Goal: Task Accomplishment & Management: Manage account settings

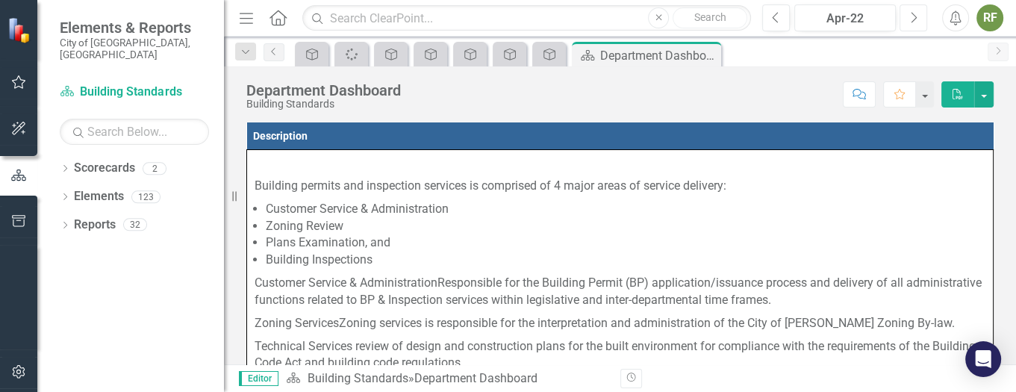
click at [909, 11] on icon "Next" at bounding box center [913, 17] width 8 height 13
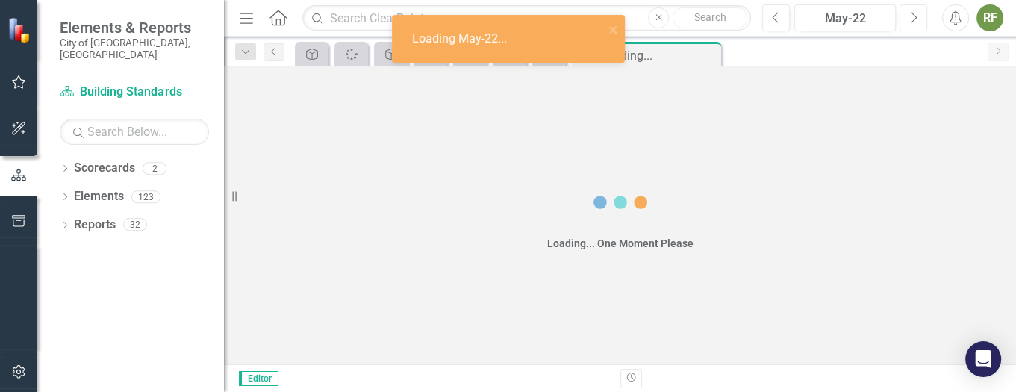
click at [909, 12] on icon "Next" at bounding box center [913, 17] width 8 height 13
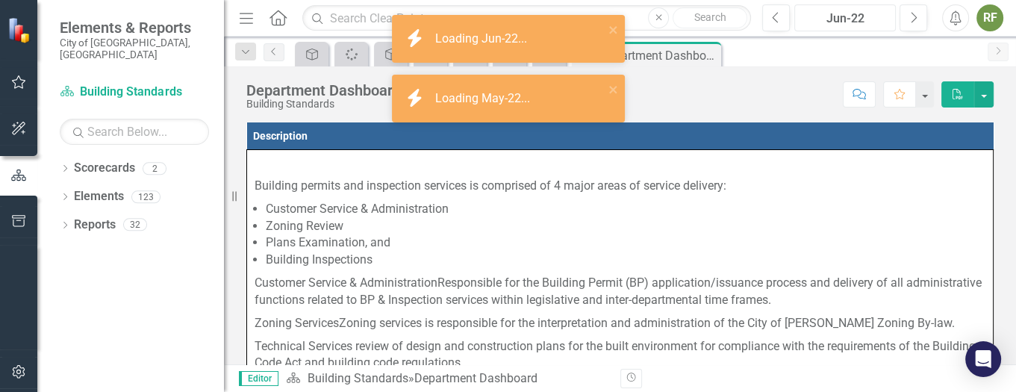
click at [866, 13] on div "Jun-22" at bounding box center [844, 19] width 91 height 18
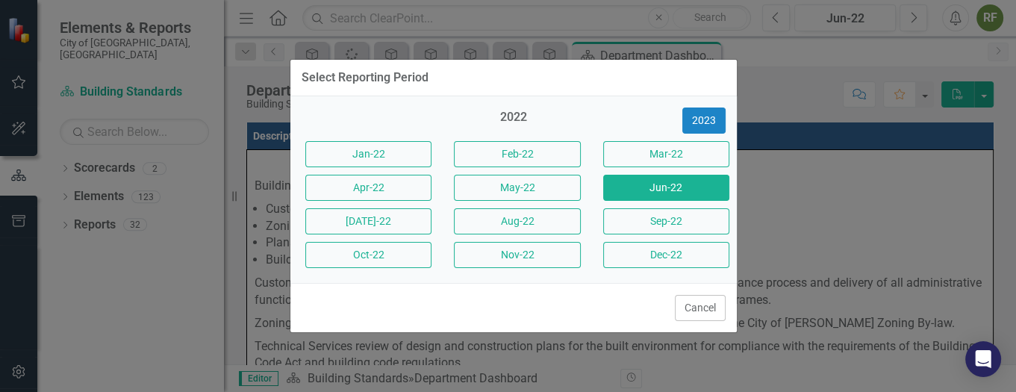
click at [684, 81] on div "Select Reporting Period" at bounding box center [513, 78] width 446 height 37
click at [681, 309] on button "Cancel" at bounding box center [700, 308] width 51 height 26
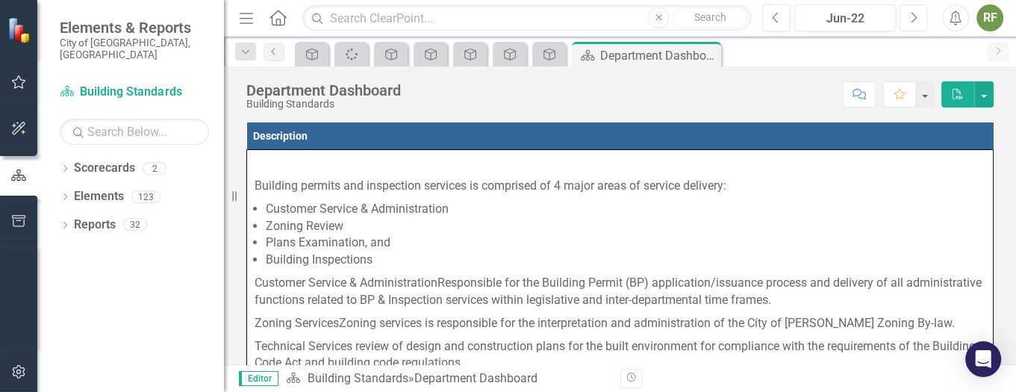
click at [907, 16] on button "Next" at bounding box center [913, 17] width 28 height 27
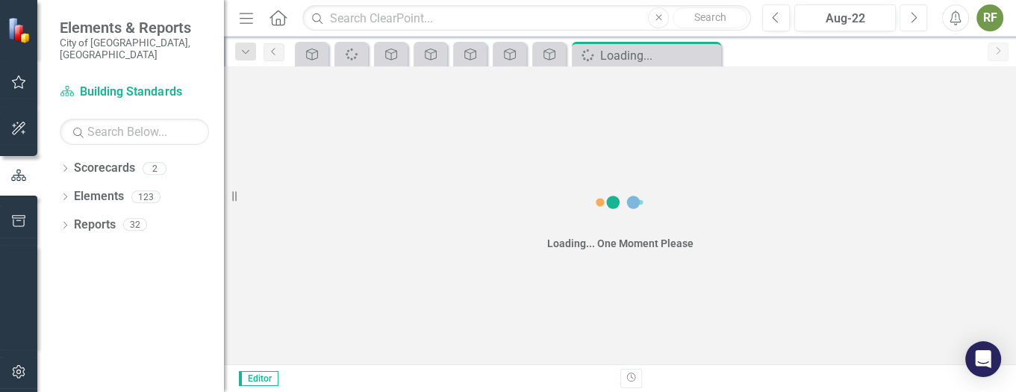
click at [907, 16] on button "Next" at bounding box center [913, 17] width 28 height 27
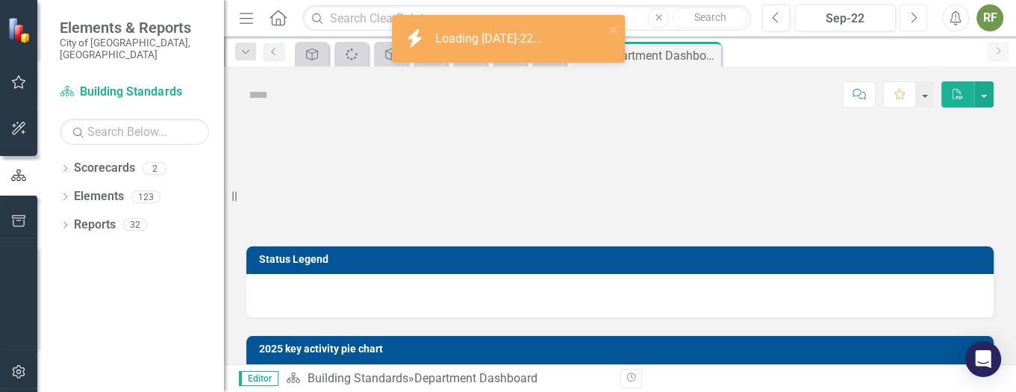
click at [907, 16] on button "Next" at bounding box center [913, 17] width 28 height 27
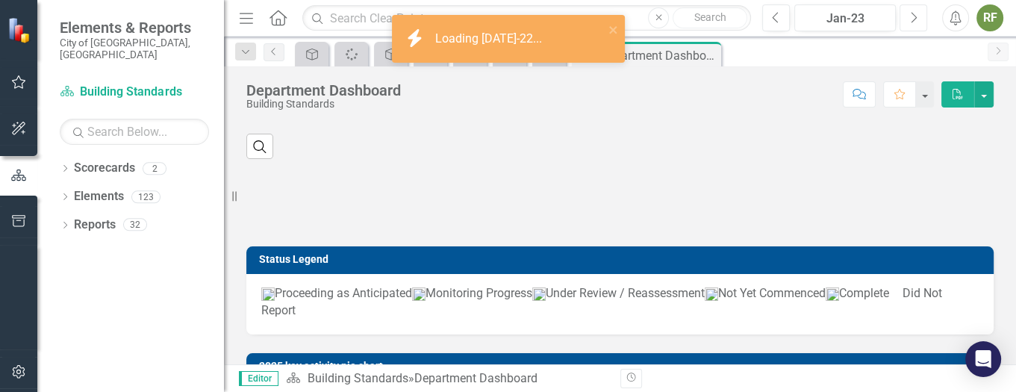
click at [907, 16] on button "Next" at bounding box center [913, 17] width 28 height 27
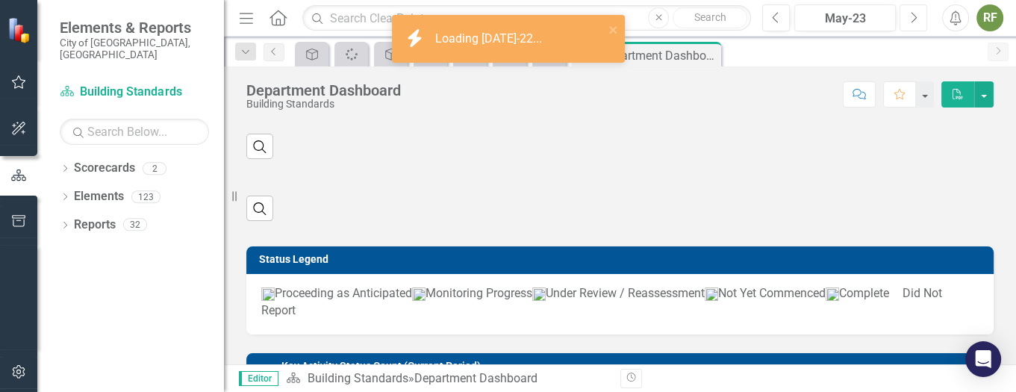
click at [907, 16] on button "Next" at bounding box center [913, 17] width 28 height 27
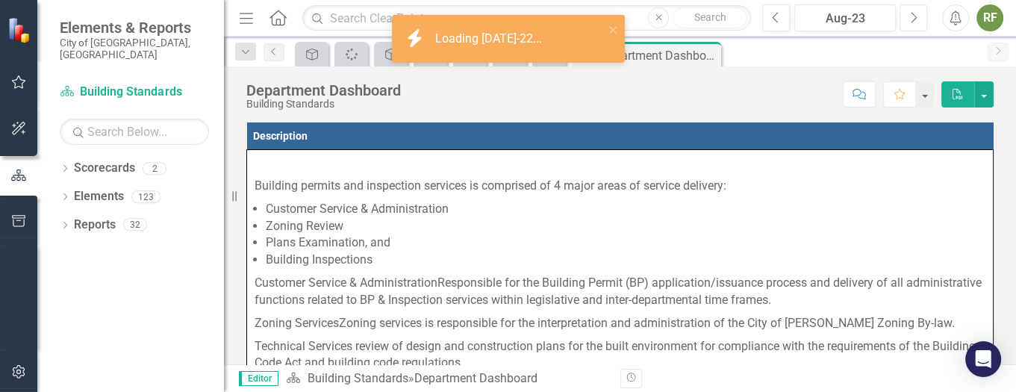
click at [907, 16] on button "Next" at bounding box center [913, 17] width 28 height 27
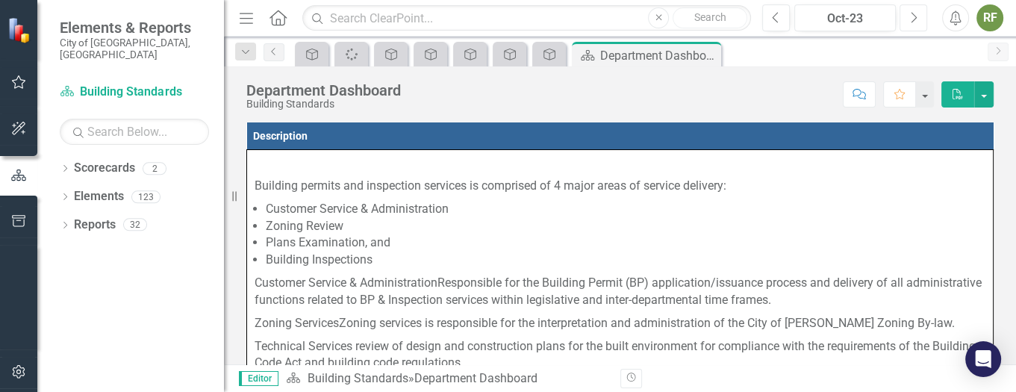
click at [907, 16] on button "Next" at bounding box center [913, 17] width 28 height 27
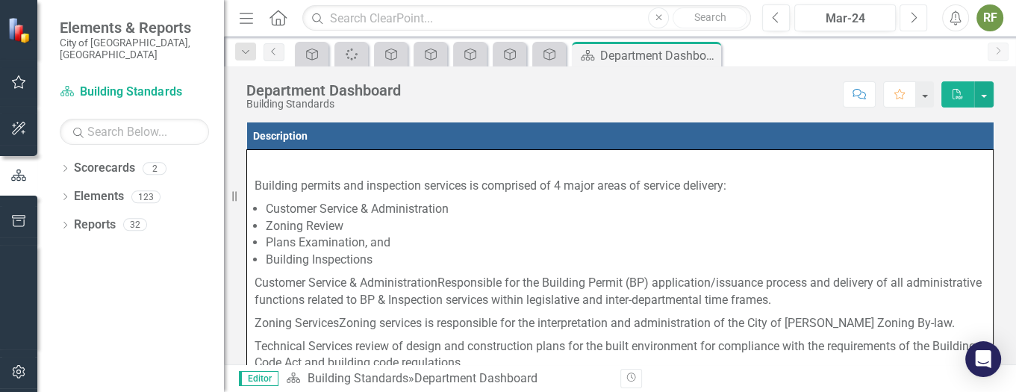
click at [907, 16] on button "Next" at bounding box center [913, 17] width 28 height 27
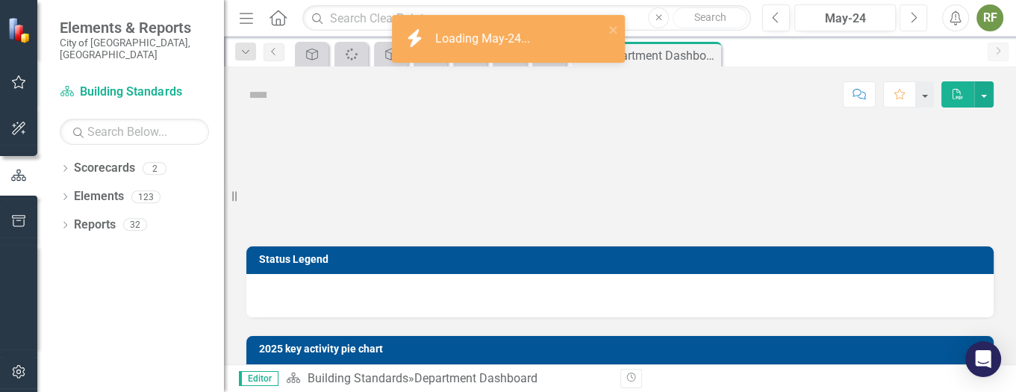
click at [907, 16] on button "Next" at bounding box center [913, 17] width 28 height 27
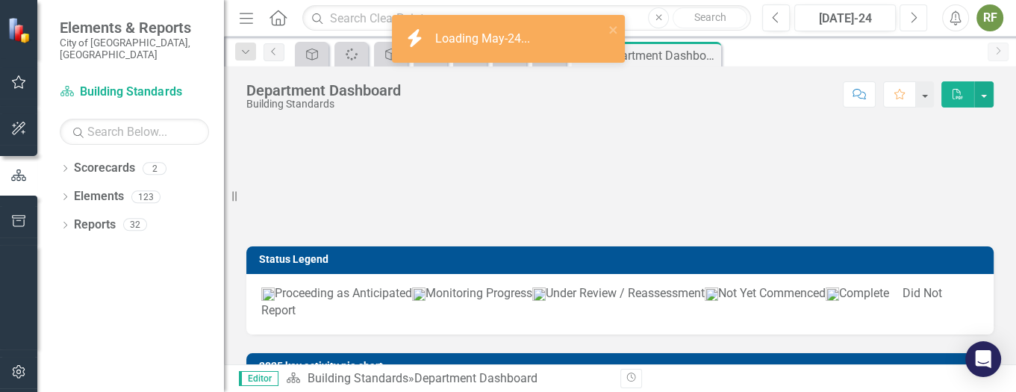
click at [907, 16] on button "Next" at bounding box center [913, 17] width 28 height 27
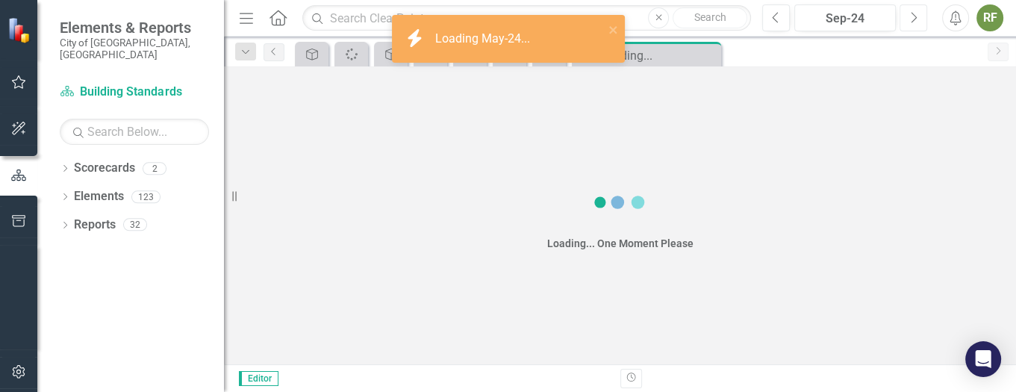
click at [907, 16] on button "Next" at bounding box center [913, 17] width 28 height 27
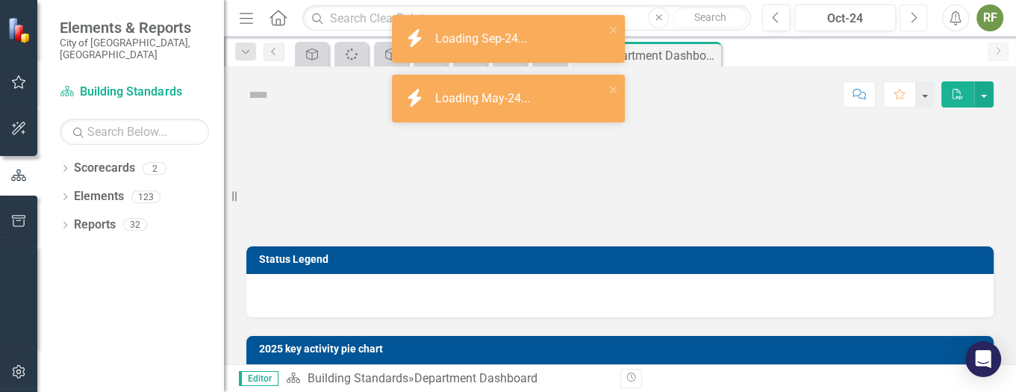
click at [907, 16] on button "Next" at bounding box center [913, 17] width 28 height 27
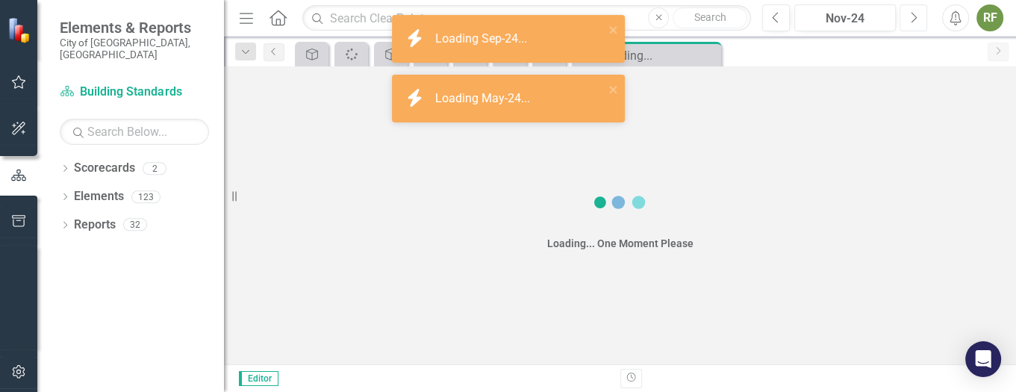
click at [907, 16] on button "Next" at bounding box center [913, 17] width 28 height 27
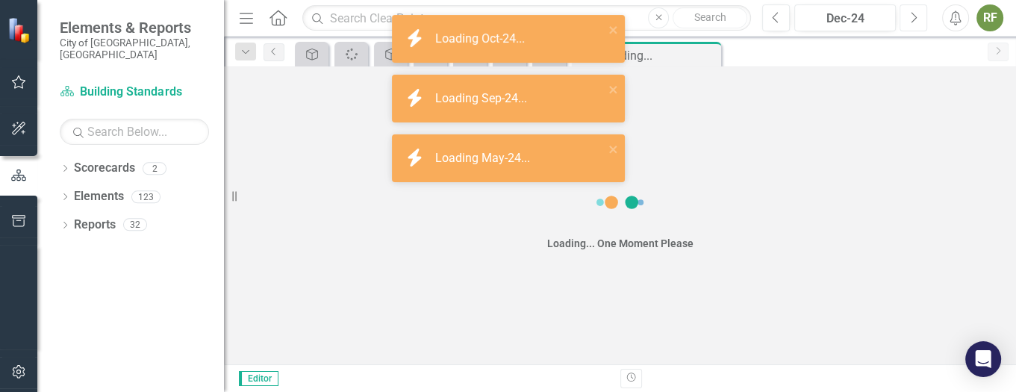
click at [907, 16] on button "Next" at bounding box center [913, 17] width 28 height 27
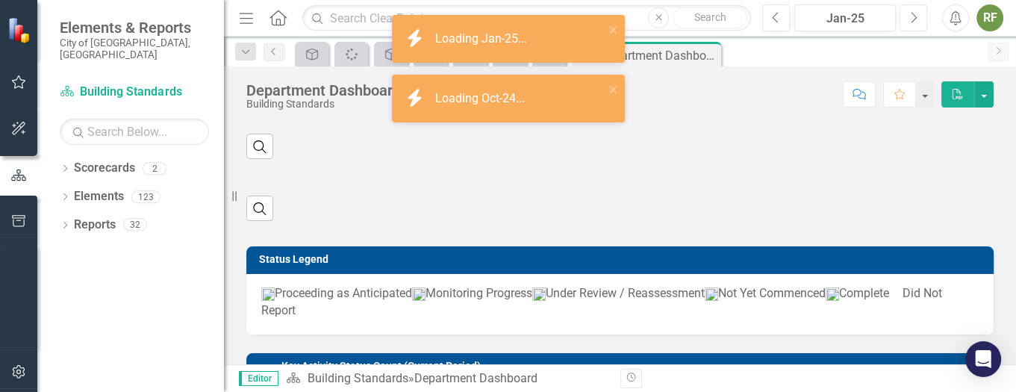
click at [907, 16] on button "Next" at bounding box center [913, 17] width 28 height 27
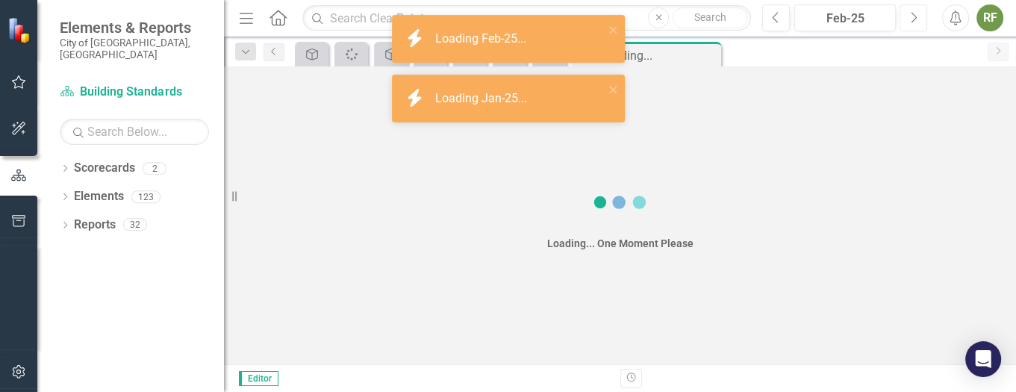
click at [907, 16] on button "Next" at bounding box center [913, 17] width 28 height 27
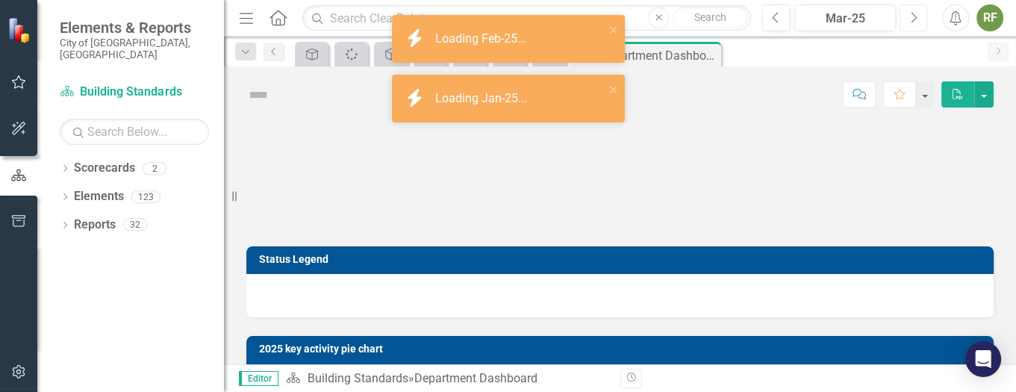
click at [907, 16] on button "Next" at bounding box center [913, 17] width 28 height 27
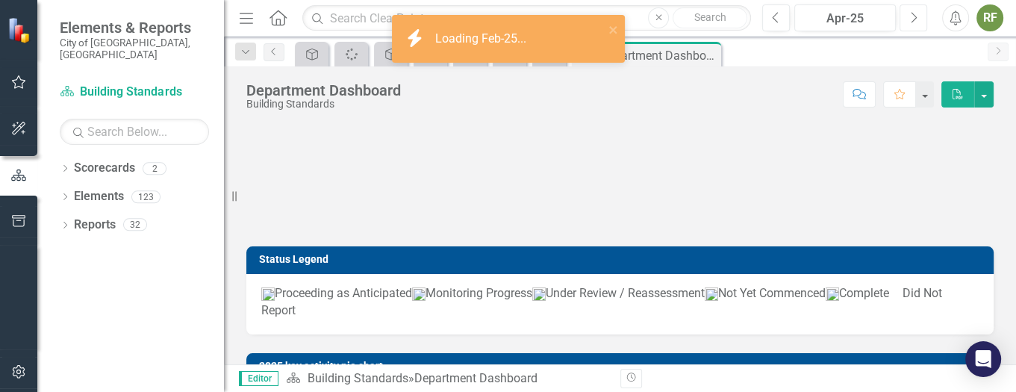
click at [907, 16] on button "Next" at bounding box center [913, 17] width 28 height 27
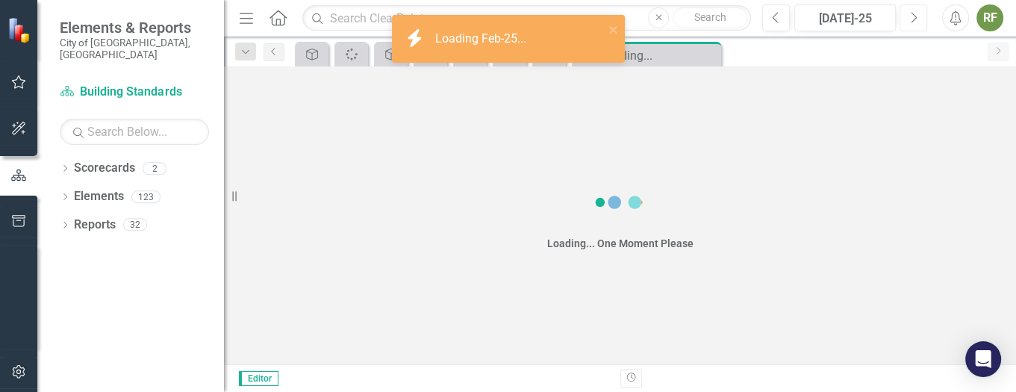
click at [907, 16] on button "Next" at bounding box center [913, 17] width 28 height 27
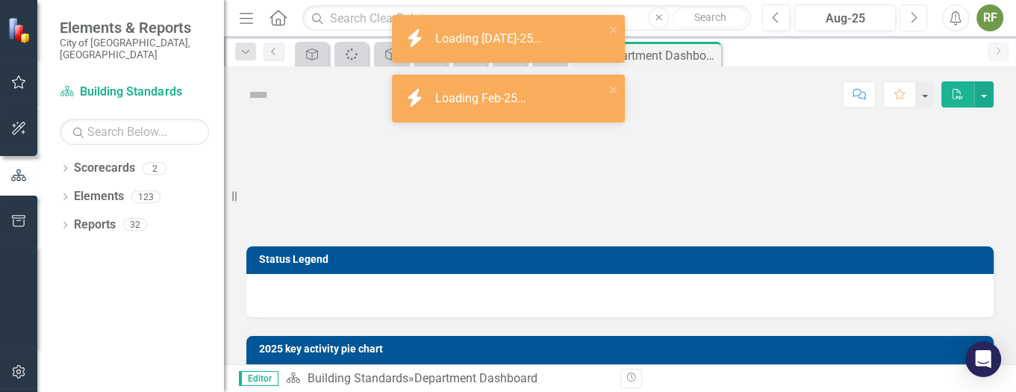
click at [907, 16] on button "Next" at bounding box center [913, 17] width 28 height 27
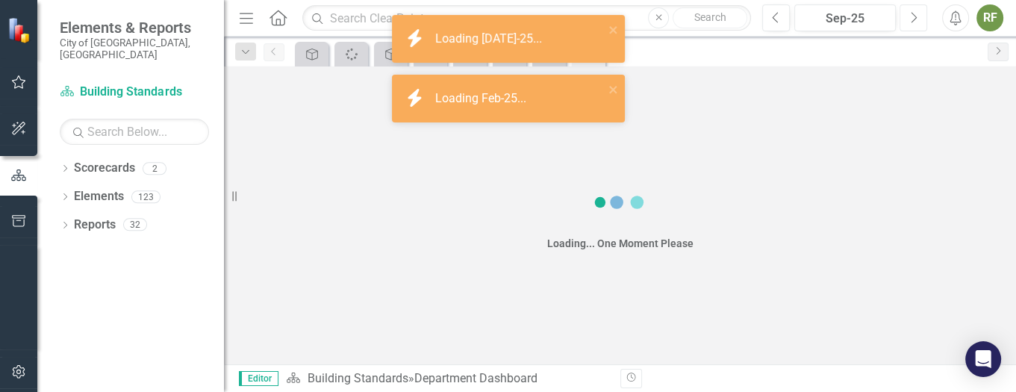
click at [907, 16] on button "Next" at bounding box center [913, 17] width 28 height 27
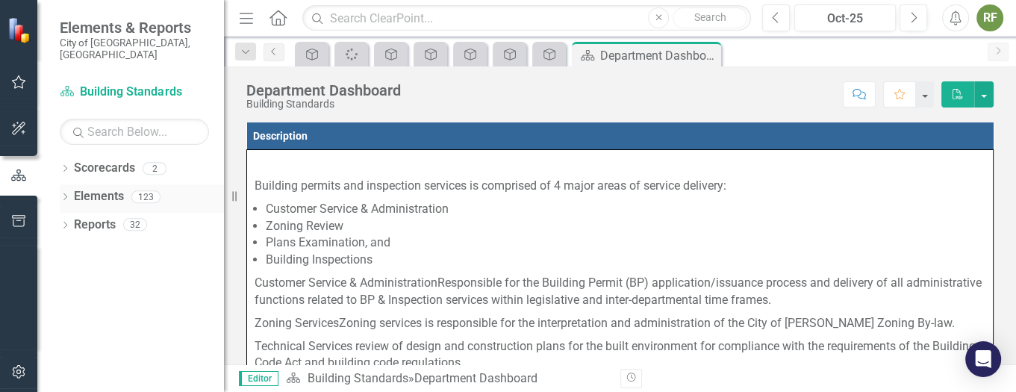
click at [64, 193] on div "Dropdown" at bounding box center [65, 199] width 10 height 13
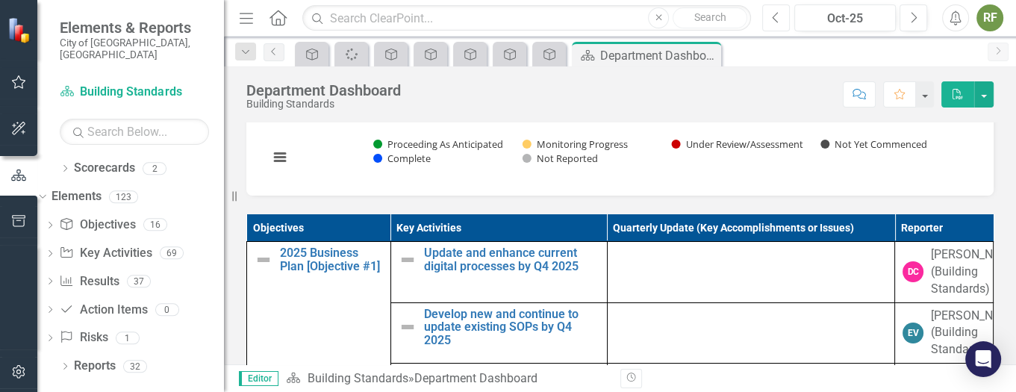
click at [775, 19] on icon "Previous" at bounding box center [776, 17] width 8 height 13
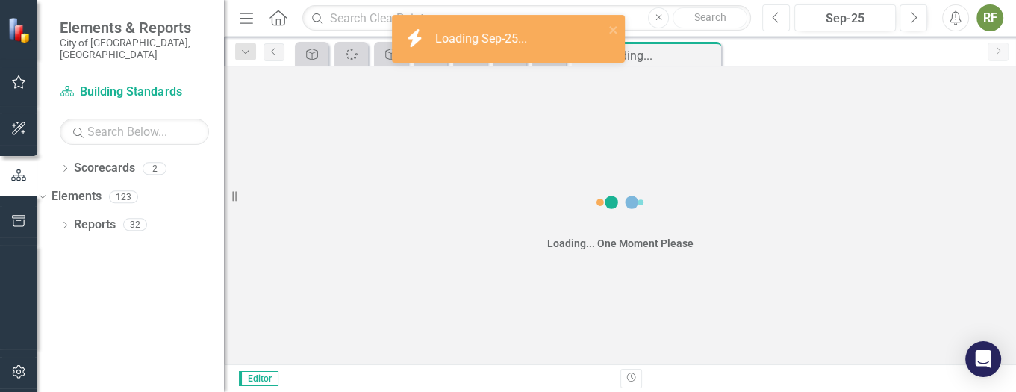
click at [775, 19] on icon "Previous" at bounding box center [776, 17] width 8 height 13
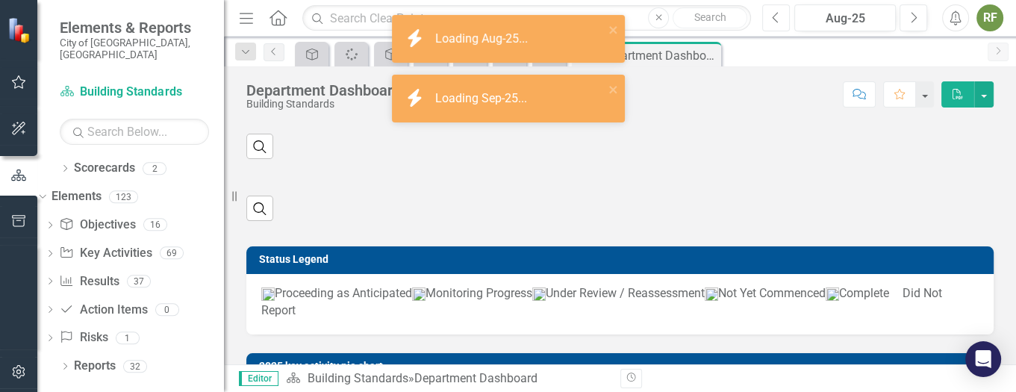
click at [775, 19] on icon "Previous" at bounding box center [776, 17] width 8 height 13
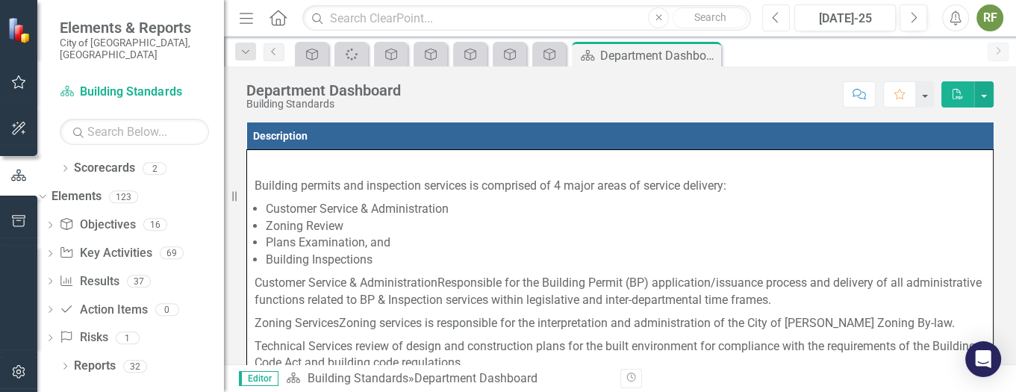
click at [775, 19] on icon "Previous" at bounding box center [776, 17] width 8 height 13
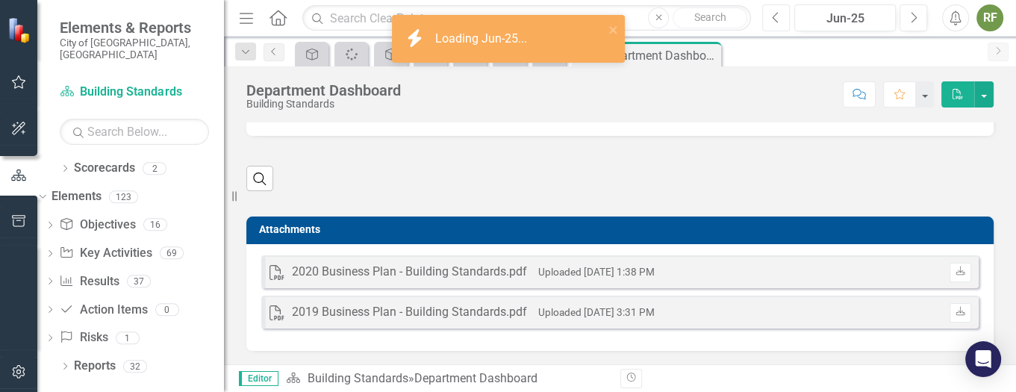
scroll to position [853, 0]
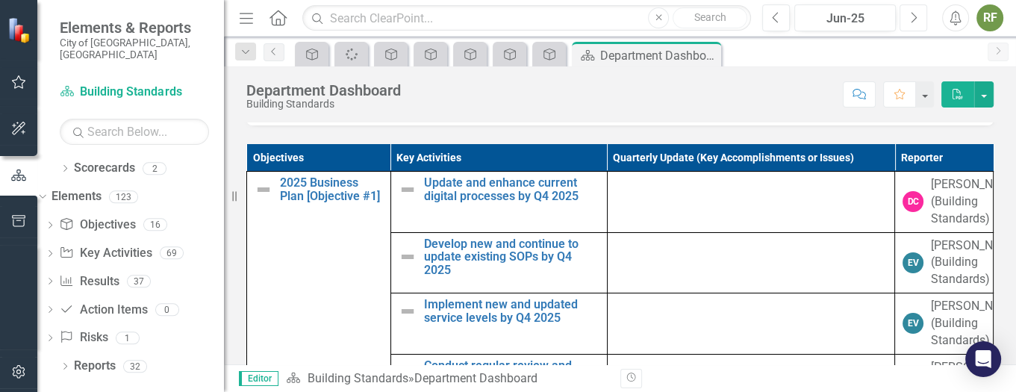
drag, startPoint x: 919, startPoint y: 16, endPoint x: 911, endPoint y: 17, distance: 8.3
click at [919, 16] on button "Next" at bounding box center [913, 17] width 28 height 27
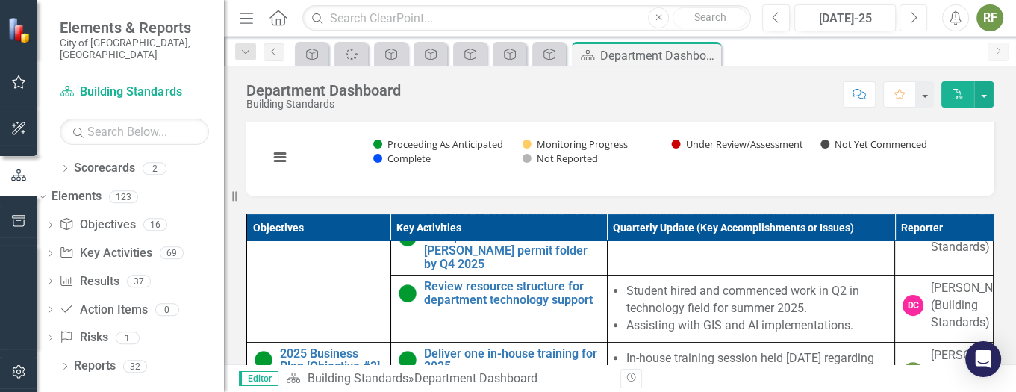
scroll to position [783, 0]
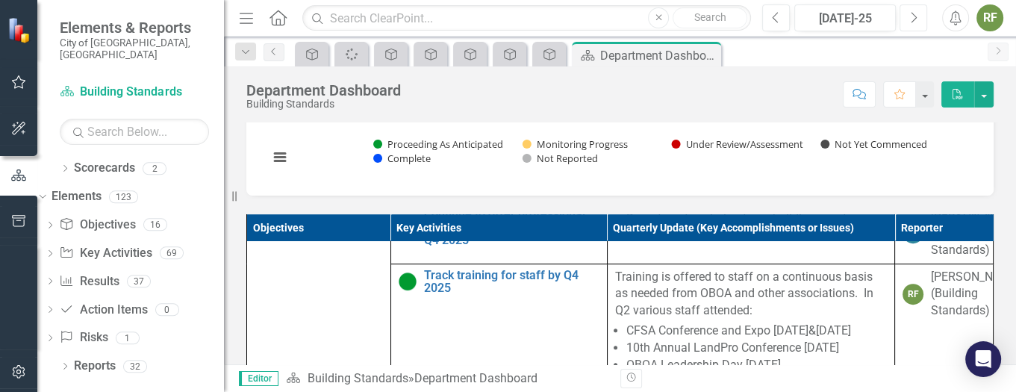
drag, startPoint x: 225, startPoint y: 134, endPoint x: 62, endPoint y: 101, distance: 166.0
click at [62, 101] on div "Elements & Reports City of Vaughan, ON Scorecard Building Standards Search Drop…" at bounding box center [112, 196] width 224 height 392
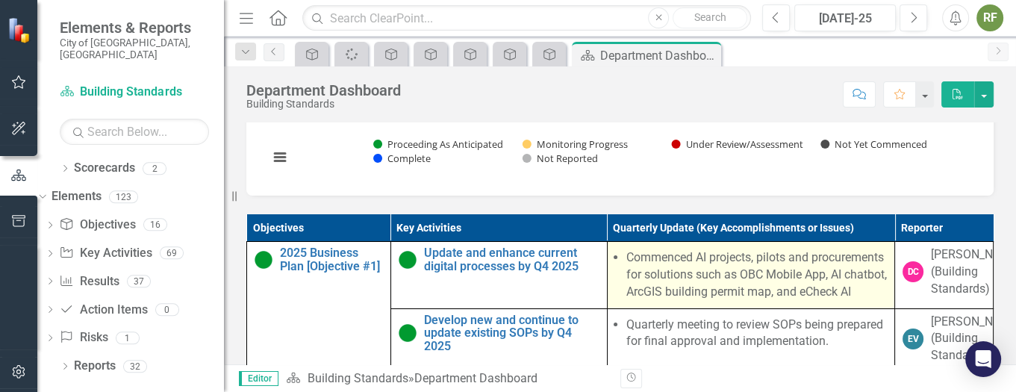
click at [626, 262] on li "Commenced AI projects, pilots and procurements for solutions such as OBC Mobile…" at bounding box center [756, 274] width 261 height 51
click at [626, 269] on li "Commenced AI projects, pilots and procurements for solutions such as OBC Mobile…" at bounding box center [756, 274] width 261 height 51
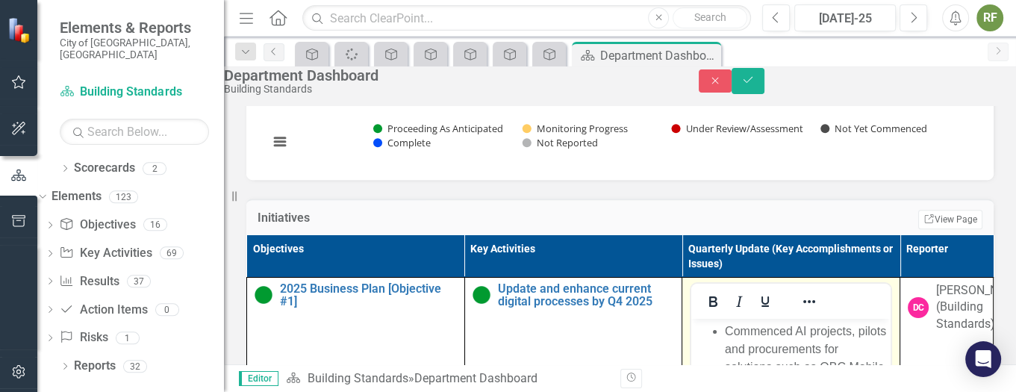
scroll to position [895, 0]
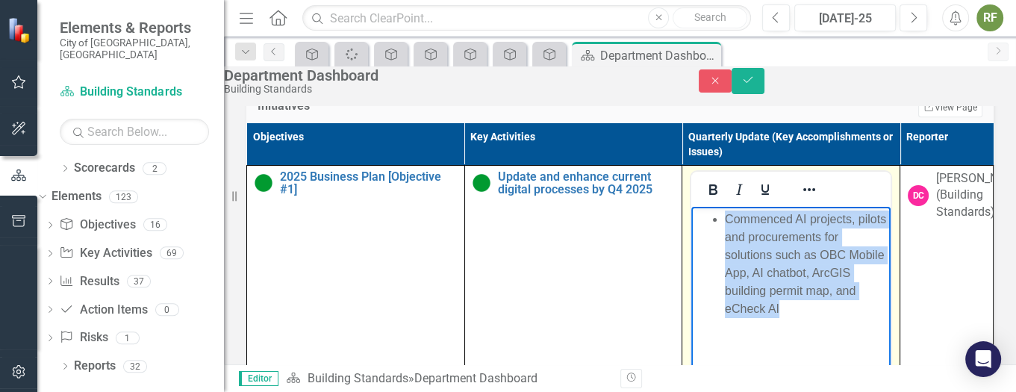
drag, startPoint x: 725, startPoint y: 219, endPoint x: 923, endPoint y: 273, distance: 205.1
click at [887, 273] on li "Commenced AI projects, pilots and procurements for solutions such as OBC Mobile…" at bounding box center [806, 263] width 162 height 107
copy li "Commenced AI projects, pilots and procurements for solutions such as OBC Mobile…"
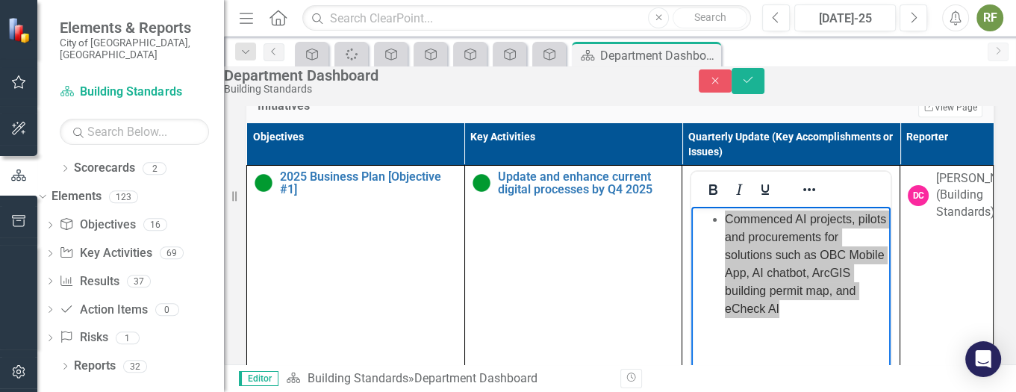
click at [741, 50] on div "Objective Spinner Objective Objective Objective Objective Objective Scorecard D…" at bounding box center [636, 54] width 688 height 24
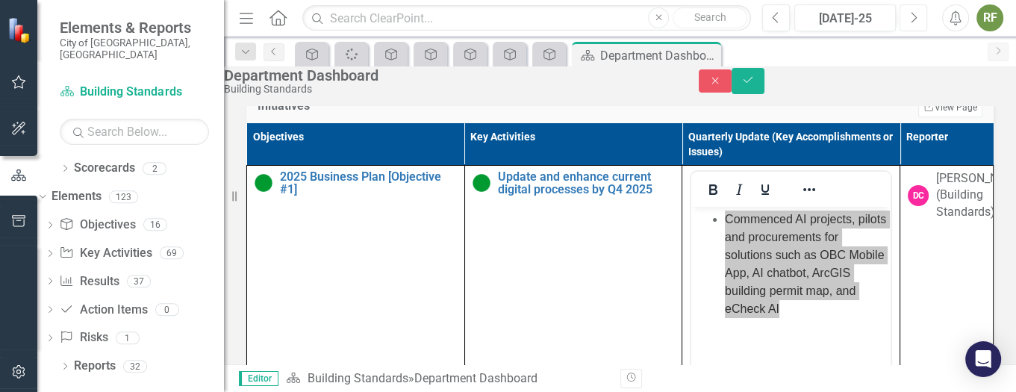
click at [910, 14] on icon "Next" at bounding box center [913, 17] width 8 height 13
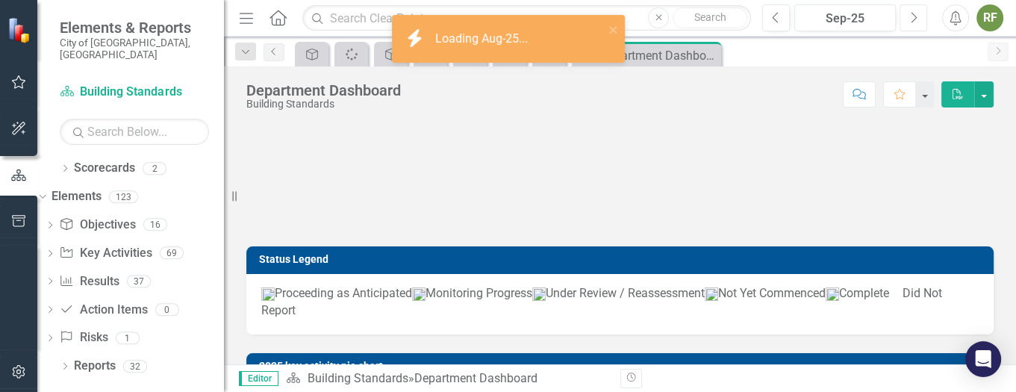
click at [910, 14] on icon "Next" at bounding box center [913, 17] width 8 height 13
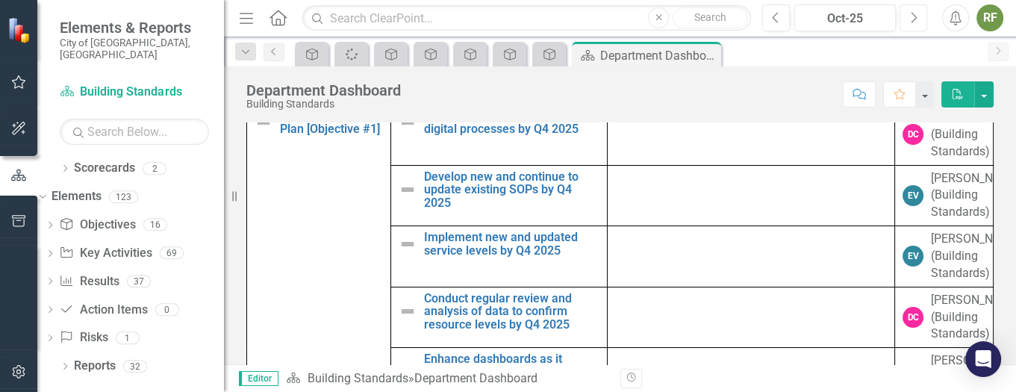
scroll to position [895, 0]
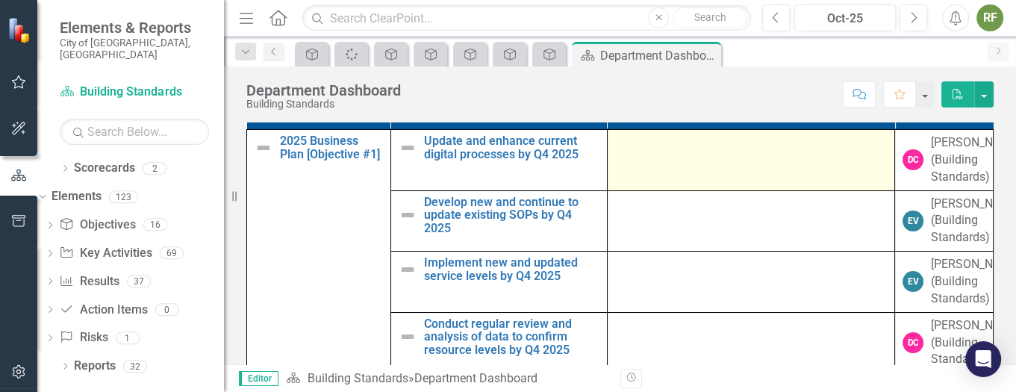
click at [625, 163] on td at bounding box center [751, 160] width 288 height 61
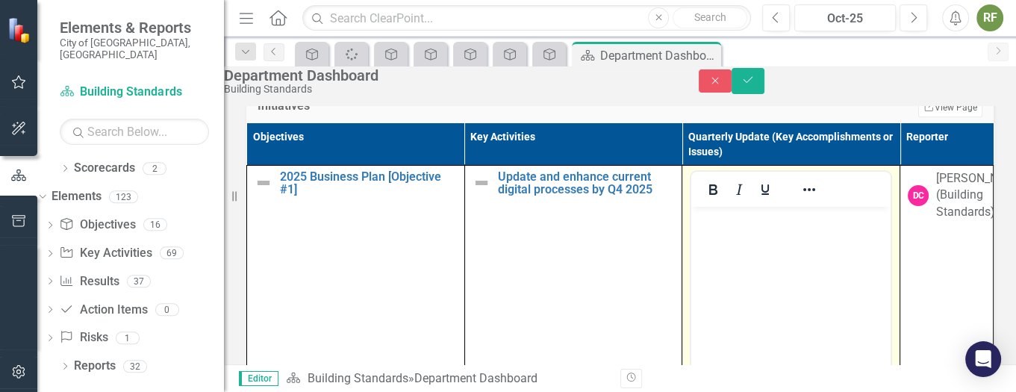
scroll to position [0, 0]
click at [725, 234] on body "Rich Text Area. Press ALT-0 for help." at bounding box center [790, 318] width 199 height 224
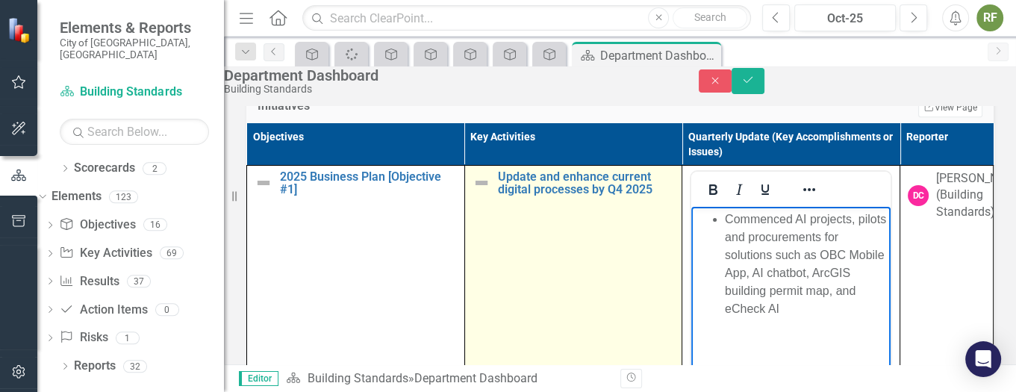
click at [472, 192] on img at bounding box center [481, 183] width 18 height 18
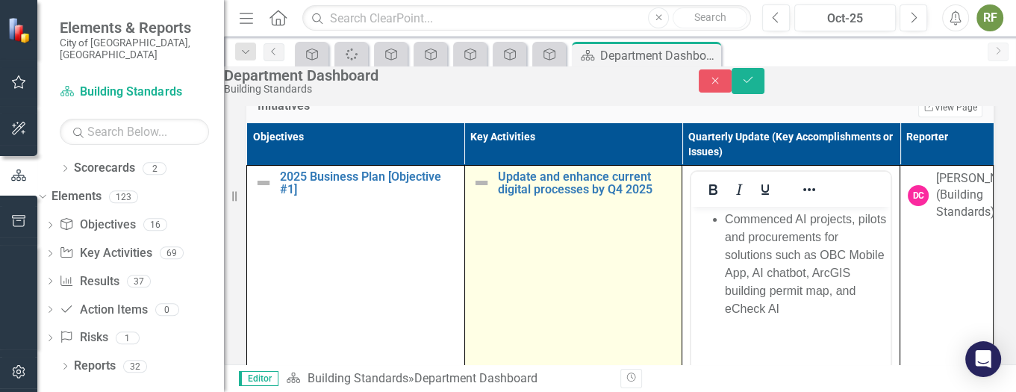
click at [472, 192] on img at bounding box center [481, 183] width 18 height 18
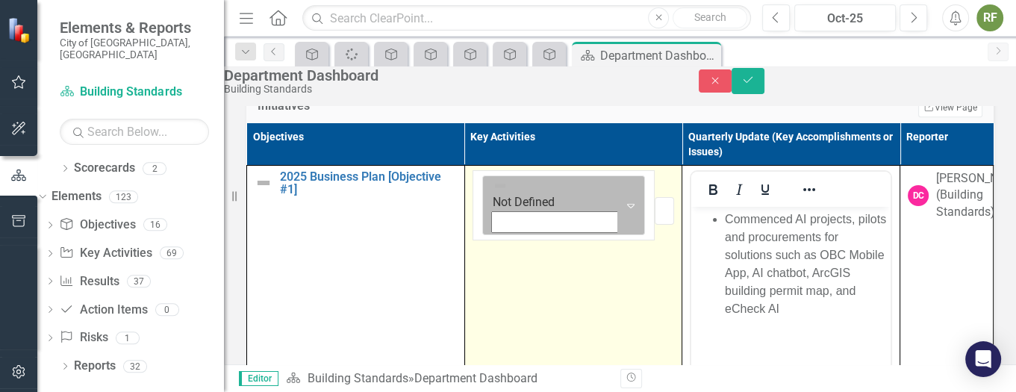
click at [623, 206] on icon "Expand" at bounding box center [630, 205] width 15 height 12
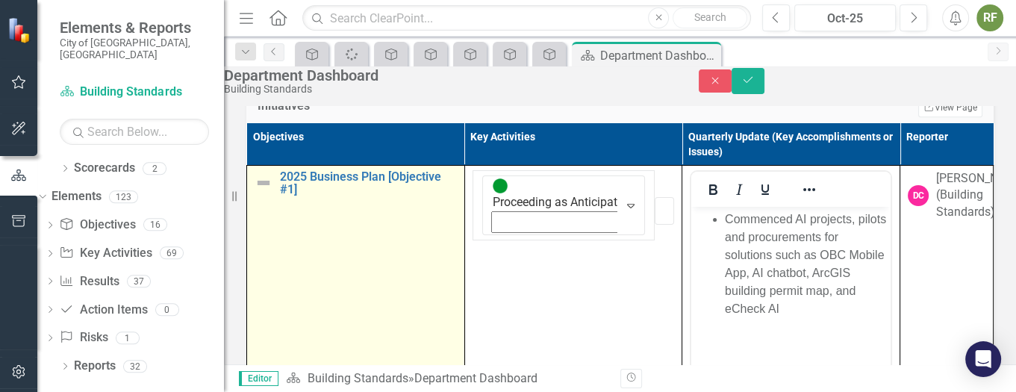
click at [272, 192] on img at bounding box center [263, 183] width 18 height 18
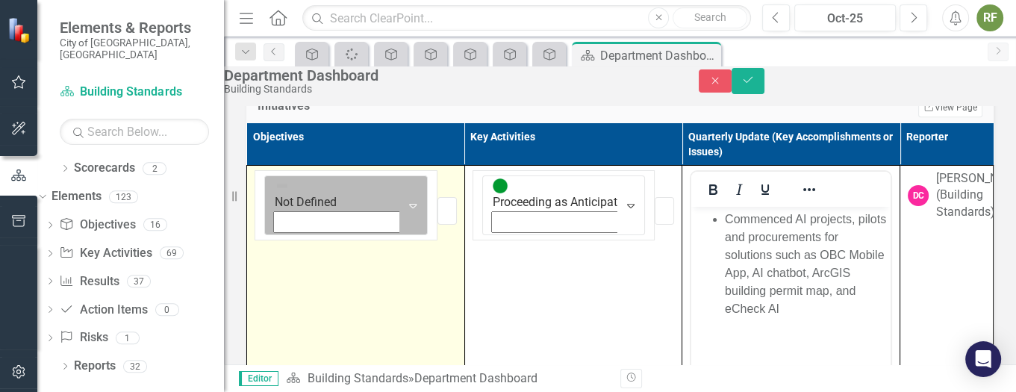
click at [409, 204] on icon at bounding box center [412, 206] width 7 height 4
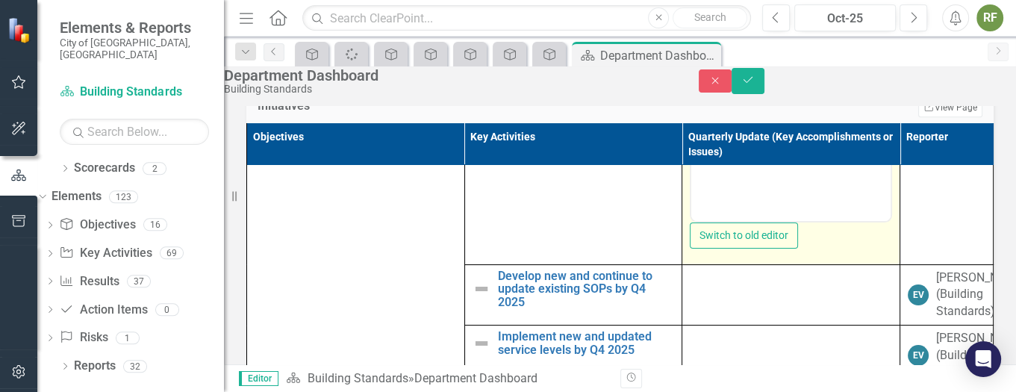
scroll to position [224, 0]
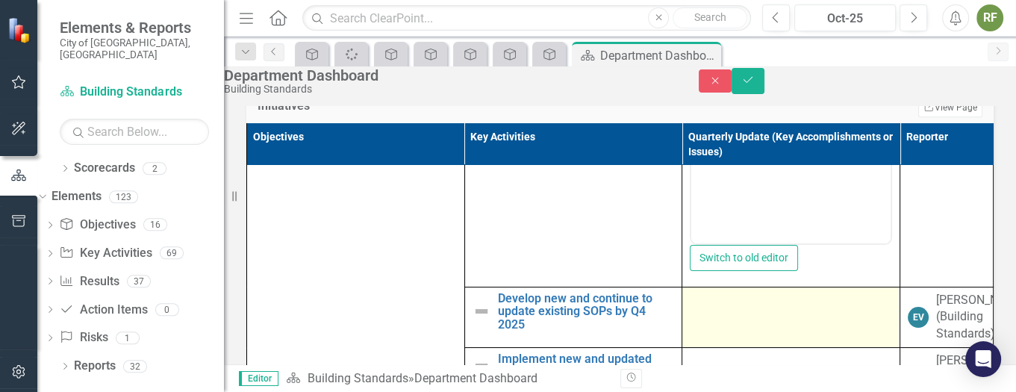
click at [690, 310] on div at bounding box center [791, 301] width 202 height 18
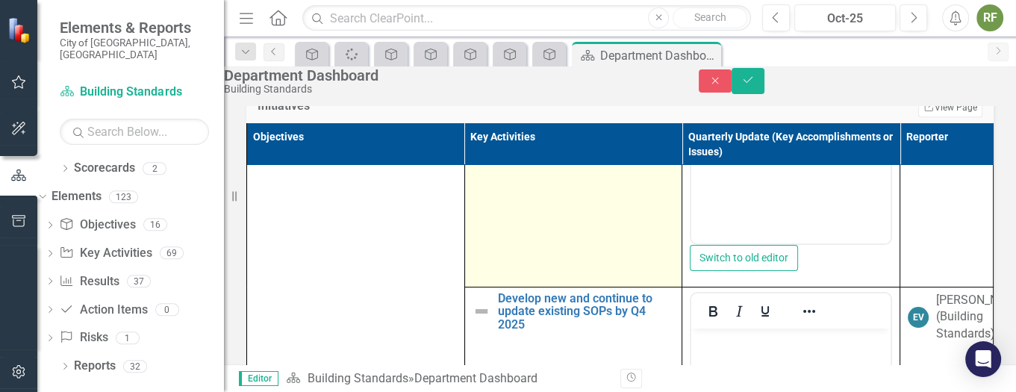
scroll to position [335, 0]
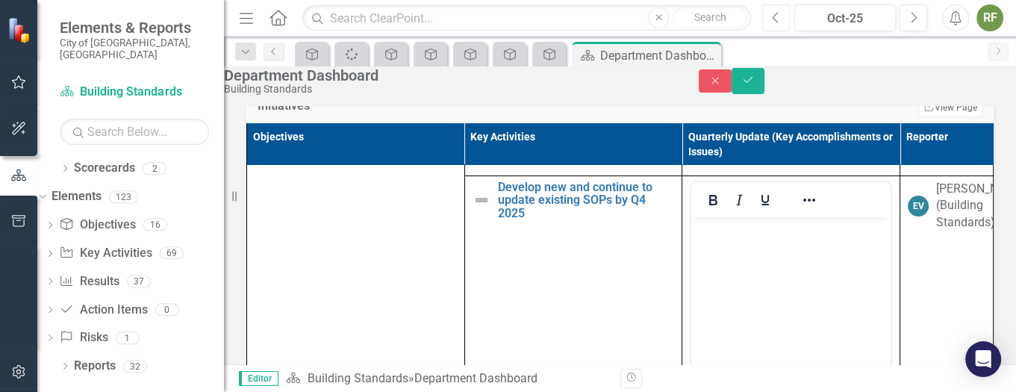
click at [779, 17] on icon "Previous" at bounding box center [776, 17] width 8 height 13
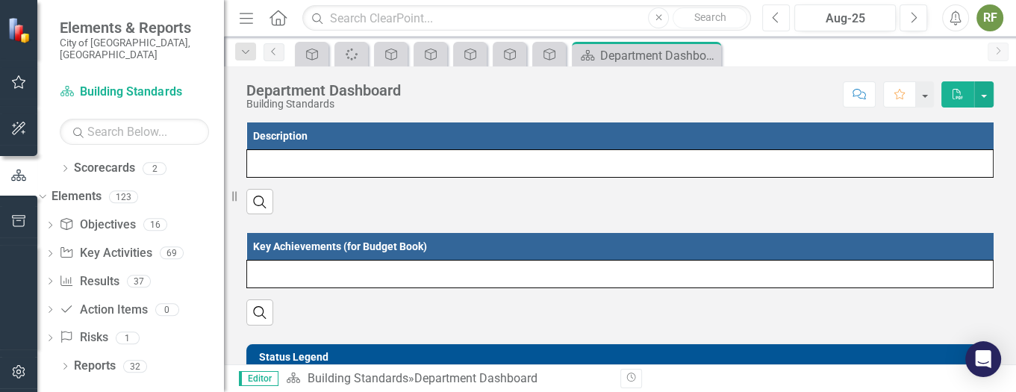
click at [779, 17] on icon "Previous" at bounding box center [776, 17] width 8 height 13
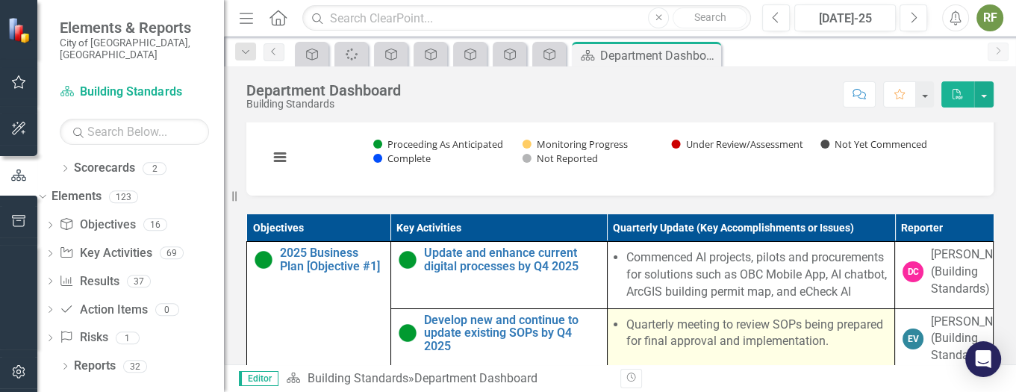
click at [615, 346] on span "Quarterly meeting to review SOPs being prepared for final approval and implemen…" at bounding box center [751, 334] width 272 height 37
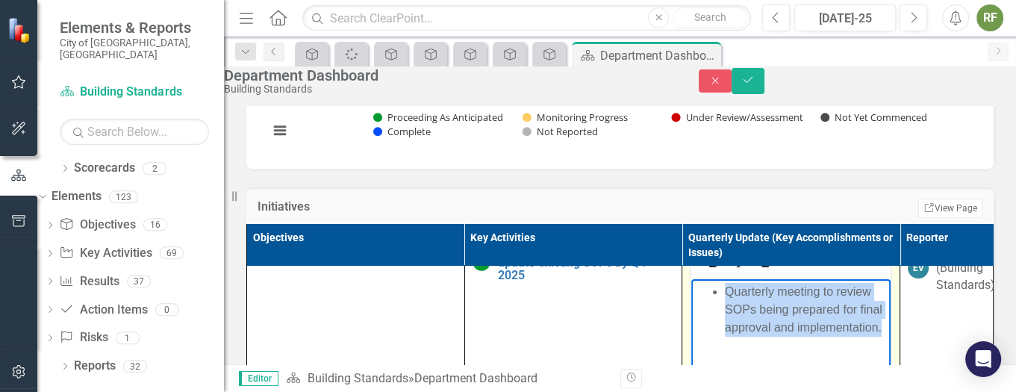
scroll to position [795, 0]
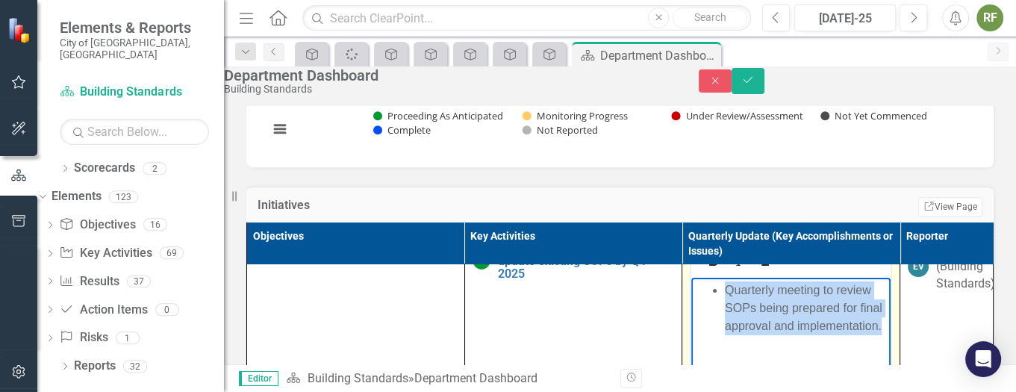
drag, startPoint x: 726, startPoint y: 287, endPoint x: 829, endPoint y: 335, distance: 113.5
click at [829, 335] on body "Quarterly meeting to review SOPs being prepared for final approval and implemen…" at bounding box center [790, 389] width 199 height 224
copy li "Quarterly meeting to review SOPs being prepared for final approval and implemen…"
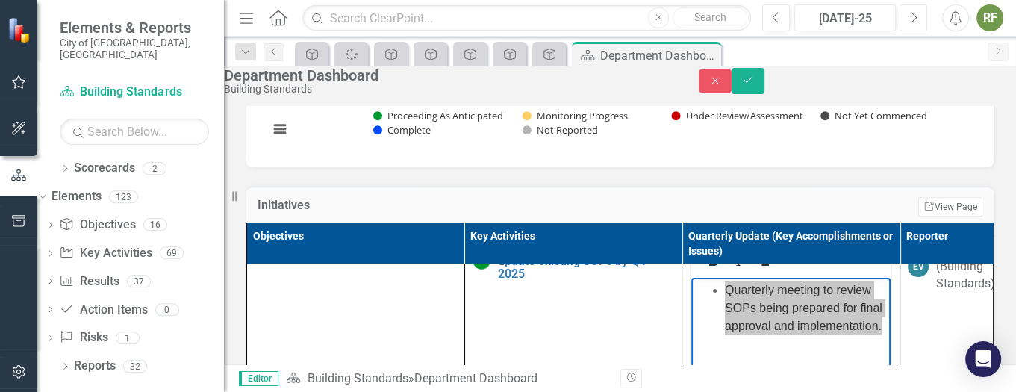
click at [913, 21] on icon "Next" at bounding box center [913, 17] width 8 height 13
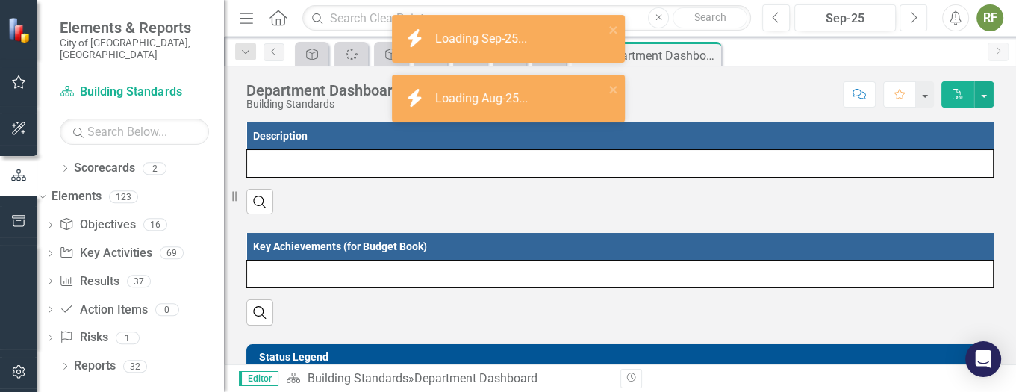
click at [913, 21] on icon "Next" at bounding box center [913, 17] width 8 height 13
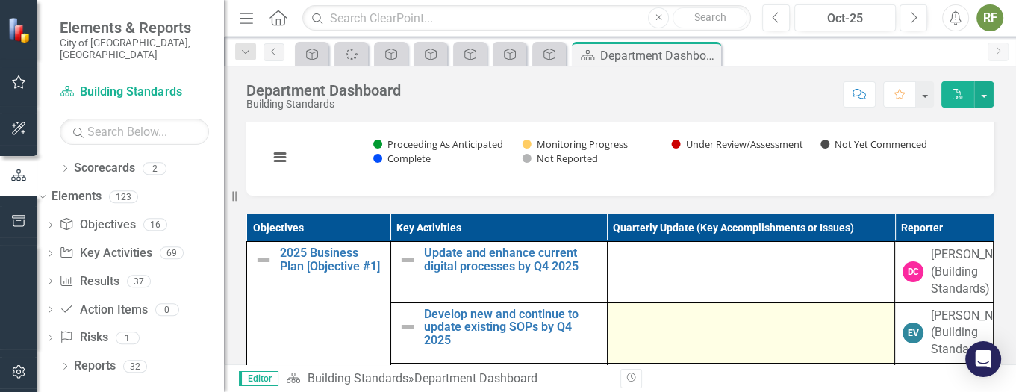
click at [679, 325] on div at bounding box center [751, 316] width 272 height 18
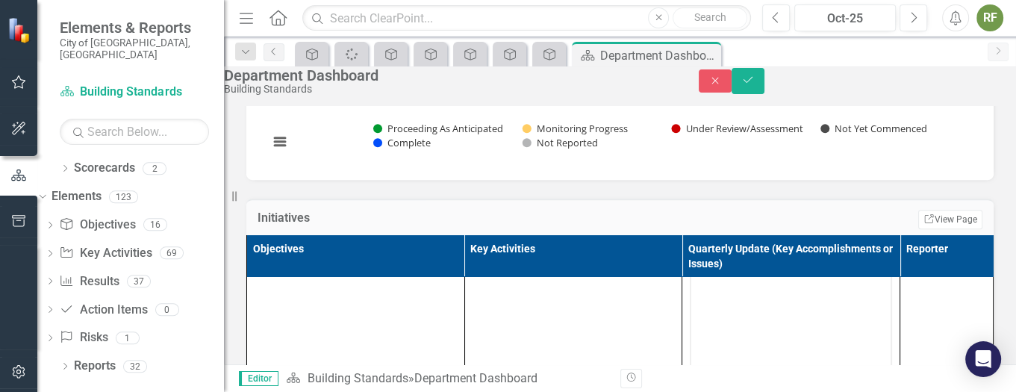
scroll to position [224, 0]
click at [763, 280] on body "Rich Text Area. Press ALT-0 for help." at bounding box center [790, 267] width 199 height 224
drag, startPoint x: 1366, startPoint y: 477, endPoint x: 710, endPoint y: 285, distance: 683.4
click at [710, 285] on body "Rich Text Area. Press ALT-0 for help." at bounding box center [790, 267] width 199 height 224
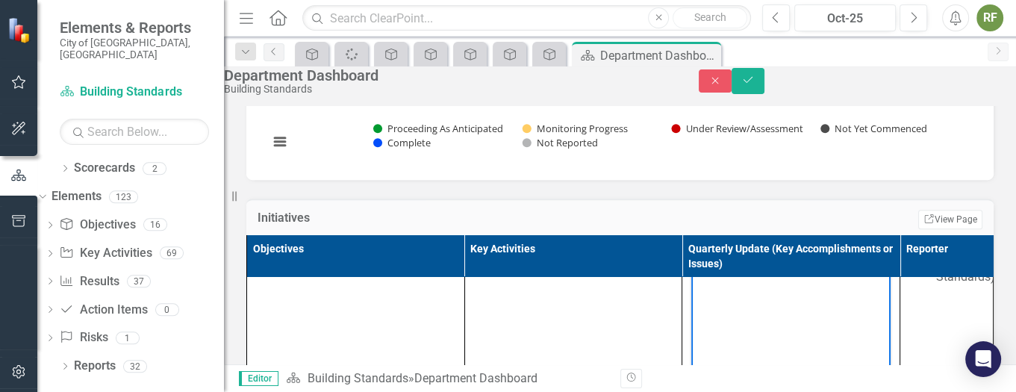
scroll to position [81, 0]
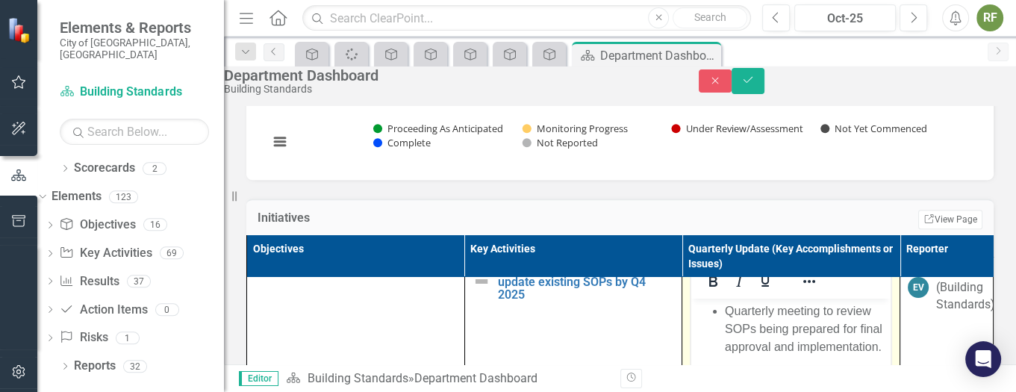
scroll to position [193, 0]
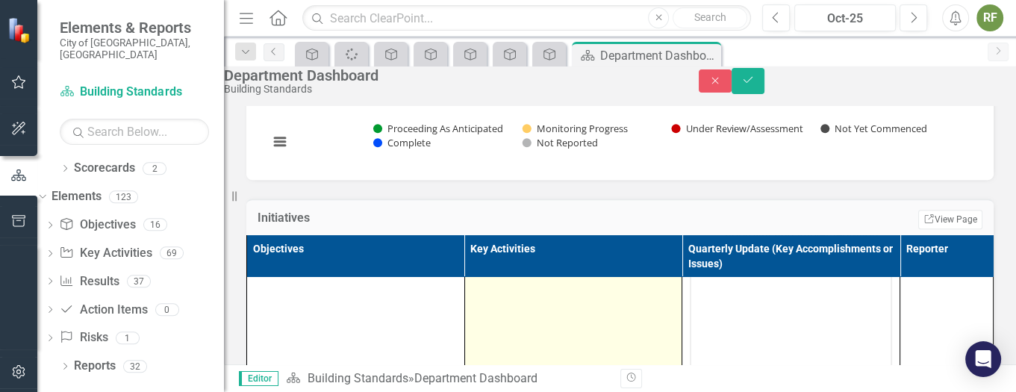
click at [529, 328] on td "Develop new and continue to update existing SOPs by Q4 2025 Edit Edit Key Activ…" at bounding box center [573, 319] width 218 height 346
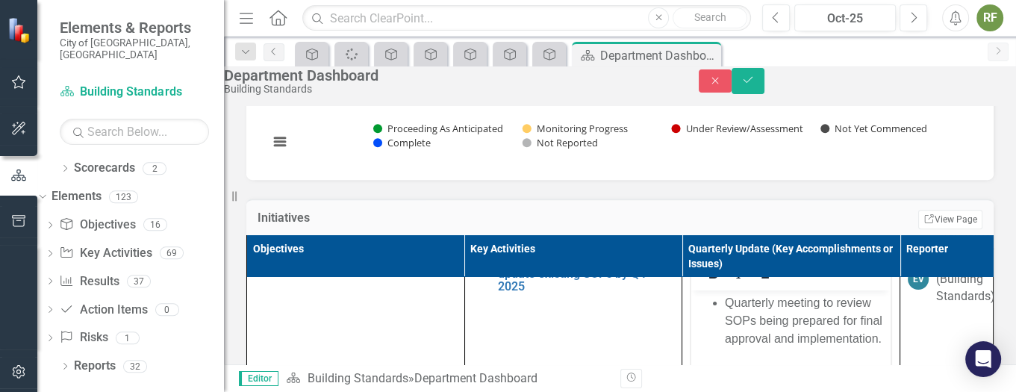
scroll to position [112, 0]
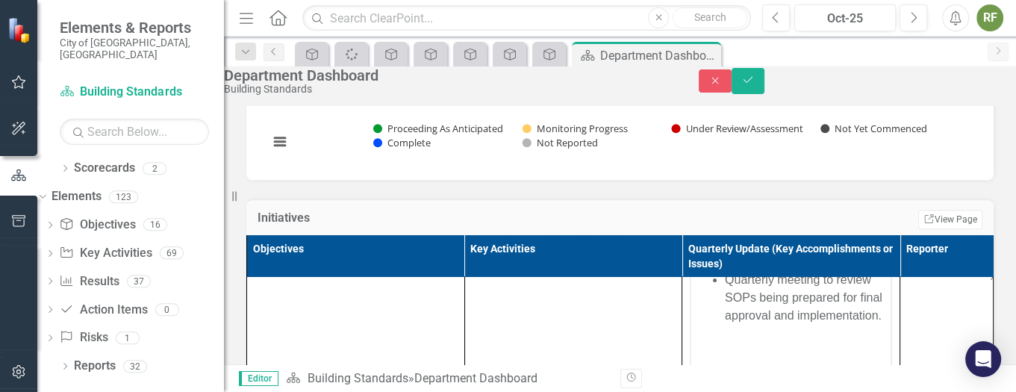
click at [733, 75] on div "Close Save" at bounding box center [856, 81] width 317 height 26
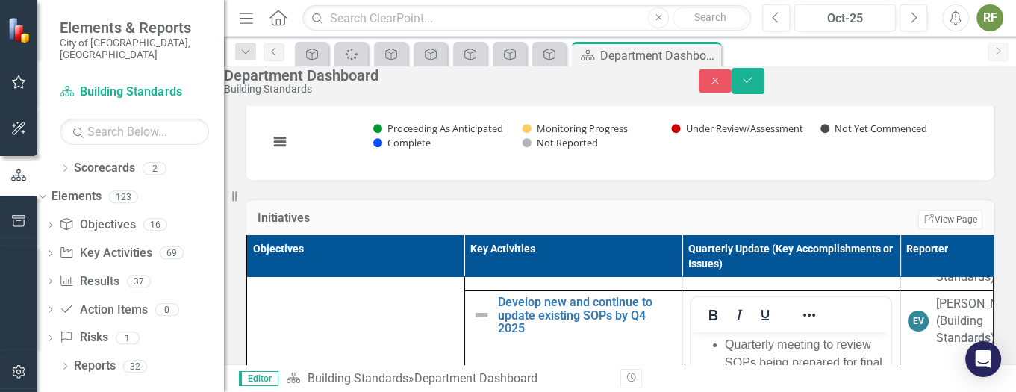
scroll to position [49, 0]
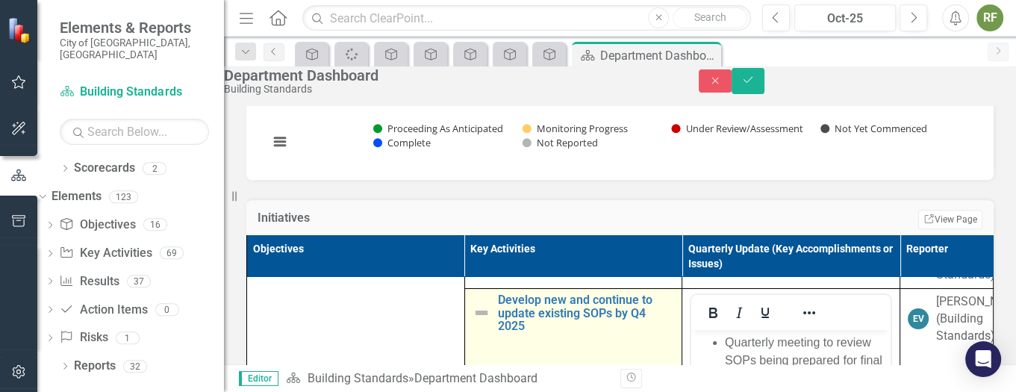
click at [472, 322] on img at bounding box center [481, 313] width 18 height 18
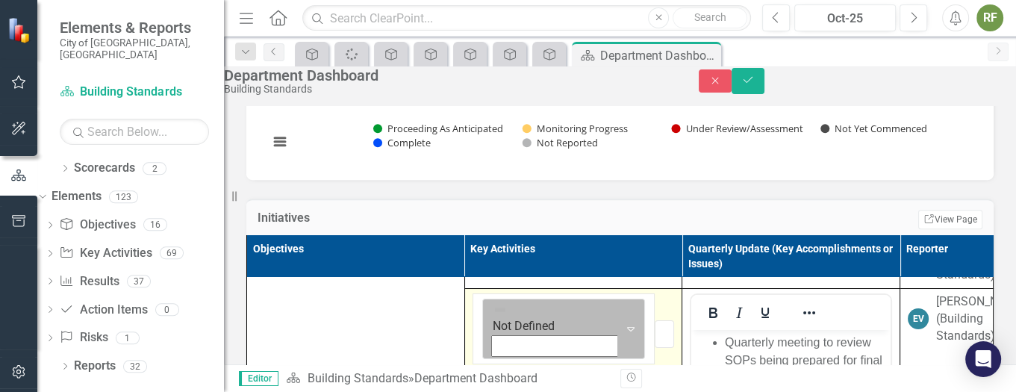
click at [623, 334] on icon "Expand" at bounding box center [630, 328] width 15 height 12
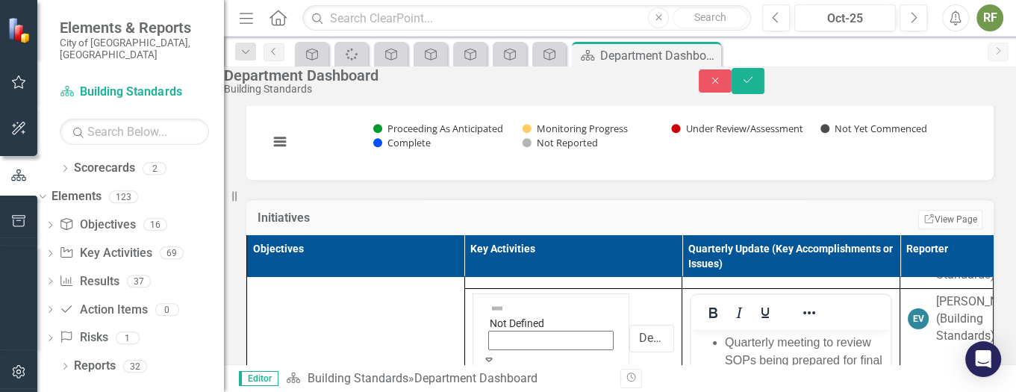
click at [764, 84] on button "Save" at bounding box center [747, 81] width 33 height 26
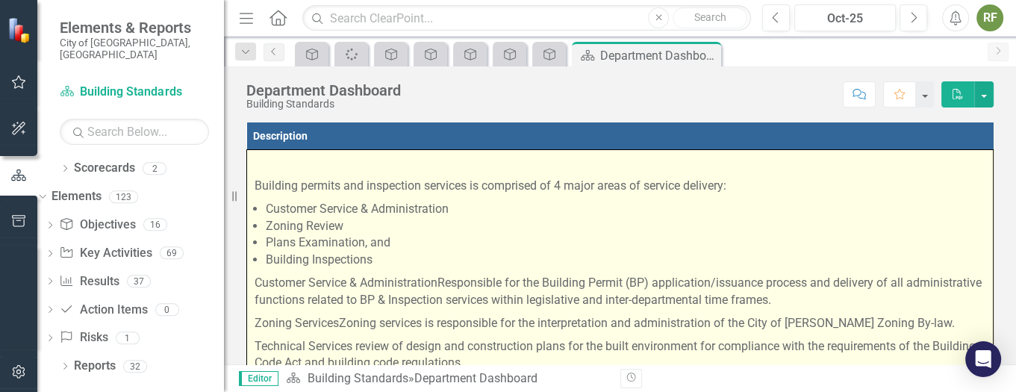
scroll to position [10, 0]
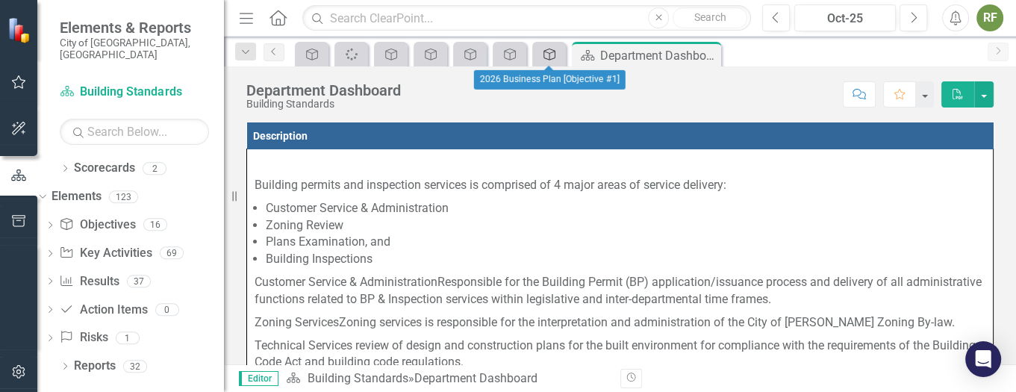
click at [547, 54] on icon "Objective" at bounding box center [549, 55] width 15 height 12
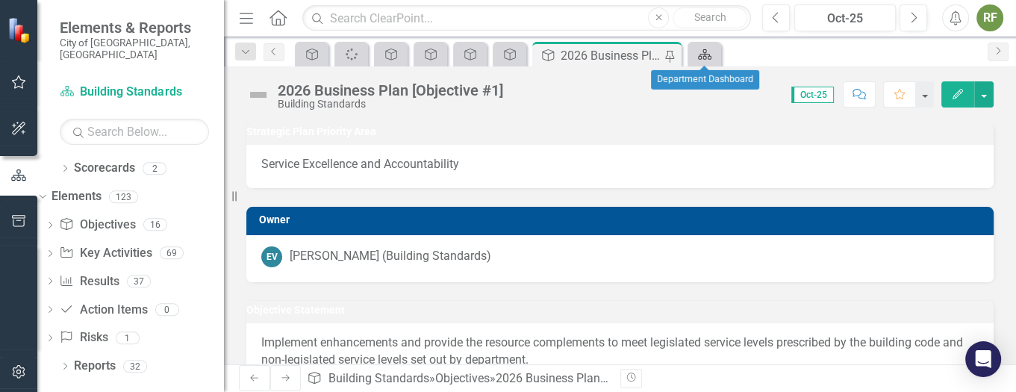
click at [699, 50] on icon "Scorecard" at bounding box center [704, 55] width 15 height 12
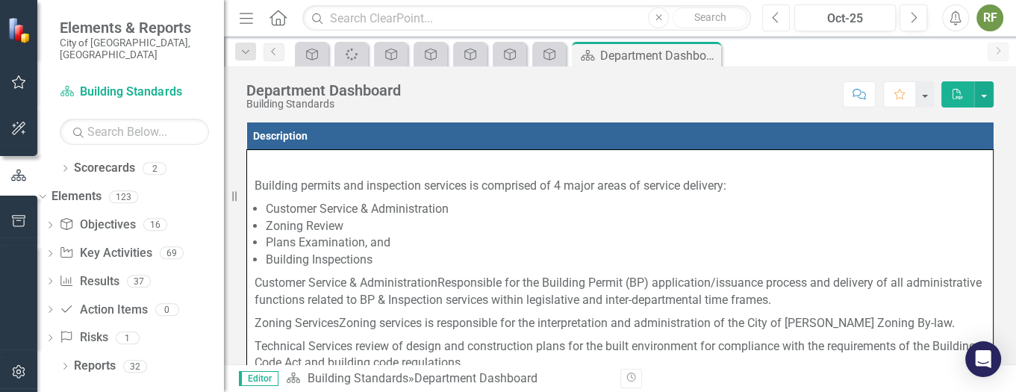
click at [776, 15] on icon "Previous" at bounding box center [776, 17] width 8 height 13
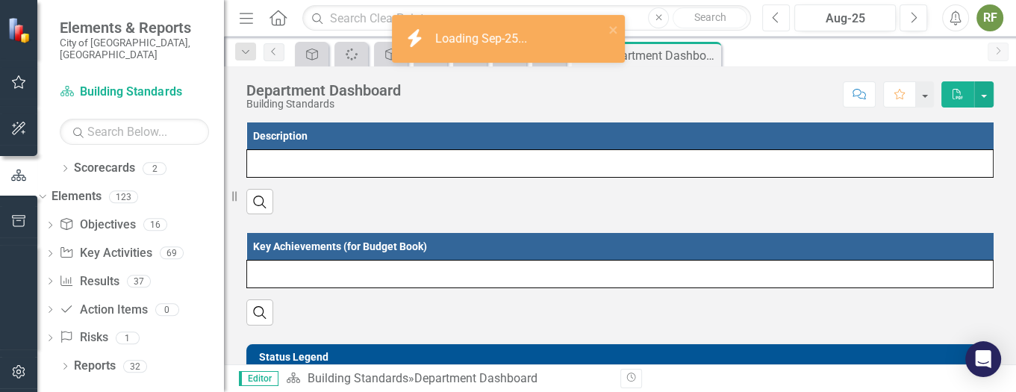
click at [776, 15] on icon "Previous" at bounding box center [776, 17] width 8 height 13
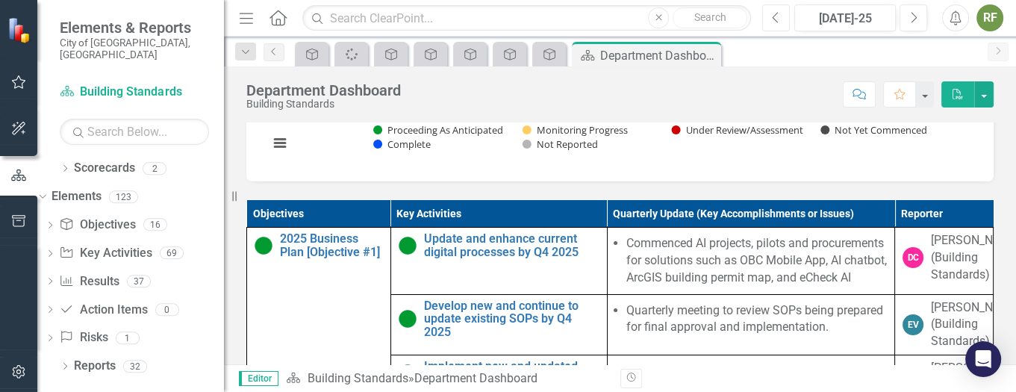
scroll to position [812, 0]
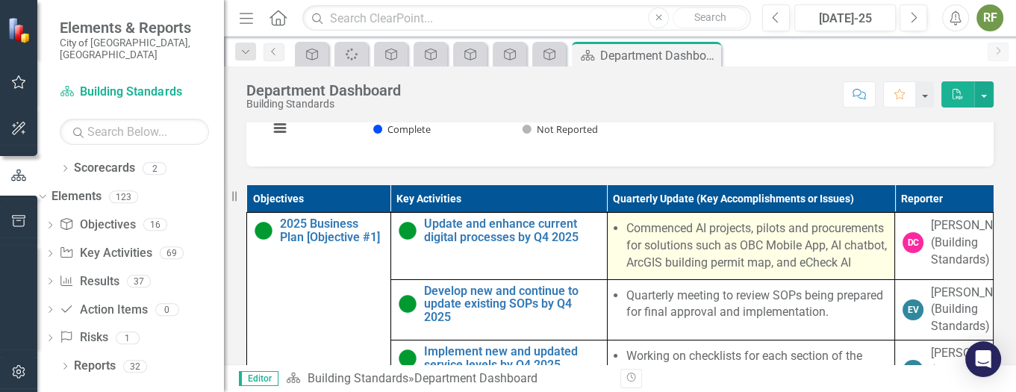
click at [674, 233] on li "Commenced AI projects, pilots and procurements for solutions such as OBC Mobile…" at bounding box center [756, 245] width 261 height 51
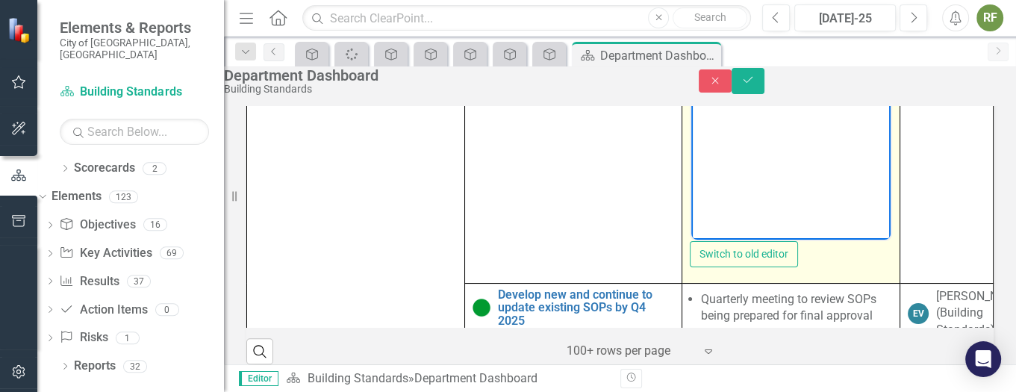
scroll to position [175, 0]
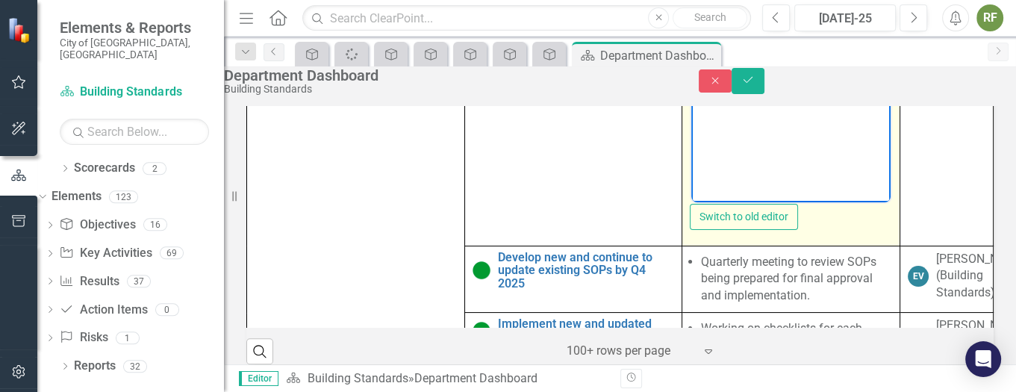
drag, startPoint x: 727, startPoint y: -44, endPoint x: 853, endPoint y: 178, distance: 255.0
click at [853, 166] on html "Commenced AI projects, pilots and procurements for solutions such as OBC Mobile…" at bounding box center [790, 54] width 199 height 224
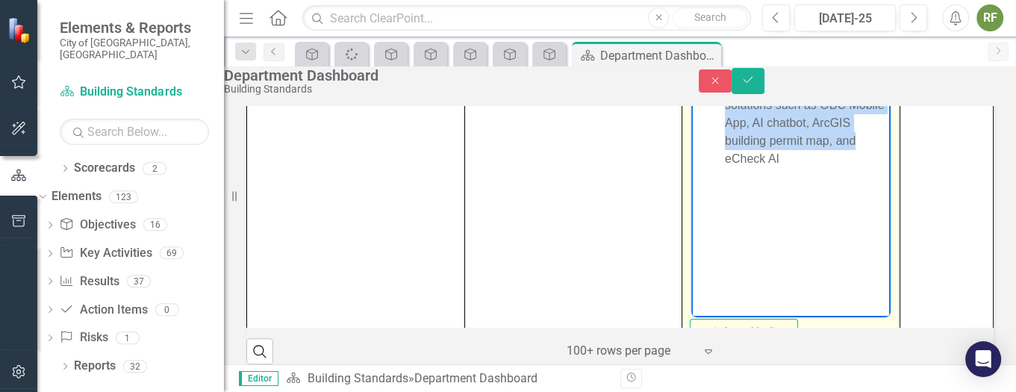
scroll to position [0, 0]
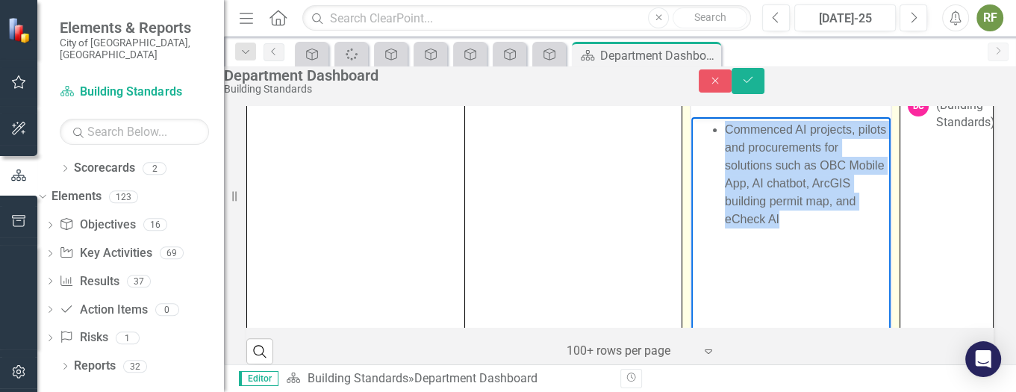
drag, startPoint x: 918, startPoint y: 185, endPoint x: 717, endPoint y: 131, distance: 207.8
click at [725, 131] on li "Commenced AI projects, pilots and procurements for solutions such as OBC Mobile…" at bounding box center [806, 173] width 162 height 107
copy li "Commenced AI projects, pilots and procurements for solutions such as OBC Mobile…"
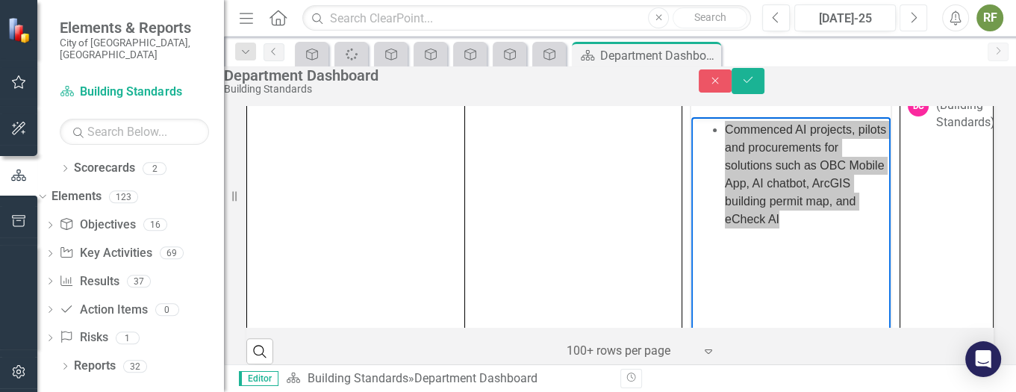
click at [916, 15] on icon "Next" at bounding box center [913, 17] width 8 height 13
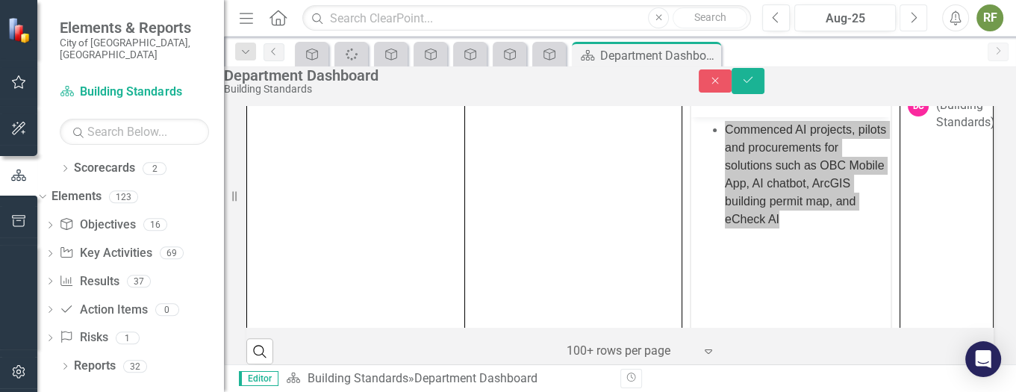
click at [916, 15] on icon "Next" at bounding box center [913, 17] width 8 height 13
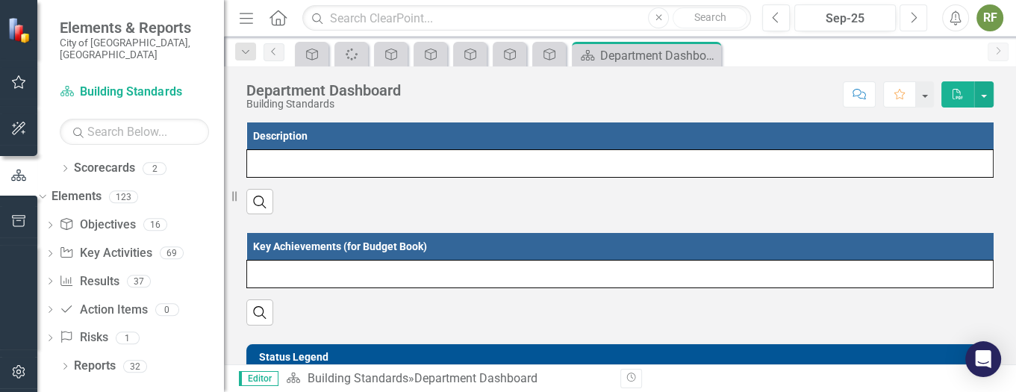
click at [916, 15] on icon "Next" at bounding box center [913, 17] width 8 height 13
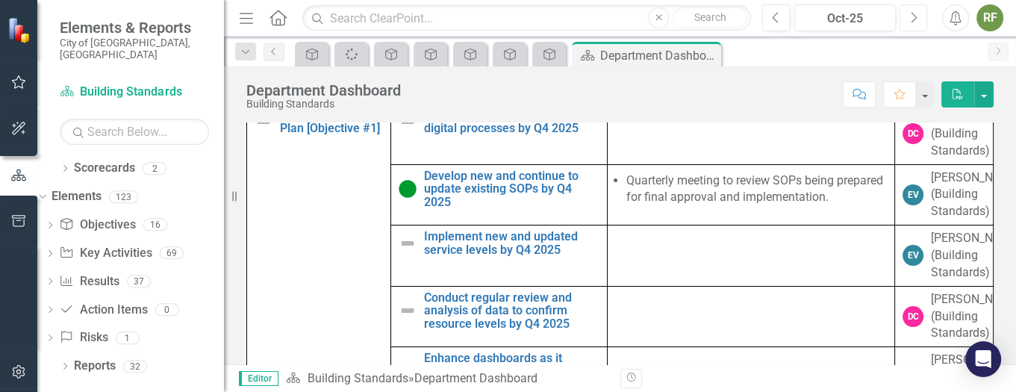
scroll to position [930, 0]
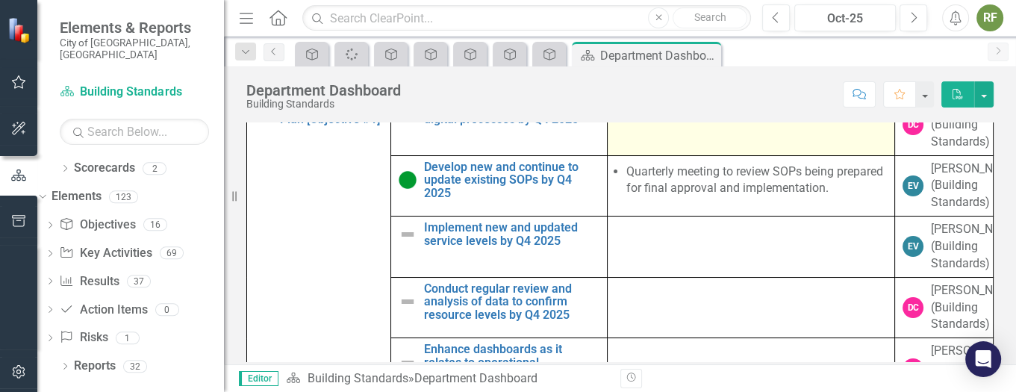
click at [660, 146] on td at bounding box center [751, 125] width 288 height 61
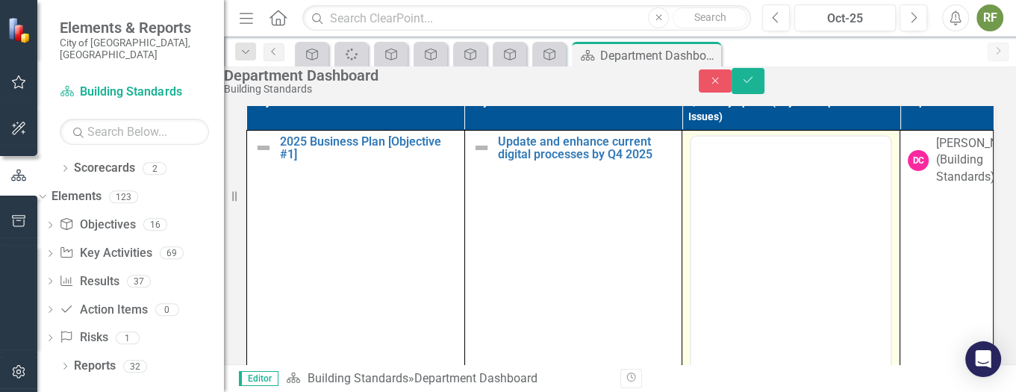
scroll to position [0, 0]
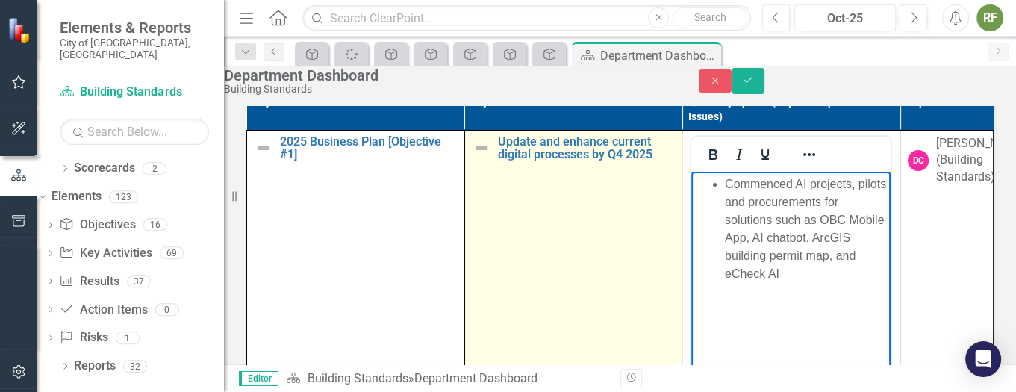
click at [472, 157] on img at bounding box center [481, 148] width 18 height 18
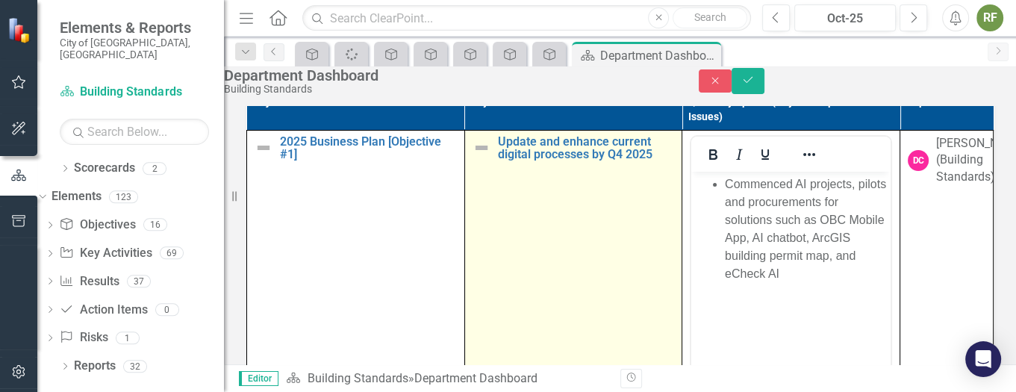
click at [472, 157] on img at bounding box center [481, 148] width 18 height 18
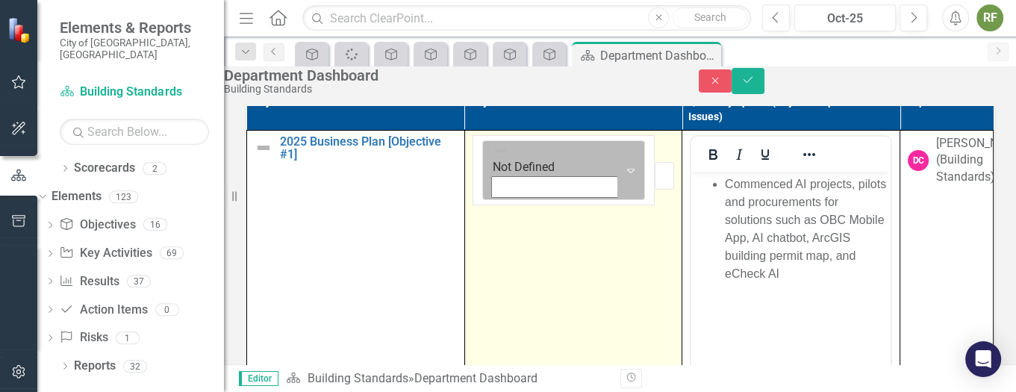
click at [623, 169] on icon "Expand" at bounding box center [630, 170] width 15 height 12
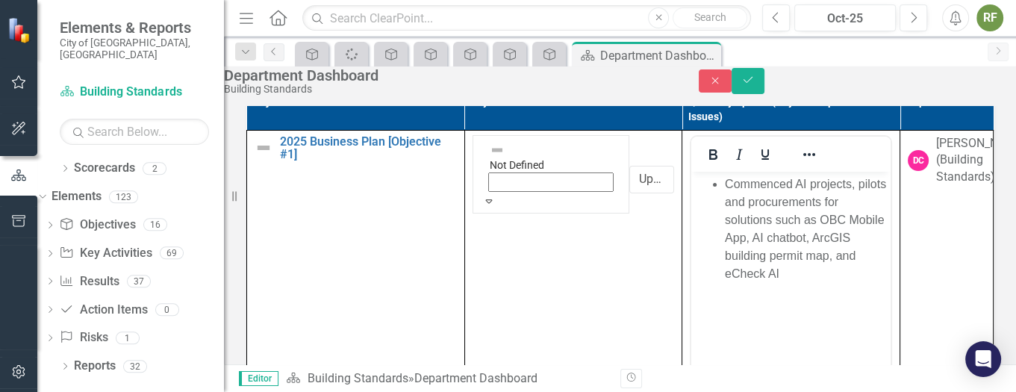
click at [764, 80] on button "Save" at bounding box center [747, 81] width 33 height 26
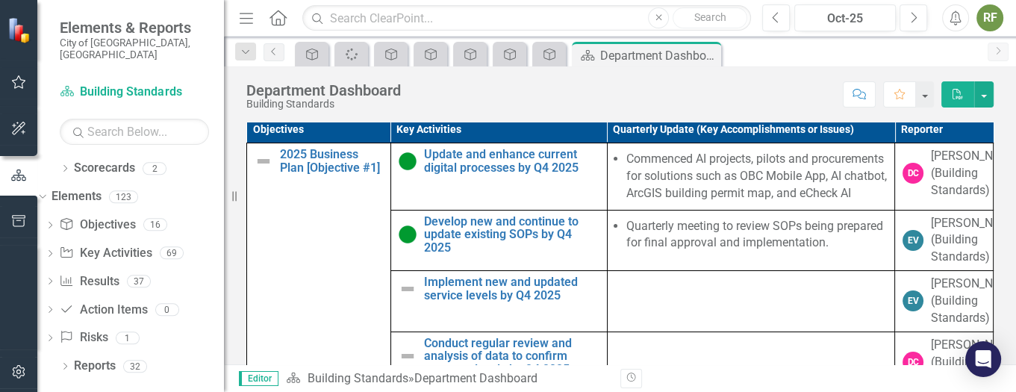
scroll to position [941, 0]
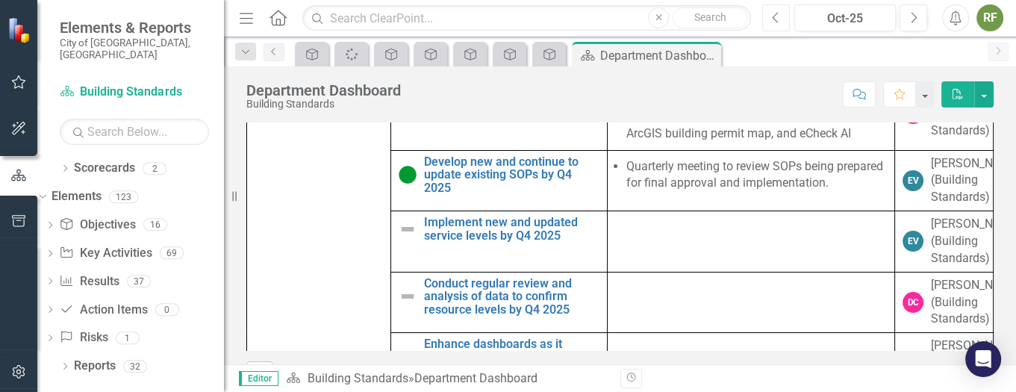
click at [772, 16] on icon "Previous" at bounding box center [776, 17] width 8 height 13
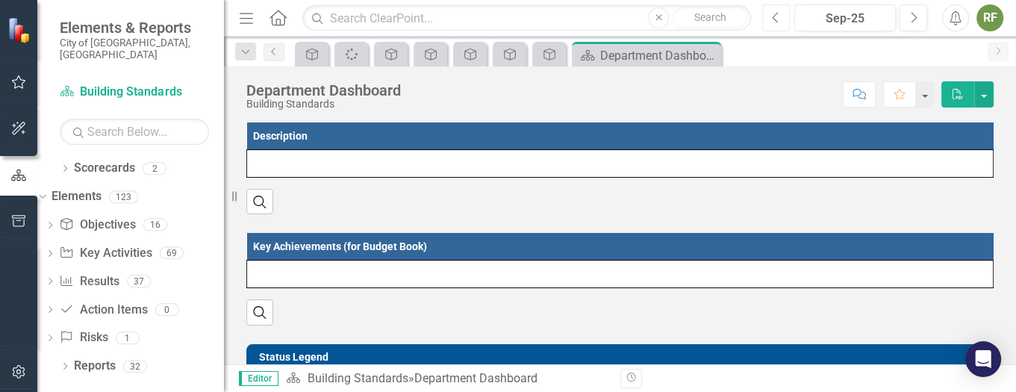
click at [772, 16] on icon "Previous" at bounding box center [776, 17] width 8 height 13
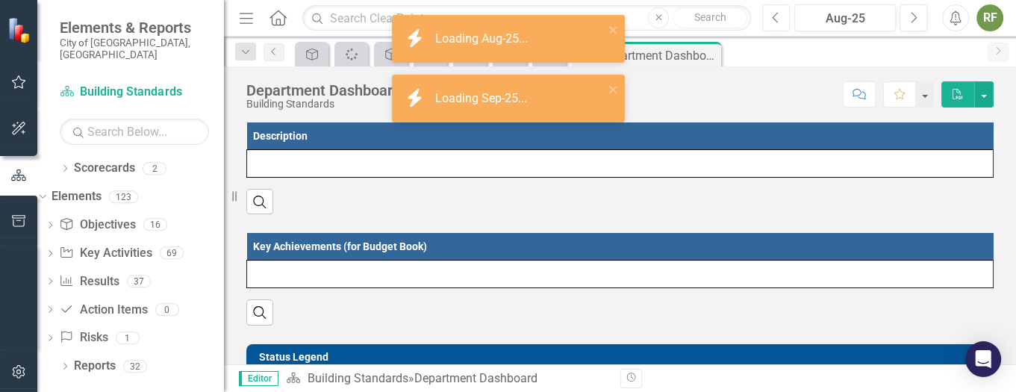
click at [772, 16] on icon "Previous" at bounding box center [776, 17] width 8 height 13
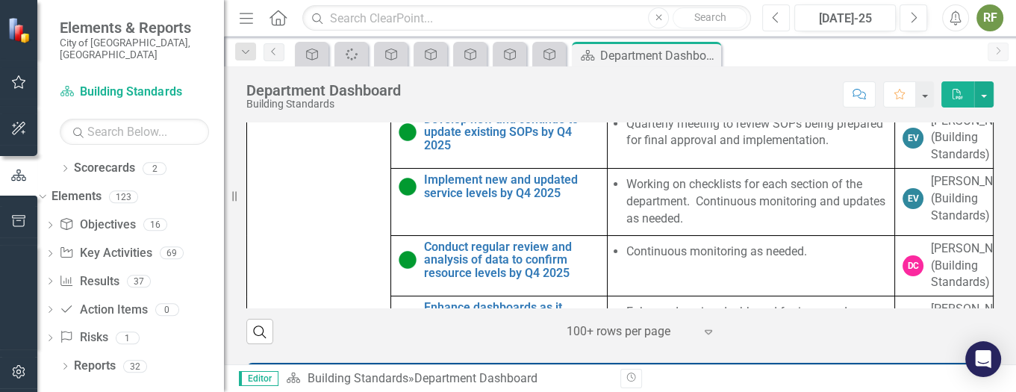
scroll to position [990, 0]
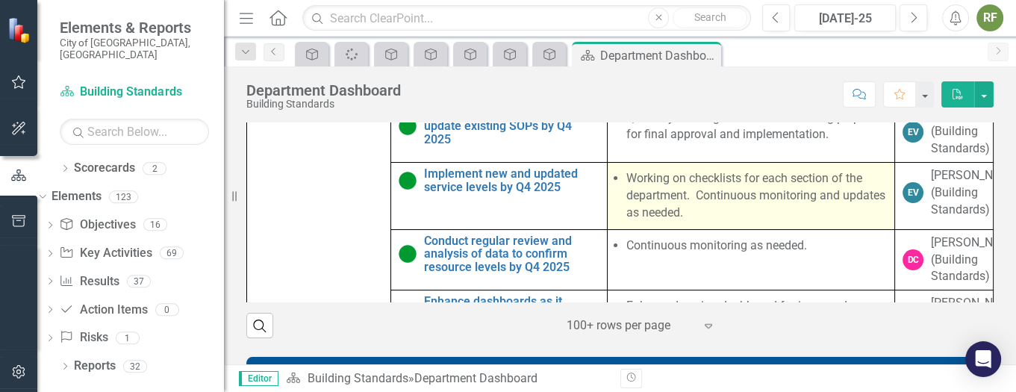
click at [748, 222] on li "Working on checklists for each section of the department. Continuous monitoring…" at bounding box center [756, 195] width 261 height 51
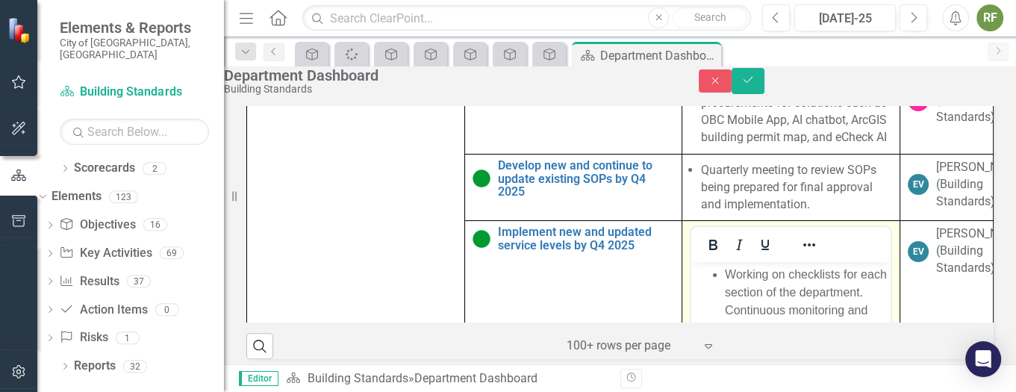
scroll to position [0, 0]
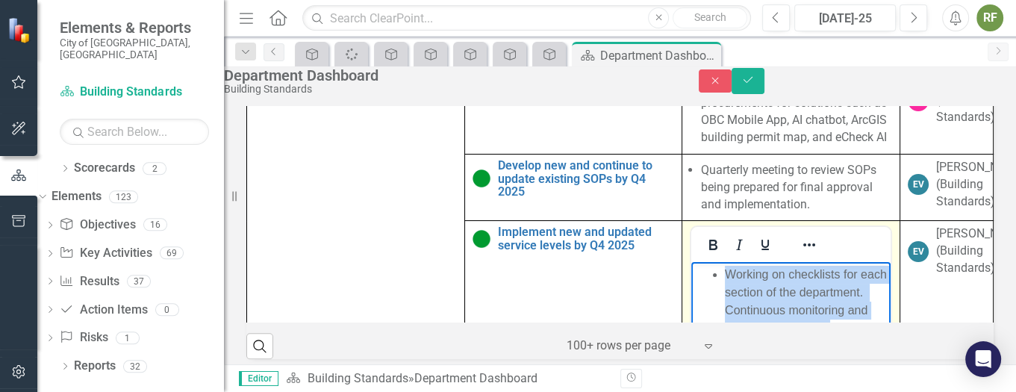
drag, startPoint x: 915, startPoint y: 314, endPoint x: 711, endPoint y: 267, distance: 209.1
click at [711, 267] on ul "Working on checklists for each section of the department. Continuous monitoring…" at bounding box center [791, 302] width 192 height 72
copy li "Working on checklists for each section of the department. Continuous monitoring…"
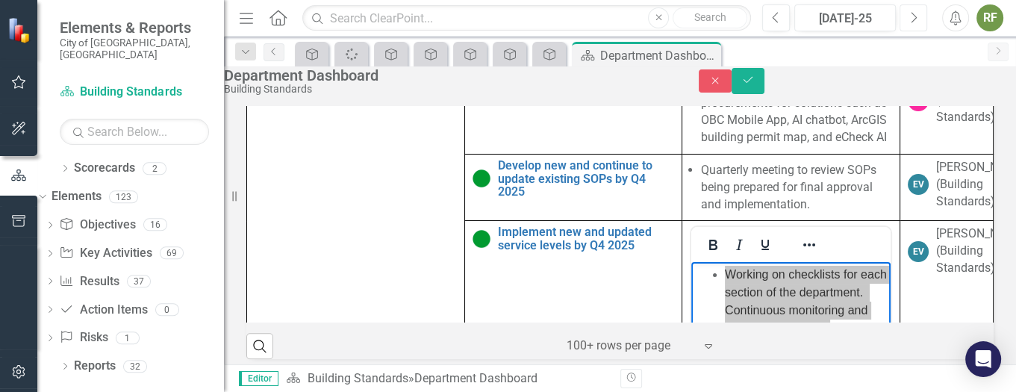
click at [915, 13] on icon "Next" at bounding box center [913, 17] width 8 height 13
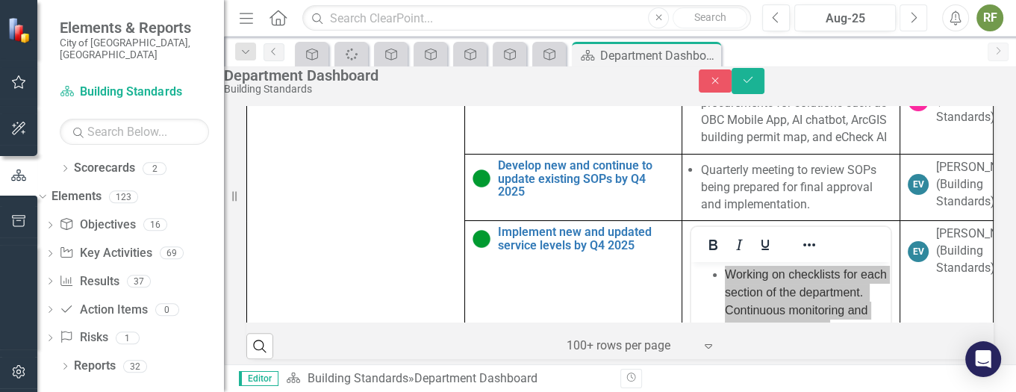
click at [915, 13] on icon "Next" at bounding box center [913, 17] width 8 height 13
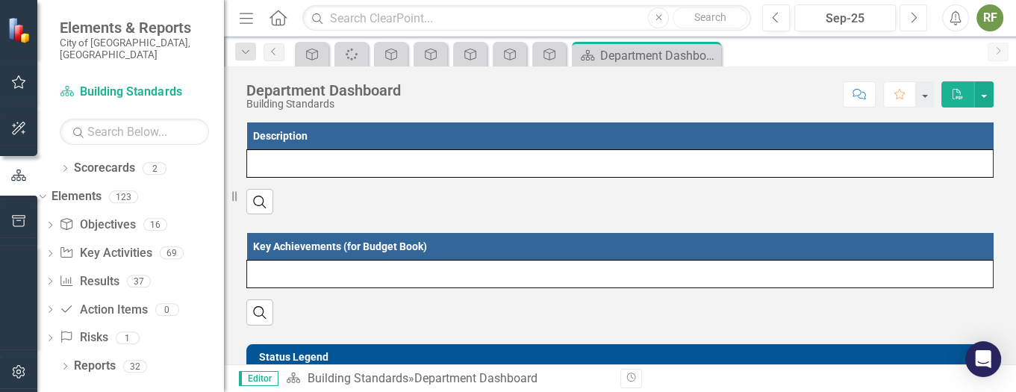
click at [915, 13] on icon "Next" at bounding box center [913, 17] width 8 height 13
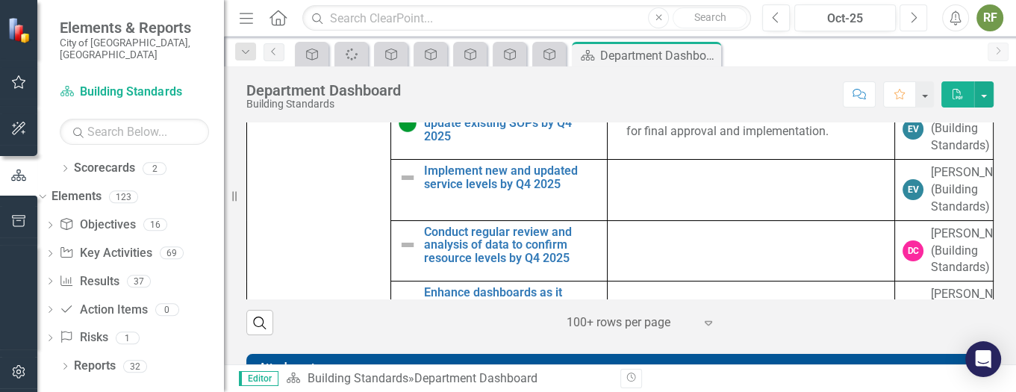
scroll to position [995, 0]
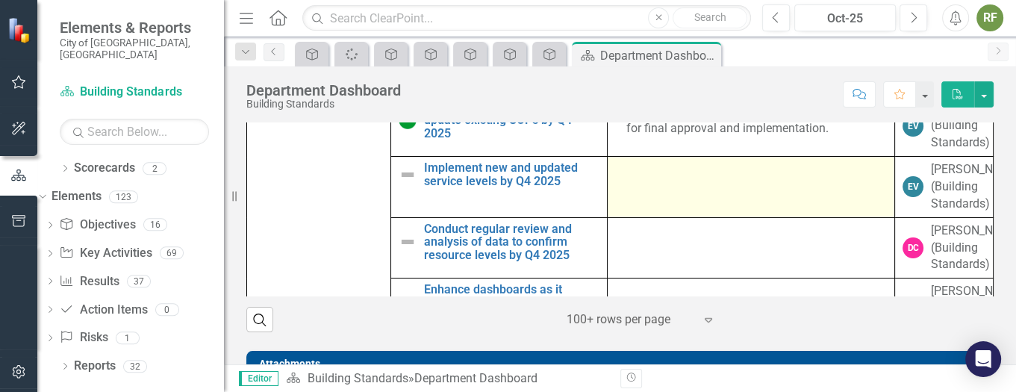
click at [665, 179] on div at bounding box center [751, 170] width 272 height 18
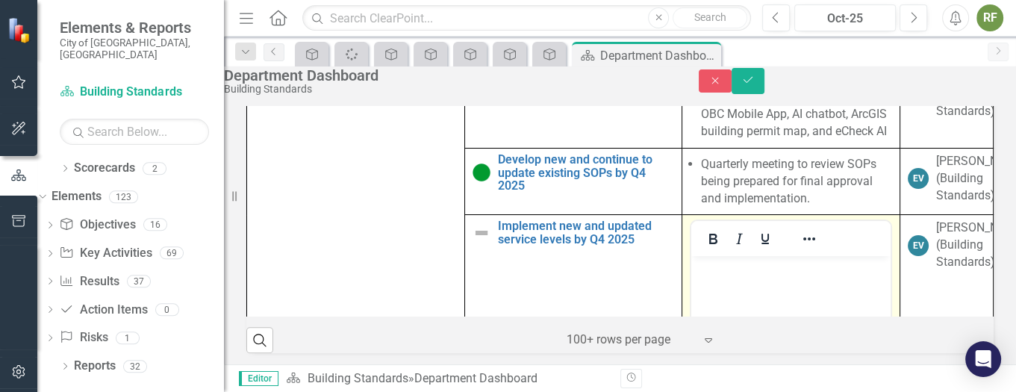
scroll to position [0, 0]
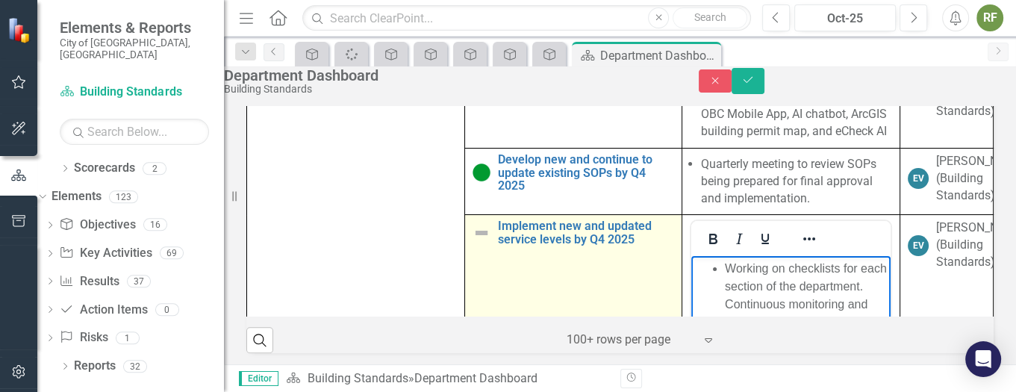
click at [472, 242] on img at bounding box center [481, 233] width 18 height 18
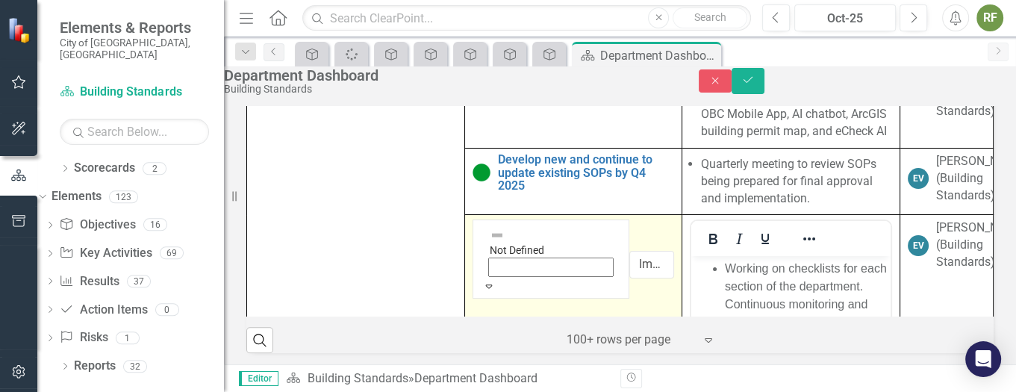
click at [482, 281] on icon "Expand" at bounding box center [488, 286] width 13 height 10
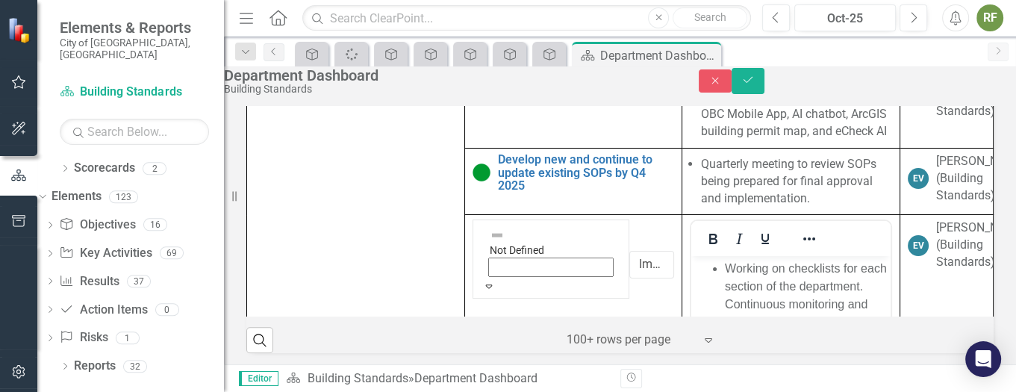
click at [752, 83] on icon "submit" at bounding box center [747, 80] width 9 height 6
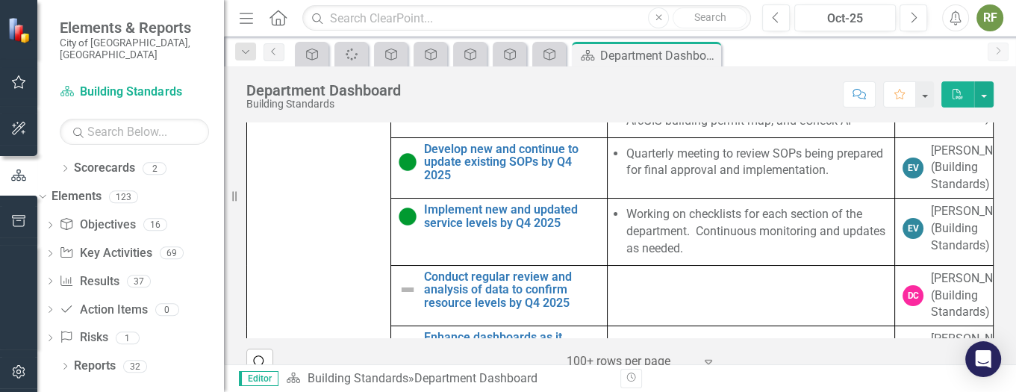
scroll to position [1031, 0]
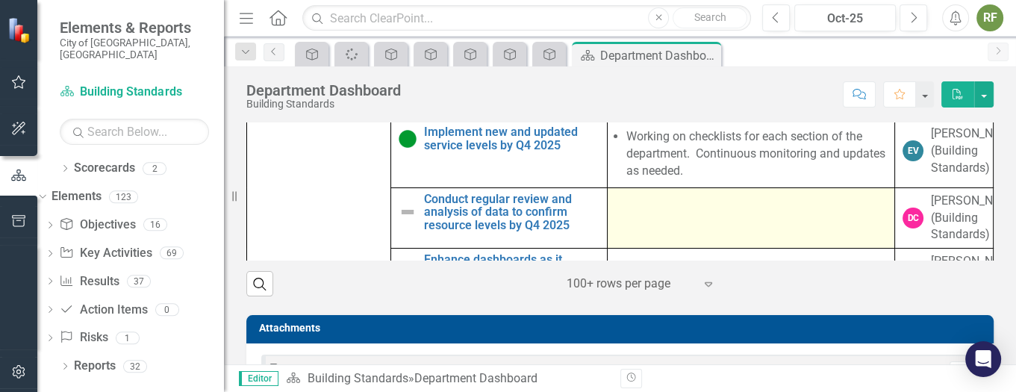
click at [848, 210] on div at bounding box center [751, 202] width 272 height 18
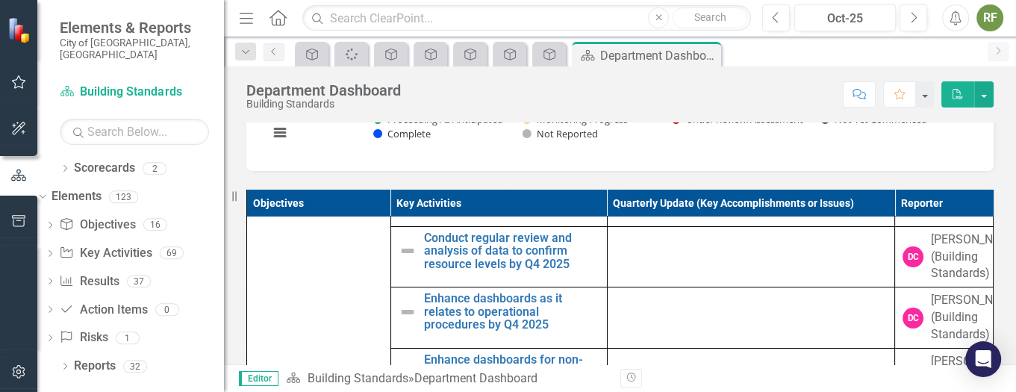
scroll to position [194, 0]
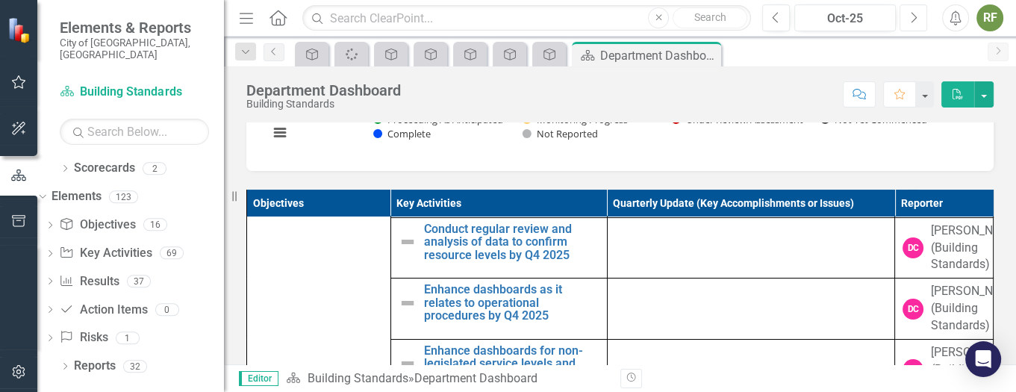
click at [909, 17] on icon "Next" at bounding box center [913, 17] width 8 height 13
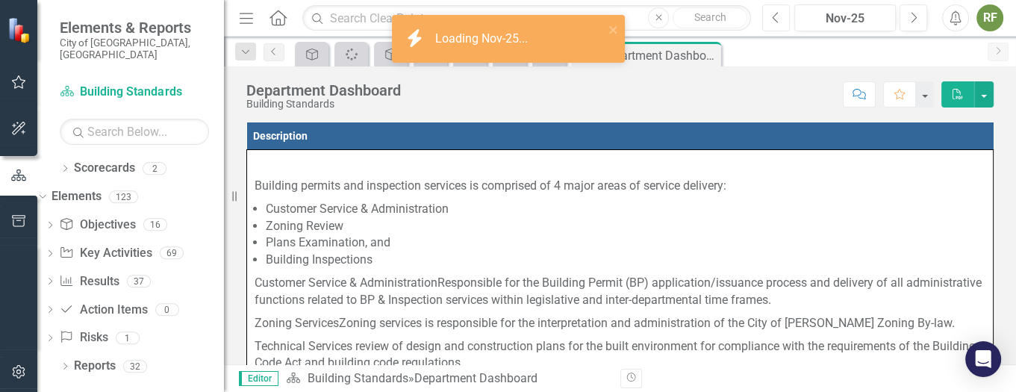
click at [778, 13] on icon "Previous" at bounding box center [776, 17] width 8 height 13
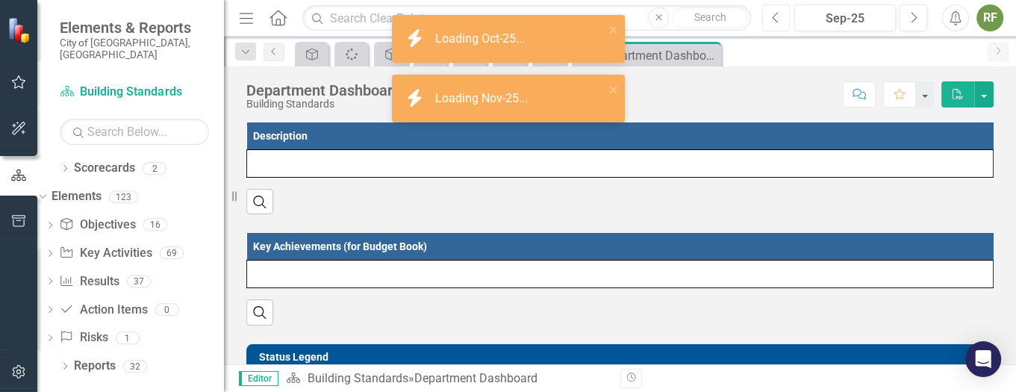
click at [778, 13] on icon "Previous" at bounding box center [776, 17] width 8 height 13
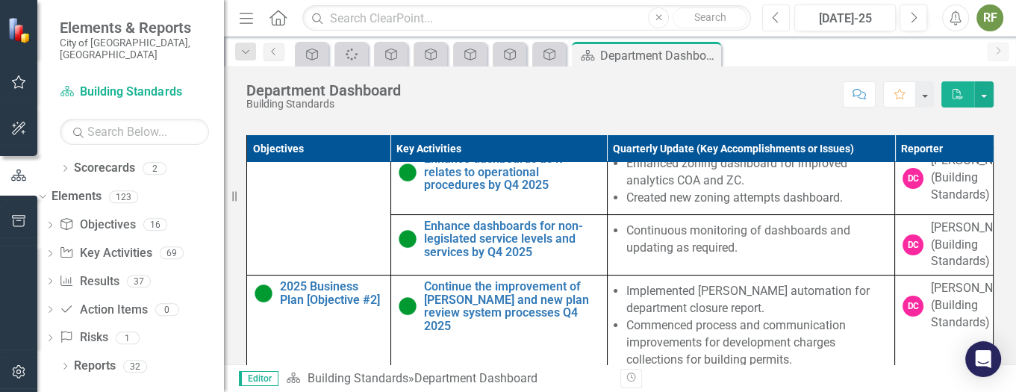
scroll to position [228, 0]
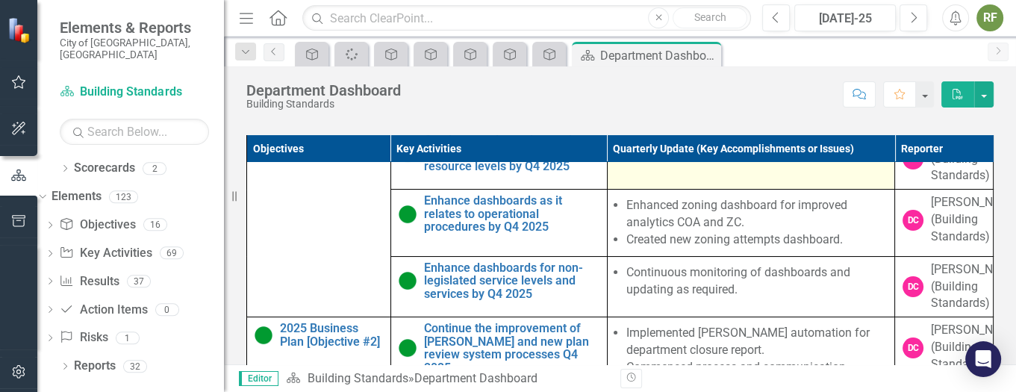
click at [731, 154] on li "Continuous monitoring as needed." at bounding box center [756, 145] width 261 height 17
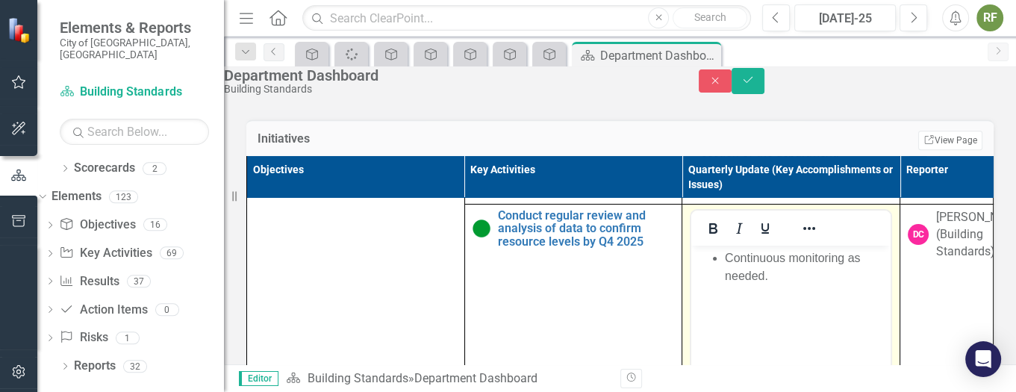
scroll to position [0, 0]
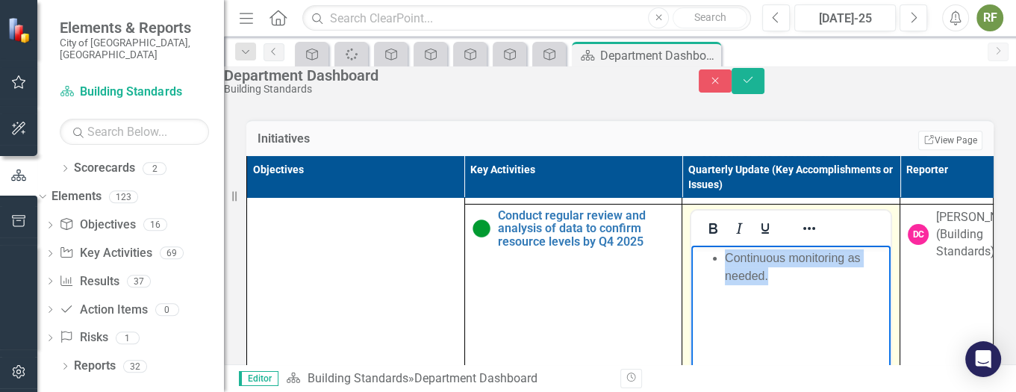
drag, startPoint x: 911, startPoint y: 265, endPoint x: 703, endPoint y: 253, distance: 208.5
click at [703, 253] on ul "Continuous monitoring as needed." at bounding box center [791, 266] width 192 height 36
copy li "Continuous monitoring as needed."
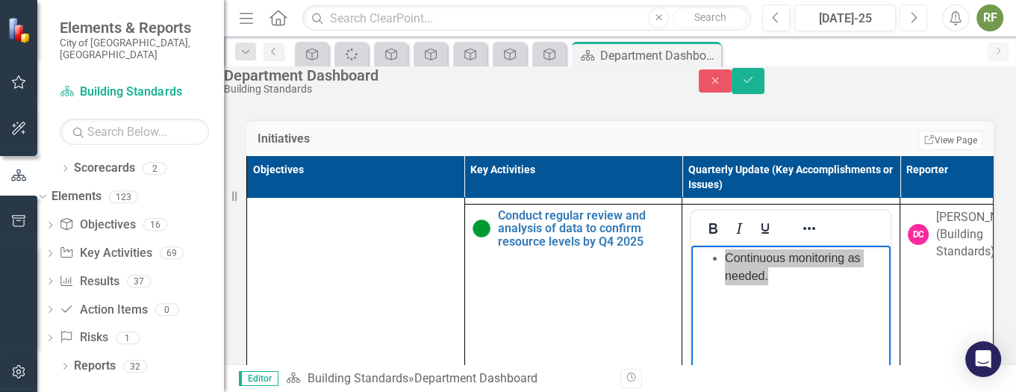
click at [912, 17] on icon "Next" at bounding box center [913, 17] width 8 height 13
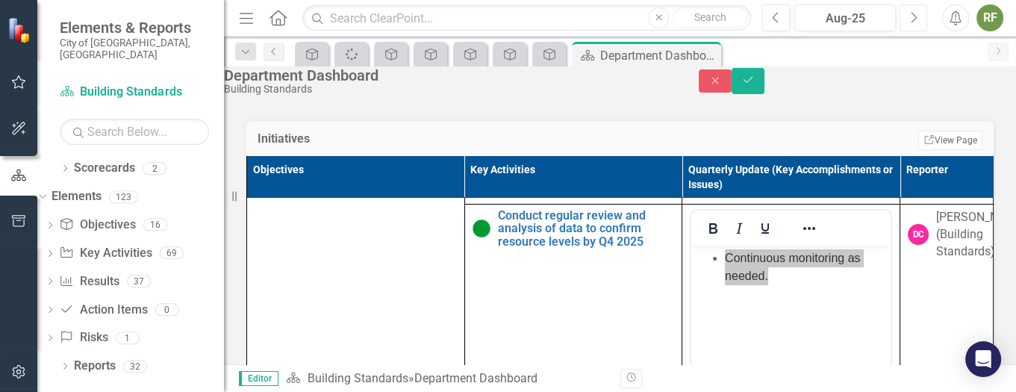
click at [912, 17] on icon "Next" at bounding box center [913, 17] width 8 height 13
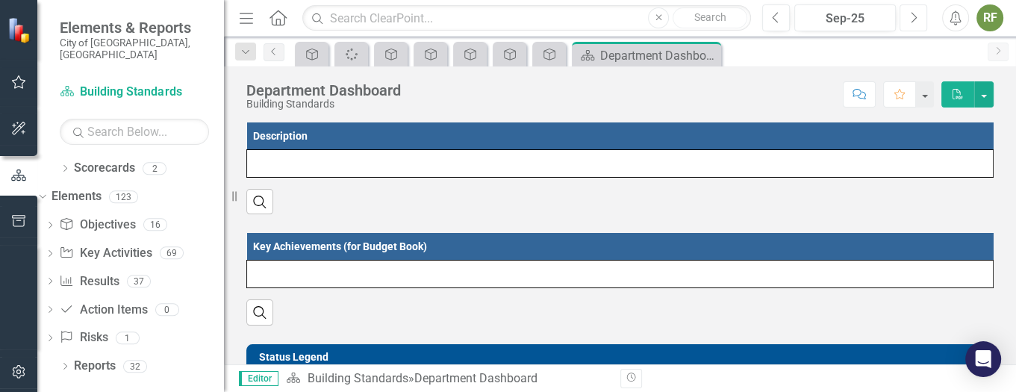
click at [912, 17] on icon "Next" at bounding box center [913, 17] width 8 height 13
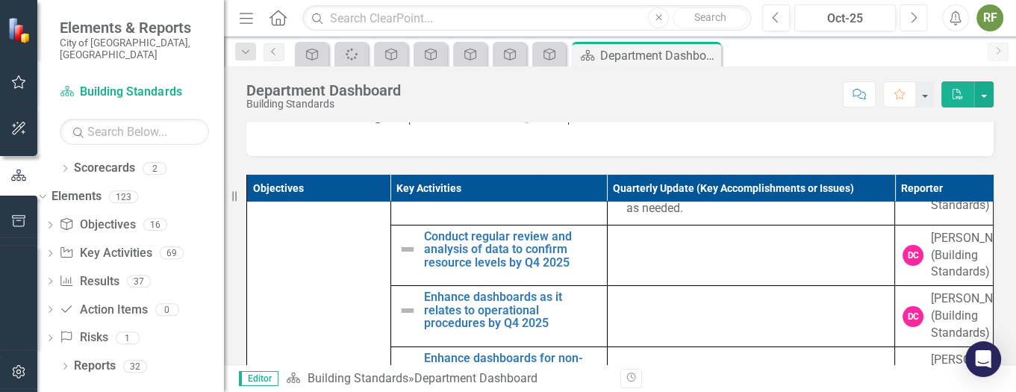
scroll to position [146, 0]
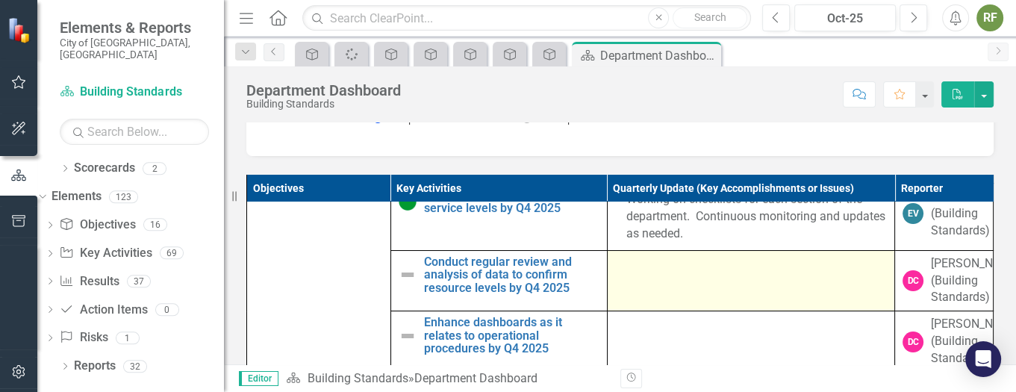
drag, startPoint x: 619, startPoint y: 311, endPoint x: 610, endPoint y: 322, distance: 14.3
click at [615, 273] on div at bounding box center [751, 264] width 272 height 18
drag, startPoint x: 632, startPoint y: 325, endPoint x: 603, endPoint y: 329, distance: 29.3
click at [607, 311] on td at bounding box center [751, 280] width 288 height 61
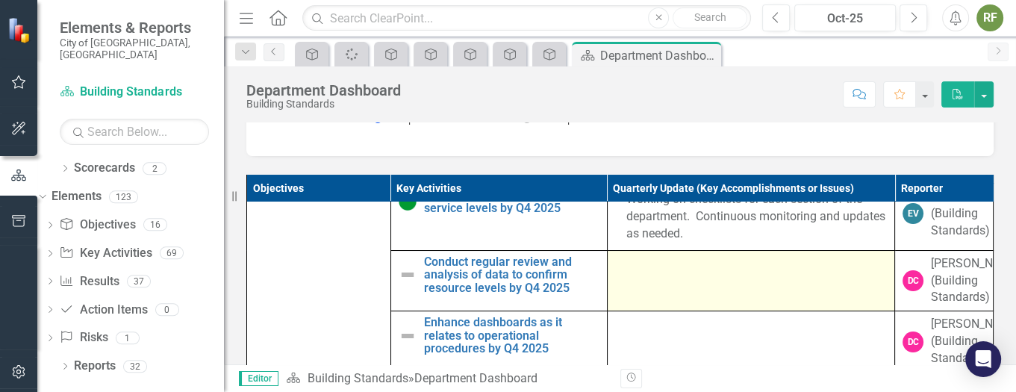
click at [650, 273] on div at bounding box center [751, 264] width 272 height 18
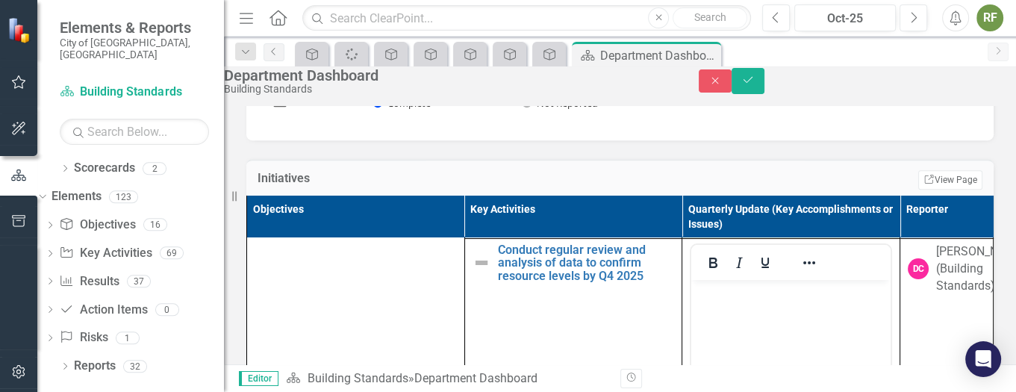
scroll to position [258, 0]
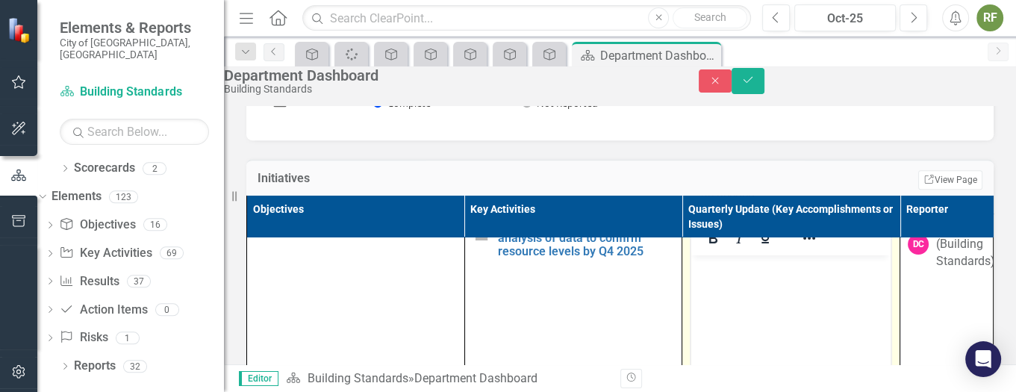
click at [740, 296] on body "Rich Text Area. Press ALT-0 for help." at bounding box center [790, 366] width 199 height 224
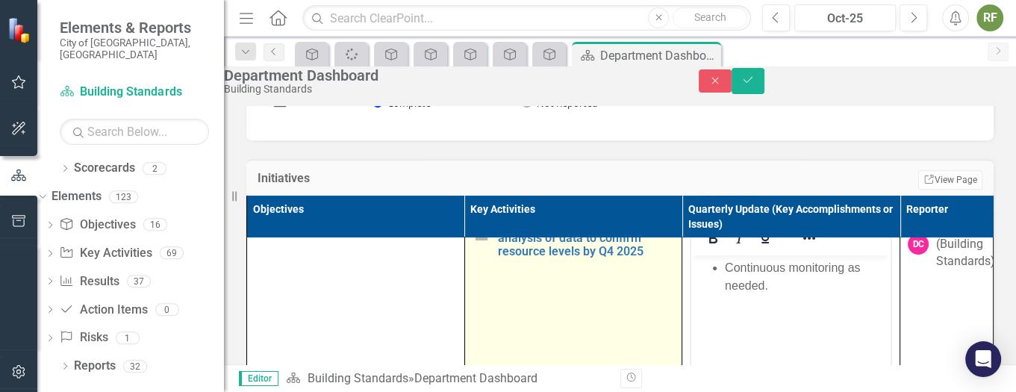
click at [472, 247] on img at bounding box center [481, 238] width 18 height 18
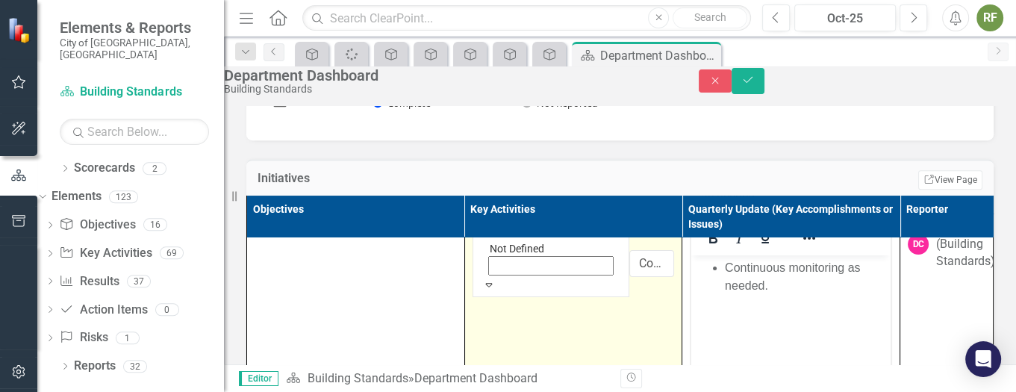
click at [490, 241] on img at bounding box center [497, 233] width 15 height 15
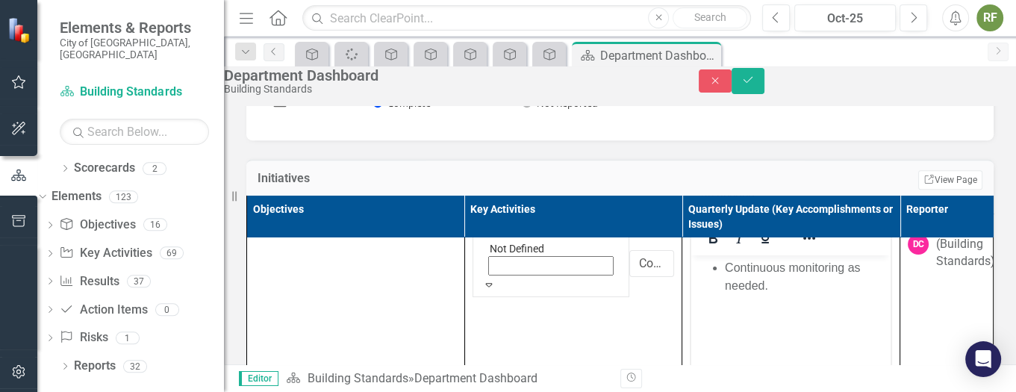
click at [754, 85] on icon "Save" at bounding box center [747, 80] width 13 height 10
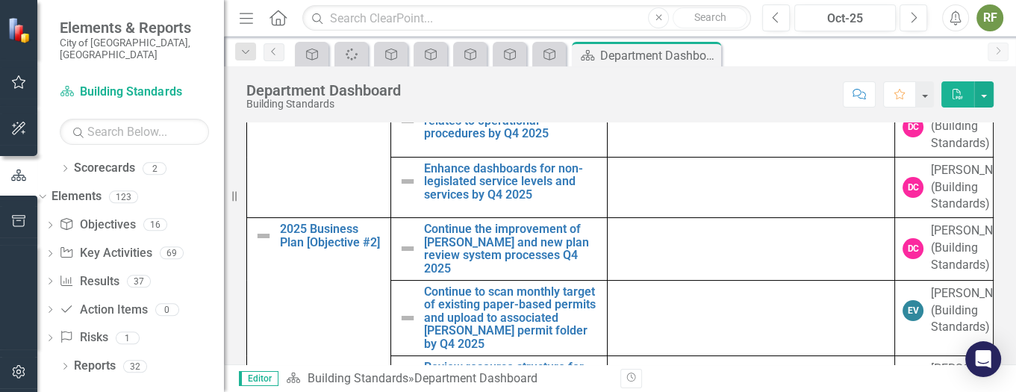
scroll to position [295, 0]
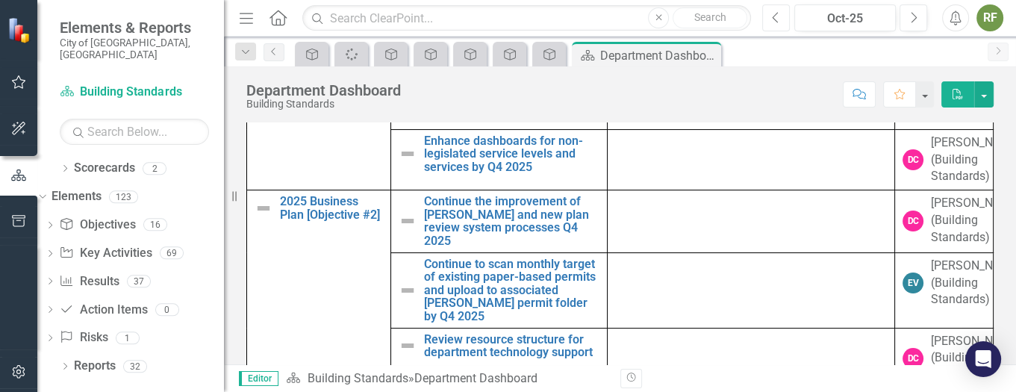
click at [778, 14] on icon "Previous" at bounding box center [776, 17] width 8 height 13
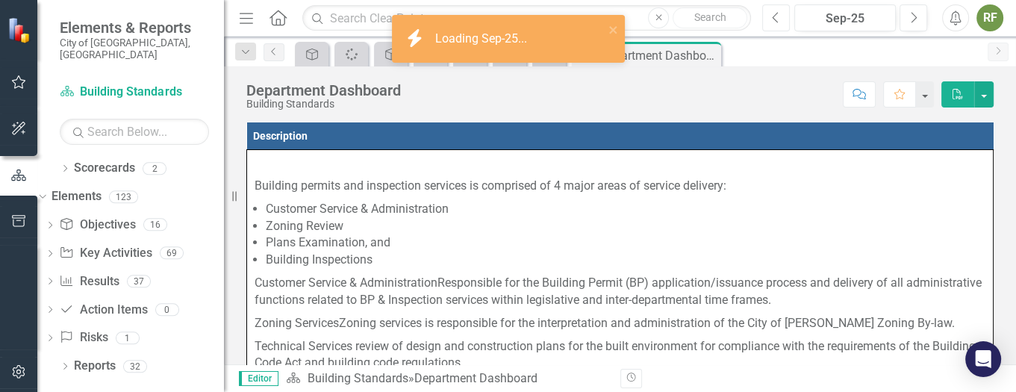
click at [778, 14] on icon "Previous" at bounding box center [776, 17] width 8 height 13
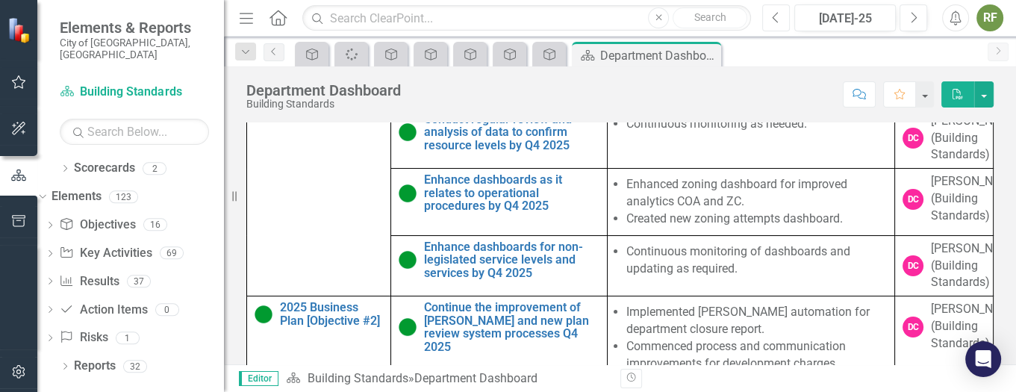
scroll to position [181, 0]
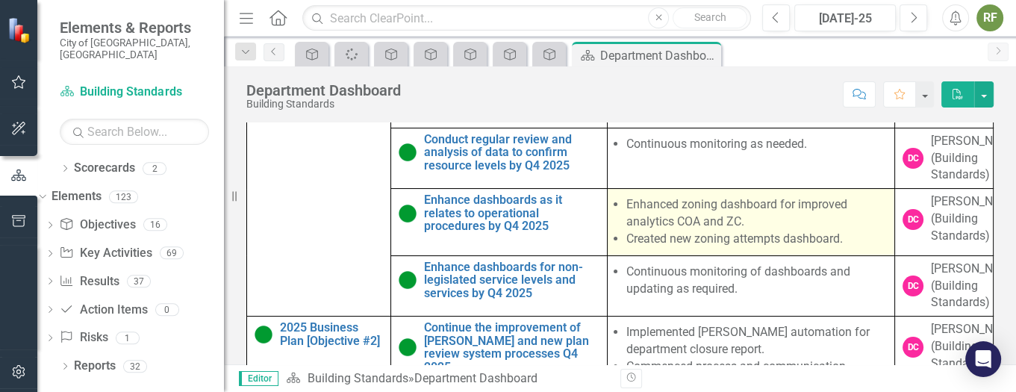
click at [690, 248] on li "Created new zoning attempts dashboard." at bounding box center [756, 239] width 261 height 17
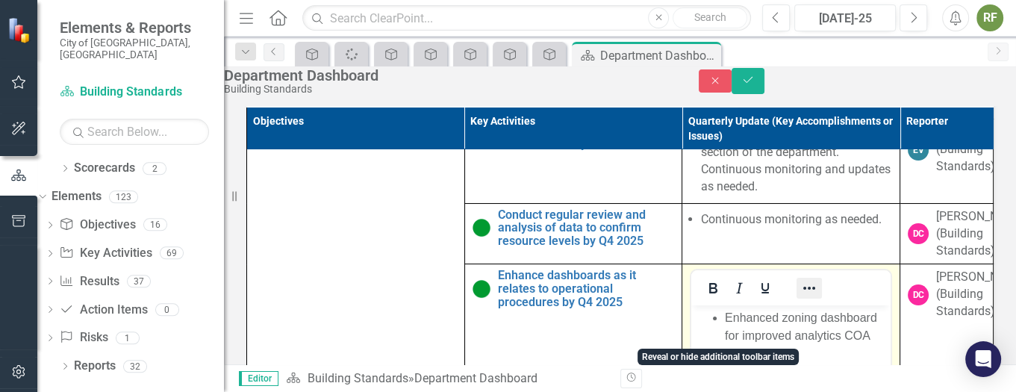
scroll to position [293, 0]
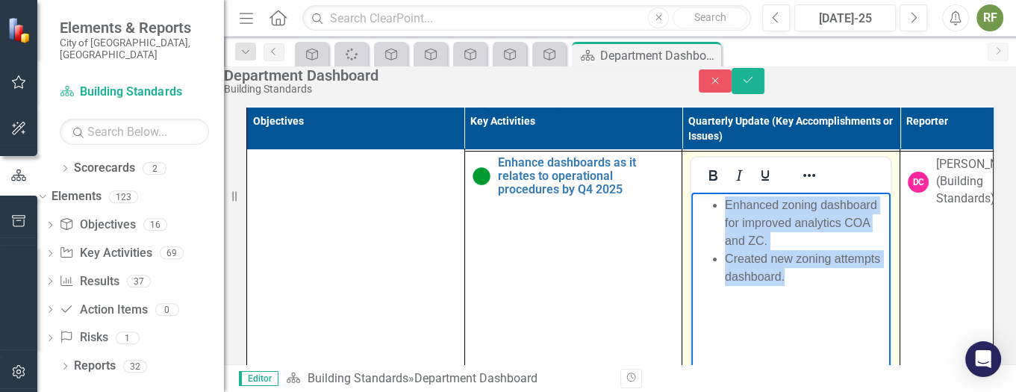
drag, startPoint x: 799, startPoint y: 272, endPoint x: 715, endPoint y: 201, distance: 110.6
click at [715, 201] on body "Enhanced zoning dashboard for improved analytics COA and ZC. Created new zoning…" at bounding box center [790, 305] width 199 height 224
copy ul "Enhanced zoning dashboard for improved analytics COA and ZC. Created new zoning…"
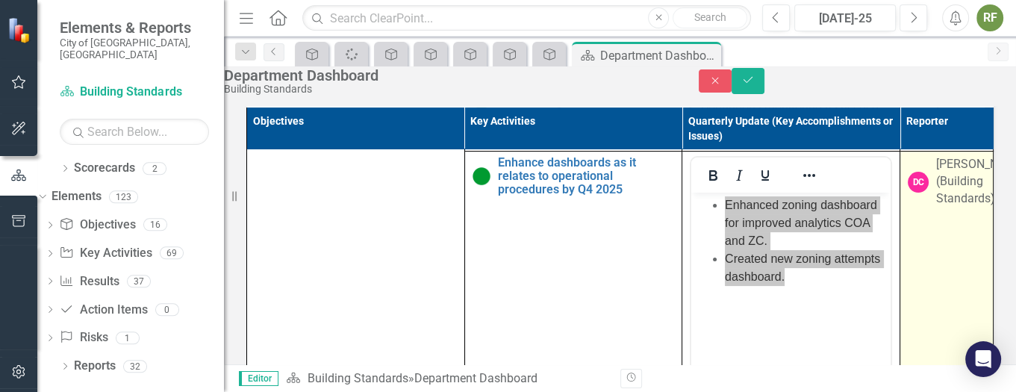
click at [900, 294] on td "DC Dan Cornei (Building Standards)" at bounding box center [946, 324] width 93 height 346
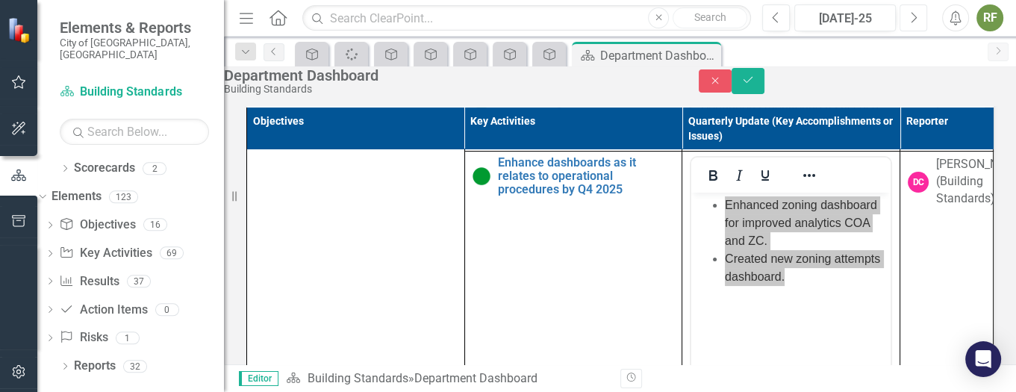
click at [911, 19] on icon "Next" at bounding box center [913, 17] width 8 height 13
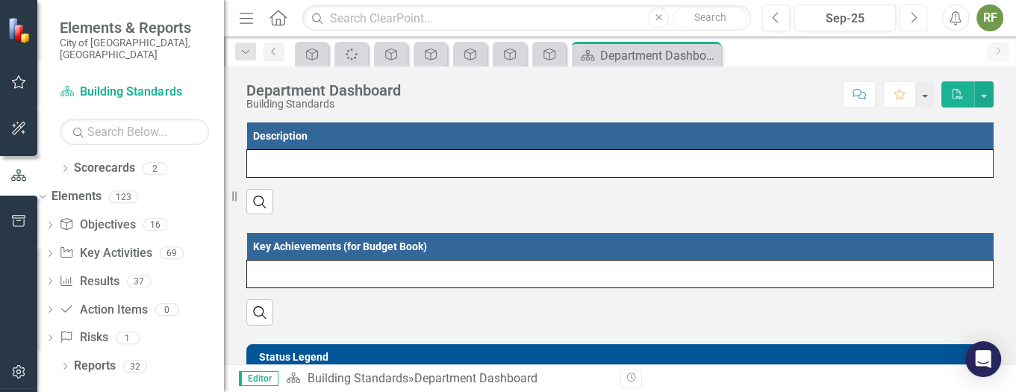
click at [911, 19] on icon "Next" at bounding box center [913, 17] width 8 height 13
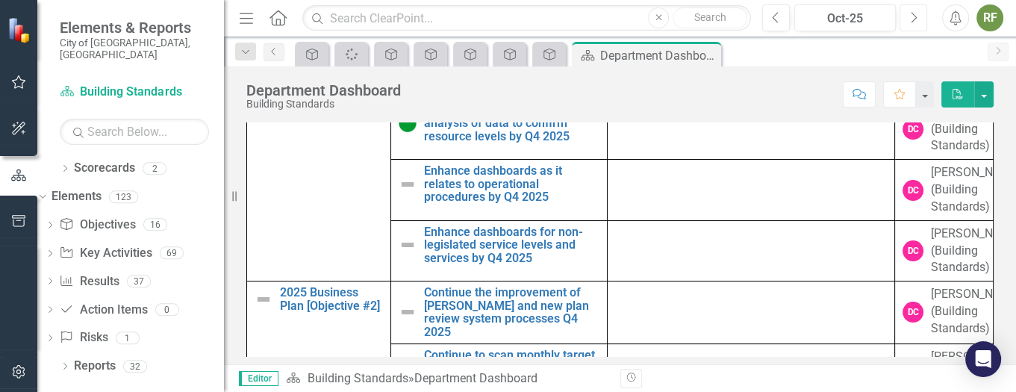
scroll to position [237, 0]
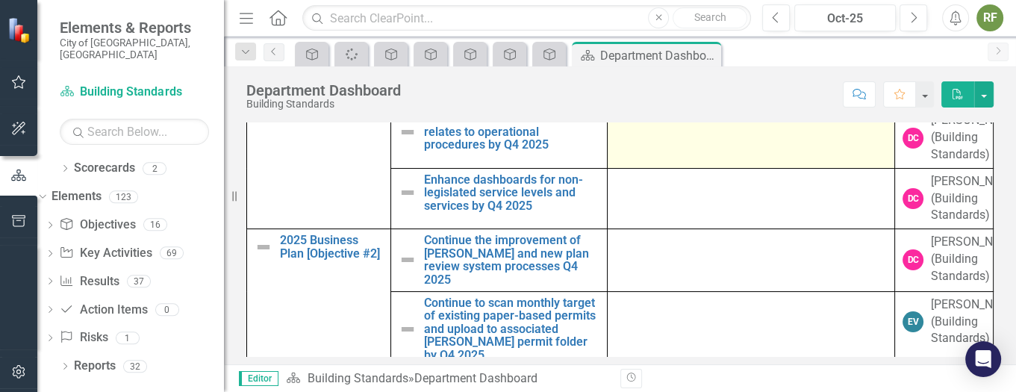
click at [668, 169] on td at bounding box center [751, 137] width 288 height 61
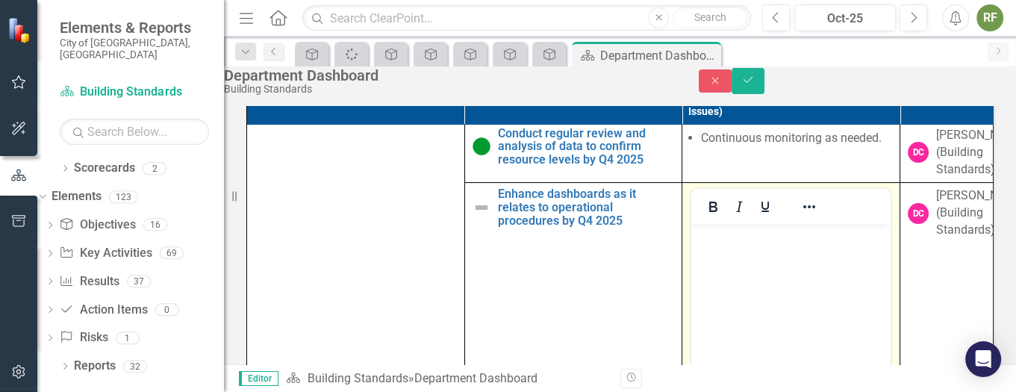
scroll to position [0, 0]
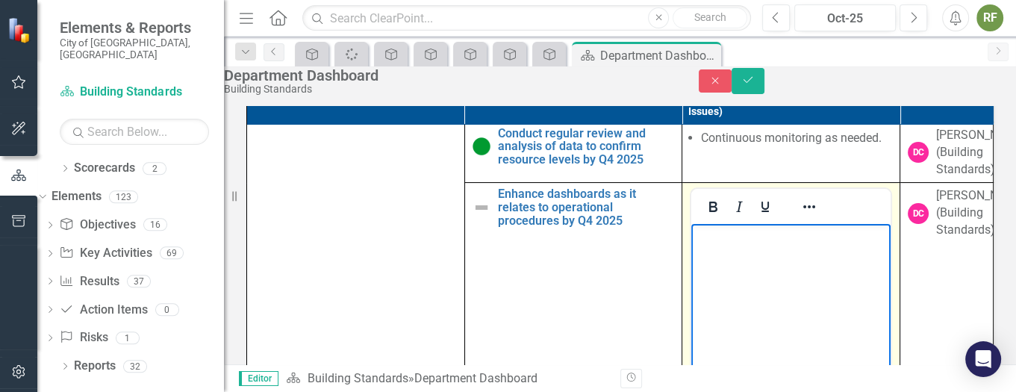
click at [736, 245] on p "Rich Text Area. Press ALT-0 for help." at bounding box center [791, 237] width 192 height 18
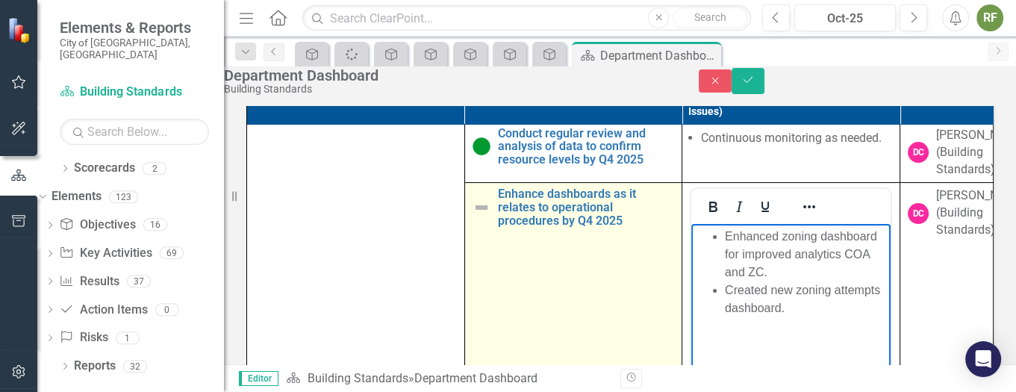
click at [472, 216] on img at bounding box center [481, 208] width 18 height 18
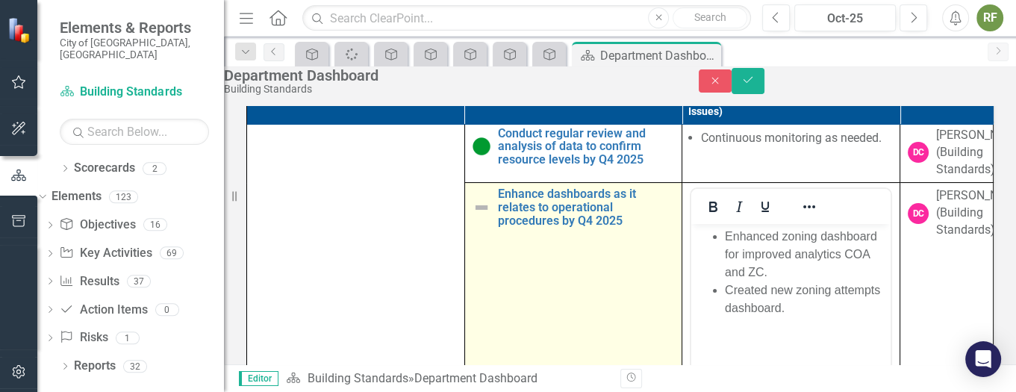
click at [472, 216] on img at bounding box center [481, 208] width 18 height 18
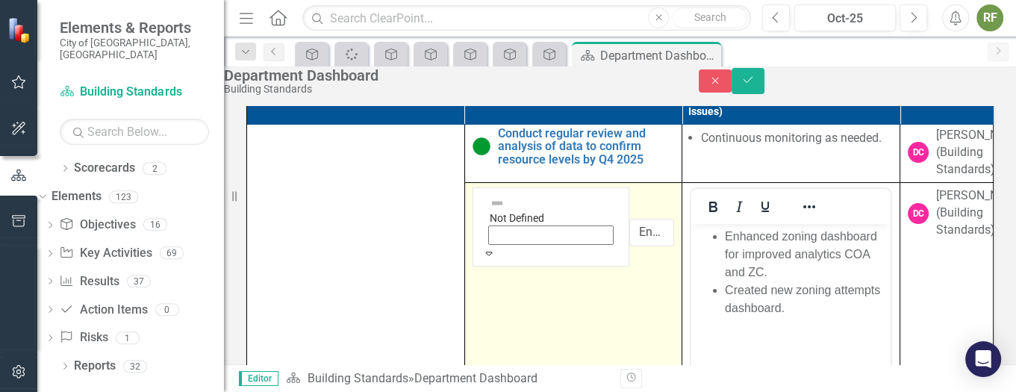
click at [490, 210] on img at bounding box center [497, 203] width 15 height 15
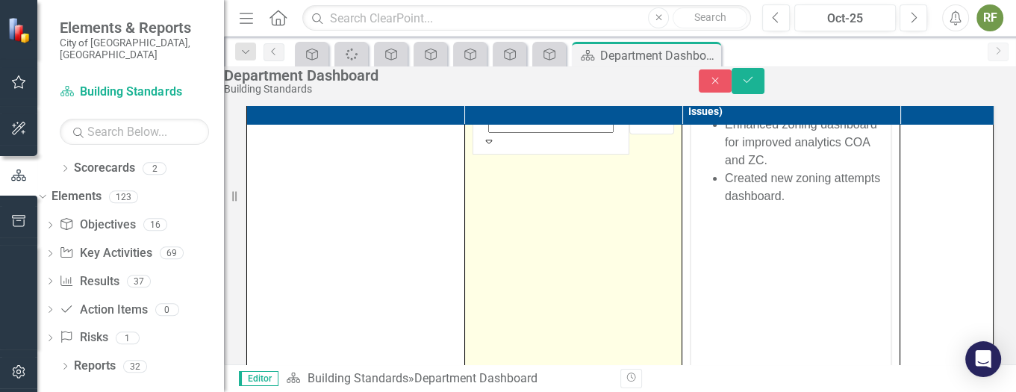
scroll to position [574, 0]
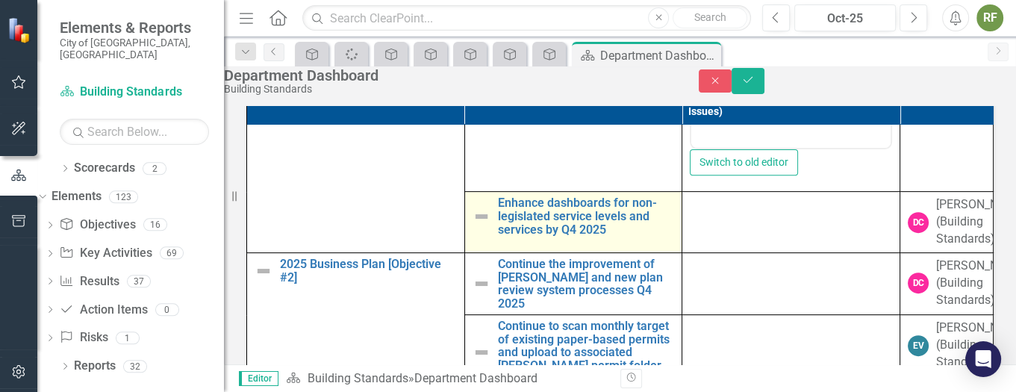
click at [490, 253] on td "Enhance dashboards for non-legislated service levels and services by Q4 2025 Ed…" at bounding box center [573, 222] width 218 height 61
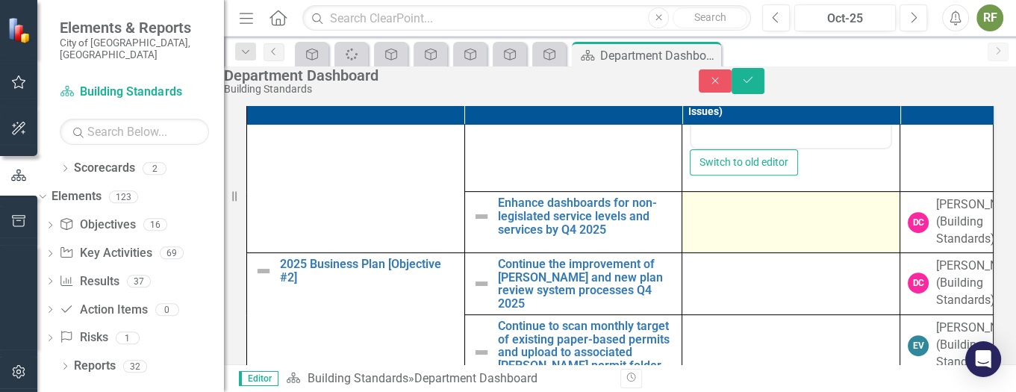
click at [704, 214] on div at bounding box center [791, 205] width 202 height 18
click at [696, 253] on td at bounding box center [791, 222] width 218 height 61
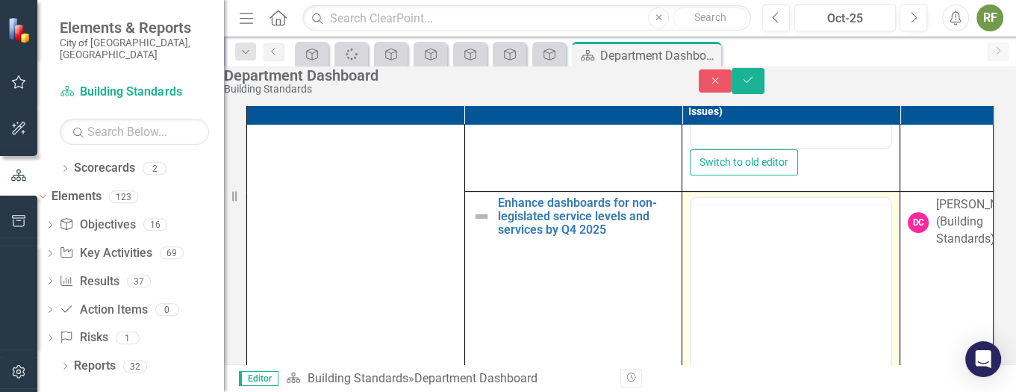
scroll to position [0, 0]
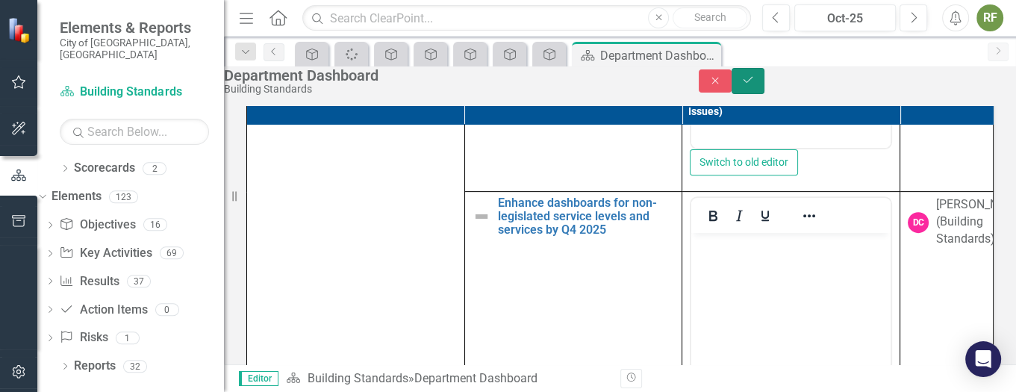
click at [764, 75] on button "Save" at bounding box center [747, 81] width 33 height 26
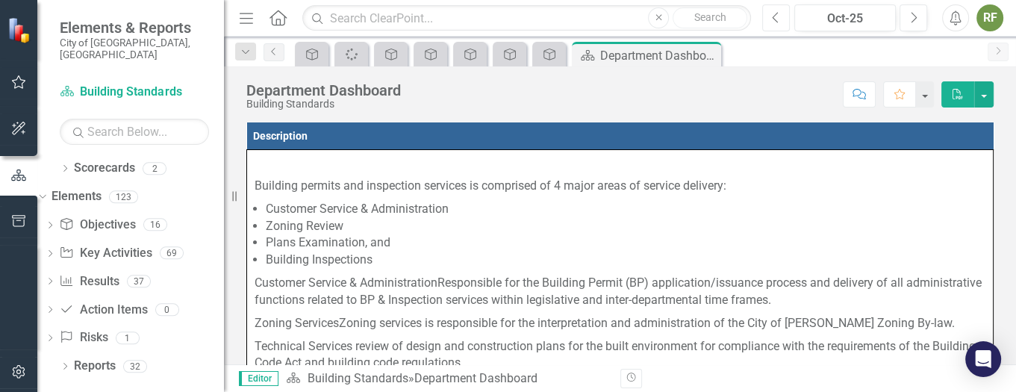
click at [775, 14] on icon "Previous" at bounding box center [776, 17] width 8 height 13
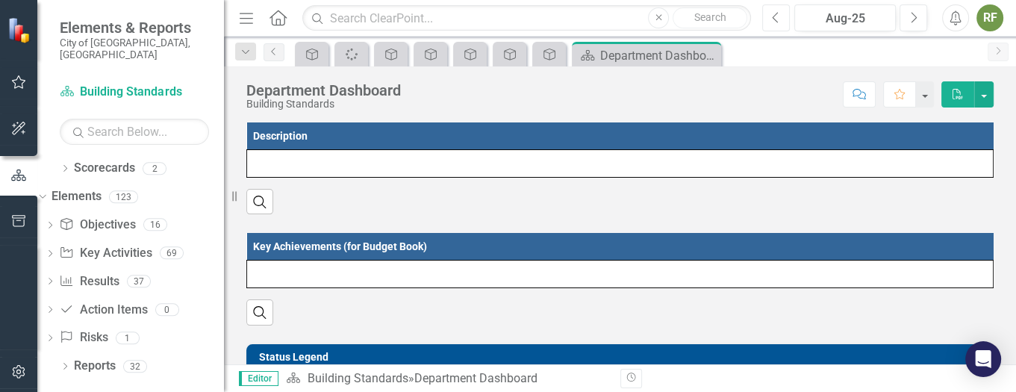
click at [775, 14] on icon "Previous" at bounding box center [776, 17] width 8 height 13
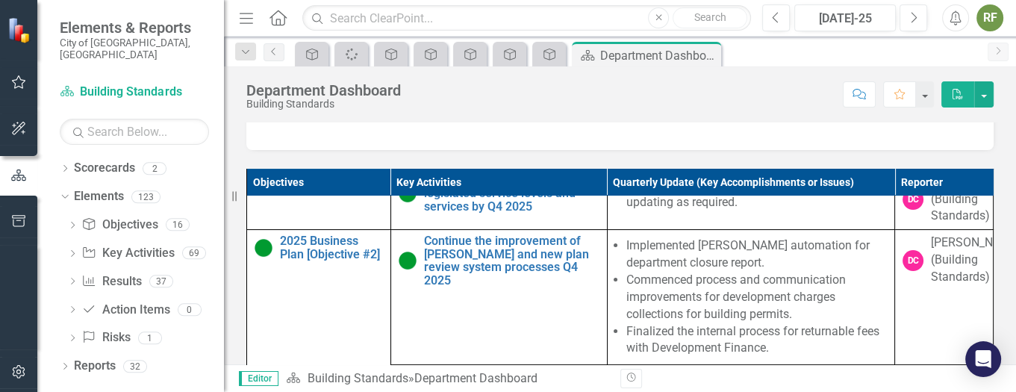
scroll to position [351, 0]
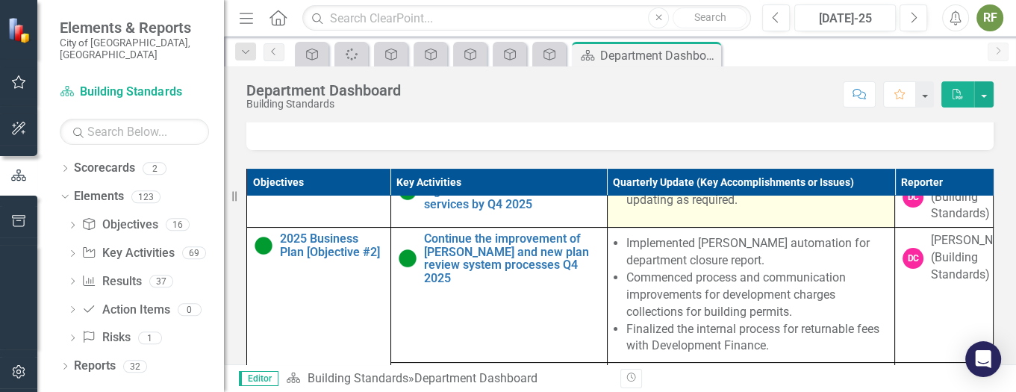
click at [648, 209] on li "Continuous monitoring of dashboards and updating as required." at bounding box center [756, 192] width 261 height 34
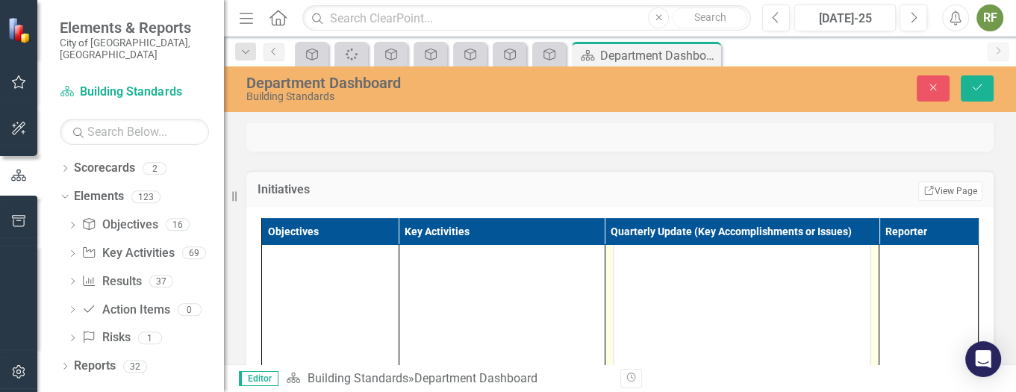
scroll to position [239, 0]
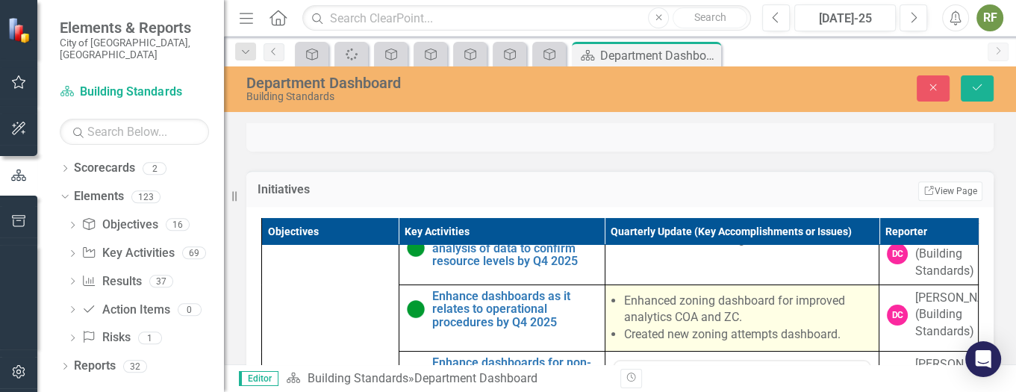
click at [739, 327] on li "Enhanced zoning dashboard for improved analytics COA and ZC." at bounding box center [747, 310] width 247 height 34
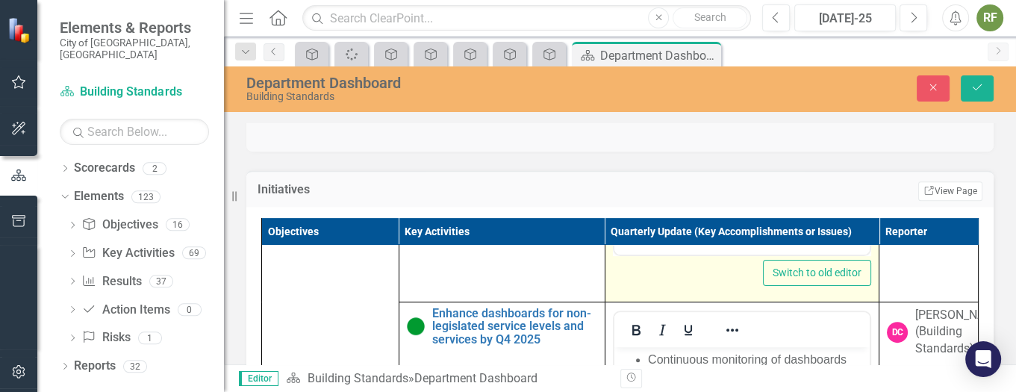
scroll to position [687, 0]
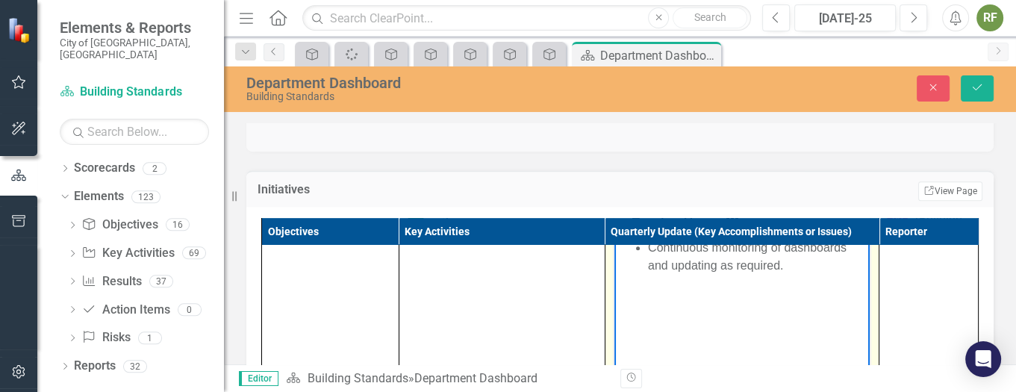
click at [723, 287] on body "Continuous monitoring of dashboards and updating as required." at bounding box center [740, 346] width 255 height 224
click at [800, 265] on li "Continuous monitoring of dashboards and updating as required." at bounding box center [756, 256] width 218 height 36
drag, startPoint x: 800, startPoint y: 264, endPoint x: 643, endPoint y: 242, distance: 158.3
click at [643, 242] on ul "Continuous monitoring of dashboards and updating as required." at bounding box center [741, 256] width 248 height 36
copy li "Continuous monitoring of dashboards and updating as required."
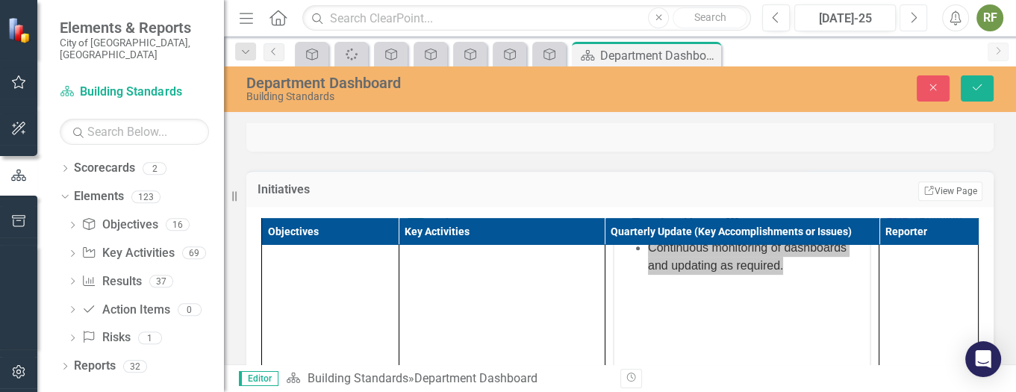
click at [913, 13] on icon "button" at bounding box center [914, 17] width 6 height 10
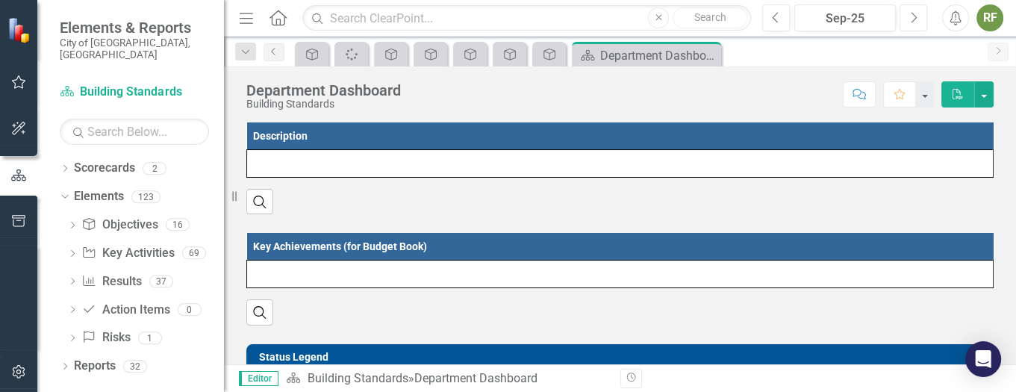
click at [913, 13] on icon "button" at bounding box center [914, 17] width 6 height 10
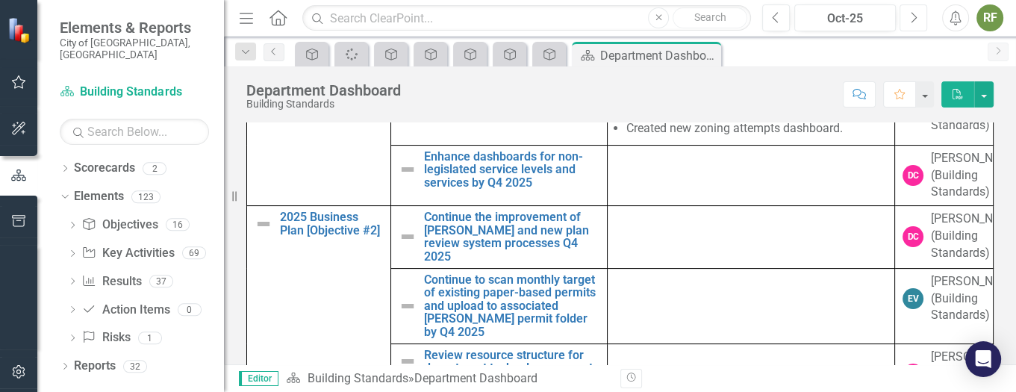
scroll to position [288, 0]
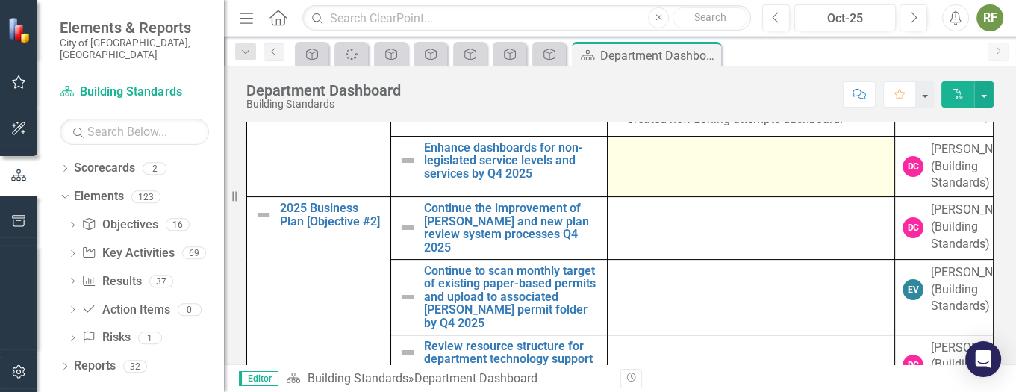
click at [687, 197] on td at bounding box center [751, 166] width 288 height 61
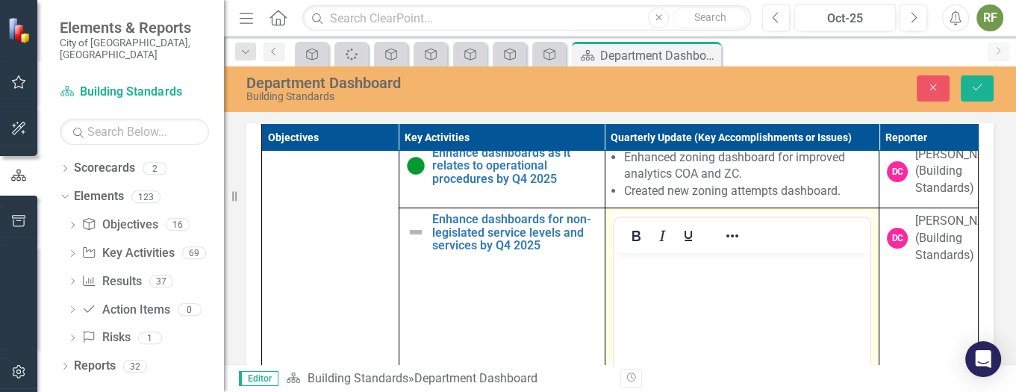
scroll to position [0, 0]
click at [681, 290] on body "Rich Text Area. Press ALT-0 for help." at bounding box center [740, 365] width 255 height 224
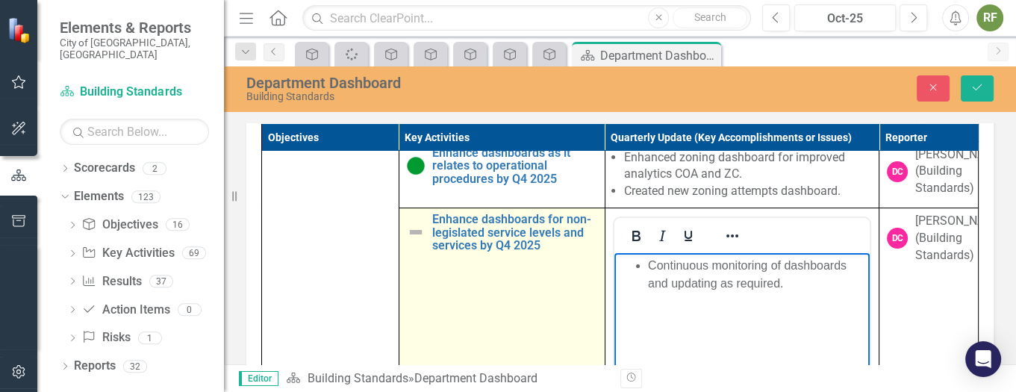
click at [414, 241] on img at bounding box center [416, 232] width 18 height 18
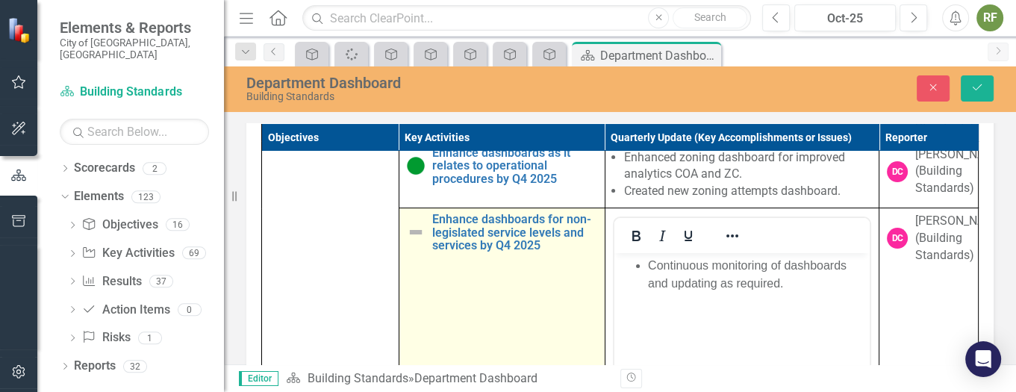
click at [414, 241] on img at bounding box center [416, 232] width 18 height 18
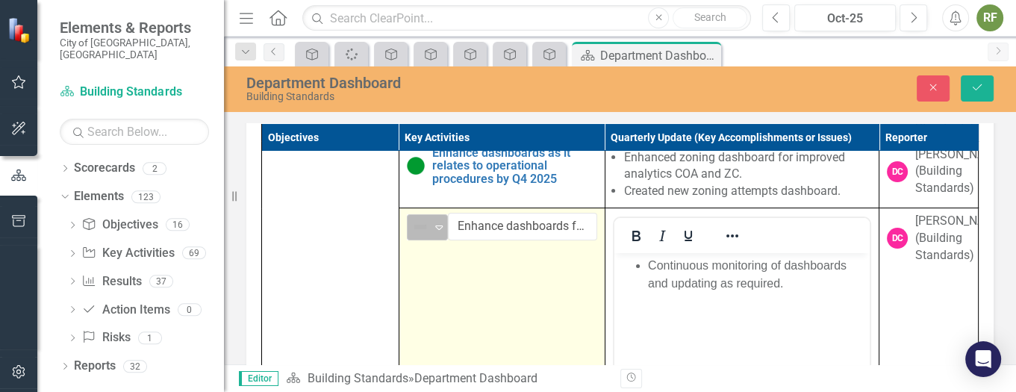
click at [435, 230] on icon at bounding box center [438, 227] width 7 height 4
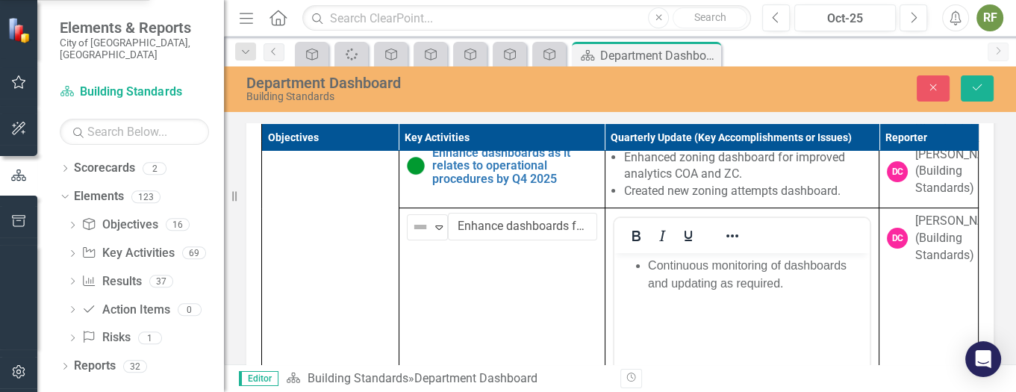
click at [982, 87] on icon "Save" at bounding box center [976, 87] width 13 height 10
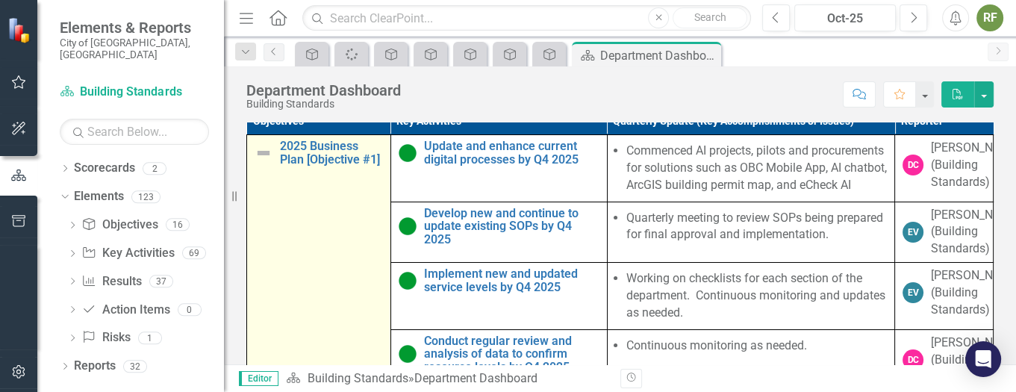
click at [261, 162] on img at bounding box center [263, 153] width 18 height 18
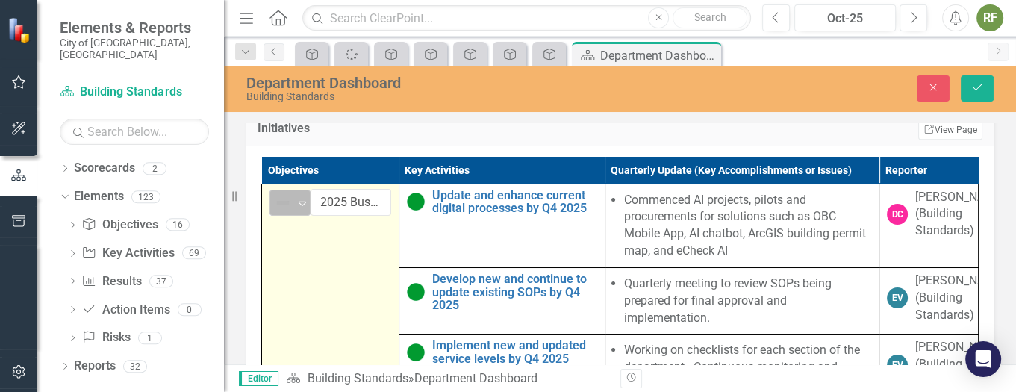
click at [300, 206] on icon "Expand" at bounding box center [302, 203] width 15 height 12
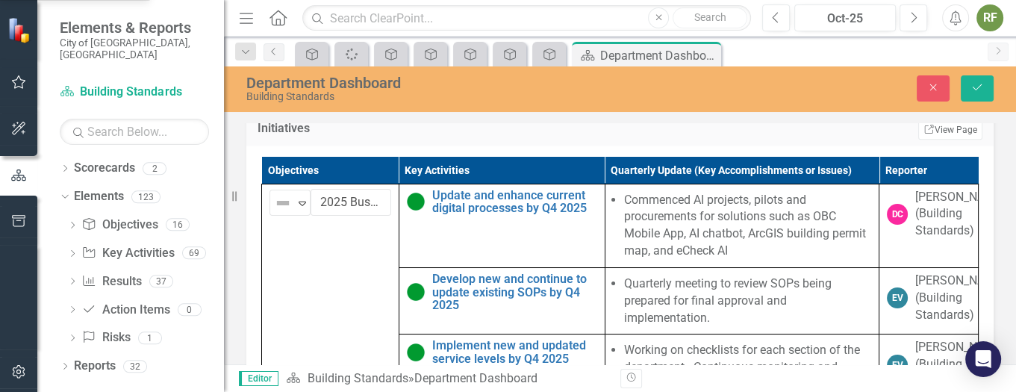
click at [963, 93] on button "Save" at bounding box center [976, 88] width 33 height 26
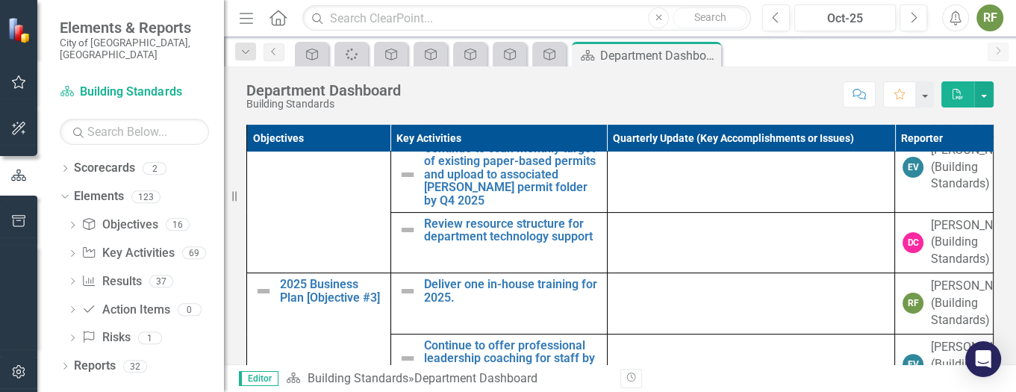
scroll to position [462, 0]
click at [772, 16] on icon "Previous" at bounding box center [776, 17] width 8 height 13
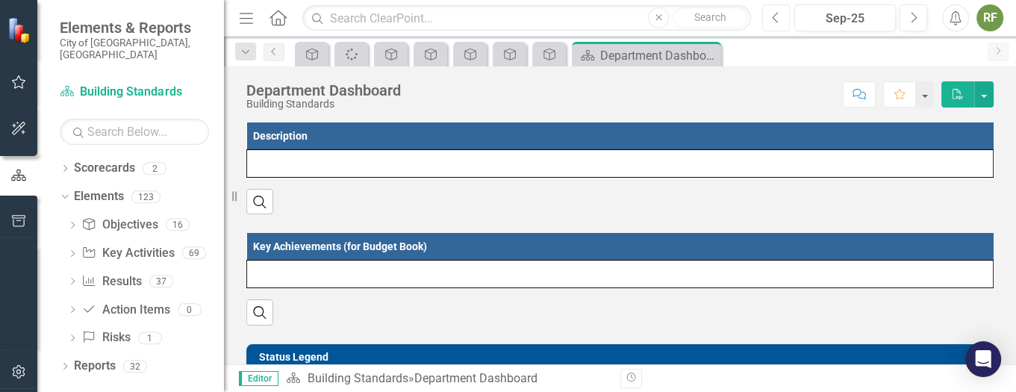
click at [772, 16] on icon "Previous" at bounding box center [776, 17] width 8 height 13
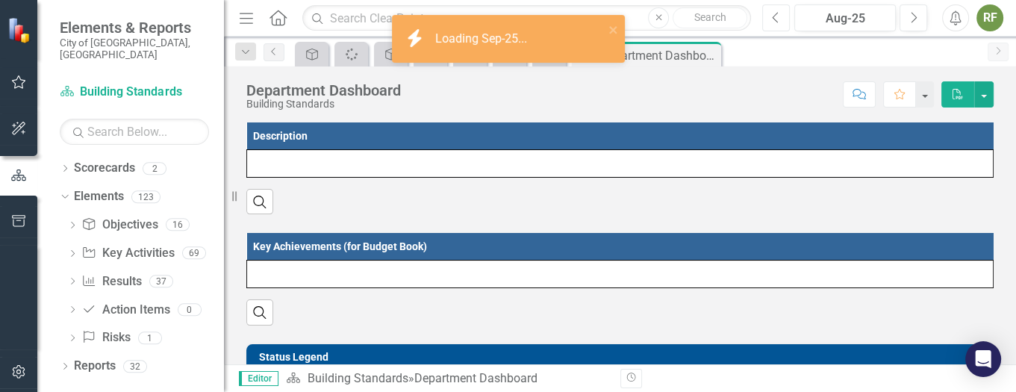
click at [772, 16] on icon "Previous" at bounding box center [776, 17] width 8 height 13
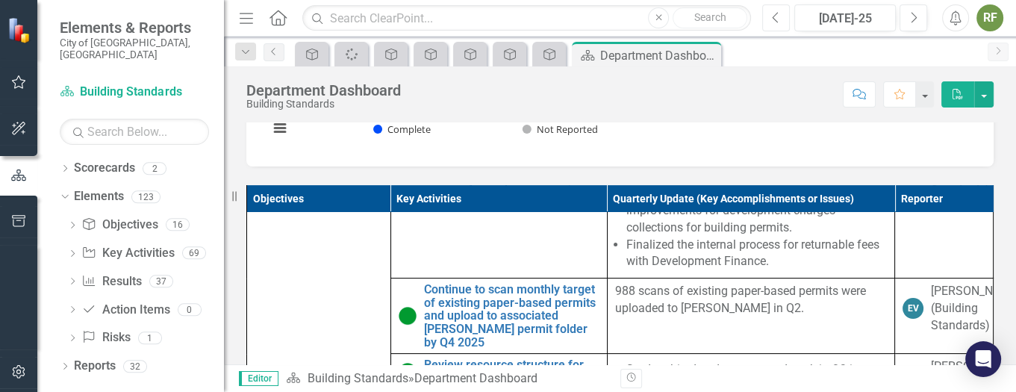
scroll to position [471, 0]
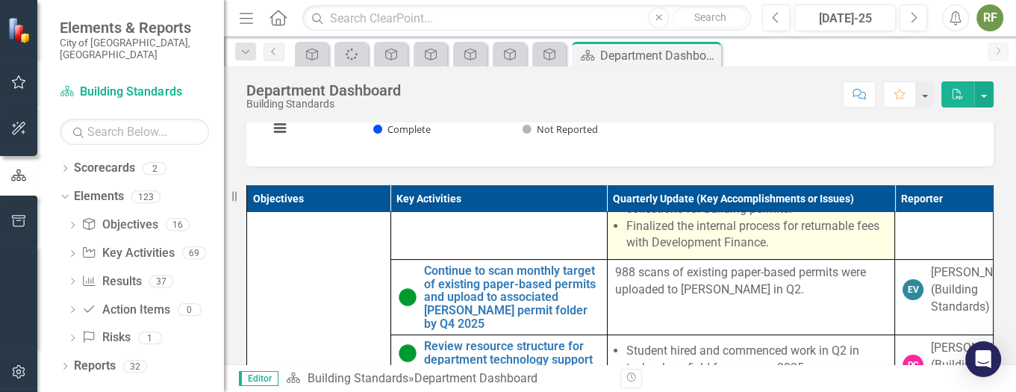
click at [777, 166] on li "Implemented [PERSON_NAME] automation for department closure report." at bounding box center [756, 149] width 261 height 34
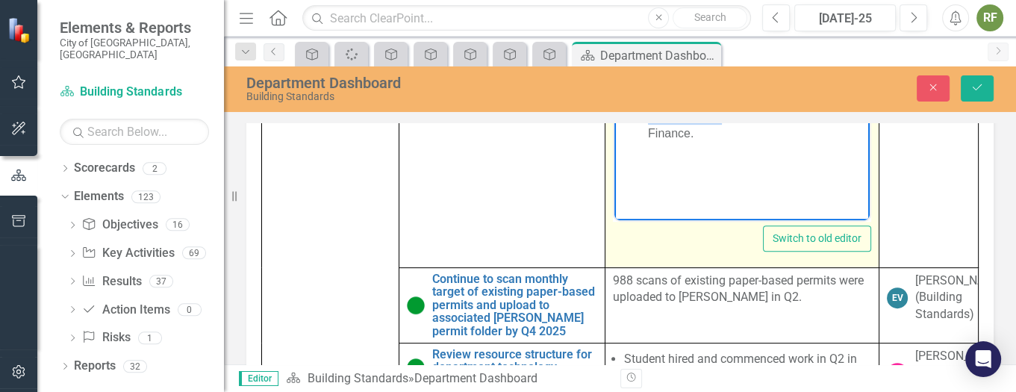
scroll to position [984, 0]
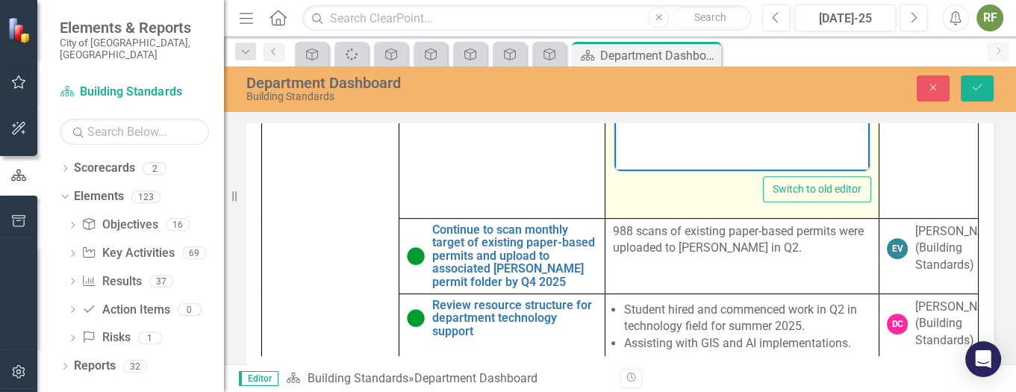
drag, startPoint x: 646, startPoint y: -78, endPoint x: 759, endPoint y: 115, distance: 223.5
click at [759, 115] on body "Implemented [PERSON_NAME] automation for department closure report. Commenced p…" at bounding box center [740, 22] width 255 height 224
copy ul "Implemented [PERSON_NAME] automation for department closure report. Commenced p…"
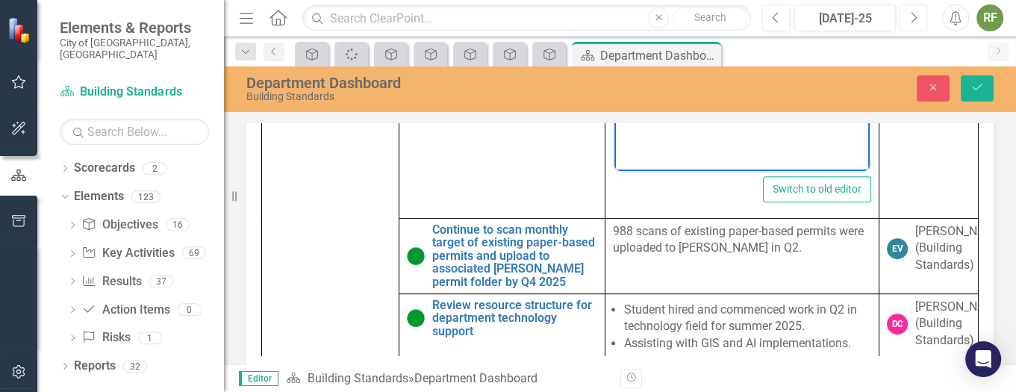
click at [913, 11] on icon "Next" at bounding box center [913, 17] width 8 height 13
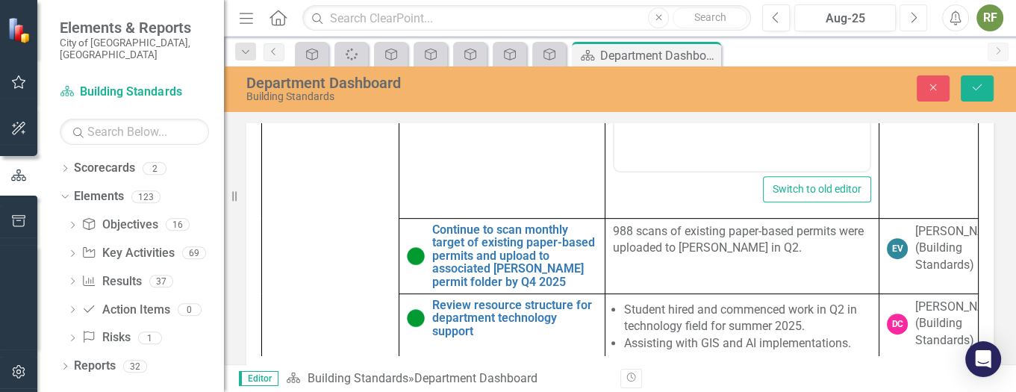
click at [913, 11] on icon "Next" at bounding box center [913, 17] width 8 height 13
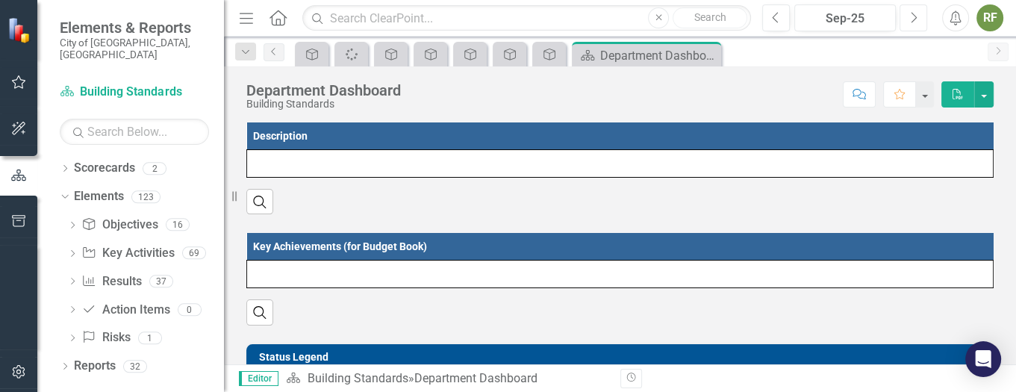
click at [913, 11] on icon "Next" at bounding box center [913, 17] width 8 height 13
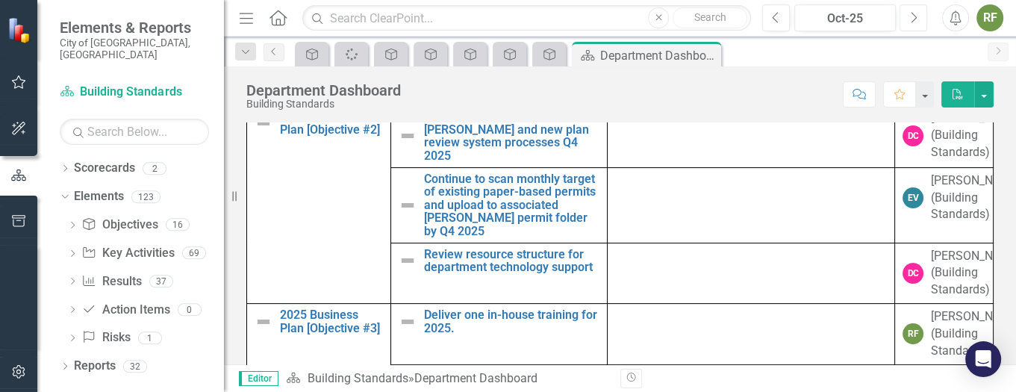
scroll to position [442, 0]
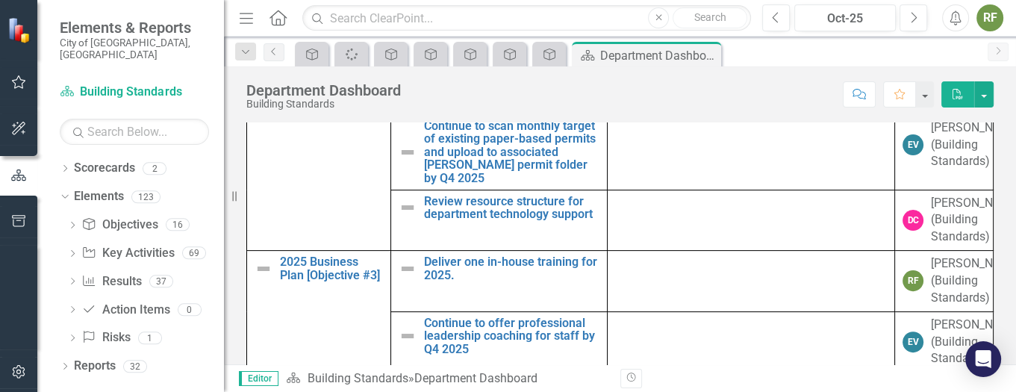
click at [657, 114] on td at bounding box center [751, 83] width 288 height 62
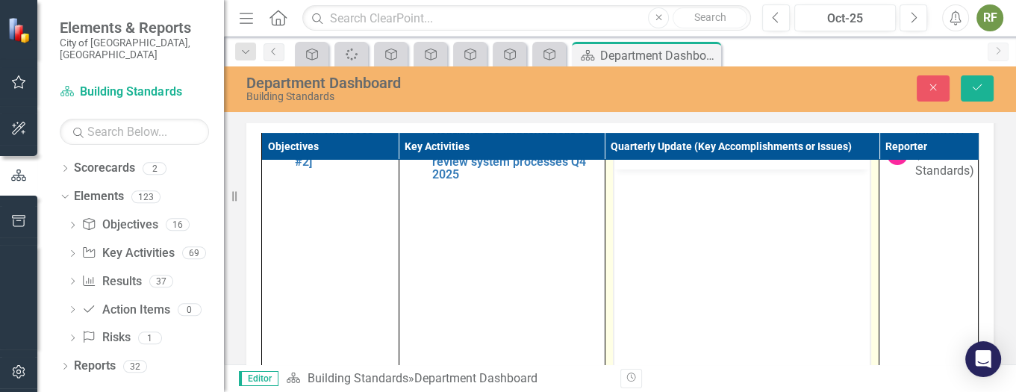
scroll to position [0, 0]
click at [665, 201] on body "Rich Text Area. Press ALT-0 for help." at bounding box center [740, 281] width 255 height 224
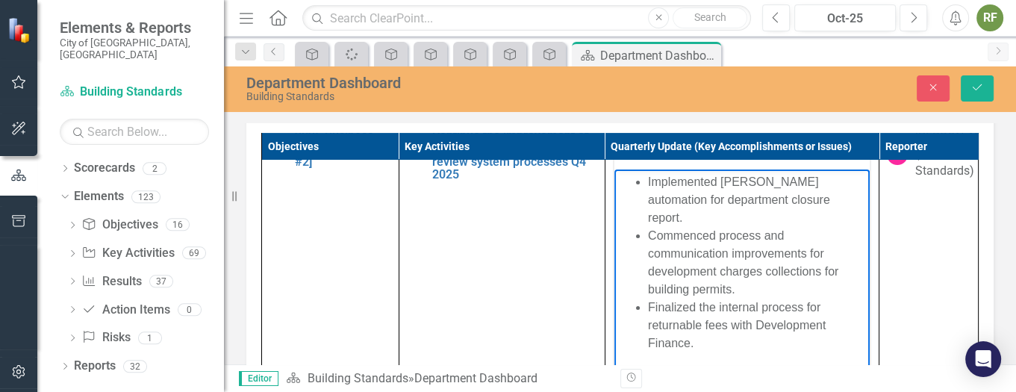
scroll to position [984, 0]
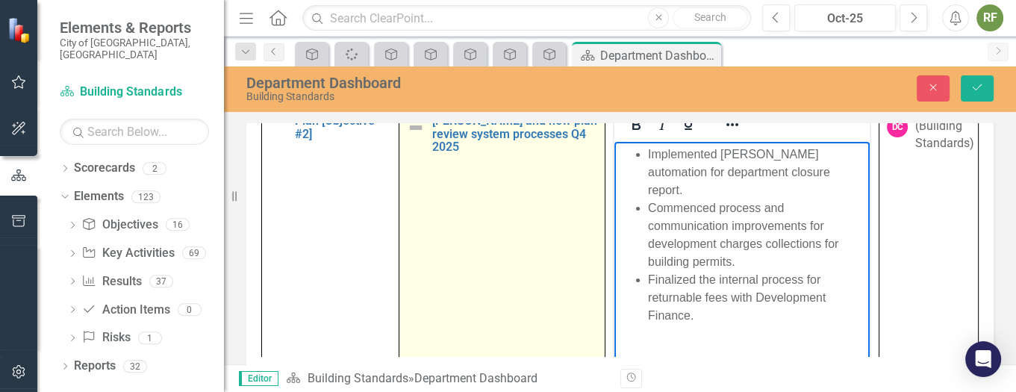
click at [413, 137] on img at bounding box center [416, 128] width 18 height 18
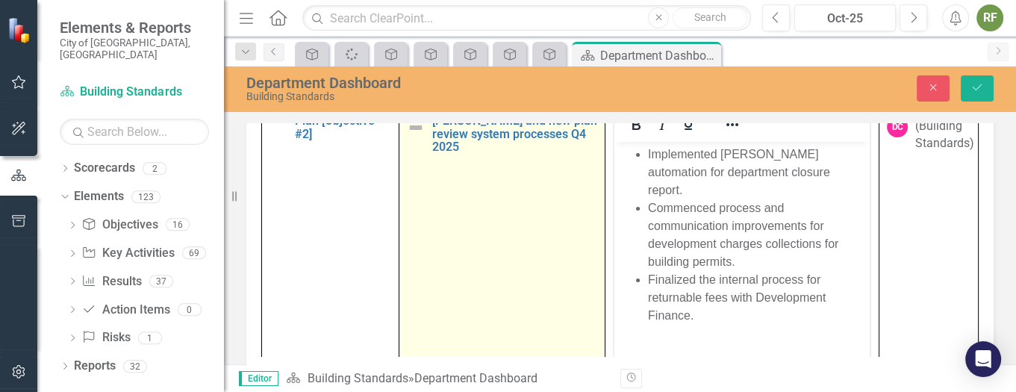
click at [413, 137] on img at bounding box center [416, 128] width 18 height 18
click at [431, 122] on icon "Expand" at bounding box center [438, 116] width 15 height 12
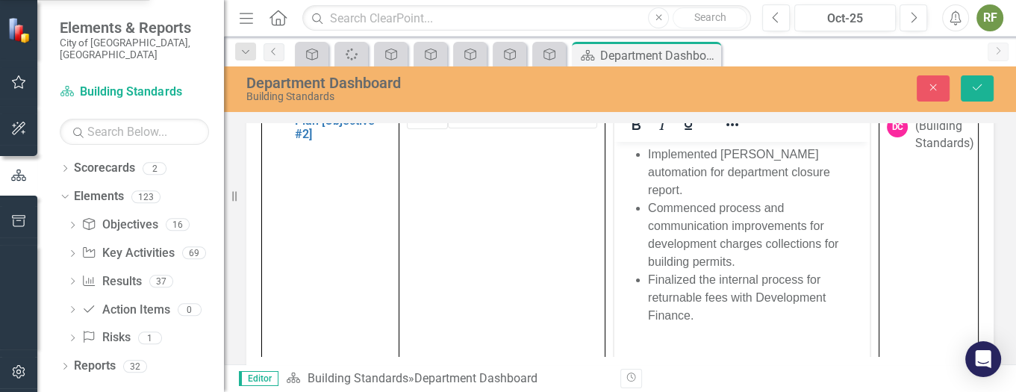
click at [984, 85] on button "Save" at bounding box center [976, 88] width 33 height 26
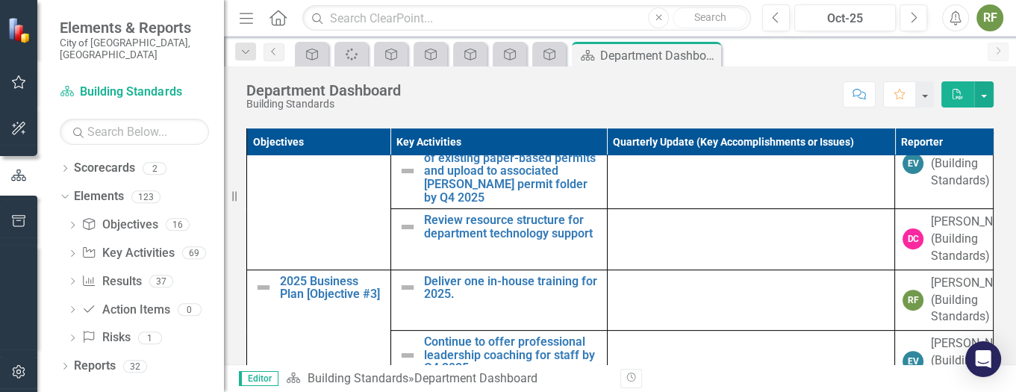
scroll to position [552, 0]
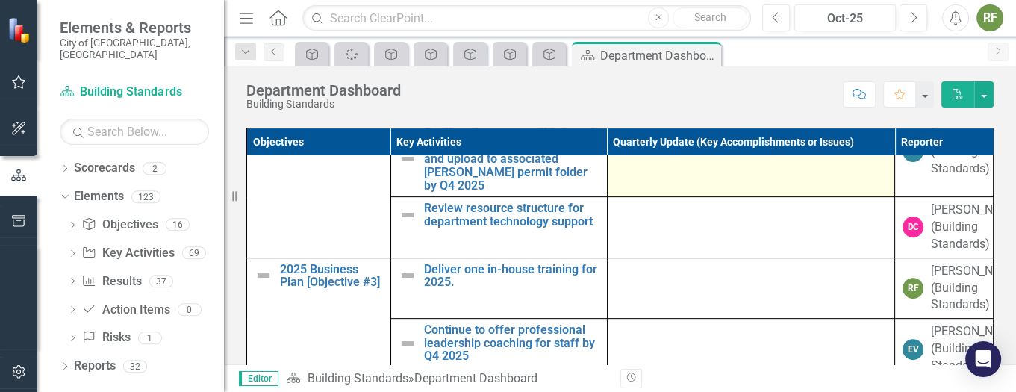
click at [640, 197] on td at bounding box center [751, 159] width 288 height 75
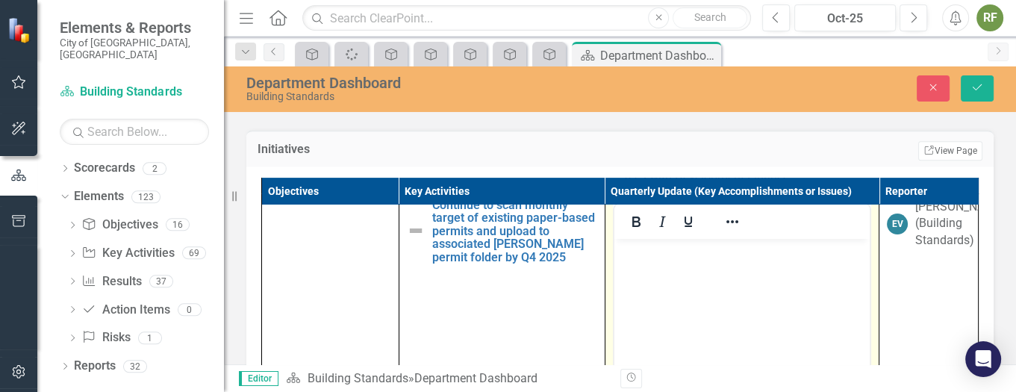
scroll to position [0, 0]
click at [774, 14] on icon "Previous" at bounding box center [776, 17] width 8 height 13
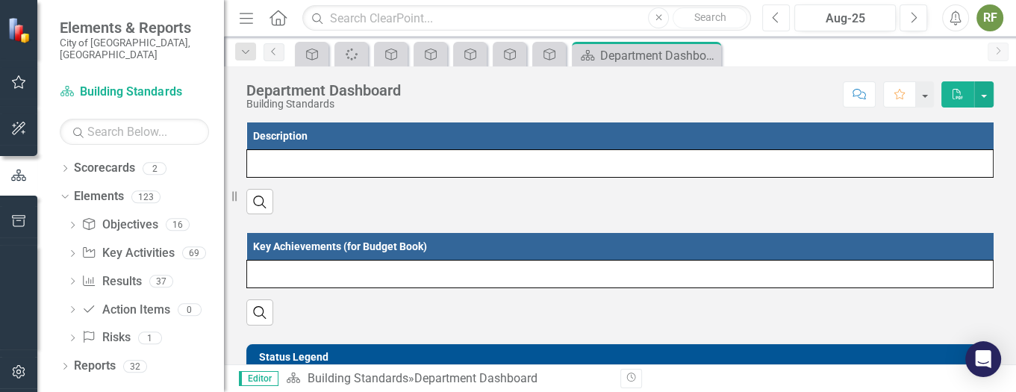
click at [774, 14] on icon "Previous" at bounding box center [776, 17] width 8 height 13
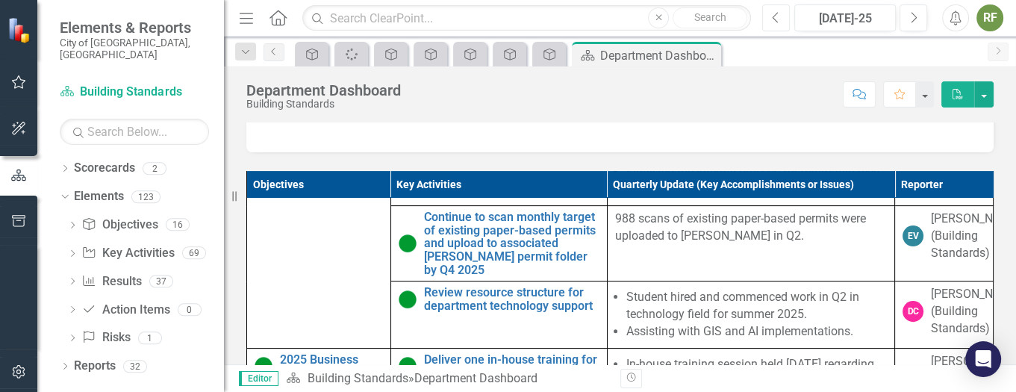
scroll to position [555, 0]
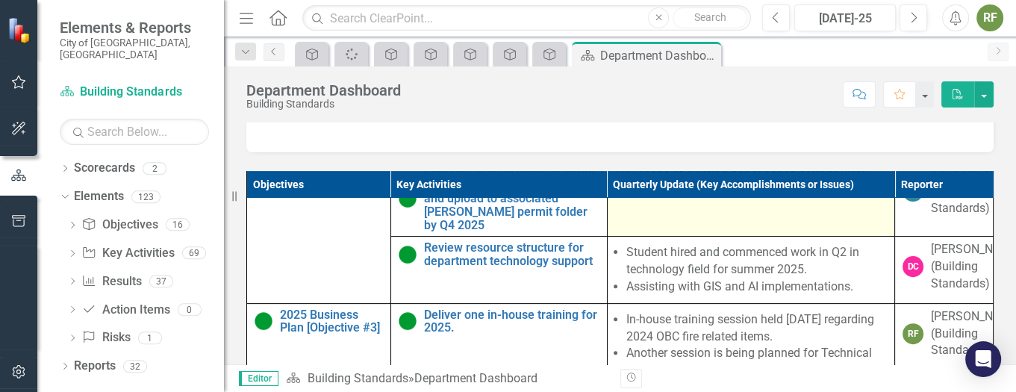
click at [615, 200] on p "988 scans of existing paper-based permits were uploaded to [PERSON_NAME] in Q2." at bounding box center [751, 183] width 272 height 34
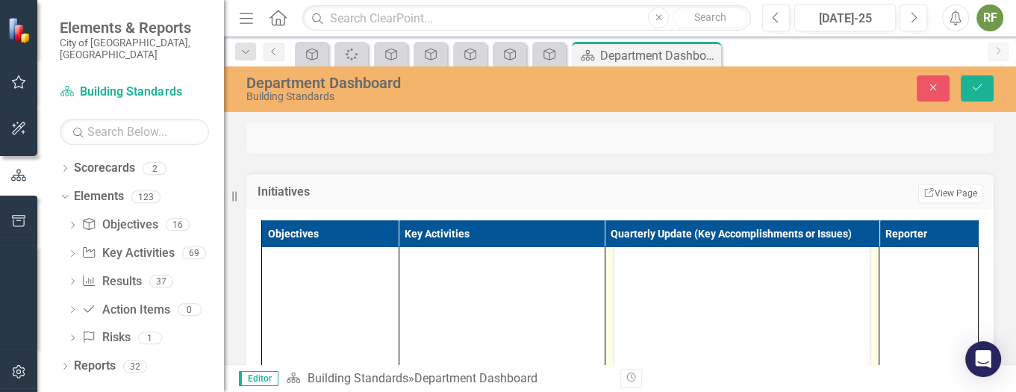
scroll to position [667, 0]
drag, startPoint x: 804, startPoint y: 202, endPoint x: 614, endPoint y: 184, distance: 191.2
click at [614, 184] on body "988 scans of existing paper-based permits were uploaded to [PERSON_NAME] in Q2." at bounding box center [740, 278] width 255 height 224
copy p "988 scans of existing paper-based permits were uploaded to [PERSON_NAME] in Q2."
click at [915, 16] on icon "button" at bounding box center [914, 17] width 6 height 10
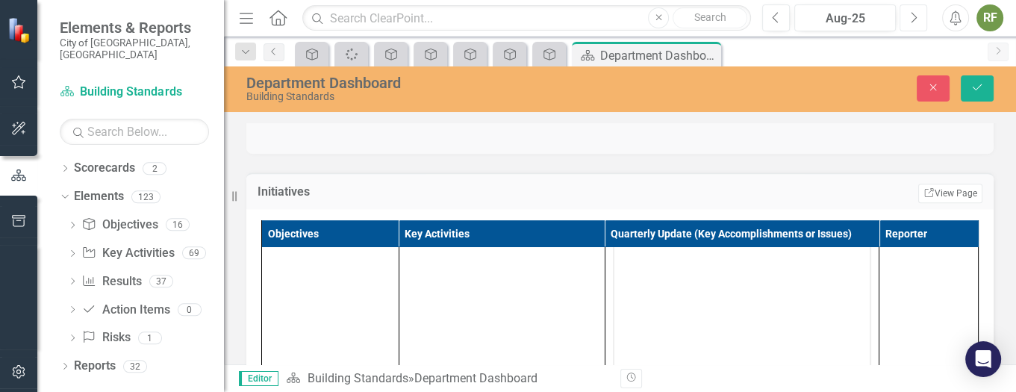
click at [915, 16] on icon "button" at bounding box center [914, 17] width 6 height 10
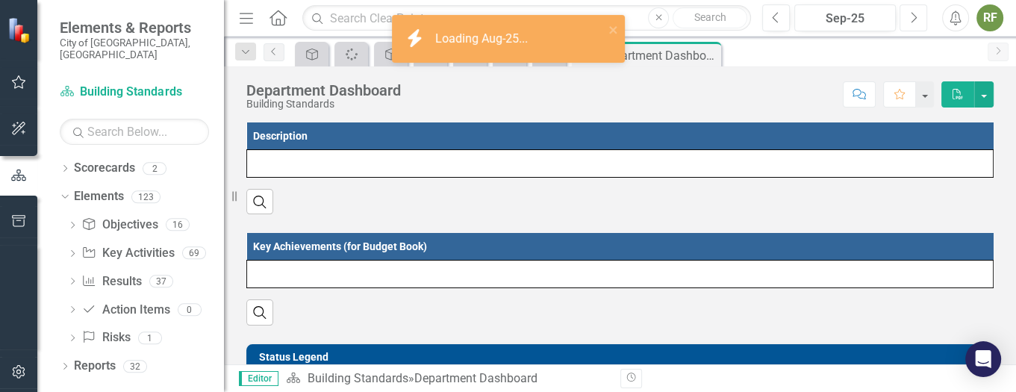
click at [915, 16] on icon "button" at bounding box center [914, 17] width 6 height 10
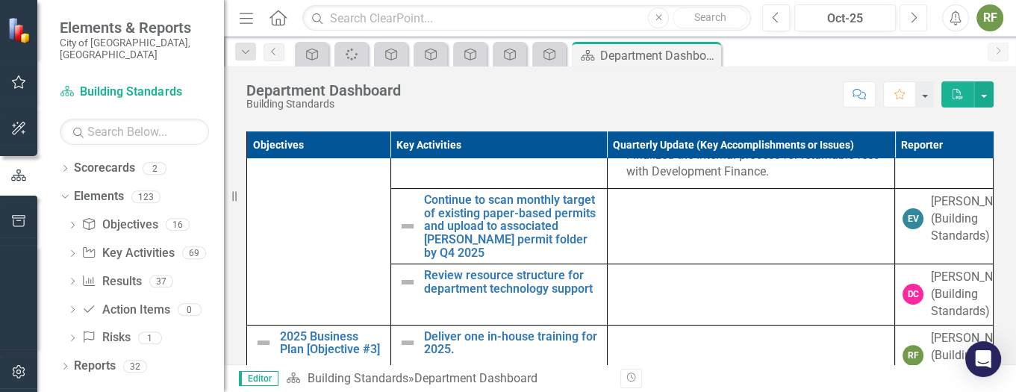
scroll to position [529, 0]
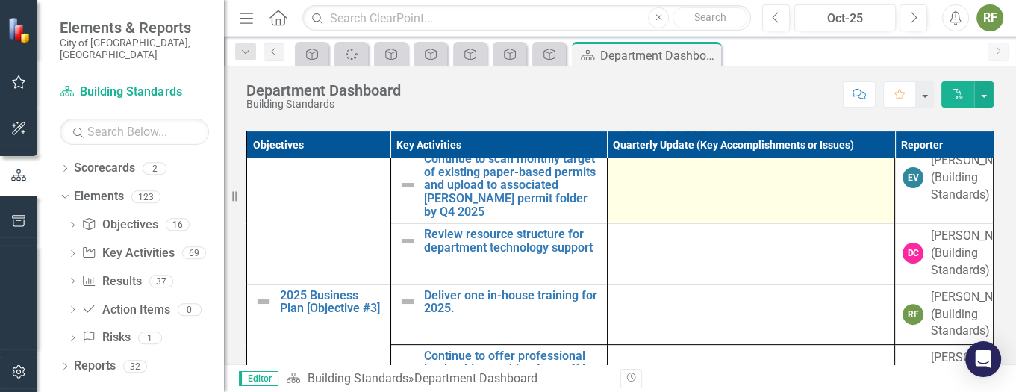
click at [666, 223] on td at bounding box center [751, 185] width 288 height 75
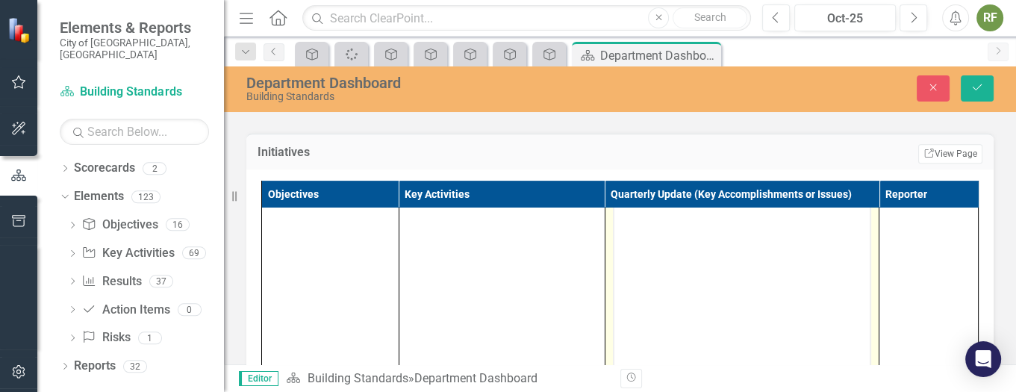
scroll to position [752, 0]
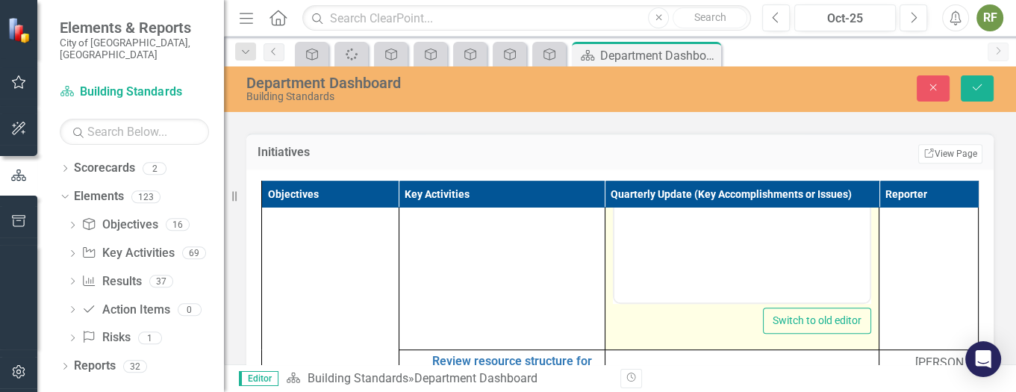
click at [663, 186] on body "Rich Text Area. Press ALT-0 for help." at bounding box center [740, 153] width 255 height 224
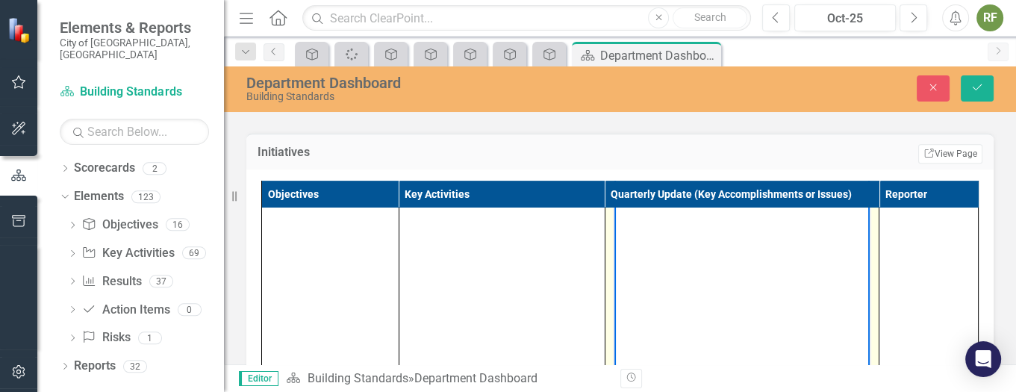
scroll to position [641, 0]
drag, startPoint x: 637, startPoint y: 166, endPoint x: 616, endPoint y: 165, distance: 20.2
click at [616, 165] on body "988 scans of existing paper-based permits were uploaded to [PERSON_NAME] in Q2." at bounding box center [740, 264] width 255 height 224
paste body "Rich Text Area. Press ALT-0 for help."
click at [792, 184] on p "782 scans of existing paper-based permits were uploaded to [PERSON_NAME] in Q2." at bounding box center [741, 174] width 248 height 36
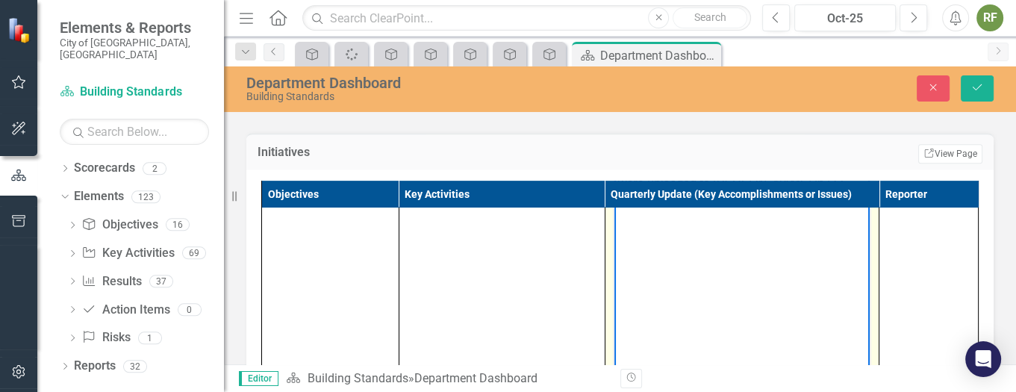
click at [785, 220] on body "782 scans of existing paper-based permits were uploaded to [PERSON_NAME] in Q3." at bounding box center [740, 264] width 255 height 224
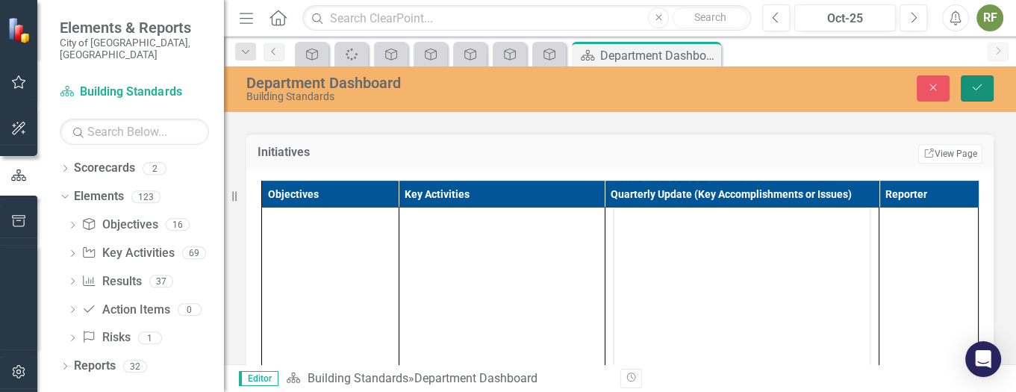
click at [987, 84] on button "Save" at bounding box center [976, 88] width 33 height 26
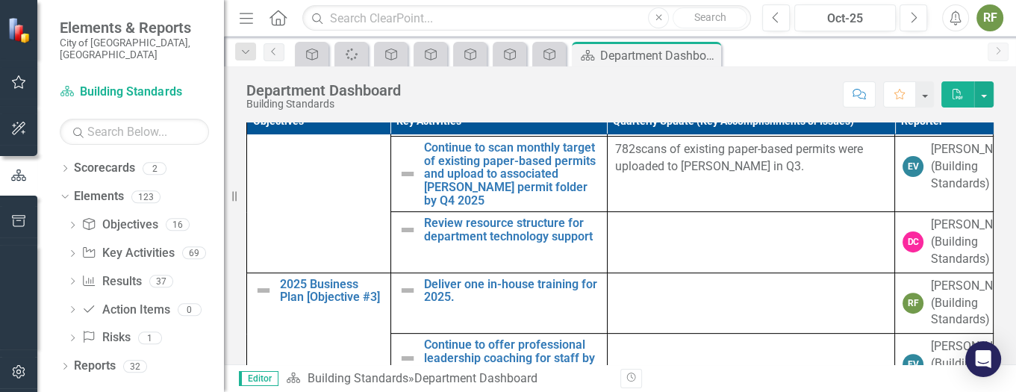
scroll to position [519, 0]
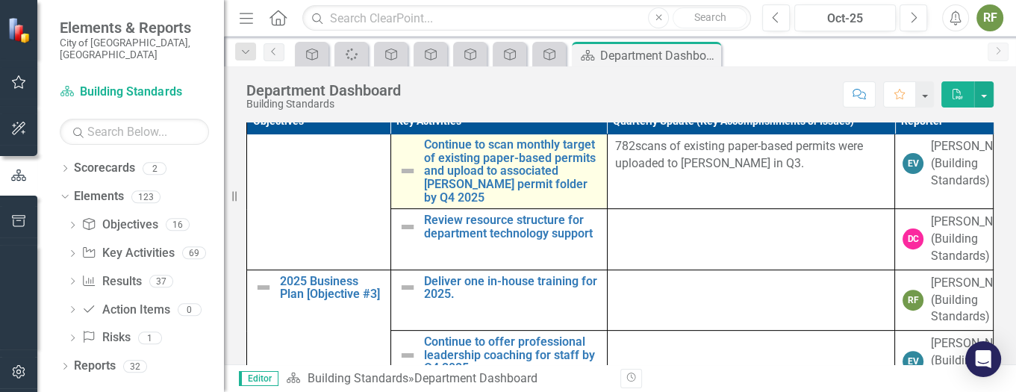
click at [407, 180] on img at bounding box center [407, 171] width 18 height 18
click at [404, 180] on img at bounding box center [407, 171] width 18 height 18
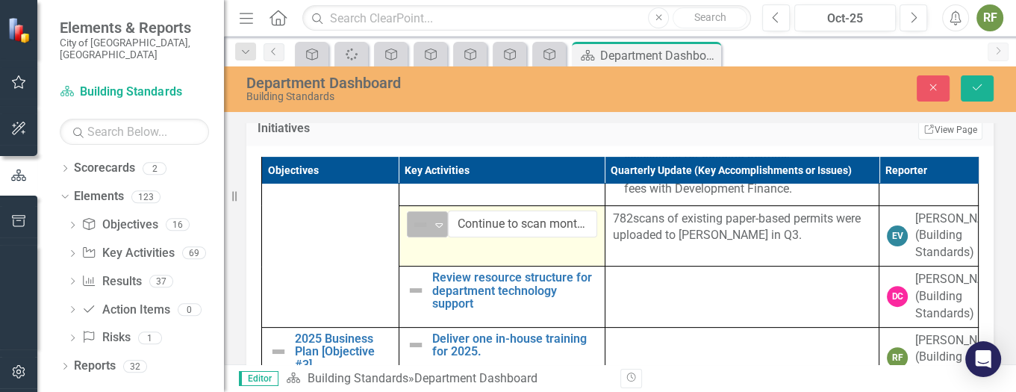
click at [437, 231] on icon "Expand" at bounding box center [438, 225] width 15 height 12
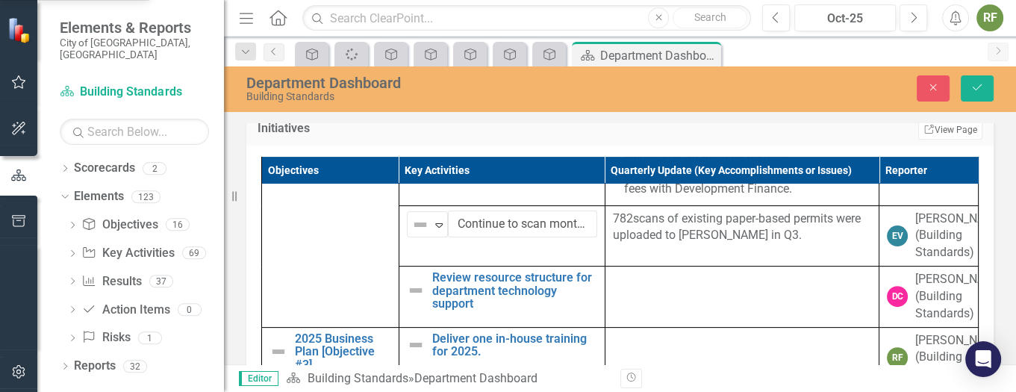
click at [975, 77] on button "Save" at bounding box center [976, 88] width 33 height 26
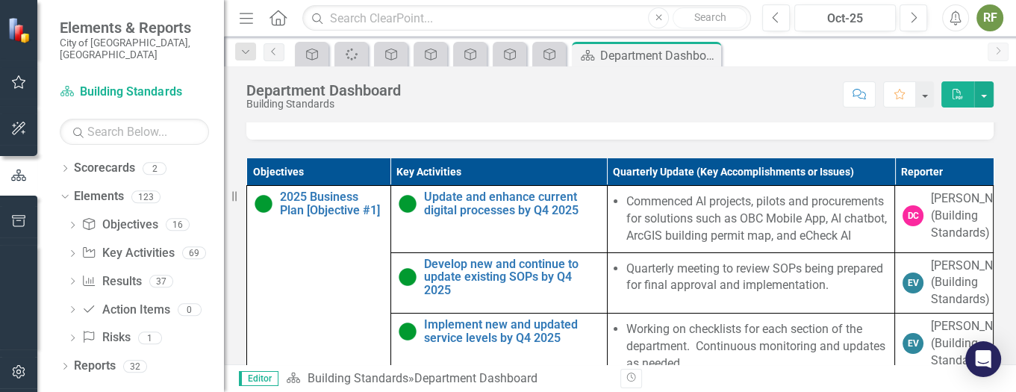
scroll to position [827, 0]
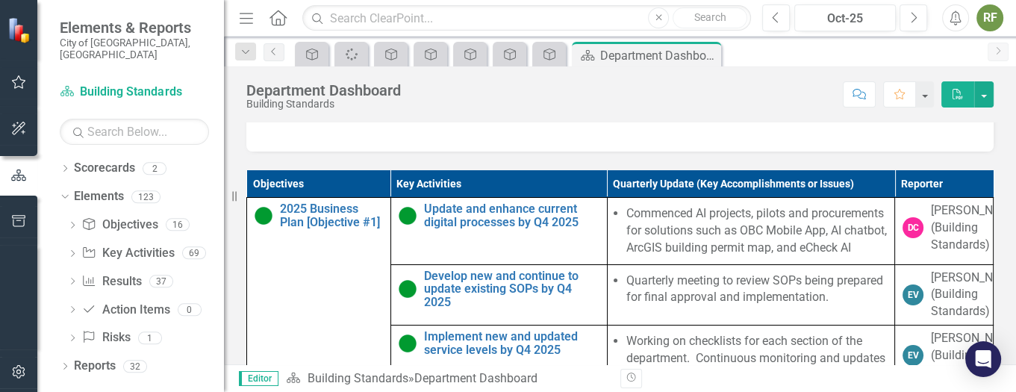
click at [985, 237] on div "Objectives Key Activities Quarterly Update (Key Accomplishments or Issues) Repo…" at bounding box center [619, 325] width 769 height 349
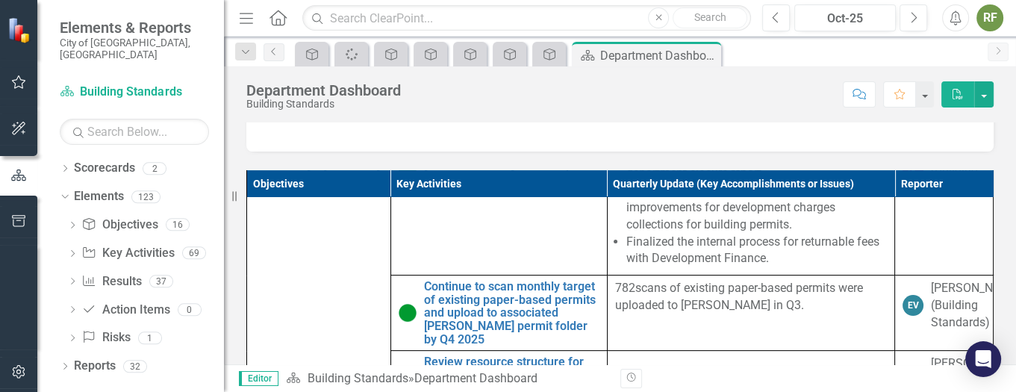
scroll to position [419, 0]
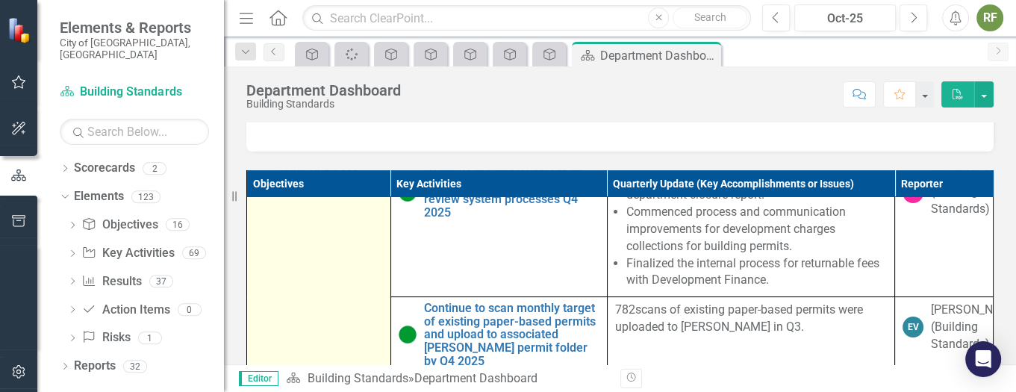
click at [267, 189] on img at bounding box center [263, 180] width 18 height 18
click at [265, 189] on img at bounding box center [263, 180] width 18 height 18
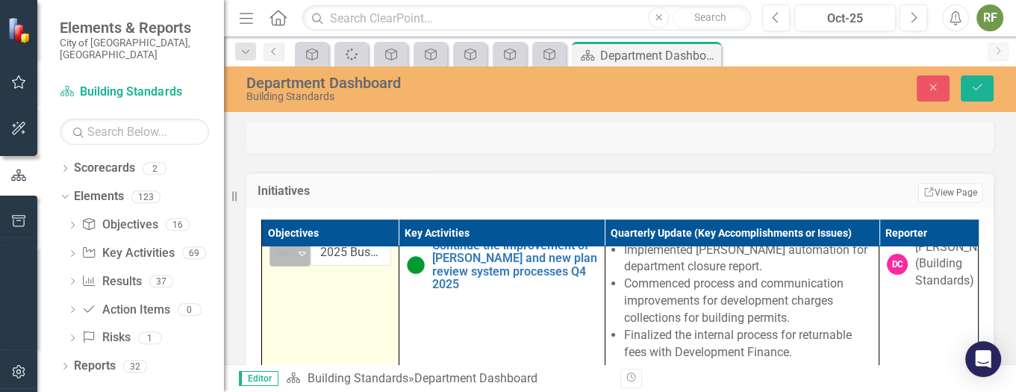
click at [300, 259] on icon "Expand" at bounding box center [302, 253] width 15 height 12
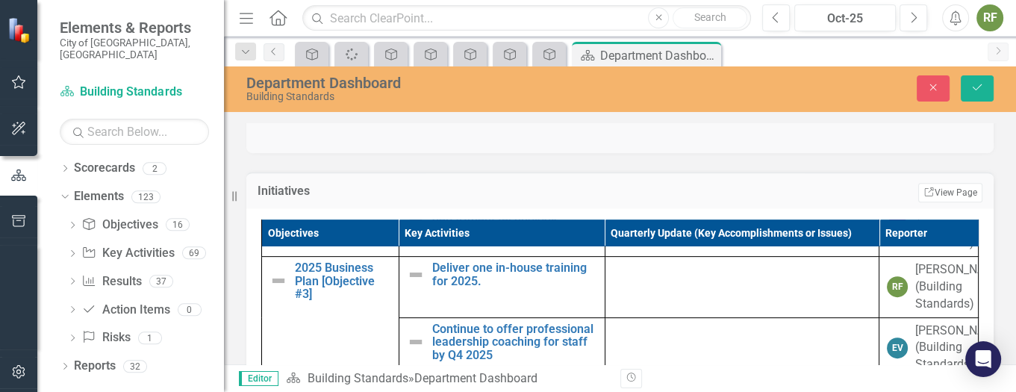
scroll to position [643, 0]
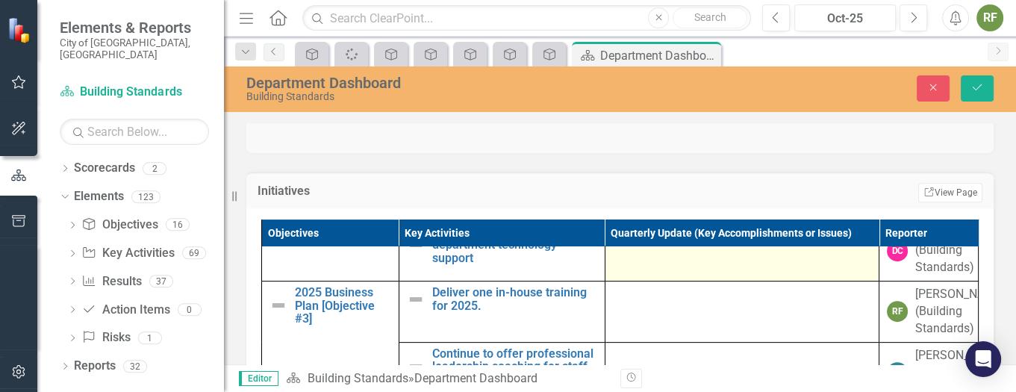
click at [627, 281] on td at bounding box center [741, 250] width 274 height 61
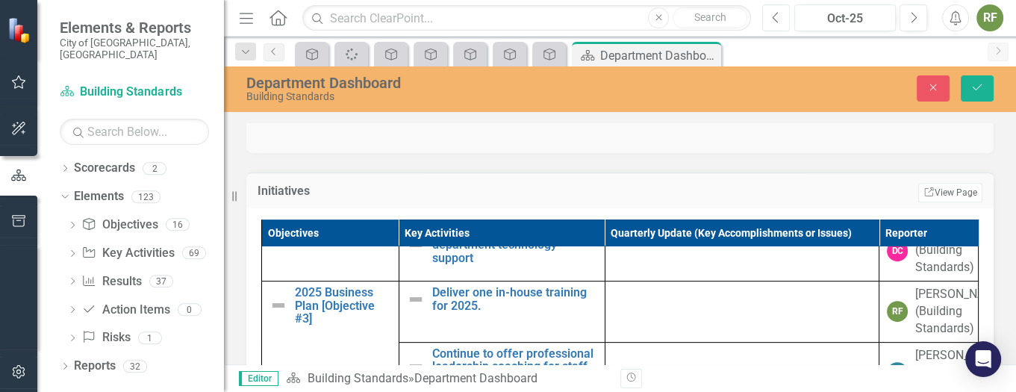
click at [778, 13] on icon "Previous" at bounding box center [776, 17] width 8 height 13
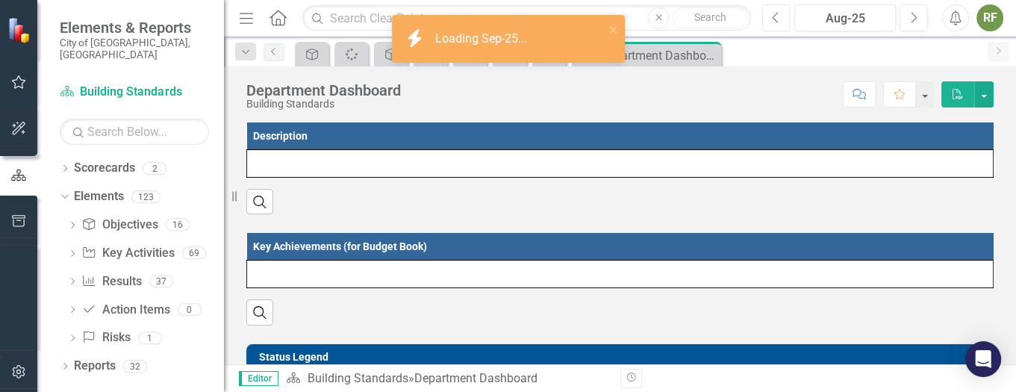
click at [778, 13] on icon "Previous" at bounding box center [776, 17] width 8 height 13
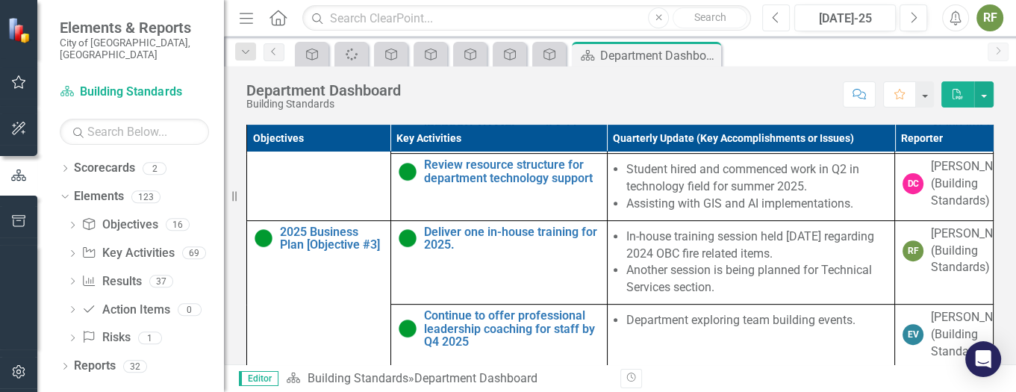
scroll to position [602, 0]
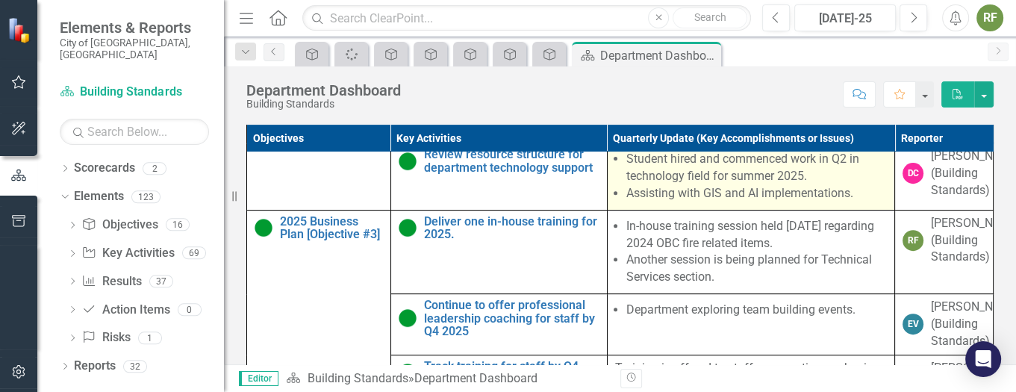
click at [690, 185] on li "Student hired and commenced work in Q2 in technology field for summer 2025." at bounding box center [756, 168] width 261 height 34
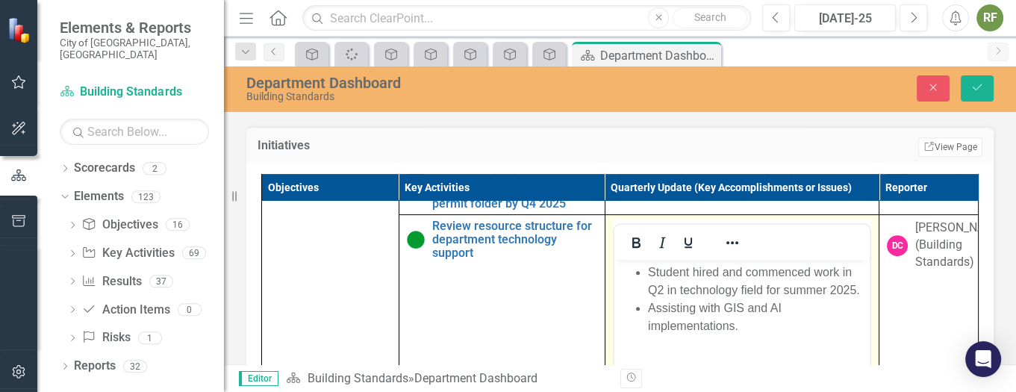
scroll to position [714, 0]
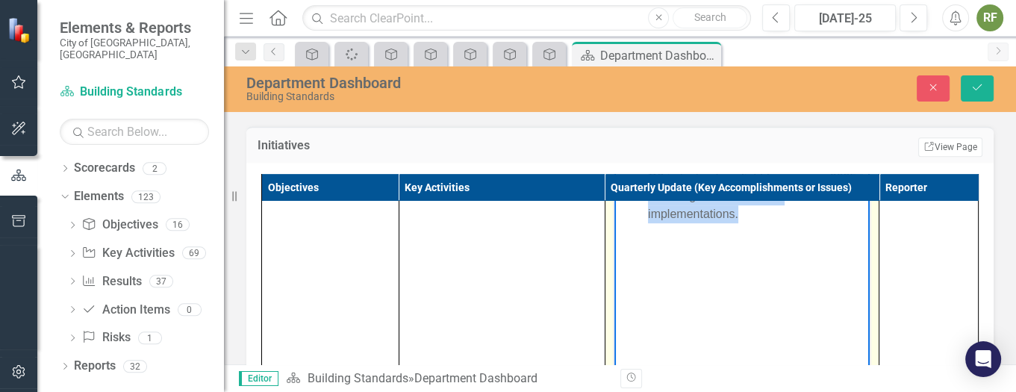
drag, startPoint x: 768, startPoint y: 237, endPoint x: 644, endPoint y: 158, distance: 146.6
click at [644, 158] on ul "Student hired and commenced work in Q2 in technology field for summer 2025. Ass…" at bounding box center [741, 187] width 248 height 72
copy ul "Student hired and commenced work in Q2 in technology field for summer 2025. Ass…"
click at [913, 13] on icon "Next" at bounding box center [913, 17] width 8 height 13
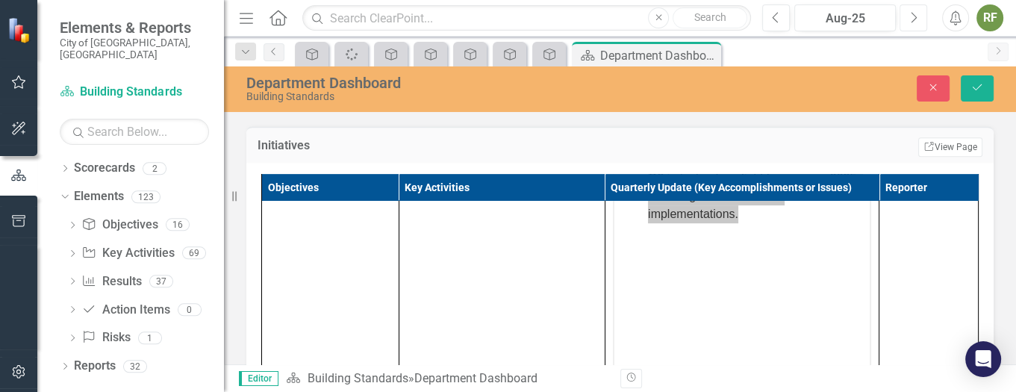
click at [913, 13] on icon "Next" at bounding box center [913, 17] width 8 height 13
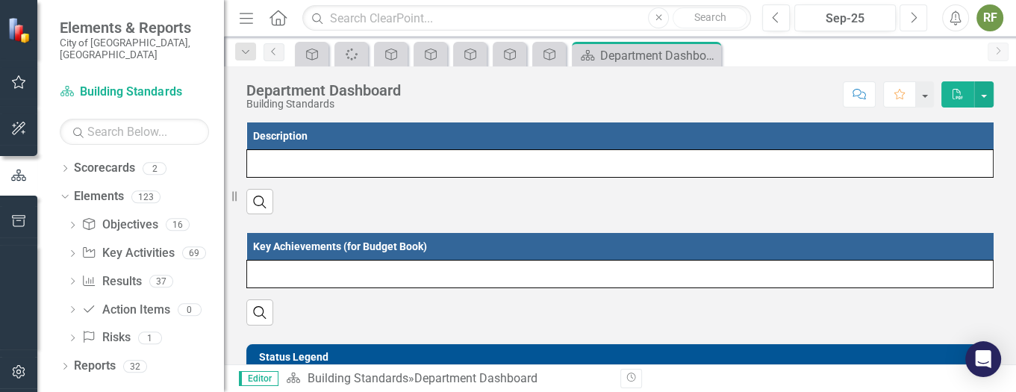
click at [913, 13] on icon "Next" at bounding box center [913, 17] width 8 height 13
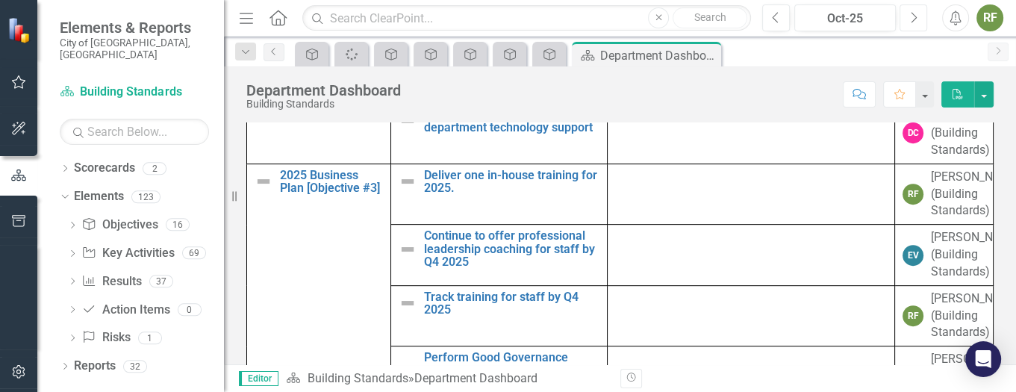
scroll to position [593, 0]
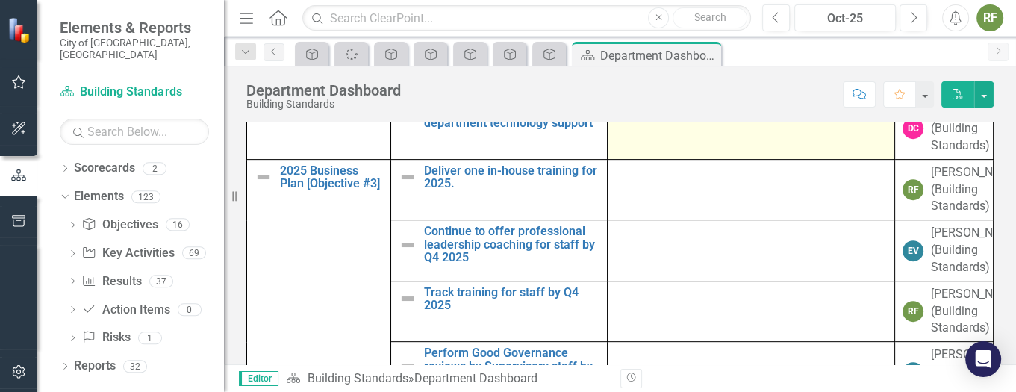
click at [690, 160] on td at bounding box center [751, 129] width 288 height 61
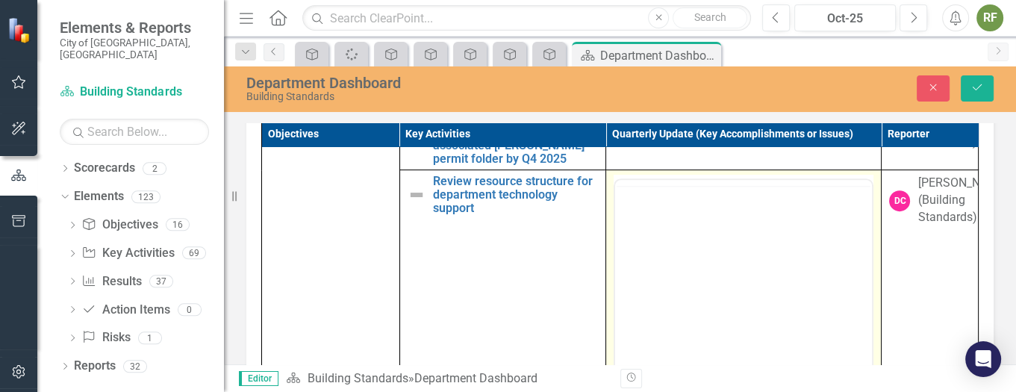
scroll to position [0, 0]
click at [663, 236] on p "Rich Text Area. Press ALT-0 for help." at bounding box center [741, 228] width 248 height 18
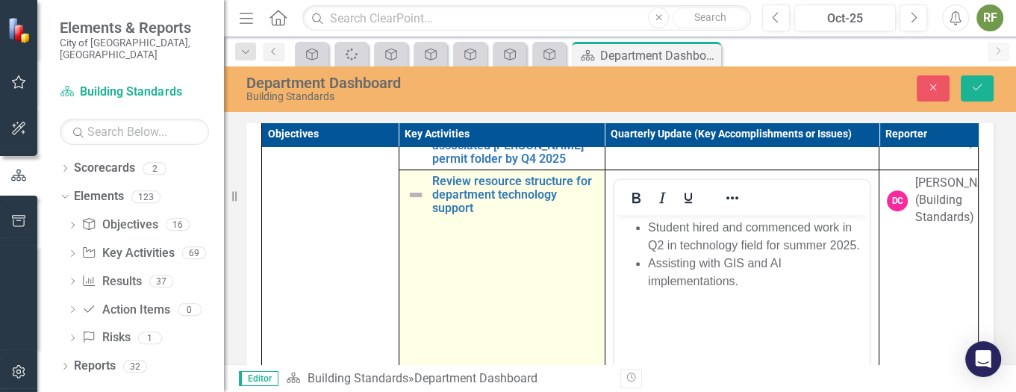
click at [407, 204] on img at bounding box center [416, 195] width 18 height 18
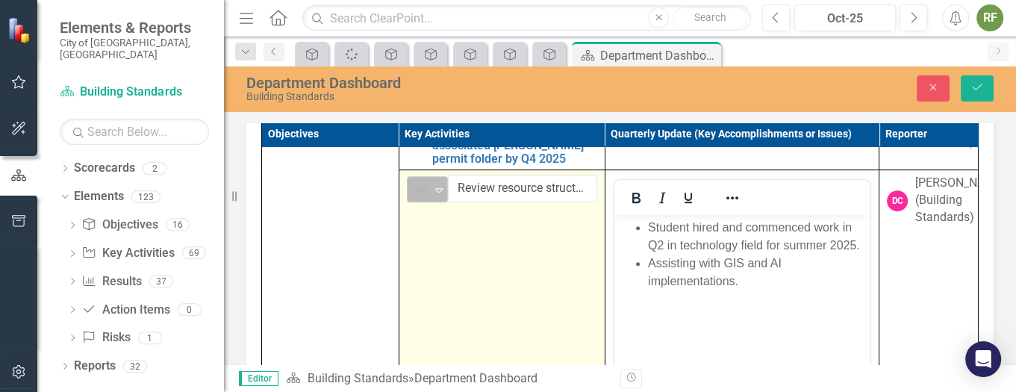
click at [431, 196] on icon "Expand" at bounding box center [438, 190] width 15 height 12
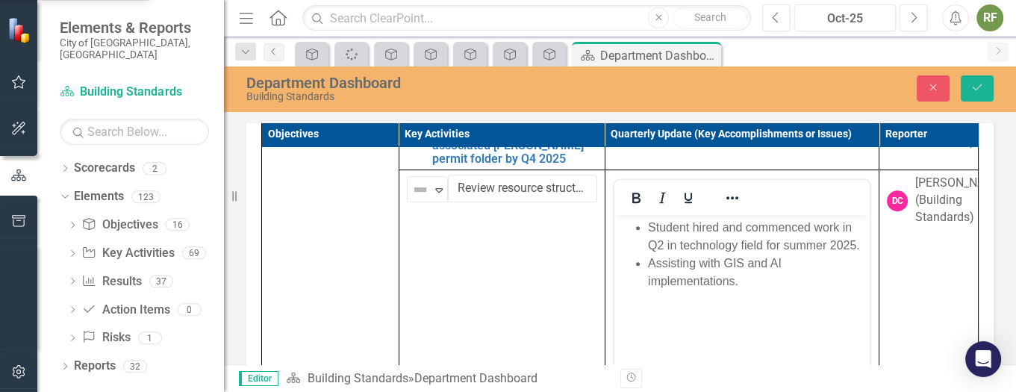
drag, startPoint x: 975, startPoint y: 81, endPoint x: 976, endPoint y: 90, distance: 8.3
click at [975, 83] on icon "Save" at bounding box center [976, 87] width 13 height 10
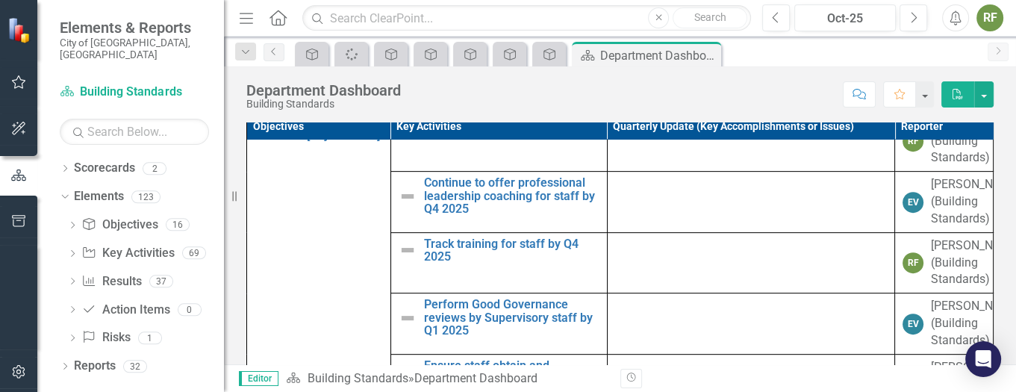
scroll to position [698, 0]
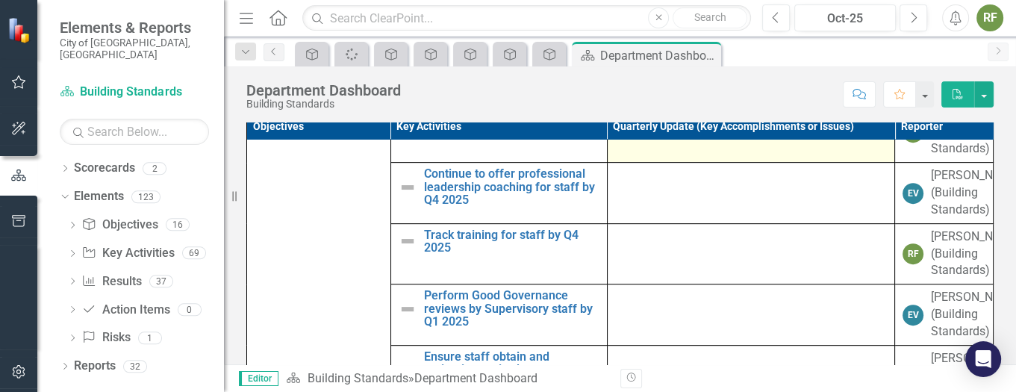
click at [666, 125] on div at bounding box center [751, 116] width 272 height 18
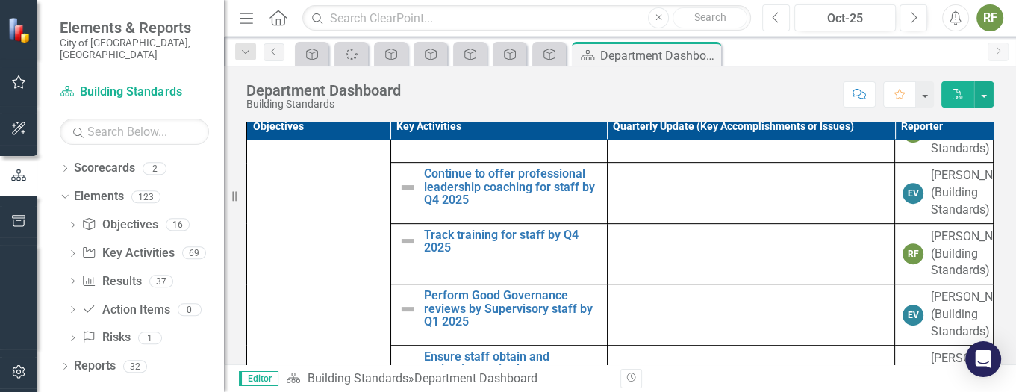
click at [778, 13] on icon "Previous" at bounding box center [776, 17] width 8 height 13
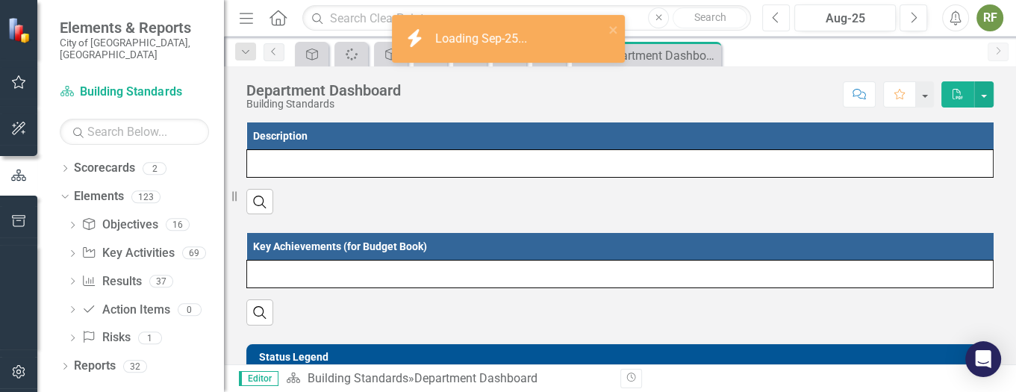
click at [778, 13] on icon "Previous" at bounding box center [776, 17] width 8 height 13
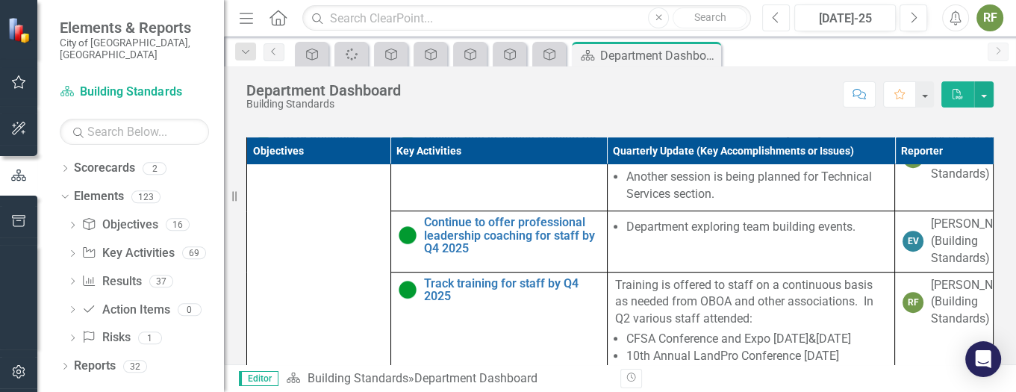
scroll to position [754, 0]
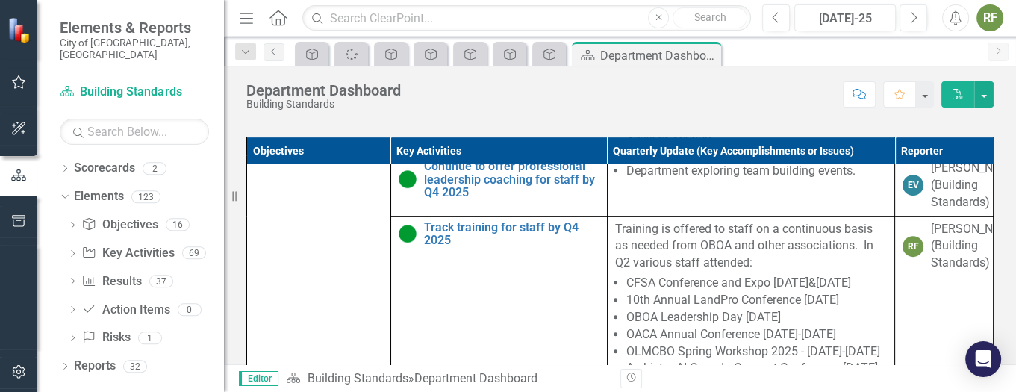
click at [729, 147] on li "Another session is being planned for Technical Services section." at bounding box center [756, 130] width 261 height 34
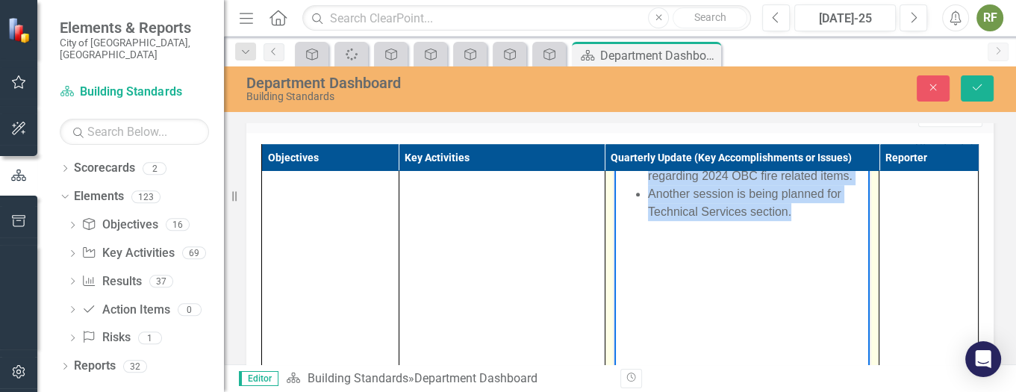
scroll to position [913, 0]
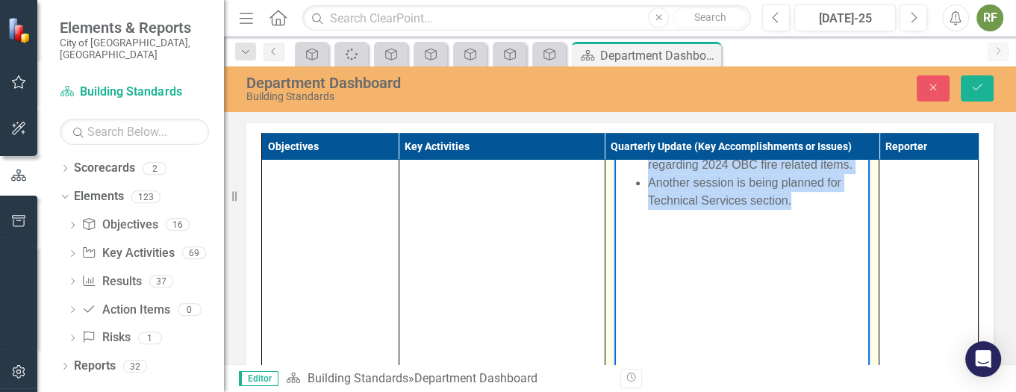
drag, startPoint x: 647, startPoint y: 144, endPoint x: 825, endPoint y: 253, distance: 208.4
click at [825, 253] on body "In-house training session held [DATE] regarding 2024 OBC fire related items. An…" at bounding box center [740, 246] width 255 height 224
copy ul "In-house training session held [DATE] regarding 2024 OBC fire related items. An…"
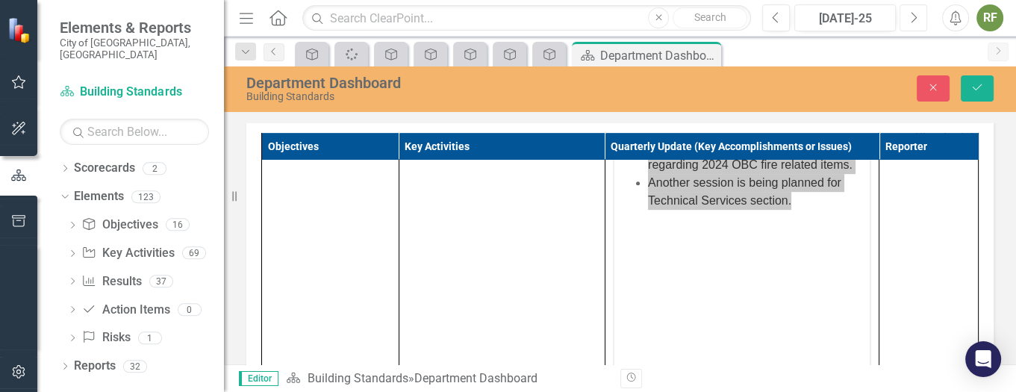
click at [911, 13] on icon "button" at bounding box center [914, 17] width 6 height 10
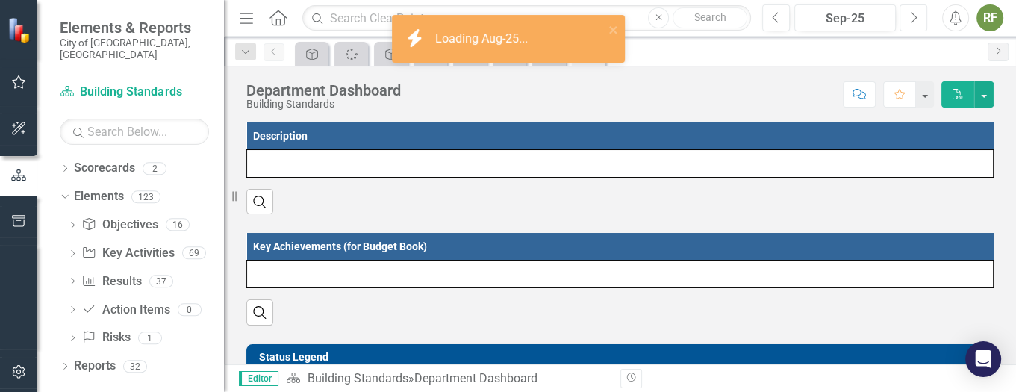
click at [911, 13] on icon "button" at bounding box center [914, 17] width 6 height 10
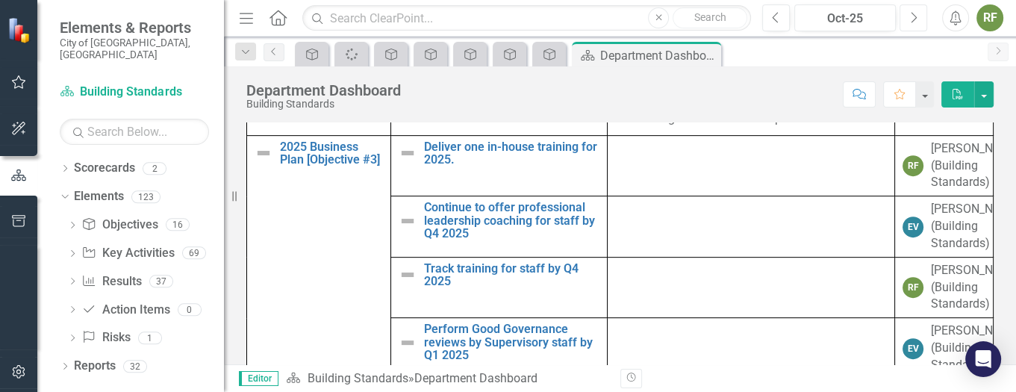
scroll to position [654, 0]
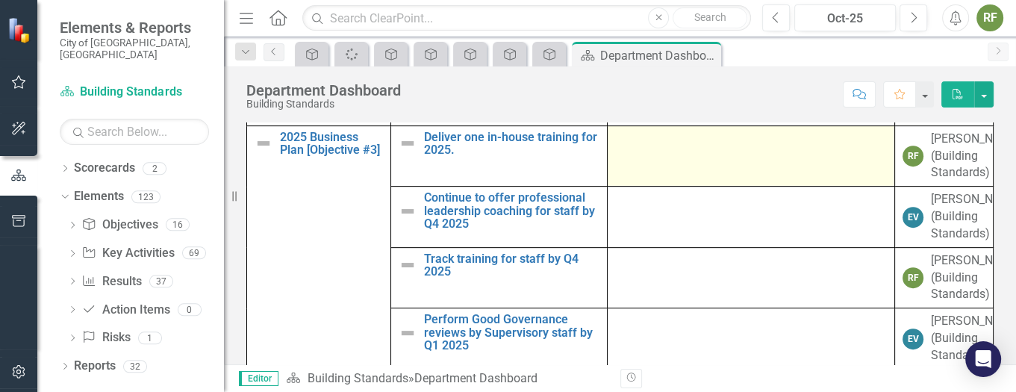
click at [630, 187] on td at bounding box center [751, 155] width 288 height 61
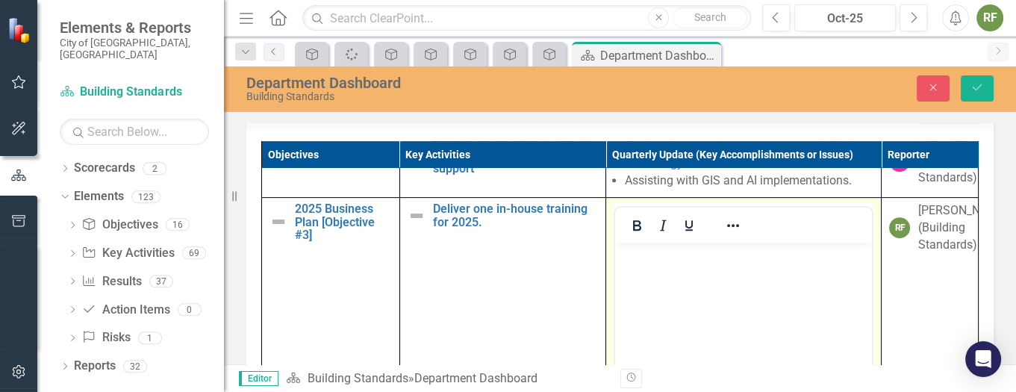
scroll to position [0, 0]
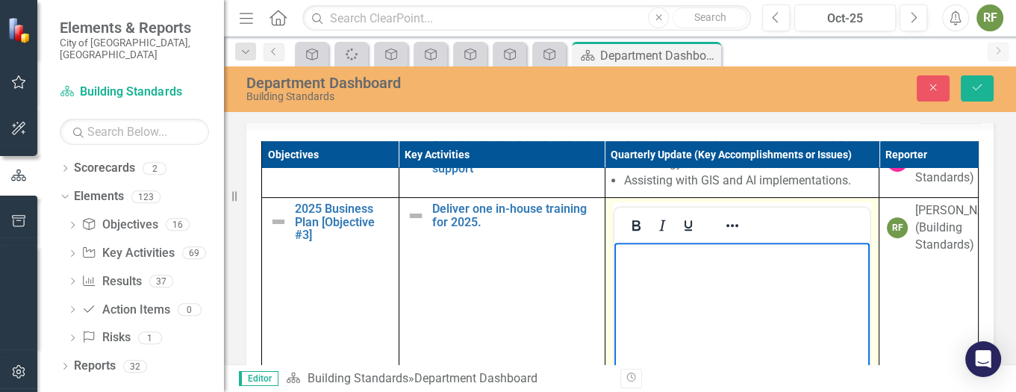
click at [629, 262] on p "Rich Text Area. Press ALT-0 for help." at bounding box center [741, 255] width 248 height 18
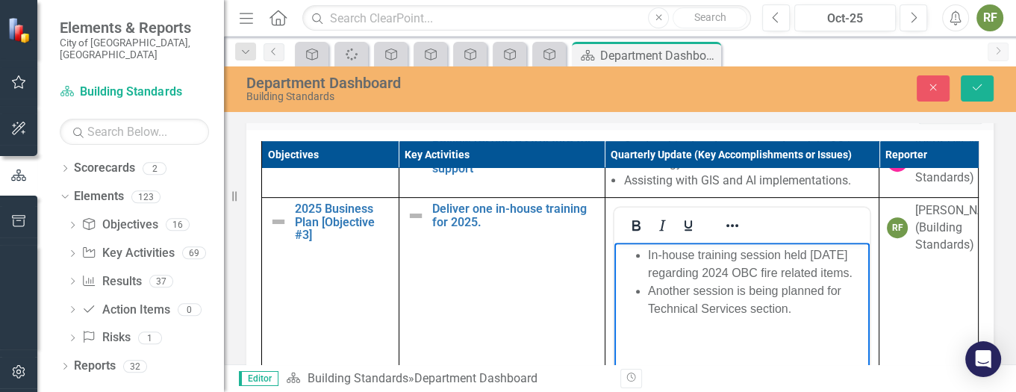
scroll to position [984, 0]
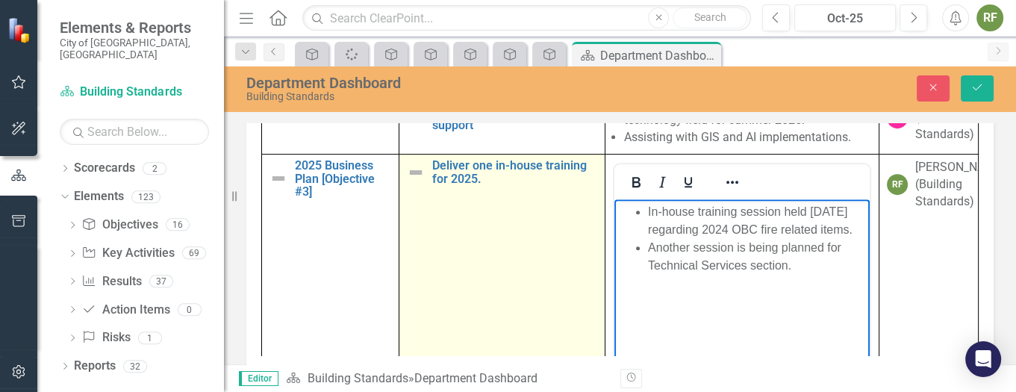
click at [409, 181] on img at bounding box center [416, 172] width 18 height 18
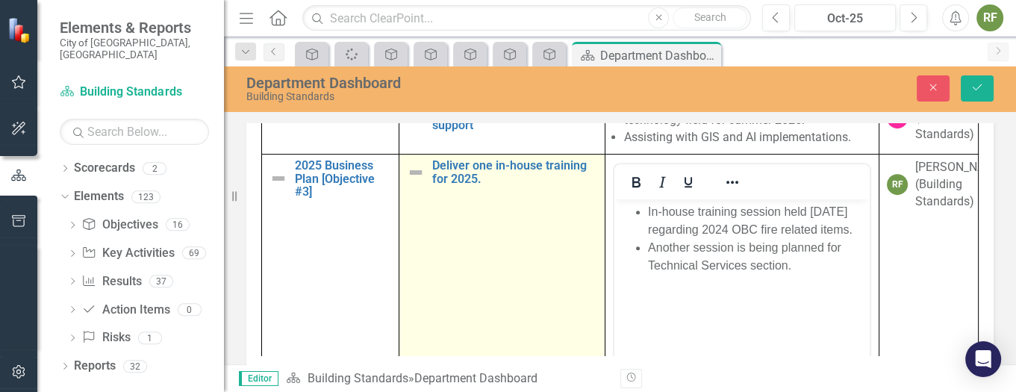
click at [409, 181] on img at bounding box center [416, 172] width 18 height 18
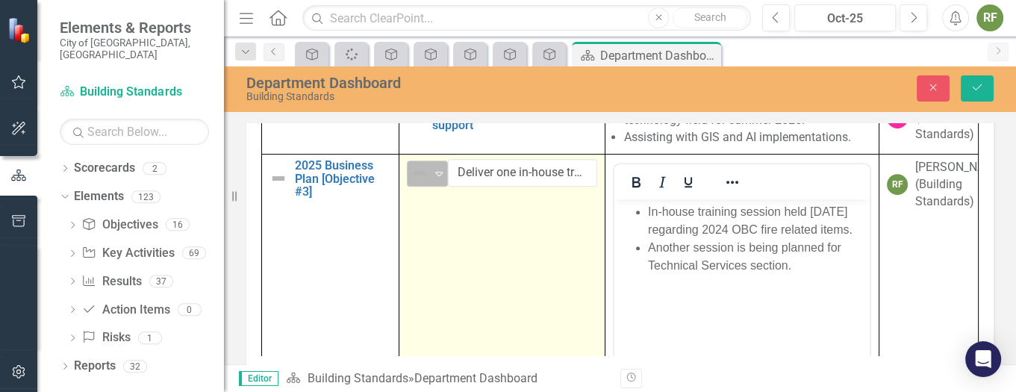
click at [433, 186] on div "Expand" at bounding box center [438, 173] width 15 height 25
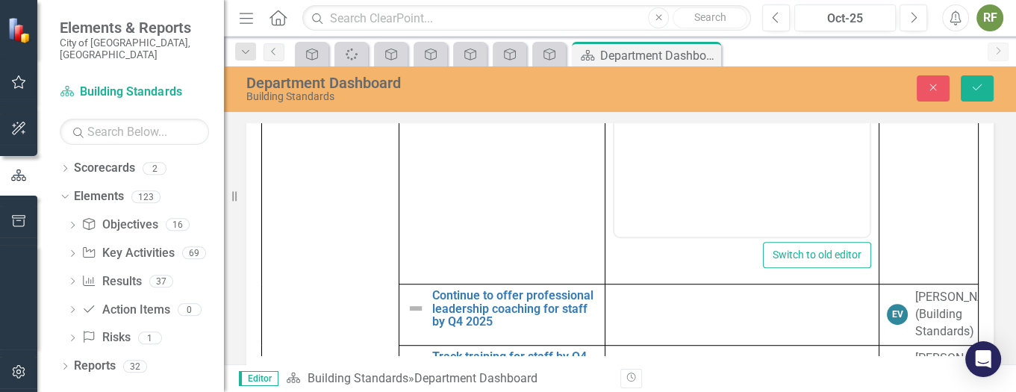
scroll to position [953, 0]
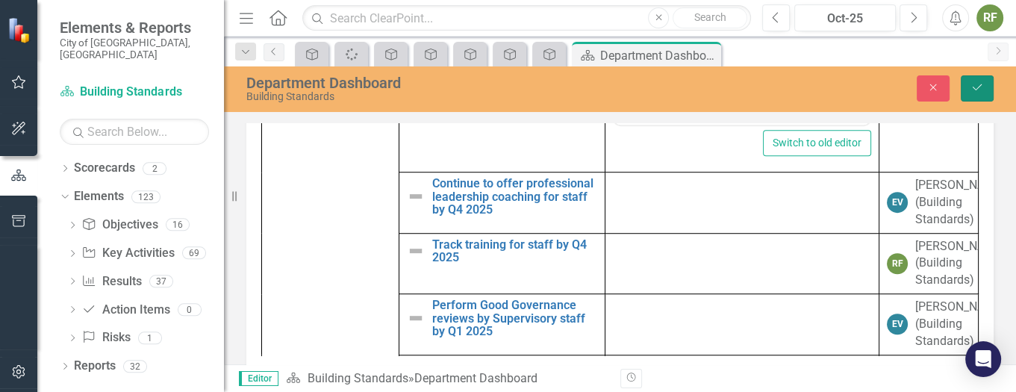
click at [972, 83] on icon "Save" at bounding box center [976, 87] width 13 height 10
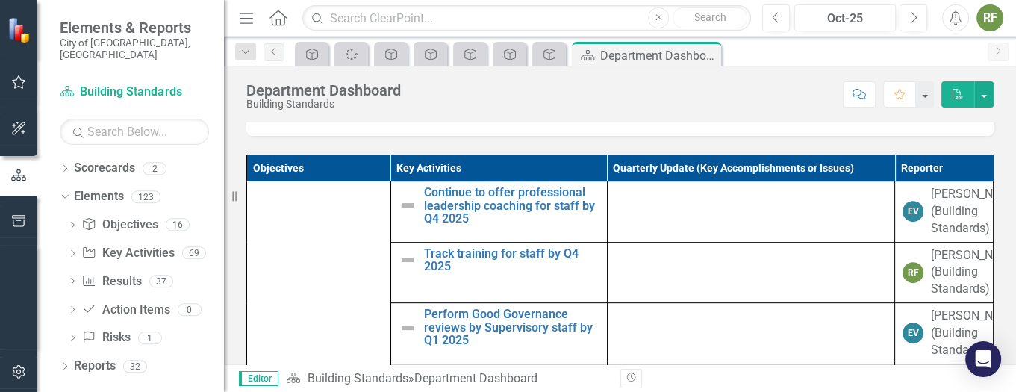
scroll to position [781, 0]
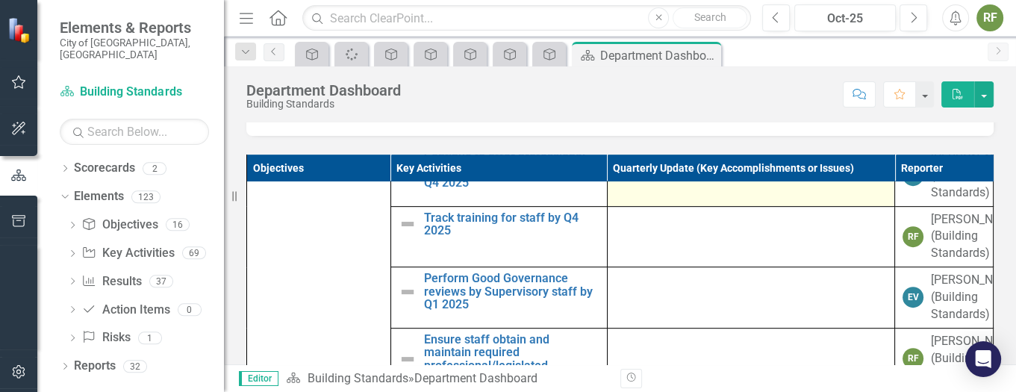
click at [634, 207] on td at bounding box center [751, 176] width 288 height 61
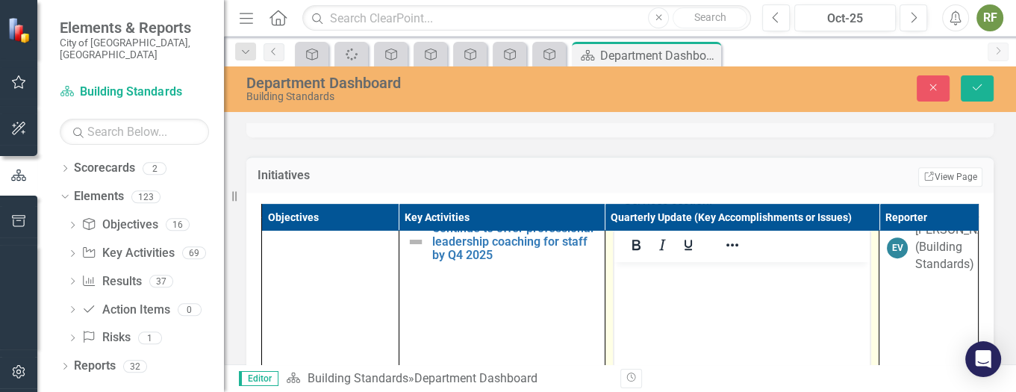
scroll to position [0, 0]
click at [774, 19] on icon "button" at bounding box center [775, 17] width 6 height 10
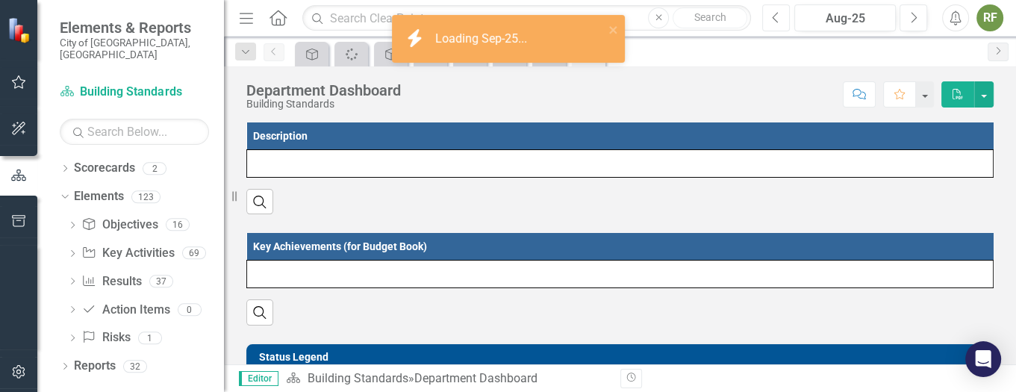
click at [774, 19] on icon "button" at bounding box center [775, 17] width 6 height 10
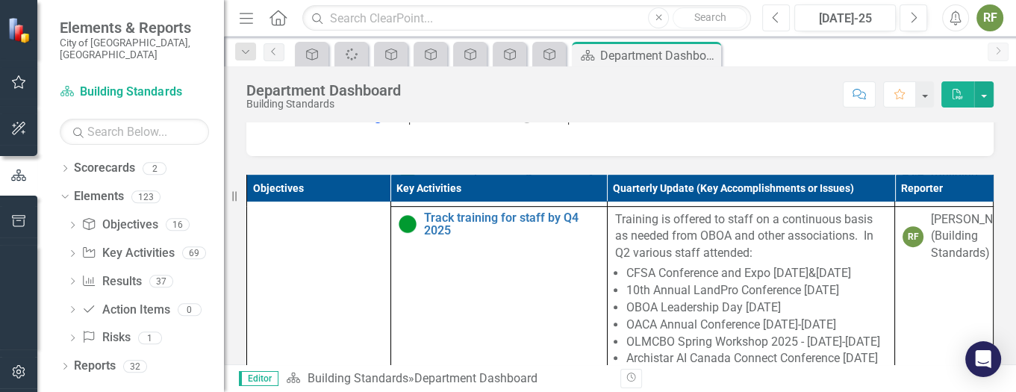
scroll to position [812, 0]
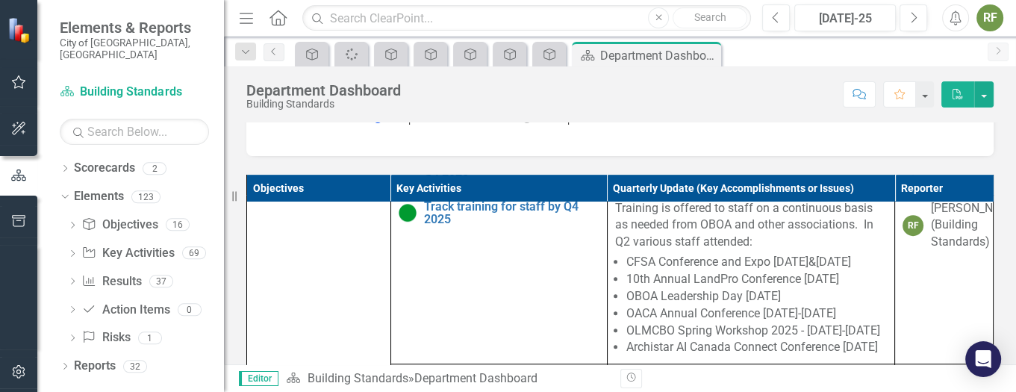
click at [627, 196] on td "Department exploring team building events." at bounding box center [751, 164] width 288 height 61
click at [626, 159] on li "Department exploring team building events." at bounding box center [756, 150] width 261 height 17
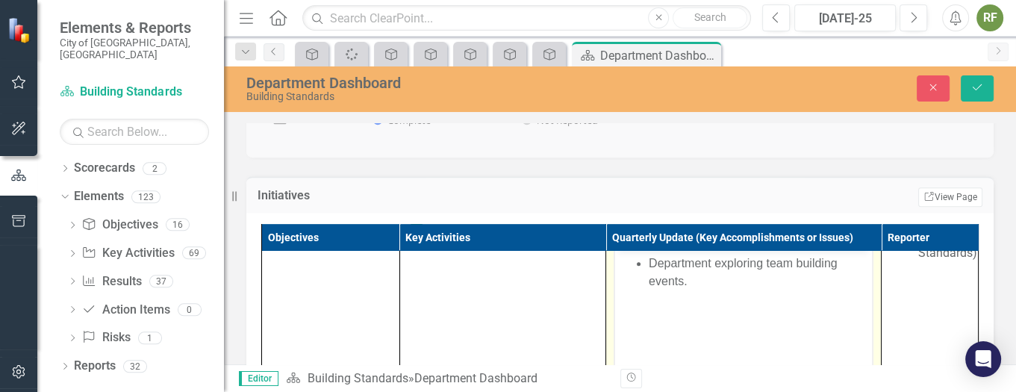
scroll to position [0, 0]
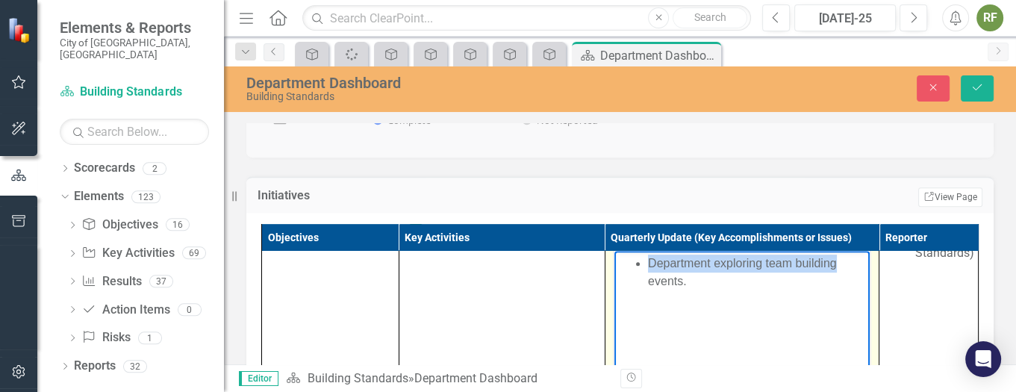
drag, startPoint x: 647, startPoint y: 267, endPoint x: 850, endPoint y: 272, distance: 203.0
click at [850, 272] on li "Department exploring team building events." at bounding box center [756, 272] width 218 height 36
copy li "Department exploring team building"
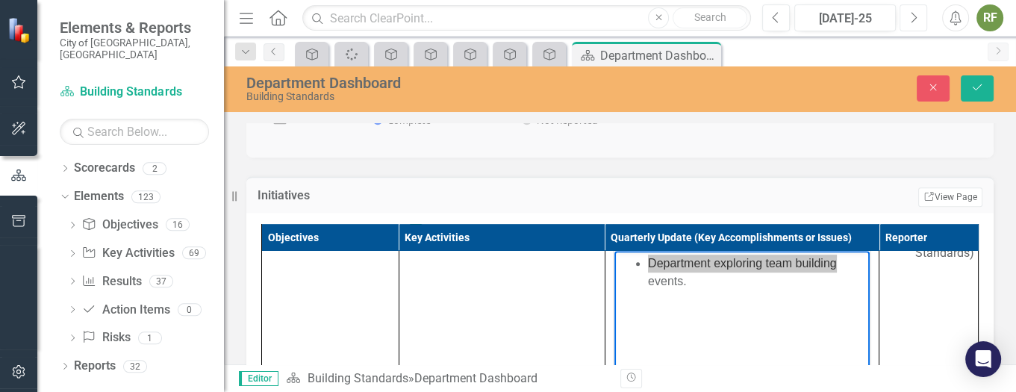
click at [913, 17] on icon "Next" at bounding box center [913, 17] width 8 height 13
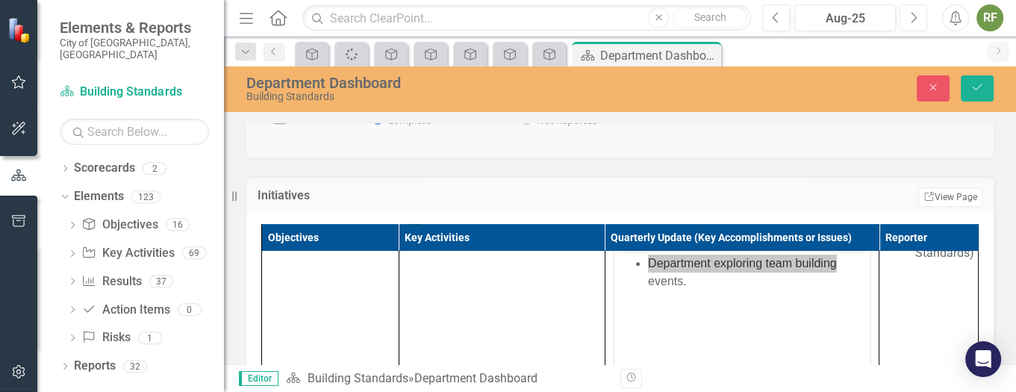
click at [913, 17] on icon "Next" at bounding box center [913, 17] width 8 height 13
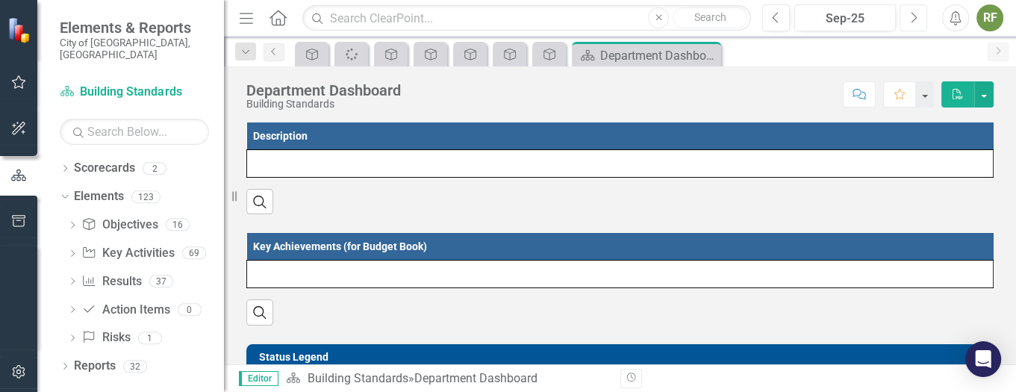
click at [913, 17] on icon "Next" at bounding box center [913, 17] width 8 height 13
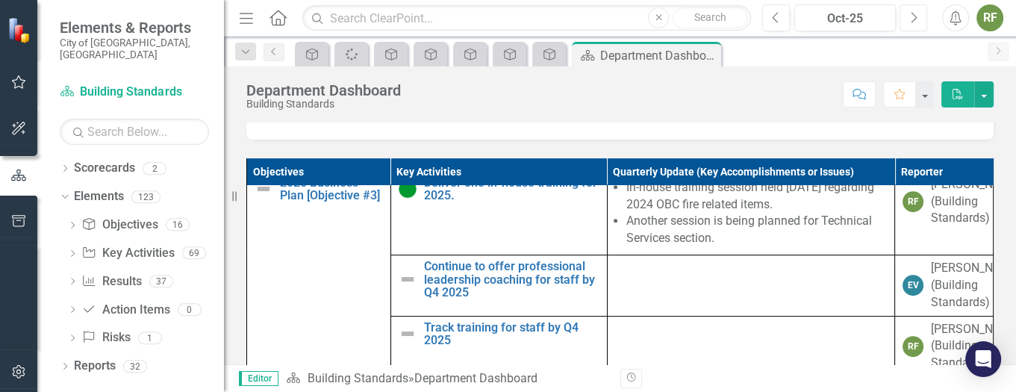
scroll to position [749, 0]
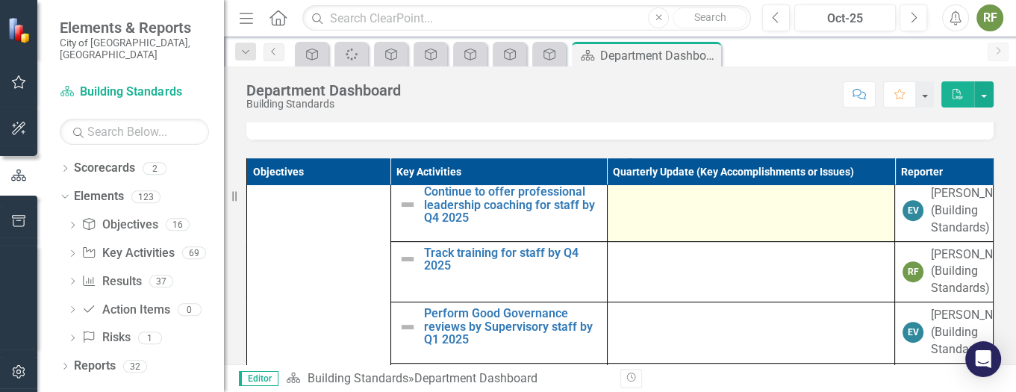
click at [714, 242] on td at bounding box center [751, 211] width 288 height 61
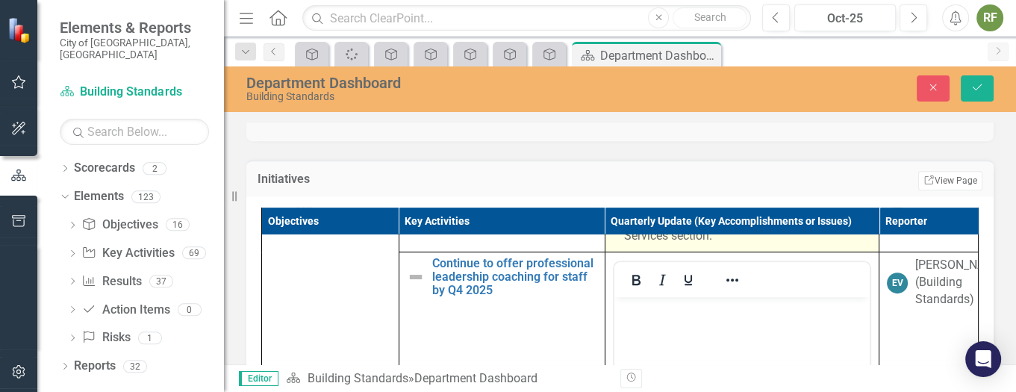
scroll to position [1085, 0]
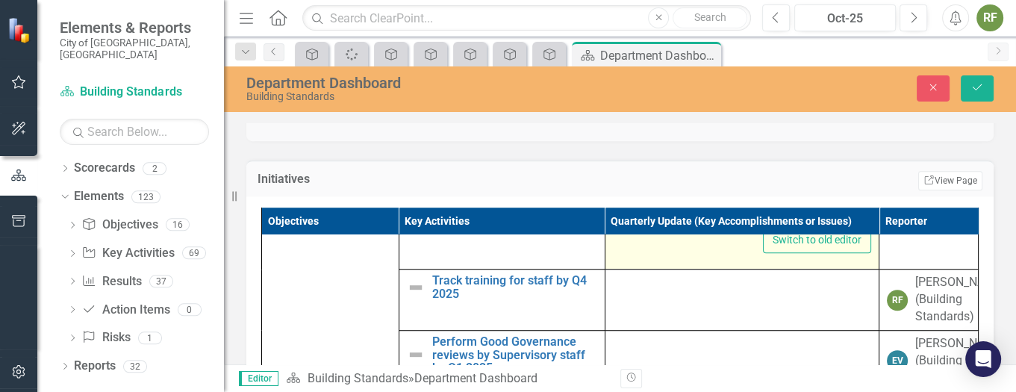
click at [695, 181] on body "Rich Text Area. Press ALT-0 for help." at bounding box center [740, 74] width 255 height 224
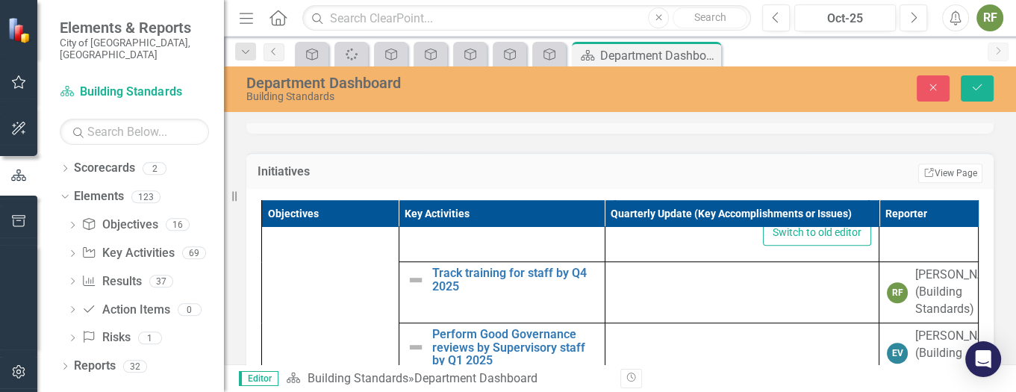
scroll to position [855, 0]
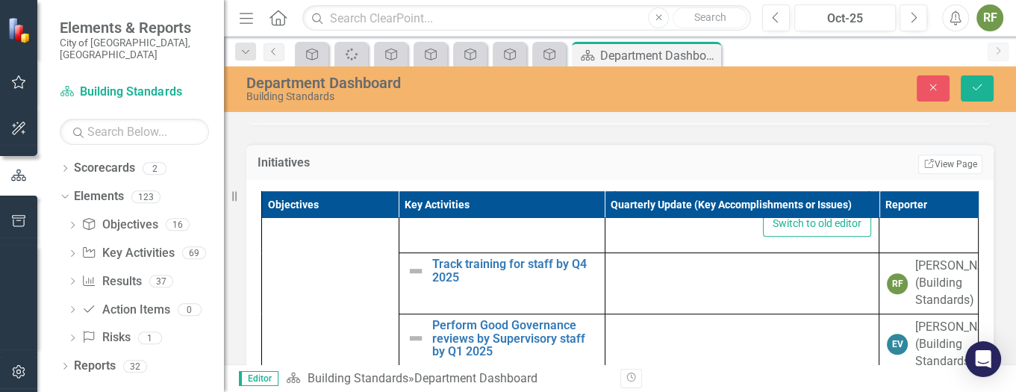
click at [969, 291] on div "Objectives Key Activities Quarterly Update (Key Accomplishments or Issues) Repo…" at bounding box center [619, 358] width 747 height 357
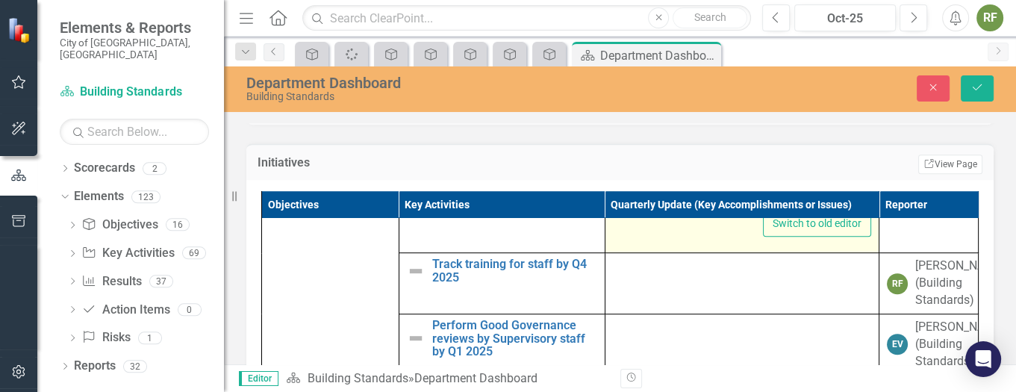
scroll to position [861, 0]
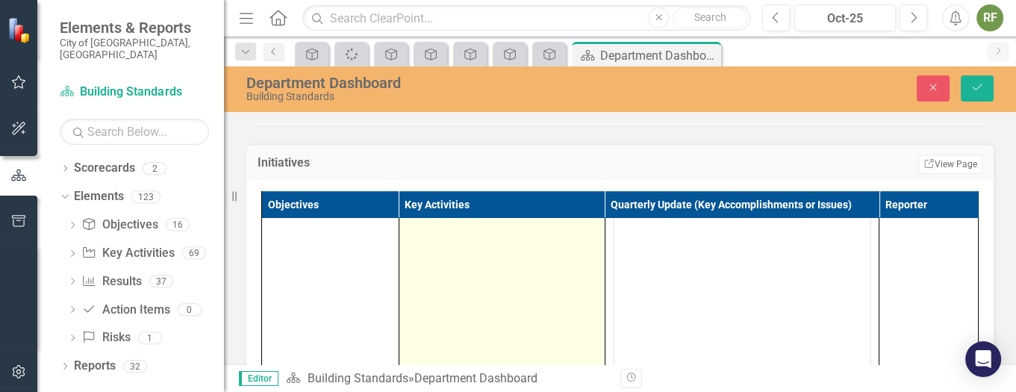
click at [487, 286] on td "Continue to offer professional leadership coaching for staff by Q4 2025 Edit Ed…" at bounding box center [501, 300] width 206 height 353
click at [409, 157] on img at bounding box center [416, 149] width 18 height 18
click at [418, 152] on img at bounding box center [420, 143] width 18 height 18
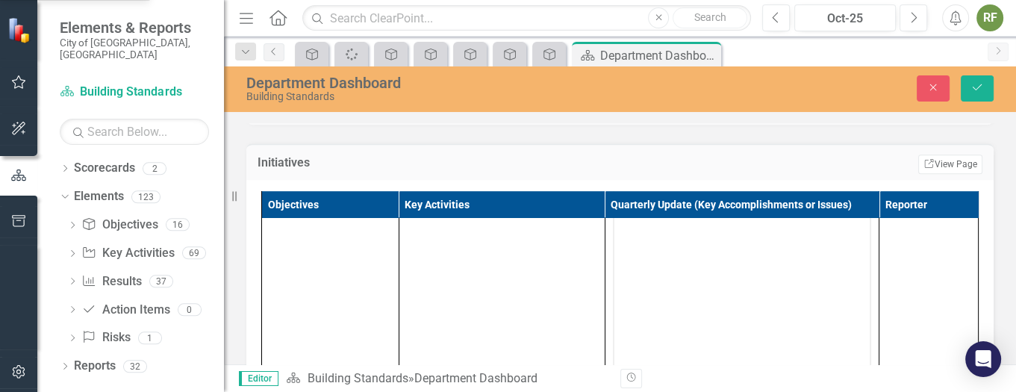
click at [977, 84] on icon "Save" at bounding box center [976, 87] width 13 height 10
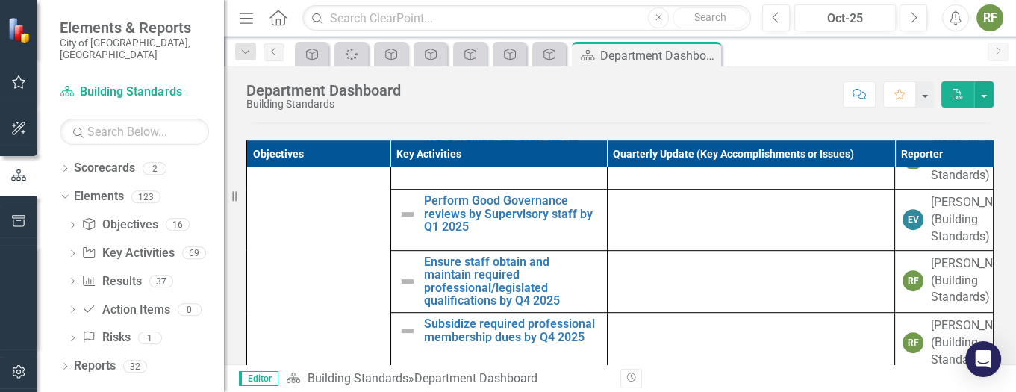
scroll to position [879, 0]
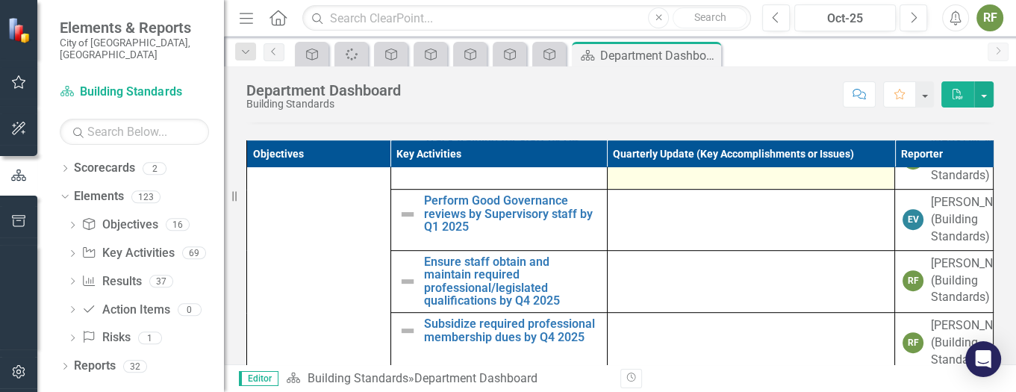
click at [638, 190] on td at bounding box center [751, 158] width 288 height 61
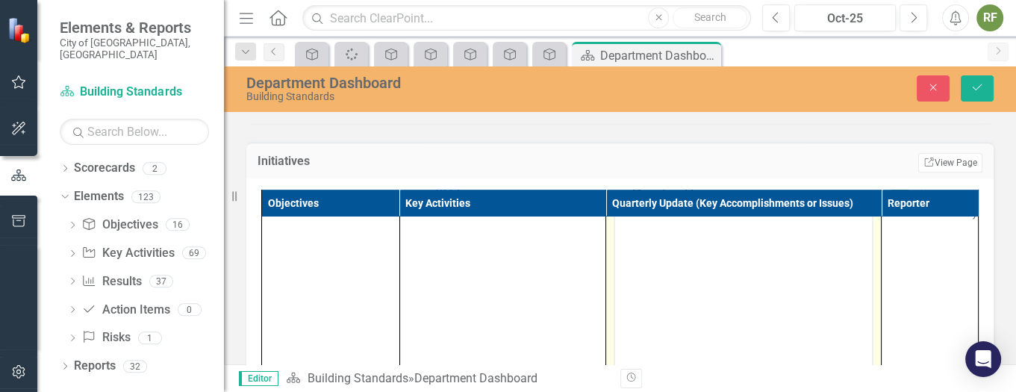
scroll to position [0, 0]
click at [778, 15] on icon "Previous" at bounding box center [776, 17] width 8 height 13
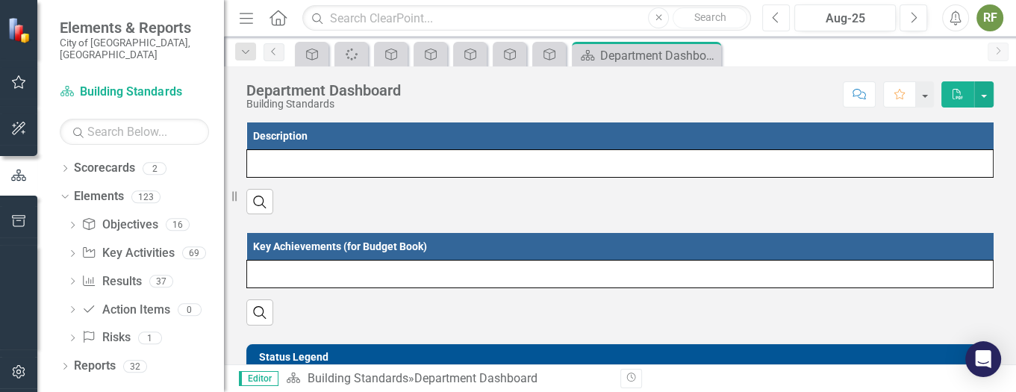
click at [778, 15] on icon "Previous" at bounding box center [776, 17] width 8 height 13
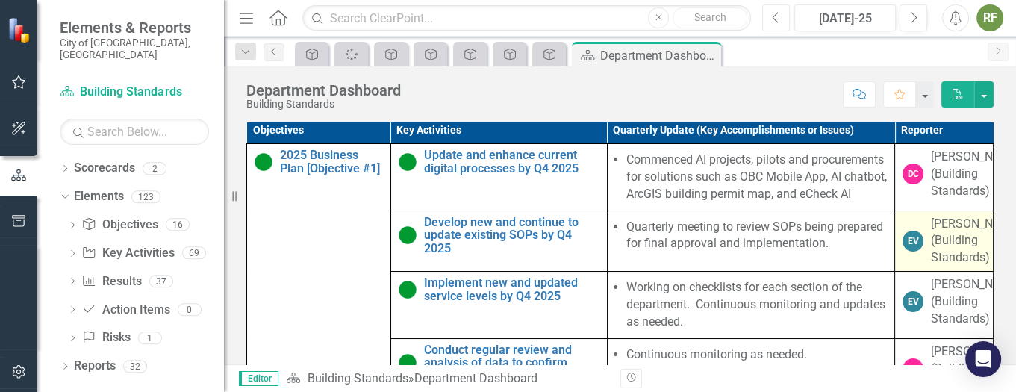
scroll to position [855, 0]
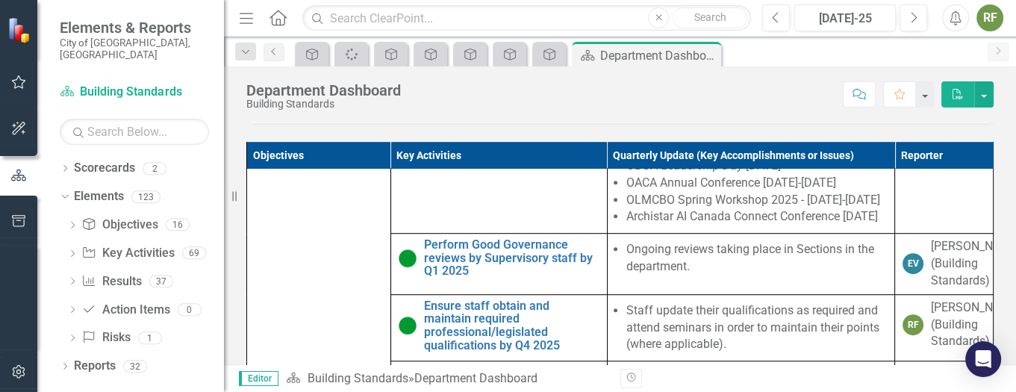
scroll to position [918, 0]
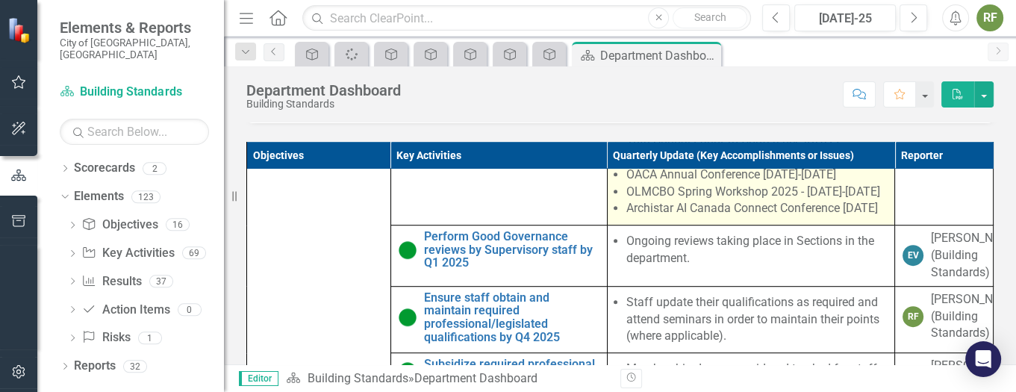
click at [618, 113] on p "Training is offered to staff on a continuous basis as needed from OBOA and othe…" at bounding box center [751, 86] width 272 height 51
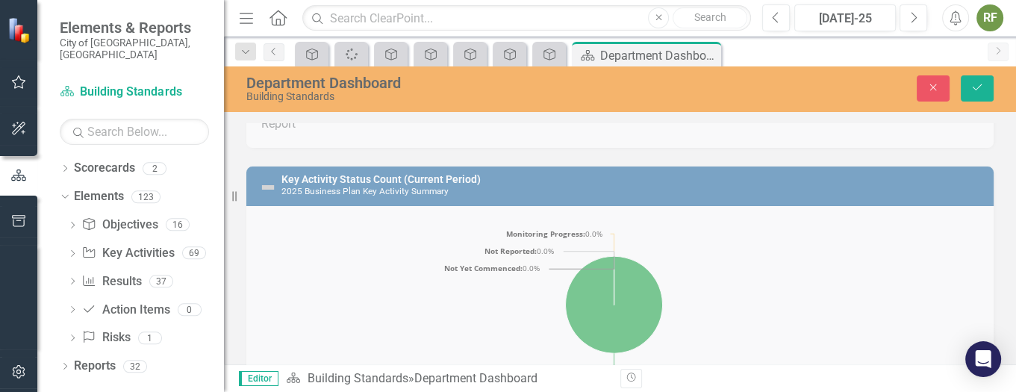
scroll to position [522, 0]
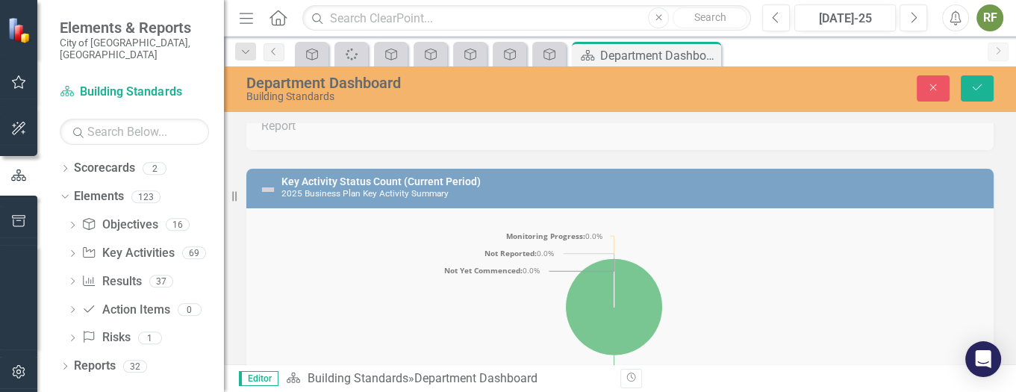
drag, startPoint x: 618, startPoint y: 1435, endPoint x: 725, endPoint y: 227, distance: 1212.9
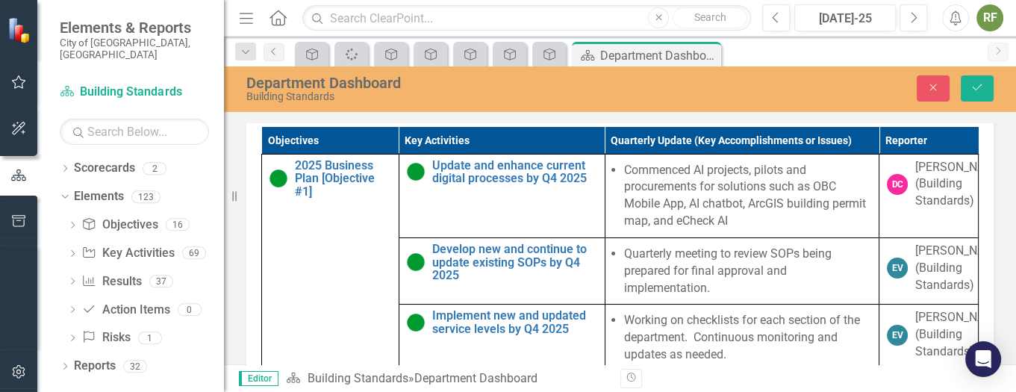
scroll to position [857, 0]
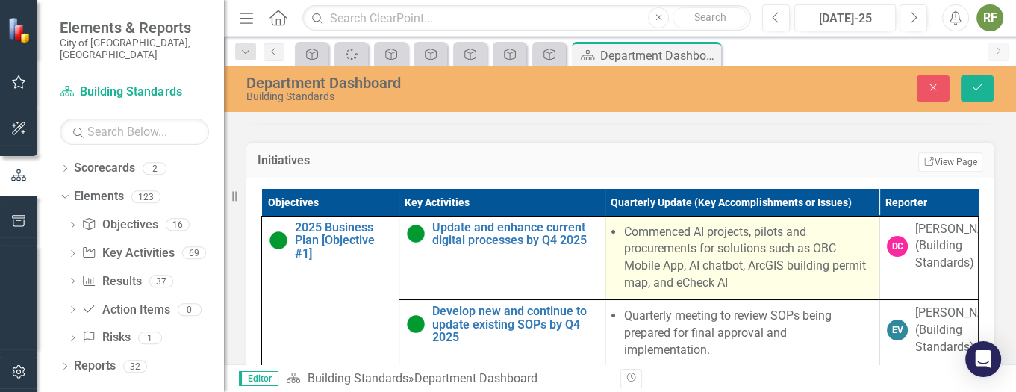
click at [766, 226] on td "Commenced AI projects, pilots and procurements for solutions such as OBC Mobile…" at bounding box center [741, 258] width 274 height 84
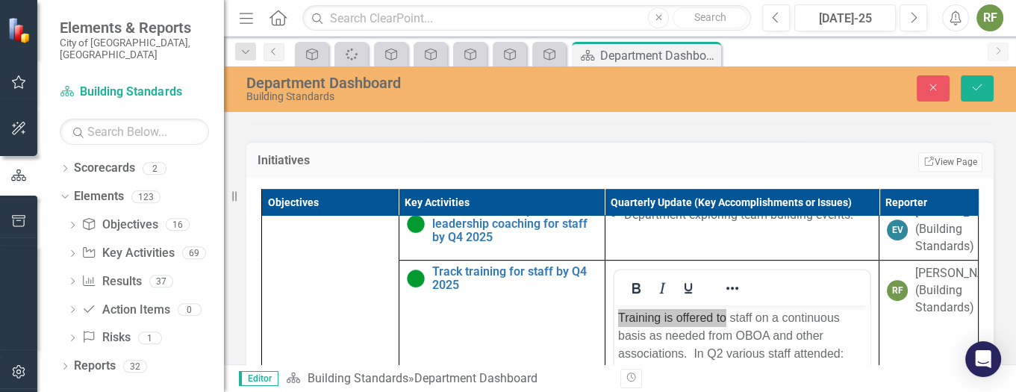
scroll to position [895, 0]
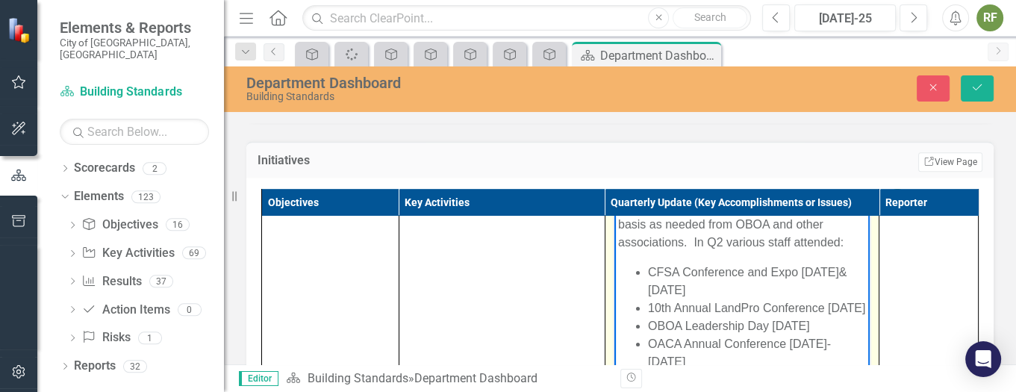
click at [678, 222] on p "Training is offered to staff on a continuous basis as needed from OBOA and othe…" at bounding box center [741, 224] width 248 height 54
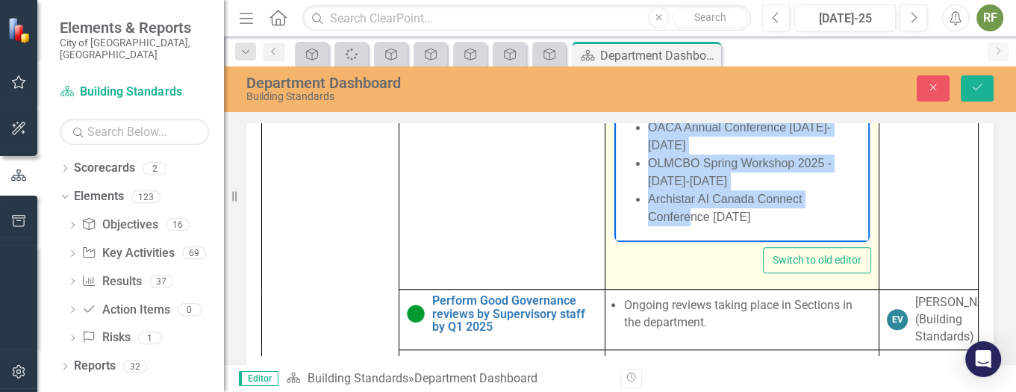
scroll to position [1078, 0]
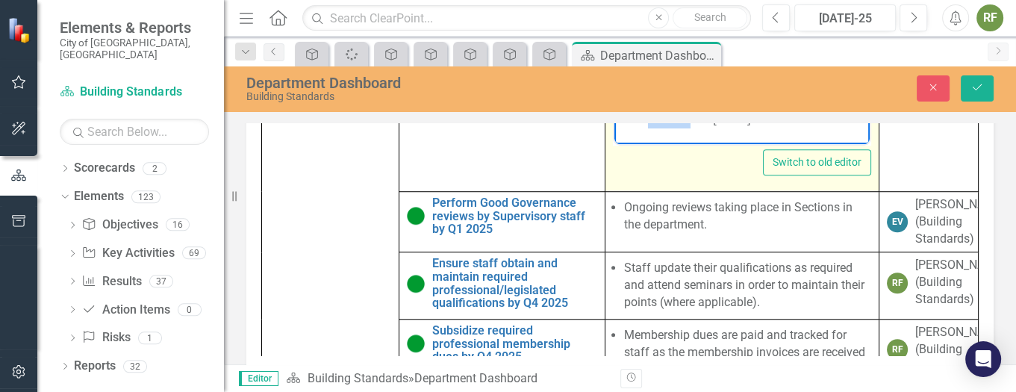
drag, startPoint x: 616, startPoint y: -110, endPoint x: 797, endPoint y: 122, distance: 294.1
click at [797, 122] on body "Training is offered to staff on a continuous basis as needed from OBOA and othe…" at bounding box center [740, 12] width 255 height 264
copy body "Training is offered to staff on a continuous basis as needed from OBOA and othe…"
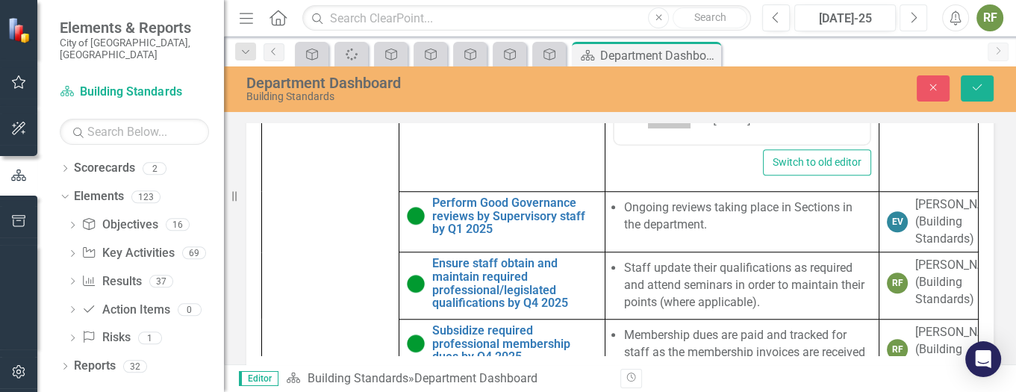
click at [905, 11] on button "Next" at bounding box center [913, 17] width 28 height 27
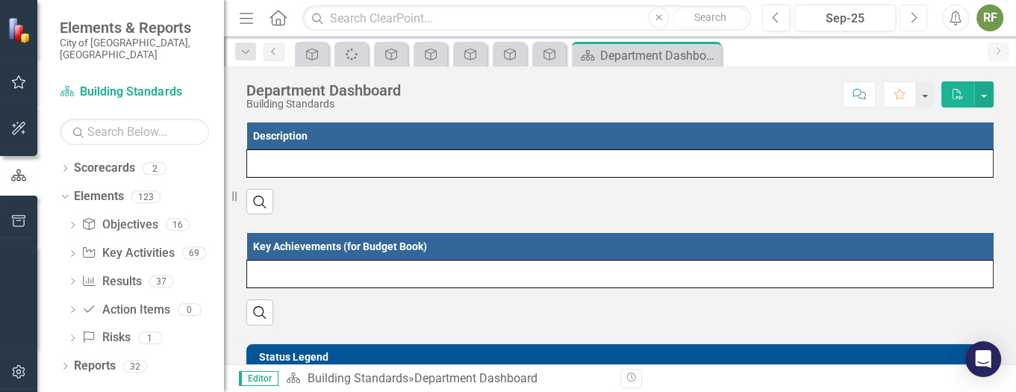
click at [905, 11] on button "Next" at bounding box center [913, 17] width 28 height 27
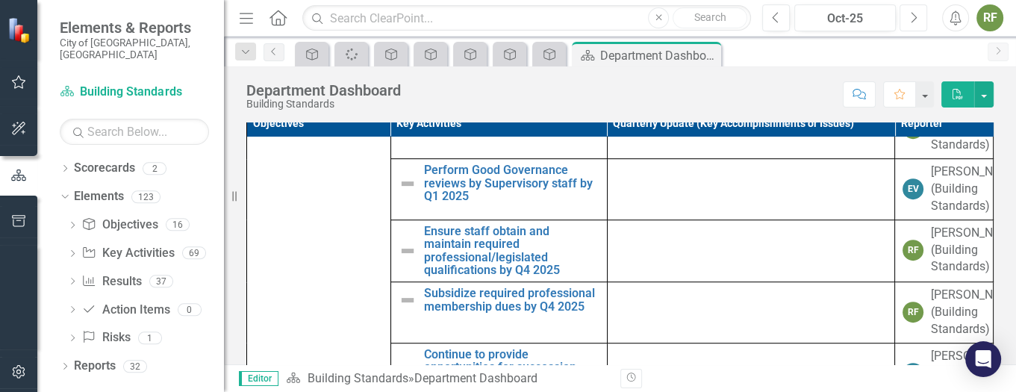
scroll to position [892, 0]
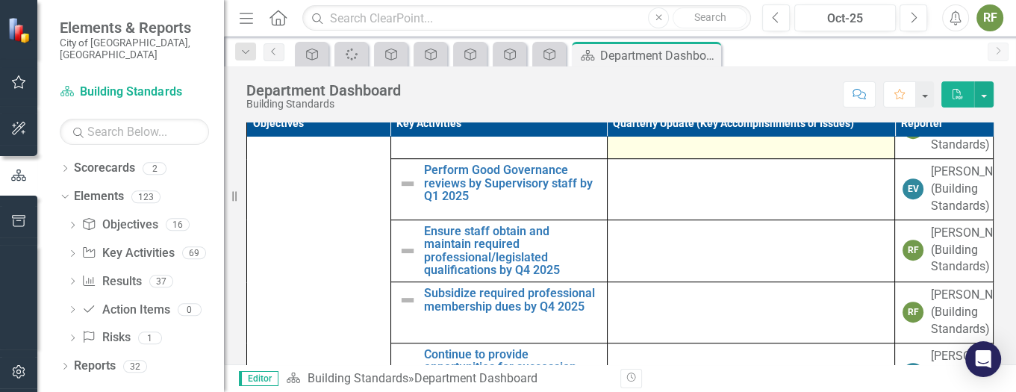
click at [660, 159] on td at bounding box center [751, 128] width 288 height 61
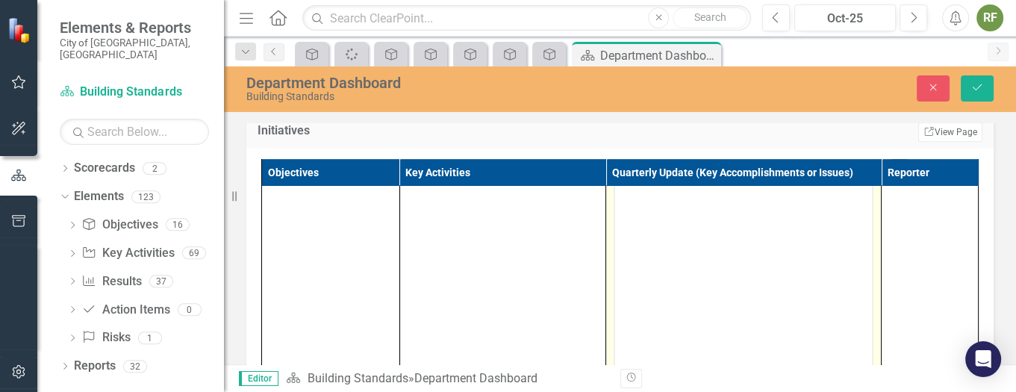
scroll to position [0, 0]
click at [685, 196] on body "Rich Text Area. Press ALT-0 for help." at bounding box center [740, 278] width 255 height 224
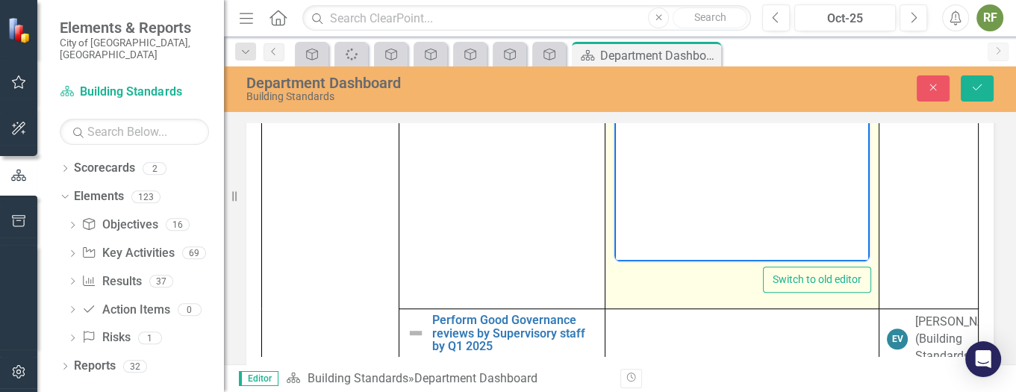
scroll to position [7, 0]
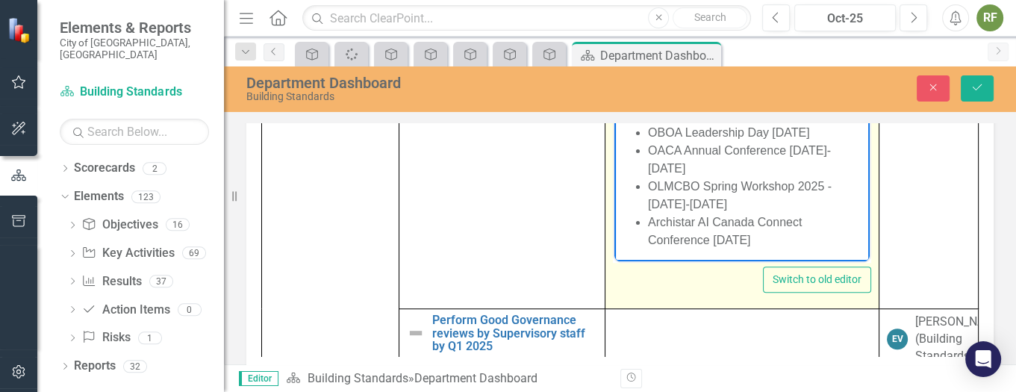
click at [719, 48] on p "Training is offered to staff on a continuous basis as needed from OBOA and othe…" at bounding box center [741, 31] width 248 height 54
drag, startPoint x: 645, startPoint y: 96, endPoint x: 764, endPoint y: 197, distance: 156.2
click at [764, 197] on ul "CFSA Conference and Expo April 2&3, 2025 10th Annual LandPro Conference April 2…" at bounding box center [741, 158] width 248 height 179
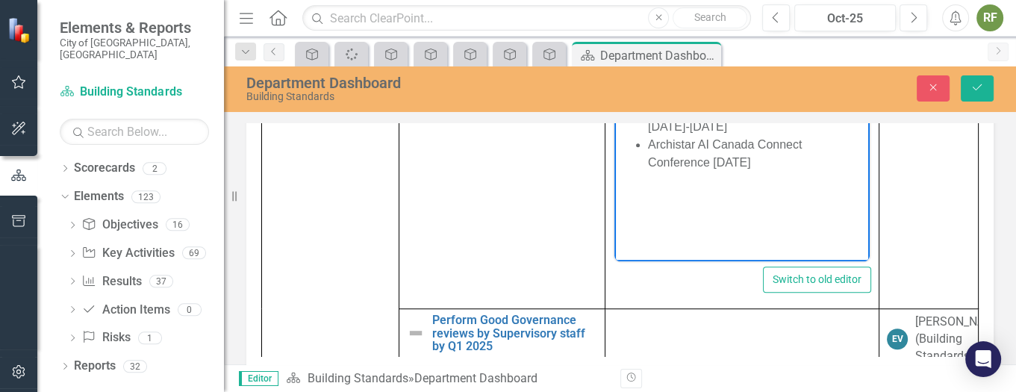
drag, startPoint x: 625, startPoint y: 71, endPoint x: 813, endPoint y: 160, distance: 208.3
click at [813, 160] on body "Training is offered to staff on a continuous basis as needed from OBOA and othe…" at bounding box center [740, 112] width 255 height 224
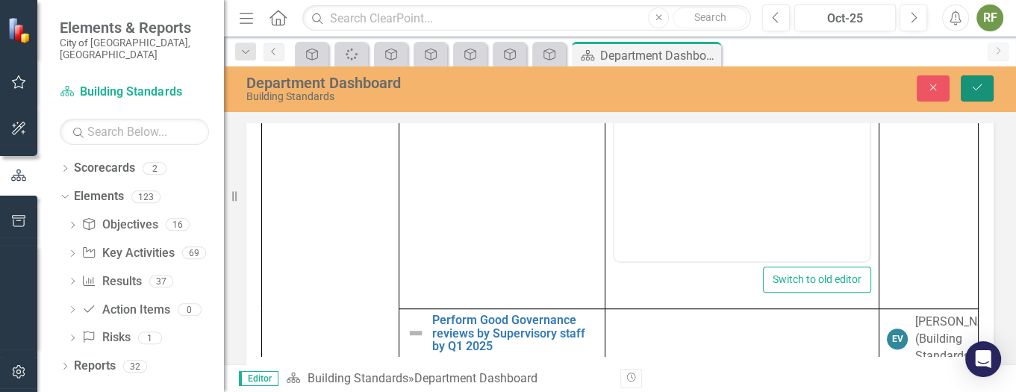
click at [969, 75] on button "Save" at bounding box center [976, 88] width 33 height 26
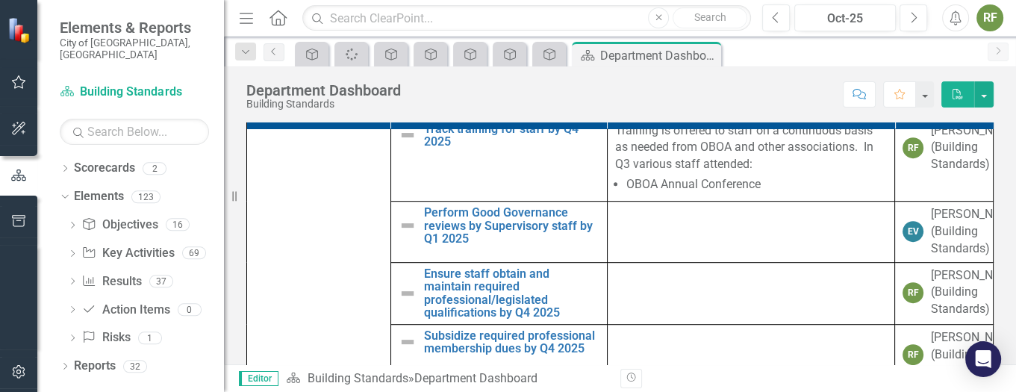
scroll to position [783, 0]
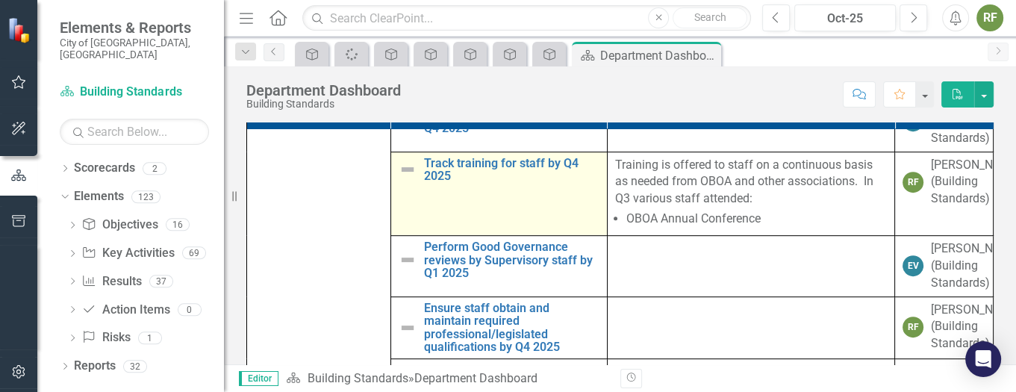
click at [404, 178] on img at bounding box center [407, 169] width 18 height 18
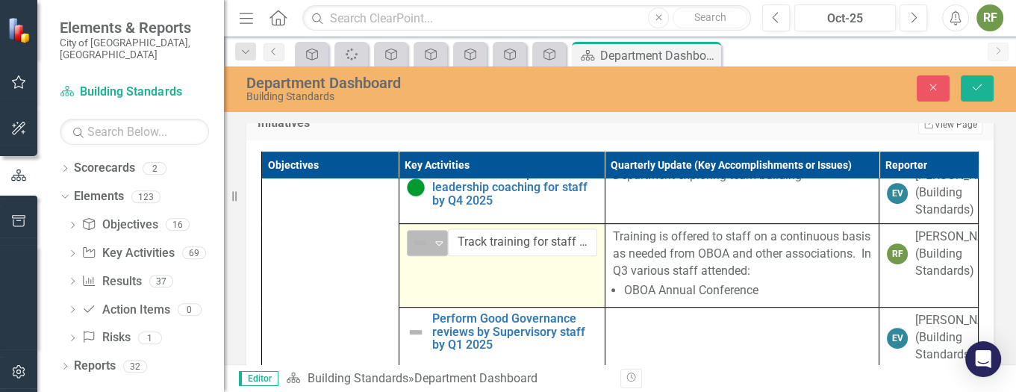
click at [434, 248] on icon "Expand" at bounding box center [438, 243] width 15 height 12
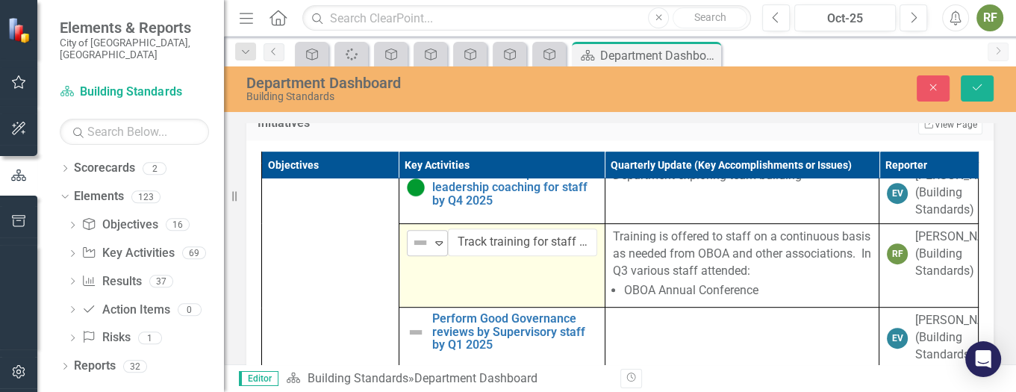
click at [431, 248] on icon "Expand" at bounding box center [438, 243] width 15 height 12
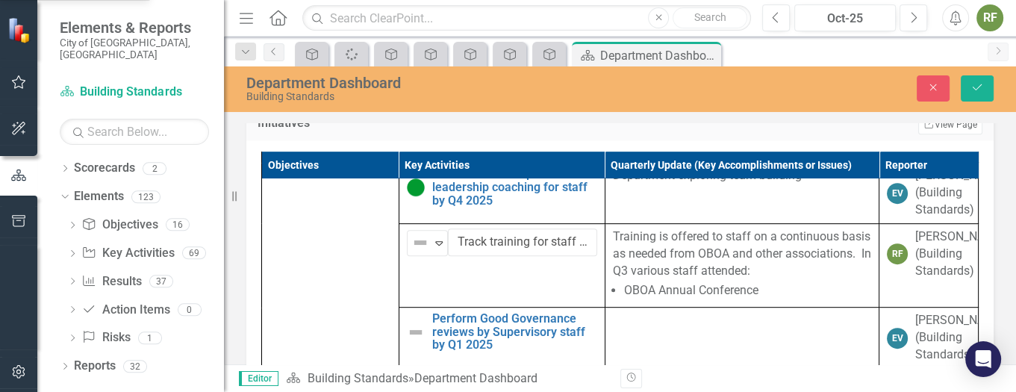
click at [976, 83] on icon "Save" at bounding box center [976, 87] width 13 height 10
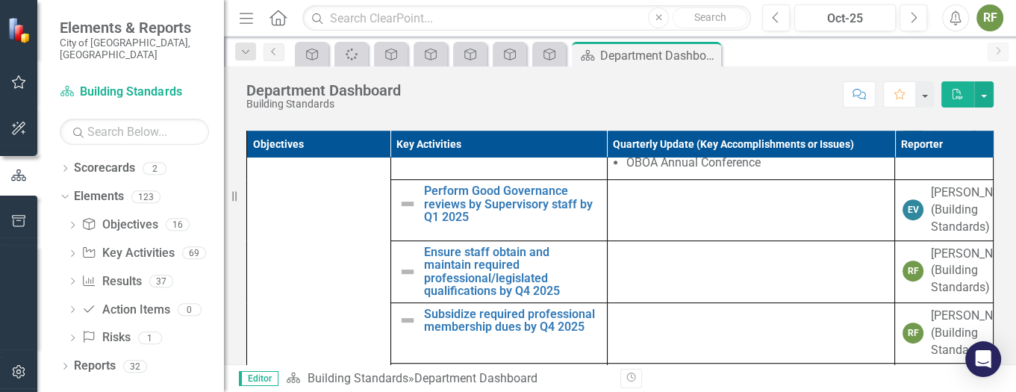
scroll to position [990, 0]
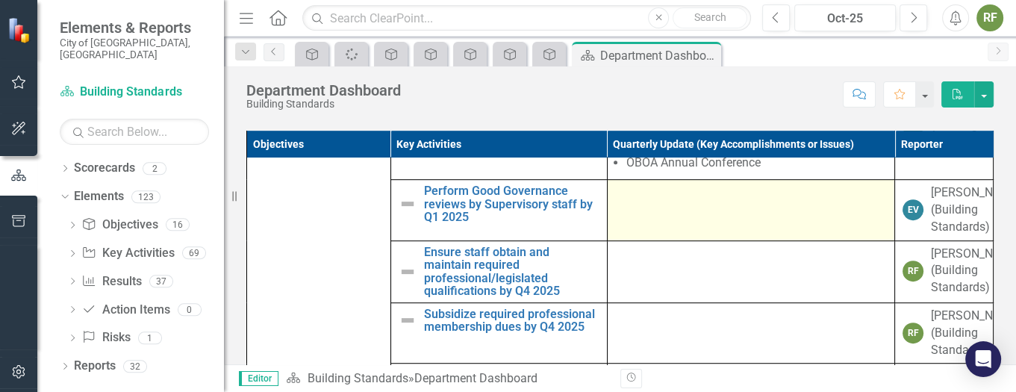
click at [642, 210] on td at bounding box center [751, 209] width 288 height 61
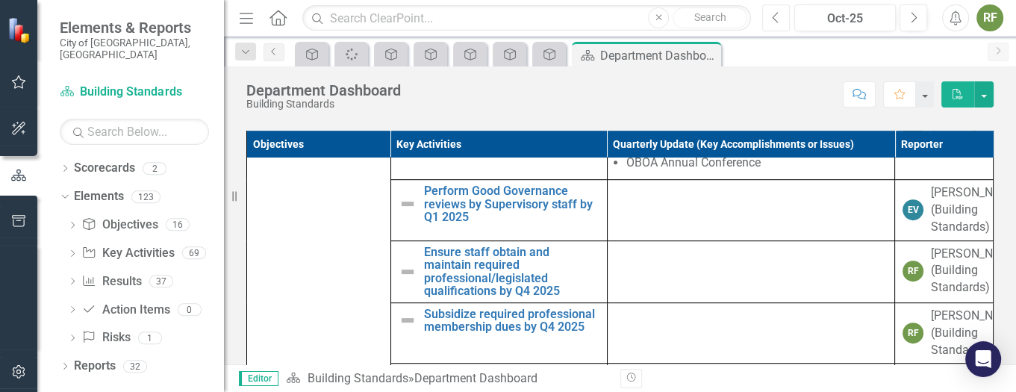
click at [774, 12] on icon "Previous" at bounding box center [776, 17] width 8 height 13
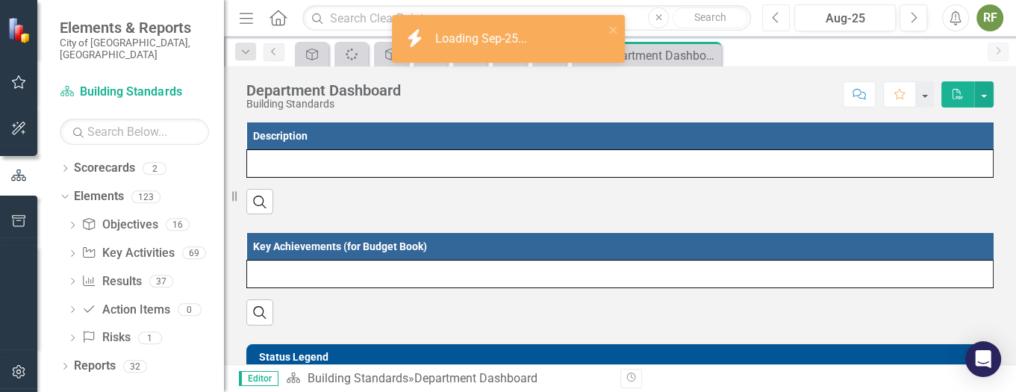
click at [774, 12] on icon "Previous" at bounding box center [776, 17] width 8 height 13
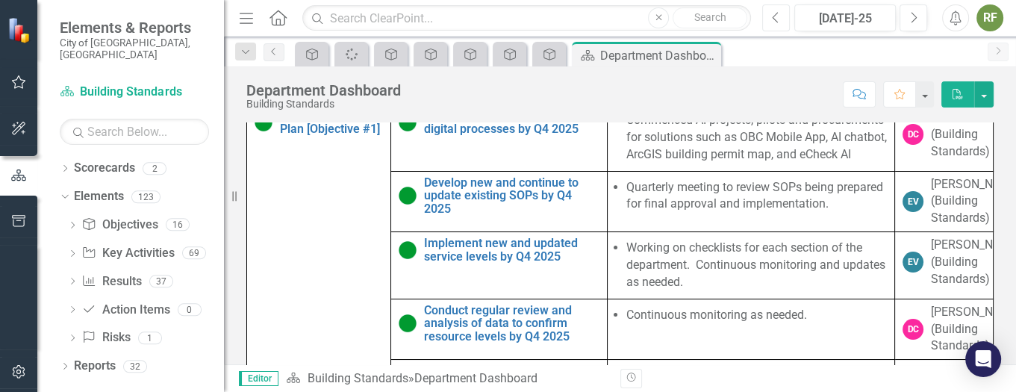
scroll to position [908, 0]
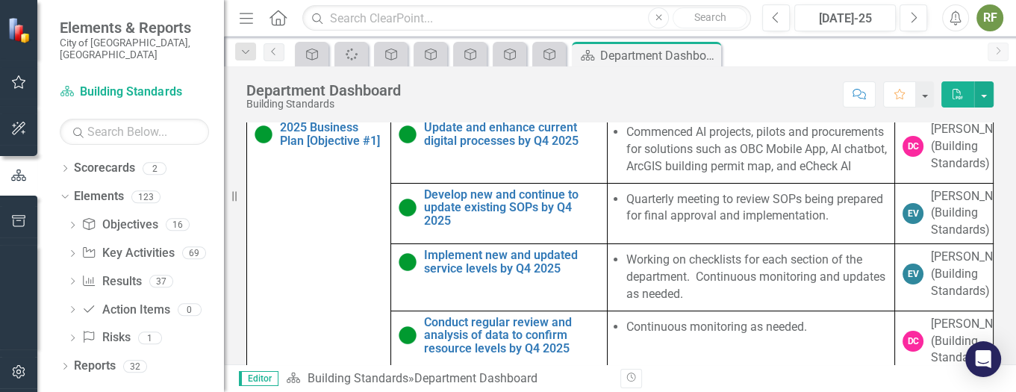
click at [984, 133] on div "Objectives Key Activities Quarterly Update (Key Accomplishments or Issues) Repo…" at bounding box center [619, 244] width 769 height 349
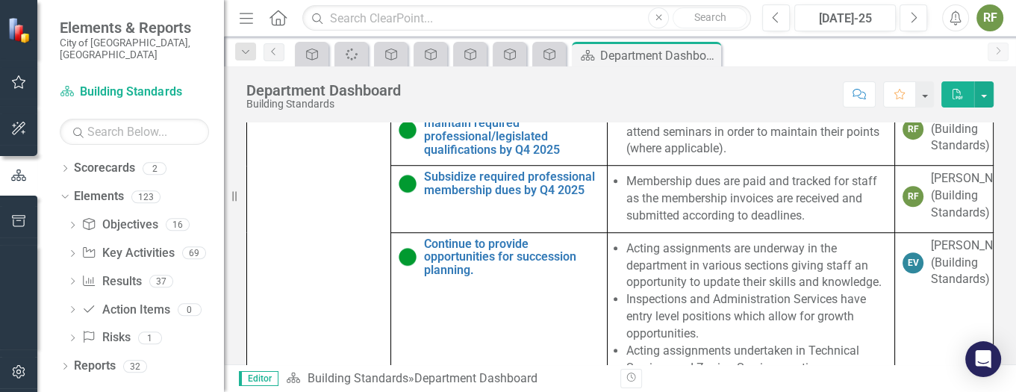
scroll to position [1094, 0]
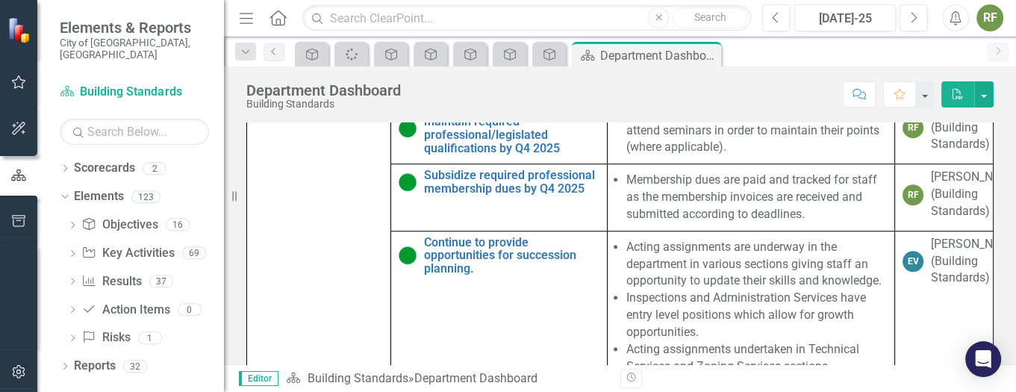
click at [689, 78] on li "Ongoing reviews taking place in Sections in the department." at bounding box center [756, 61] width 261 height 34
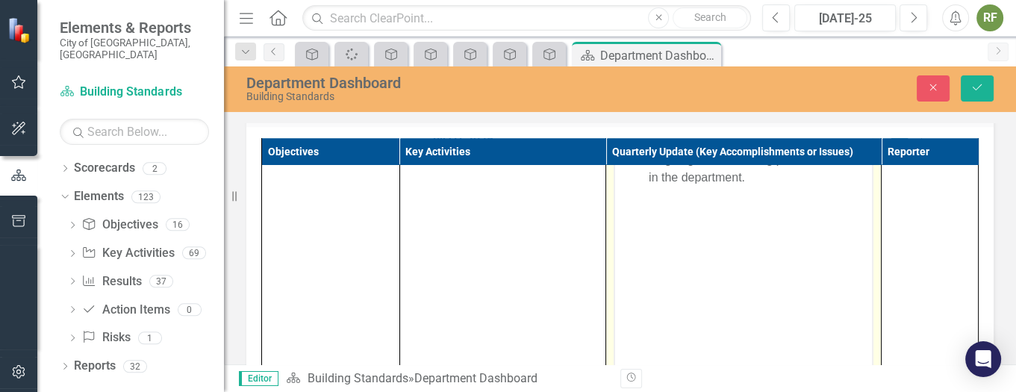
scroll to position [0, 0]
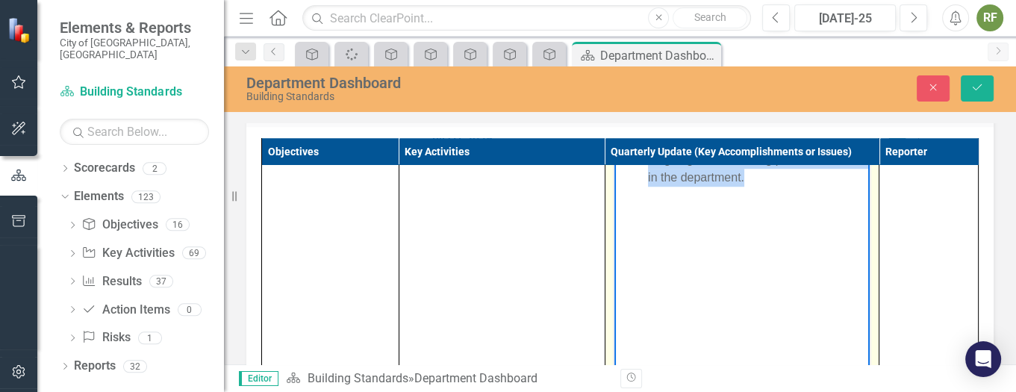
drag, startPoint x: 825, startPoint y: 172, endPoint x: 621, endPoint y: 149, distance: 205.8
click at [621, 149] on body "Ongoing reviews taking place in Sections in the department." at bounding box center [740, 259] width 255 height 224
copy li "Ongoing reviews taking place in Sections in the department."
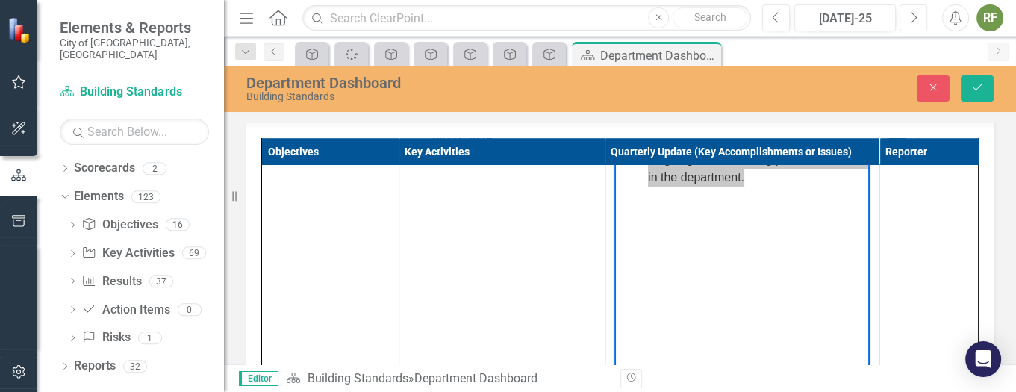
click at [906, 10] on button "Next" at bounding box center [913, 17] width 28 height 27
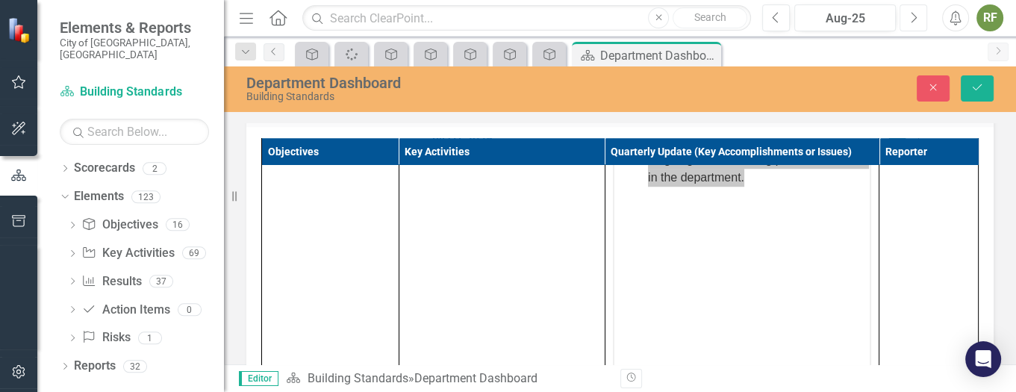
click at [907, 15] on button "Next" at bounding box center [913, 17] width 28 height 27
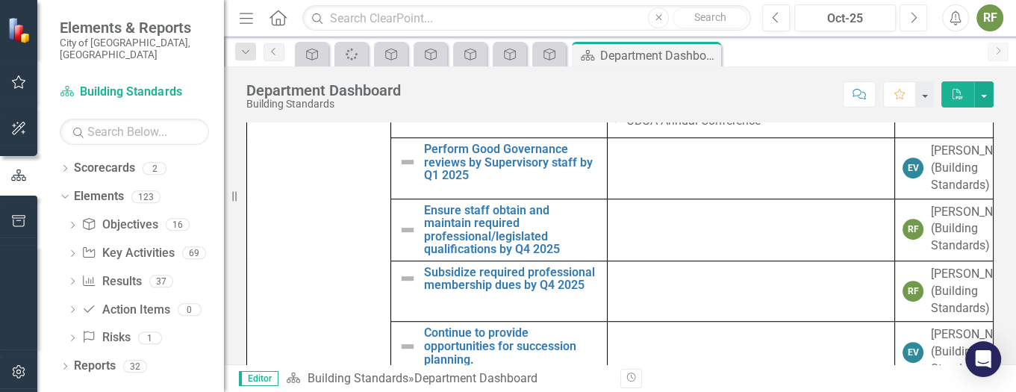
scroll to position [974, 0]
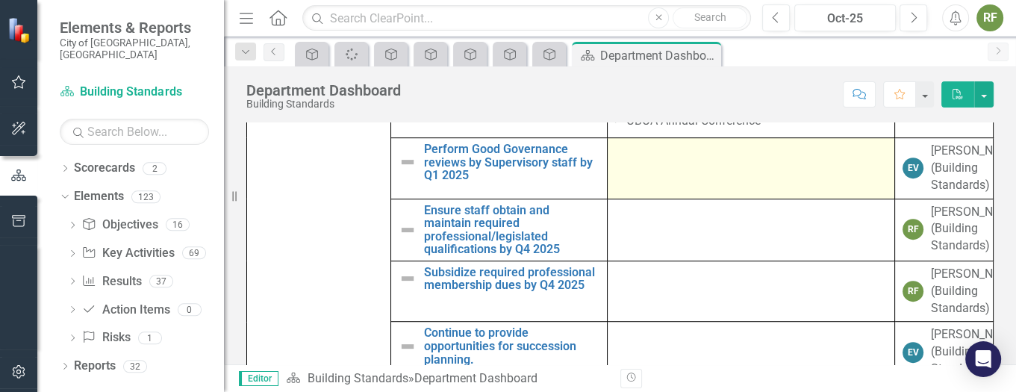
click at [681, 199] on td at bounding box center [751, 167] width 288 height 61
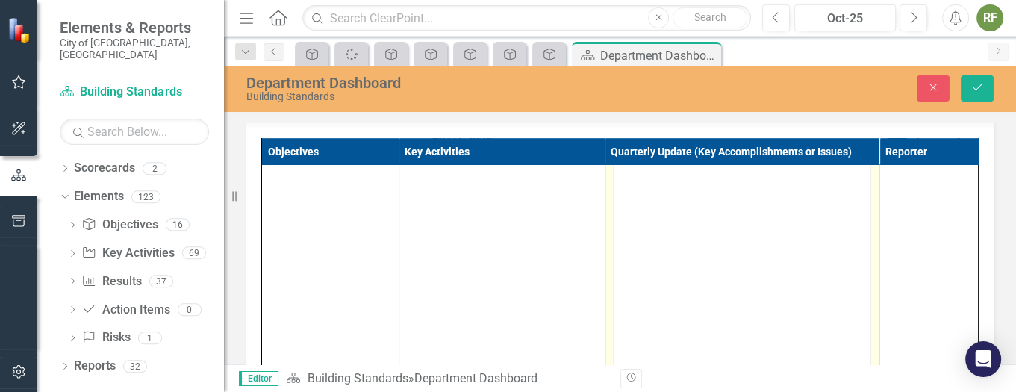
scroll to position [0, 0]
click at [666, 174] on body "Rich Text Area. Press ALT-0 for help." at bounding box center [740, 260] width 255 height 224
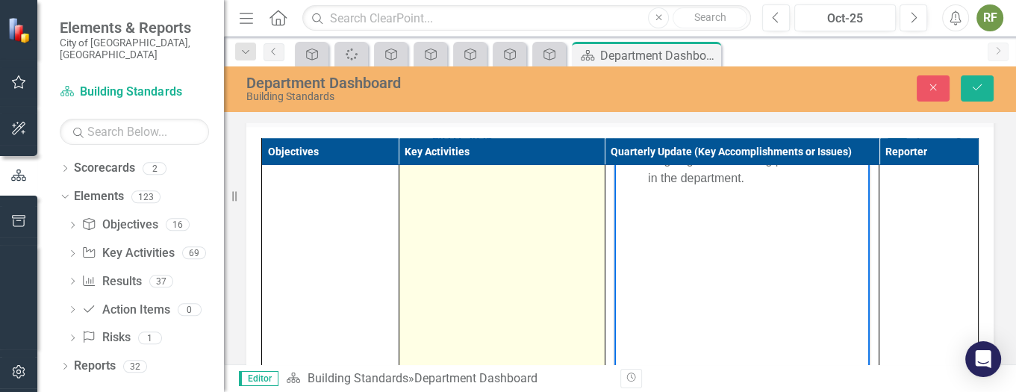
click at [407, 137] on img at bounding box center [416, 128] width 18 height 18
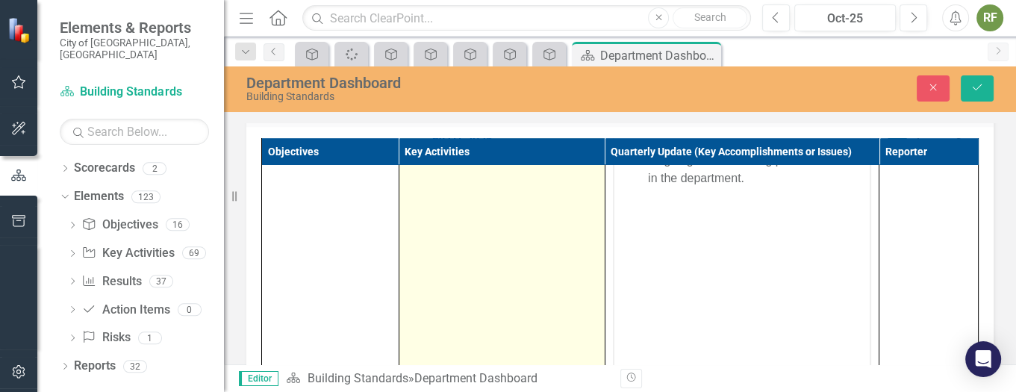
click at [407, 137] on img at bounding box center [416, 128] width 18 height 18
click at [435, 125] on icon at bounding box center [438, 123] width 7 height 4
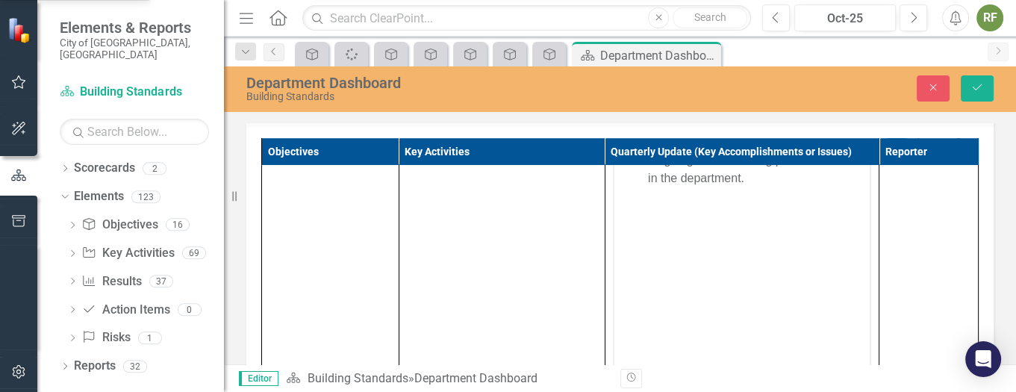
click at [984, 84] on button "Save" at bounding box center [976, 88] width 33 height 26
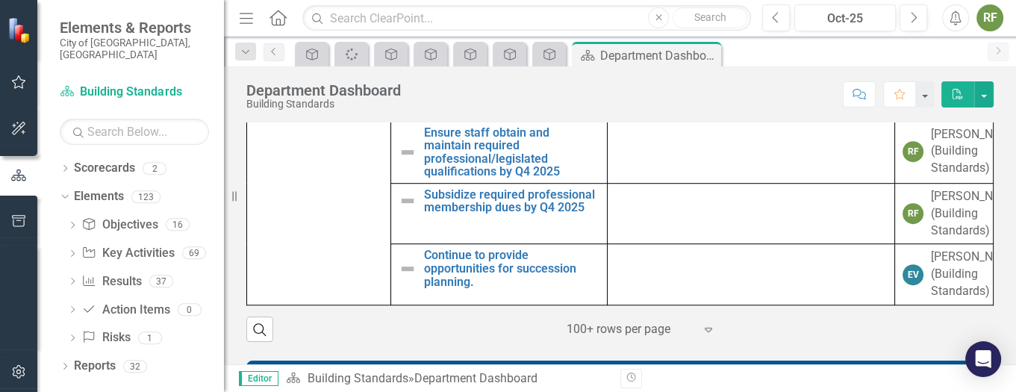
scroll to position [995, 0]
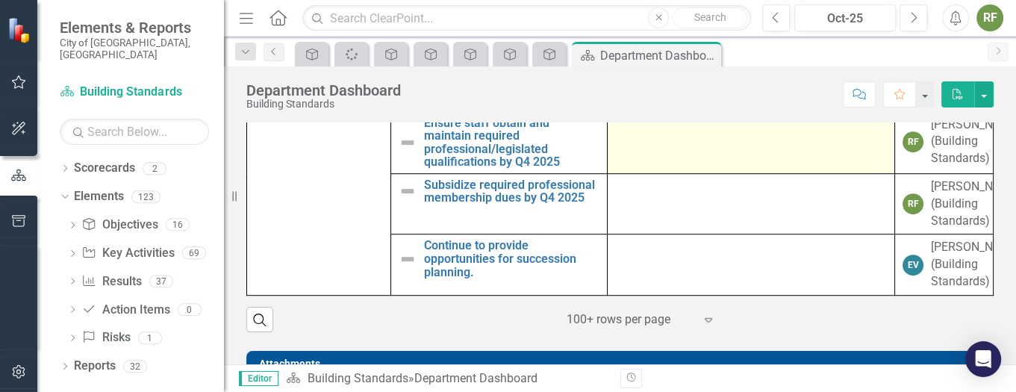
click at [690, 134] on div at bounding box center [751, 125] width 272 height 18
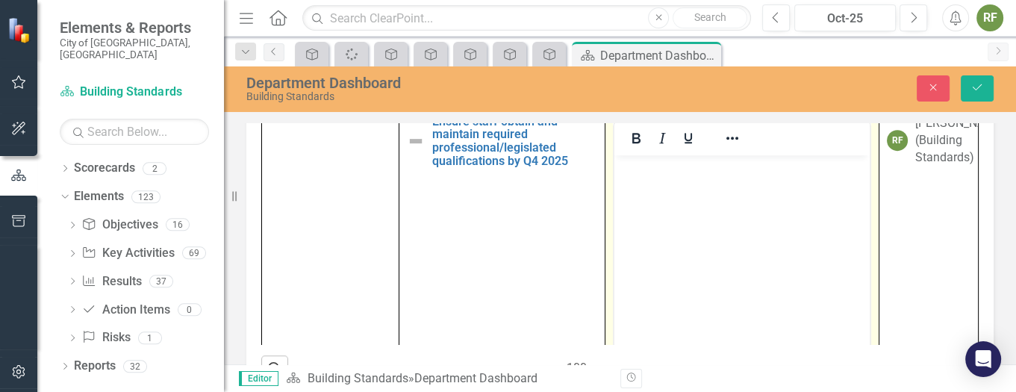
scroll to position [0, 0]
click at [771, 11] on button "Previous" at bounding box center [776, 17] width 28 height 27
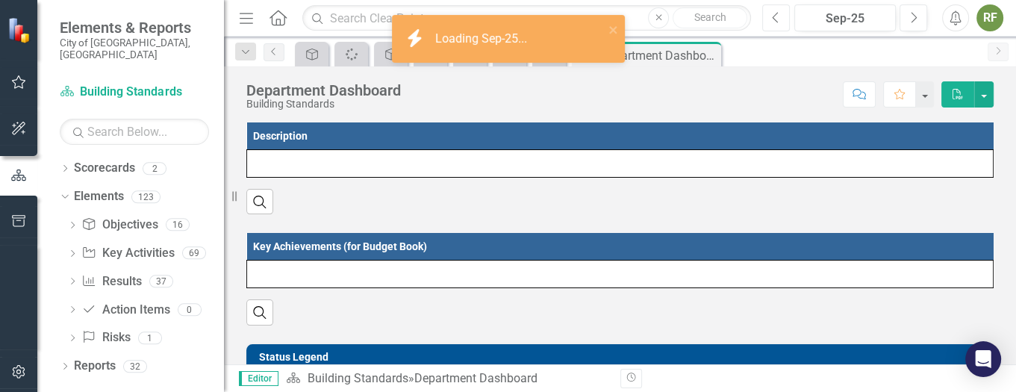
click at [779, 19] on icon "Previous" at bounding box center [776, 17] width 8 height 13
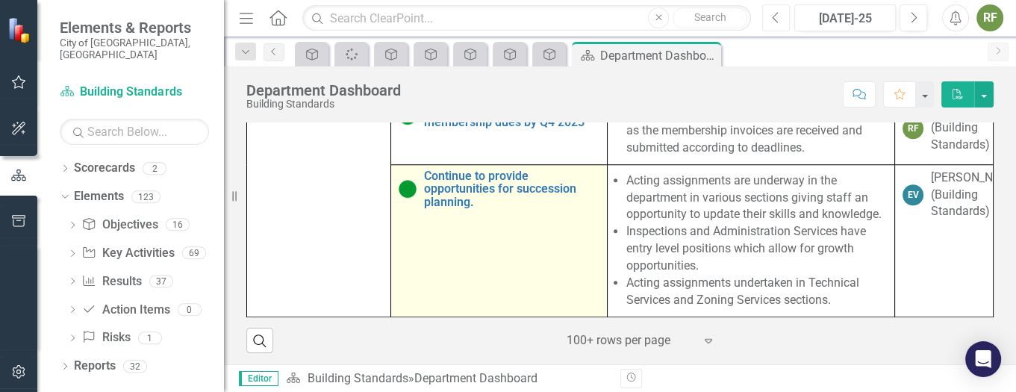
scroll to position [1037, 0]
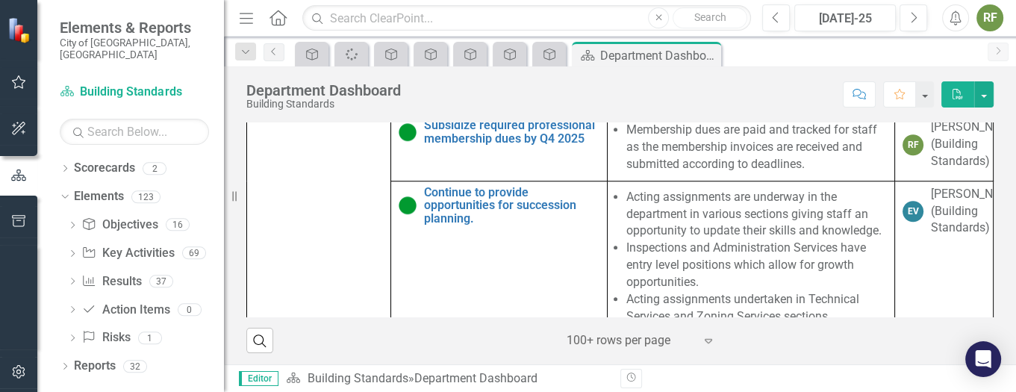
click at [677, 107] on li "Staff update their qualifications as required and attend seminars in order to m…" at bounding box center [756, 80] width 261 height 51
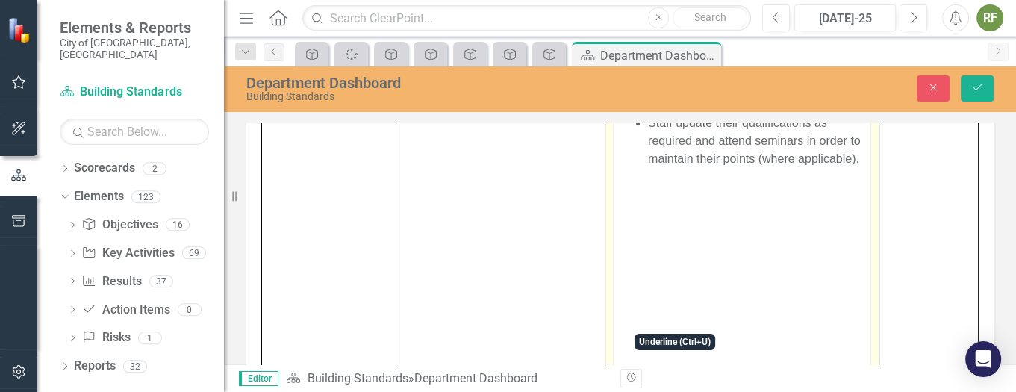
scroll to position [1149, 0]
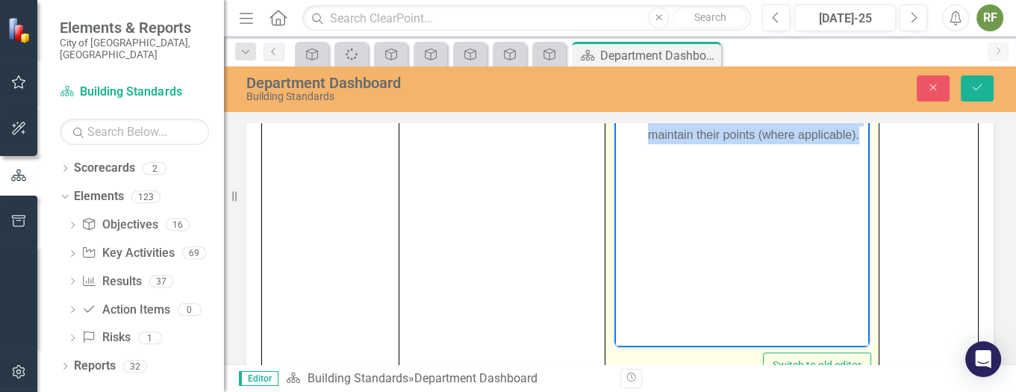
drag, startPoint x: 727, startPoint y: 156, endPoint x: 640, endPoint y: 96, distance: 105.2
click at [640, 96] on ul "Staff update their qualifications as required and attend seminars in order to m…" at bounding box center [741, 117] width 248 height 54
copy li "Staff update their qualifications as required and attend seminars in order to m…"
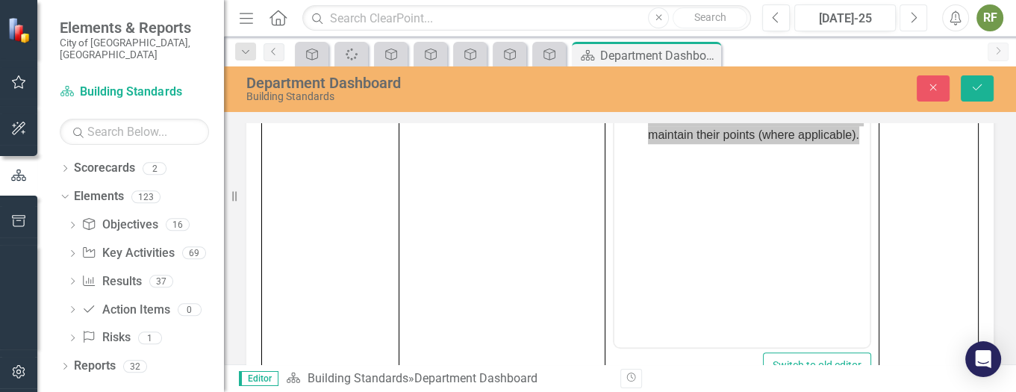
click at [912, 18] on icon "Next" at bounding box center [913, 17] width 8 height 13
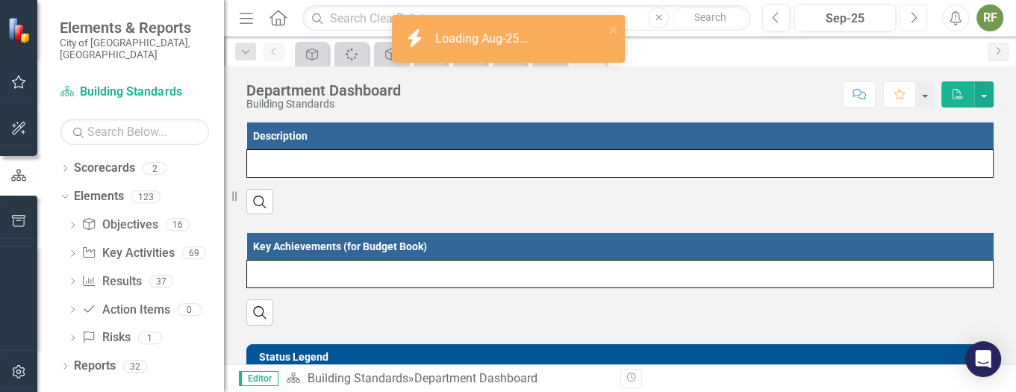
click at [912, 18] on icon "Next" at bounding box center [913, 17] width 8 height 13
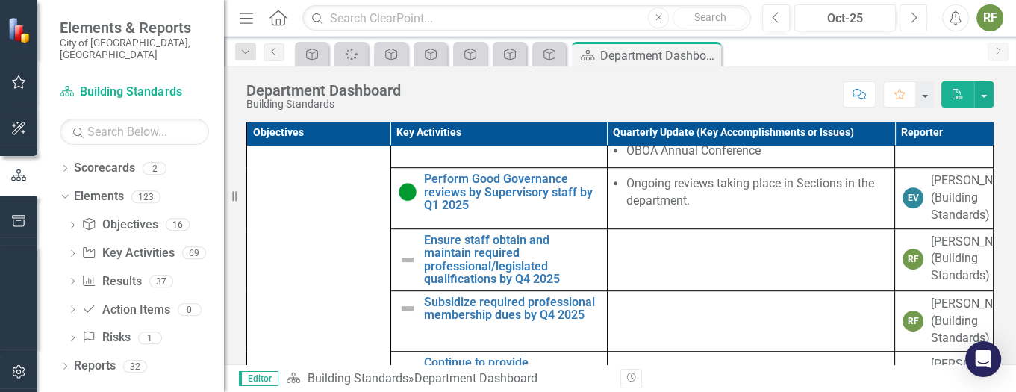
scroll to position [1025, 0]
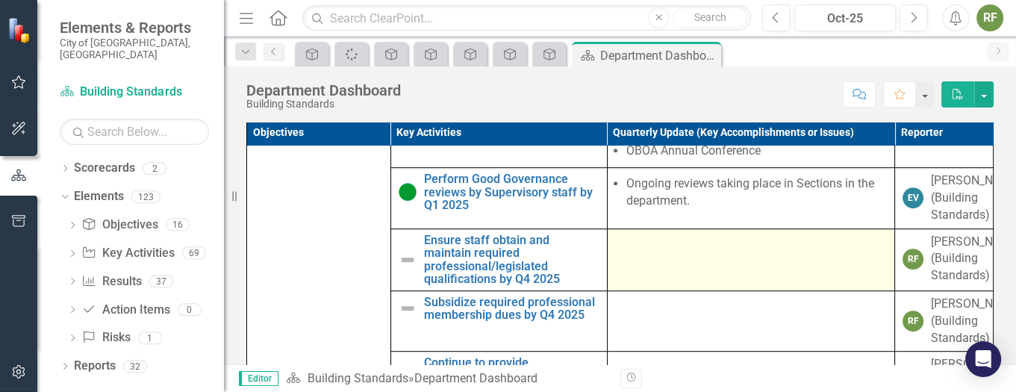
click at [623, 242] on td at bounding box center [751, 259] width 288 height 62
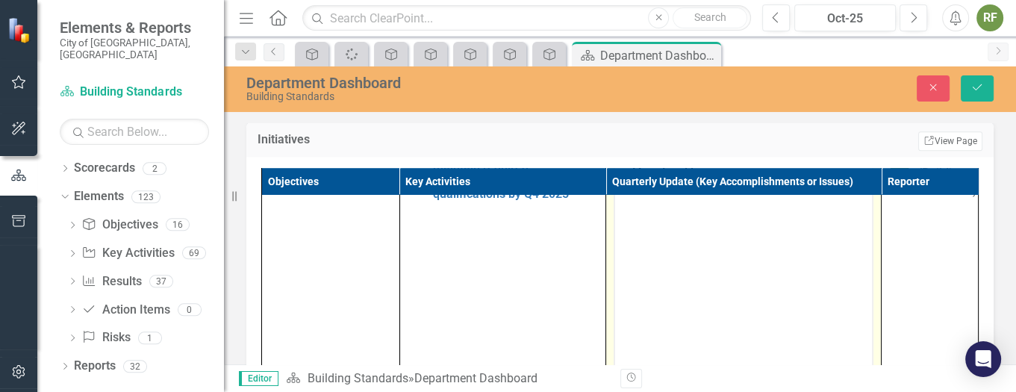
scroll to position [0, 0]
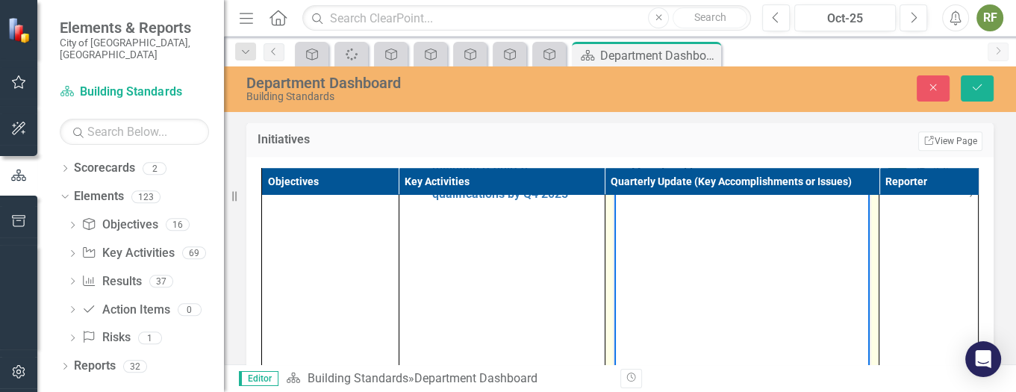
click at [662, 220] on body "Rich Text Area. Press ALT-0 for help." at bounding box center [740, 299] width 255 height 224
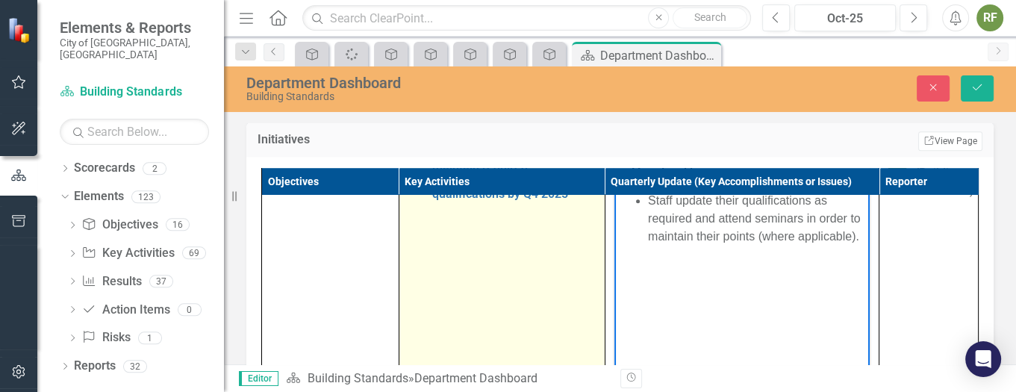
click at [407, 183] on img at bounding box center [416, 174] width 18 height 18
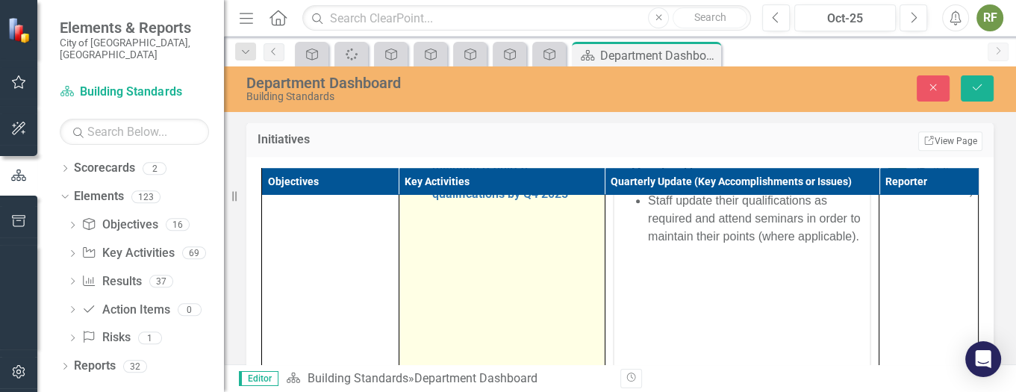
click at [407, 183] on img at bounding box center [416, 174] width 18 height 18
click at [420, 171] on img at bounding box center [420, 162] width 18 height 18
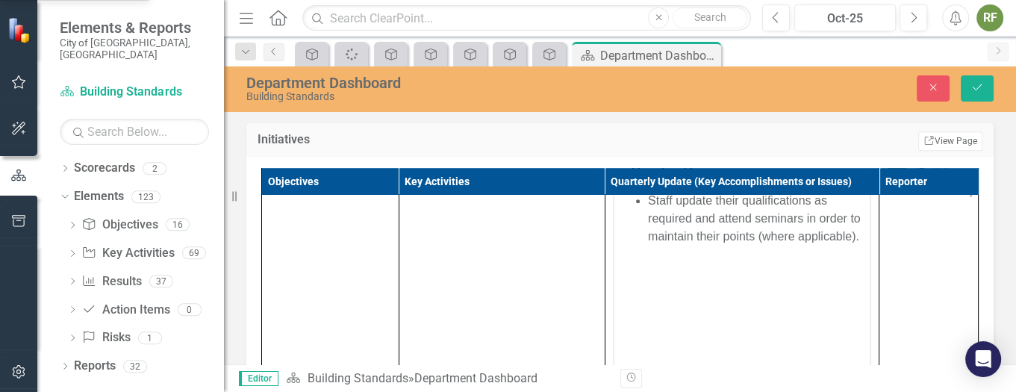
click at [976, 82] on icon "Save" at bounding box center [976, 87] width 13 height 10
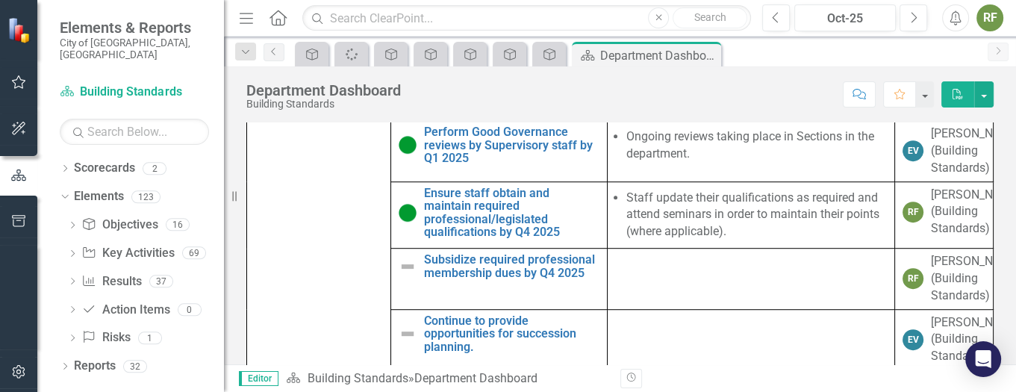
scroll to position [1051, 0]
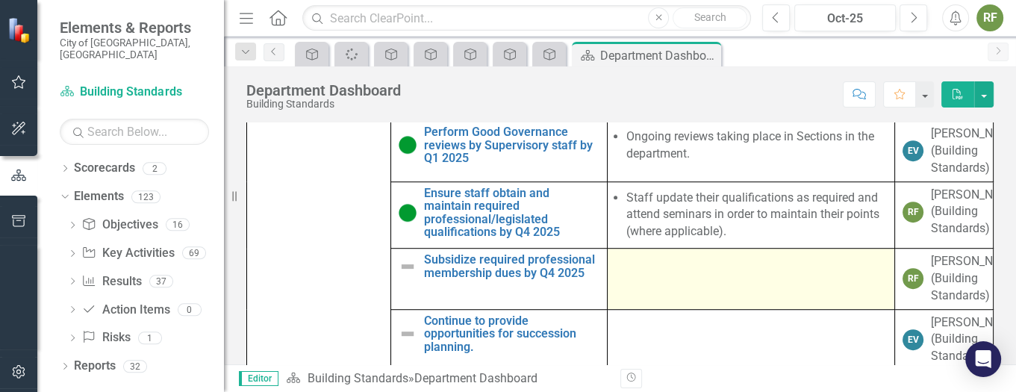
click at [658, 252] on td at bounding box center [751, 278] width 288 height 61
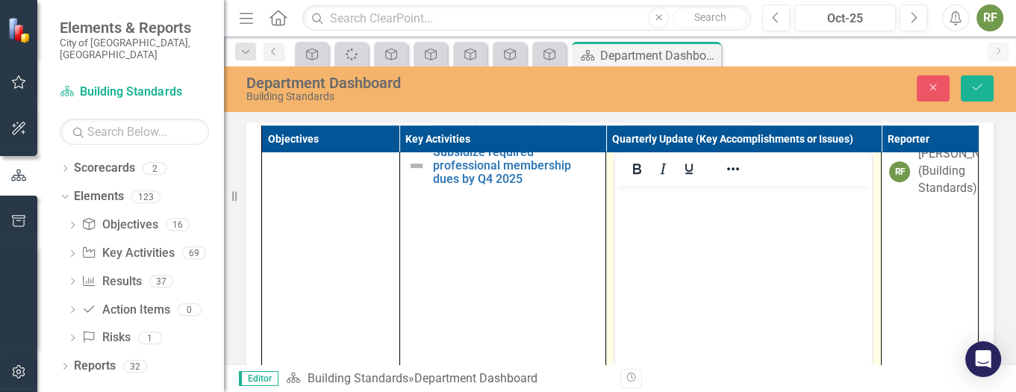
scroll to position [0, 0]
click at [769, 16] on button "Previous" at bounding box center [776, 17] width 28 height 27
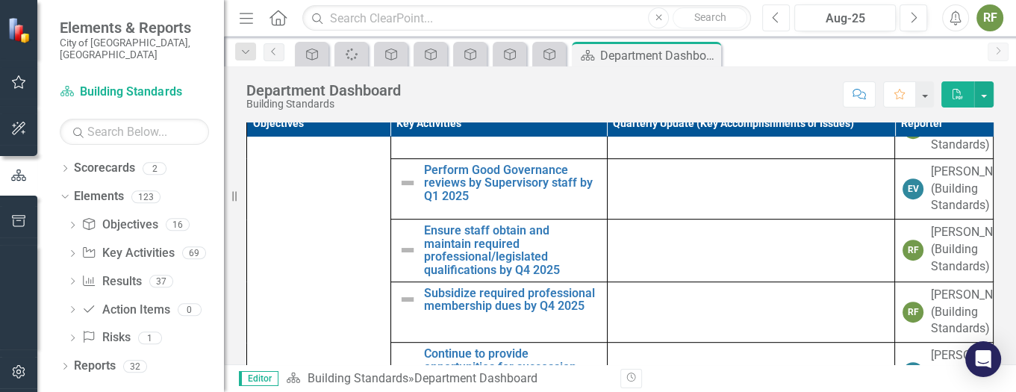
scroll to position [976, 0]
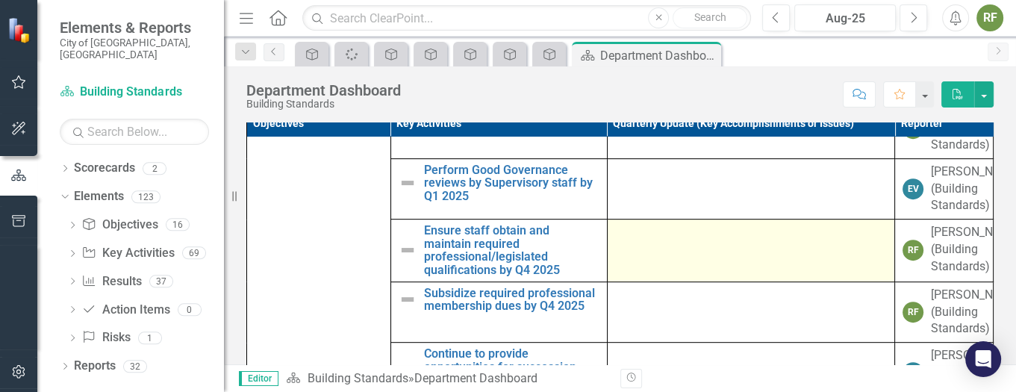
click at [770, 222] on td at bounding box center [751, 250] width 288 height 62
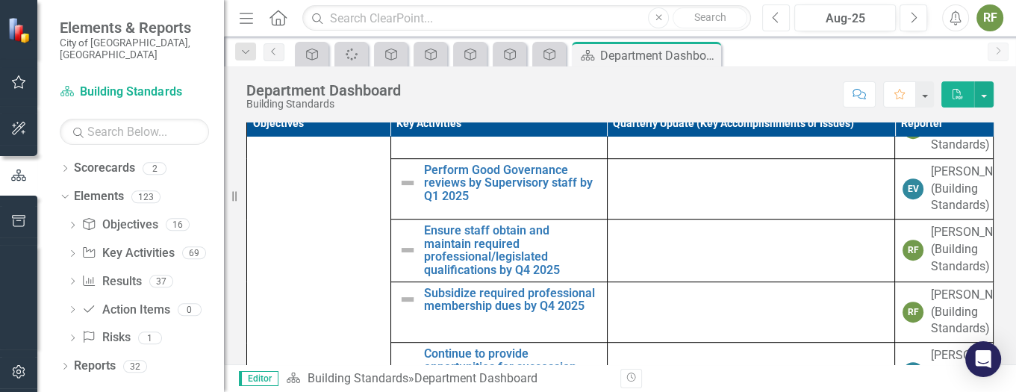
click at [763, 15] on button "Previous" at bounding box center [776, 17] width 28 height 27
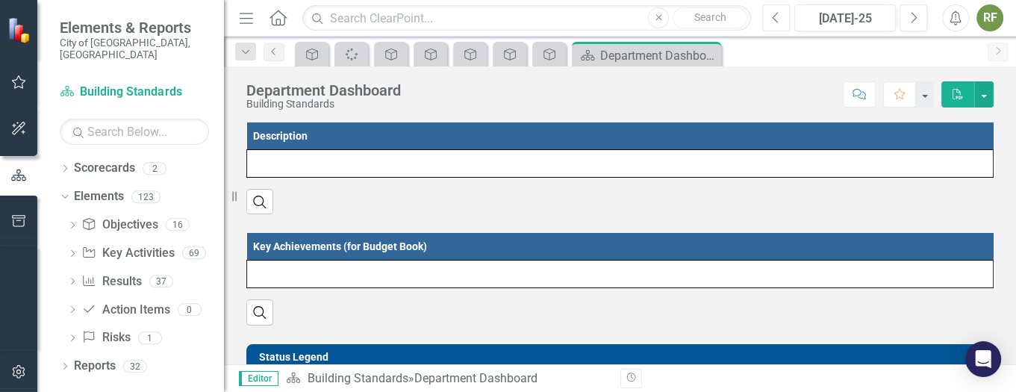
click at [773, 16] on icon "Previous" at bounding box center [776, 17] width 8 height 13
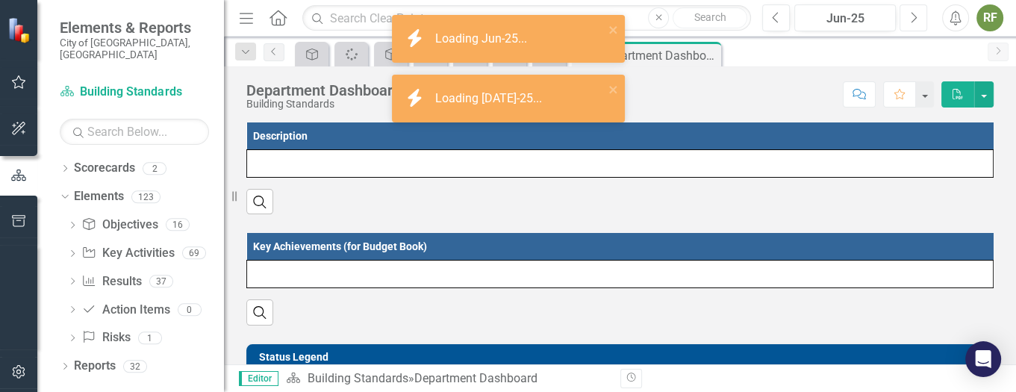
click at [915, 15] on icon "Next" at bounding box center [913, 17] width 8 height 13
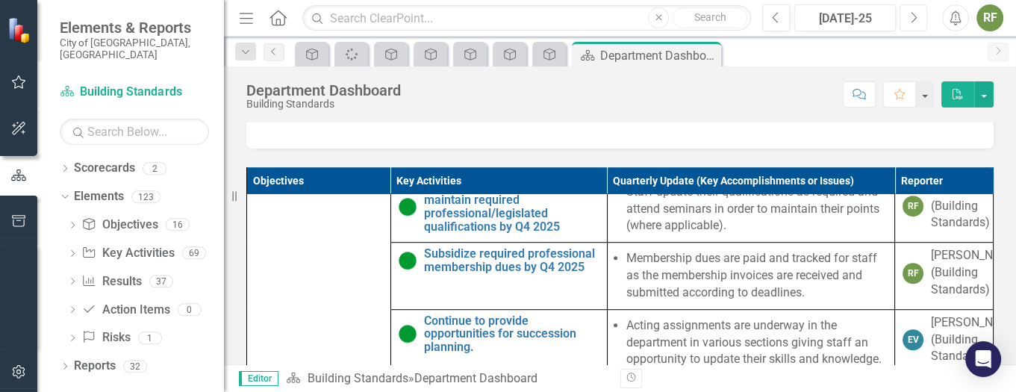
scroll to position [1184, 0]
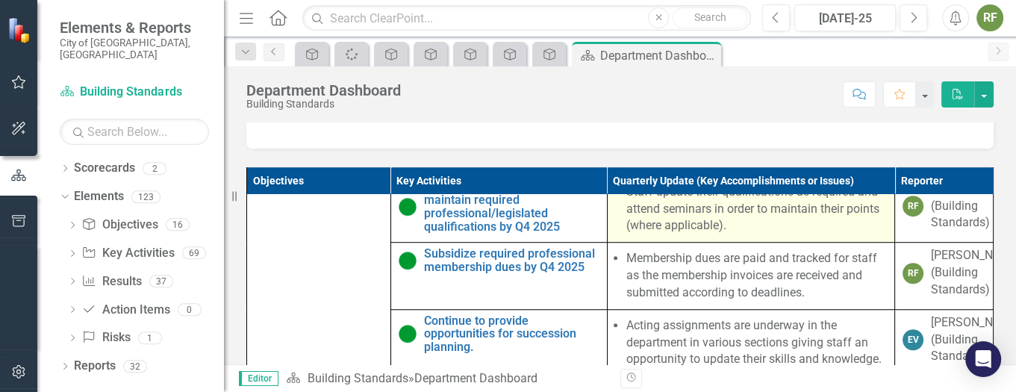
click at [766, 235] on li "Staff update their qualifications as required and attend seminars in order to m…" at bounding box center [756, 209] width 261 height 51
click at [748, 235] on li "Staff update their qualifications as required and attend seminars in order to m…" at bounding box center [756, 209] width 261 height 51
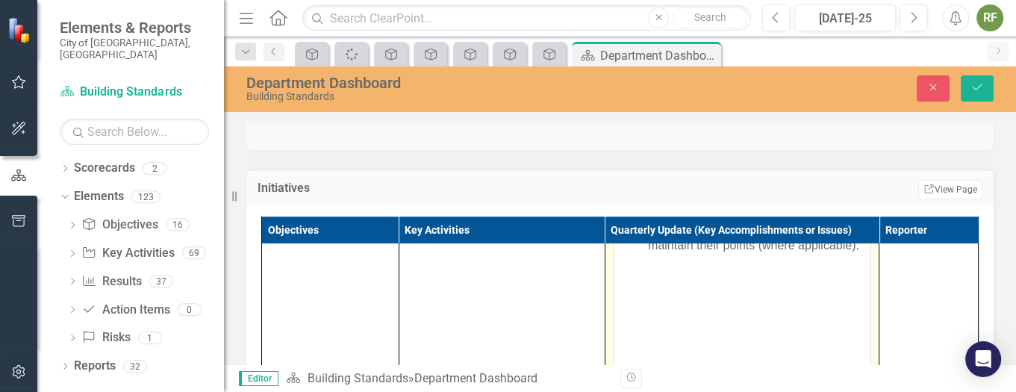
scroll to position [1295, 0]
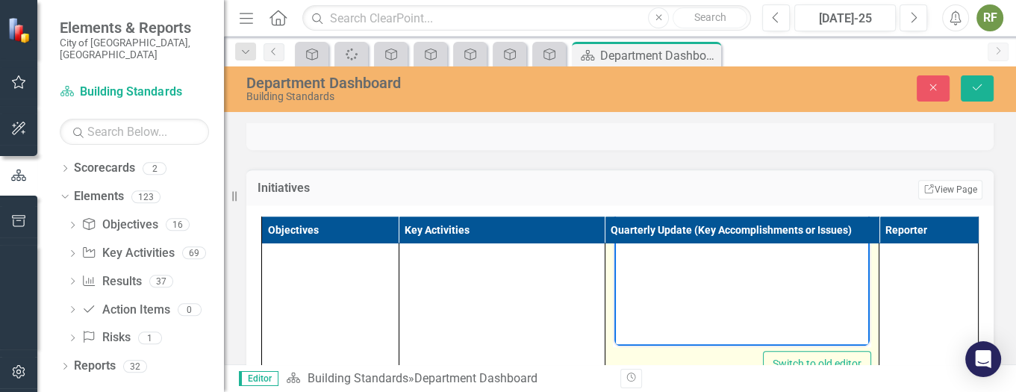
drag, startPoint x: 743, startPoint y: 147, endPoint x: 1238, endPoint y: 328, distance: 526.9
click at [635, 106] on ul "Staff update their qualifications as required and attend seminars in order to m…" at bounding box center [741, 115] width 248 height 54
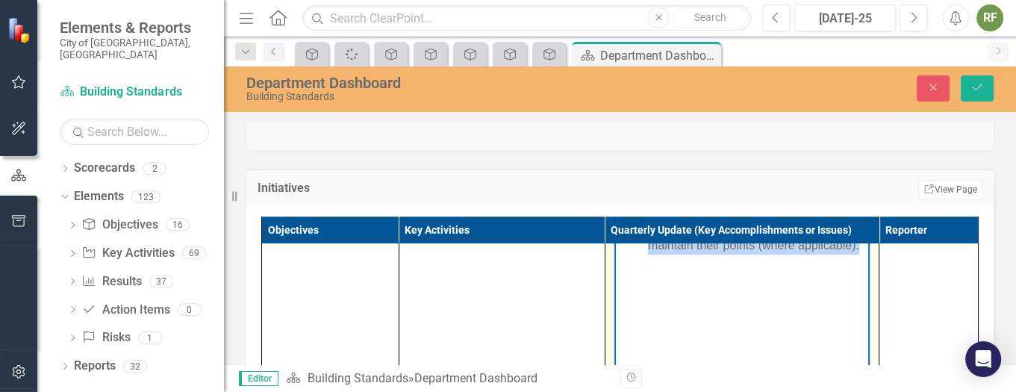
click at [752, 219] on li "Staff update their qualifications as required and attend seminars in order to m…" at bounding box center [756, 227] width 218 height 54
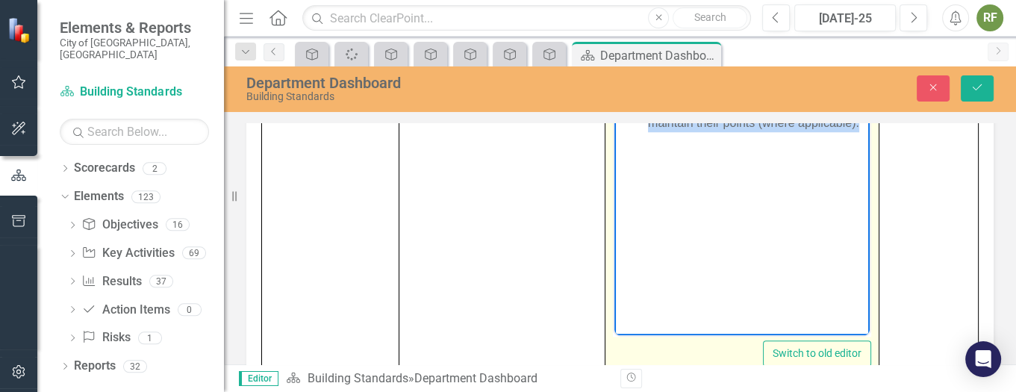
scroll to position [957, 0]
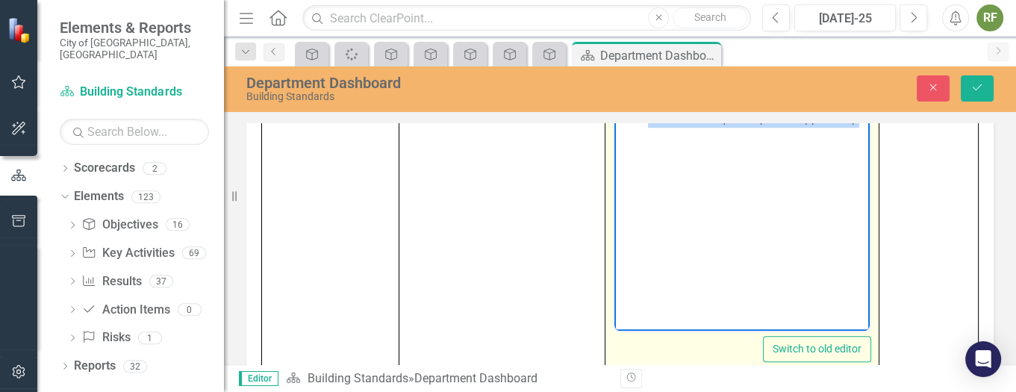
drag, startPoint x: 644, startPoint y: 79, endPoint x: 751, endPoint y: 131, distance: 118.5
click at [751, 127] on ul "Staff update their qualifications as required and attend seminars in order to m…" at bounding box center [741, 100] width 248 height 54
copy li "Staff update their qualifications as required and attend seminars in order to m…"
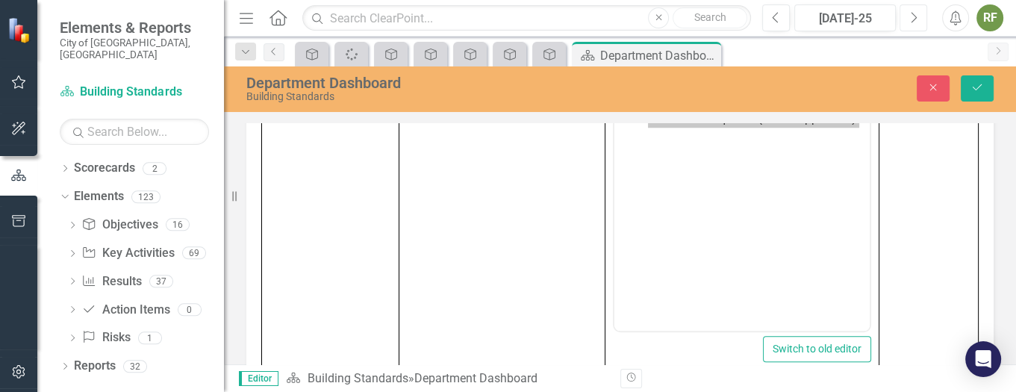
click at [909, 12] on icon "Next" at bounding box center [913, 17] width 8 height 13
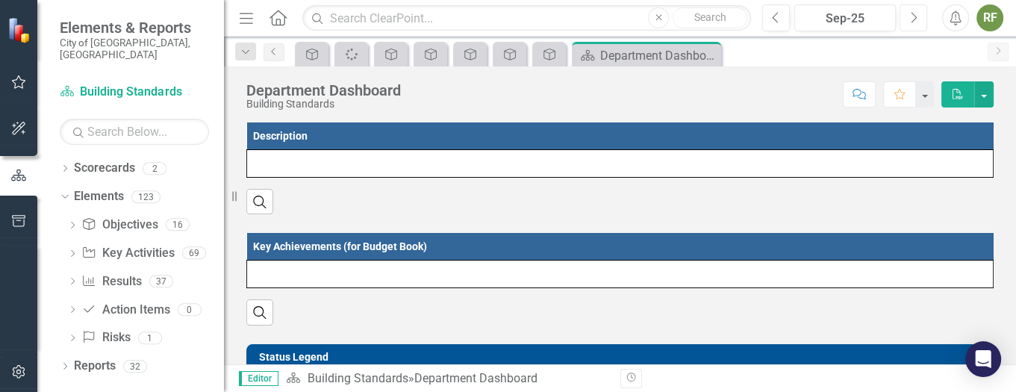
click at [909, 12] on icon "Next" at bounding box center [913, 17] width 8 height 13
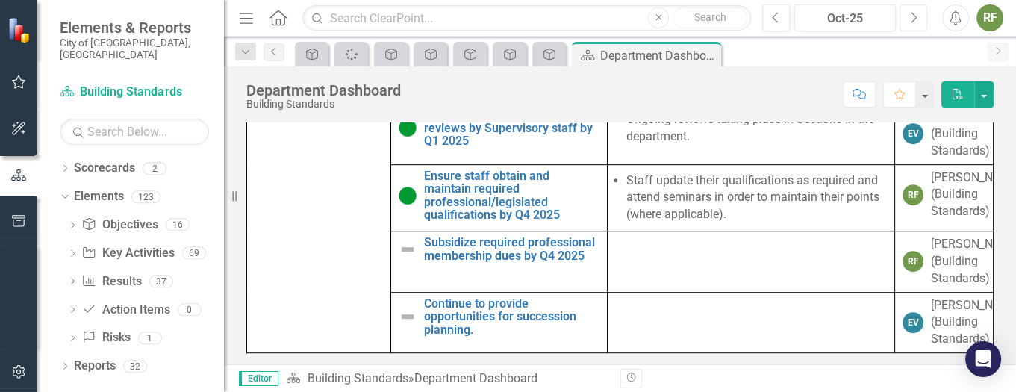
scroll to position [1051, 0]
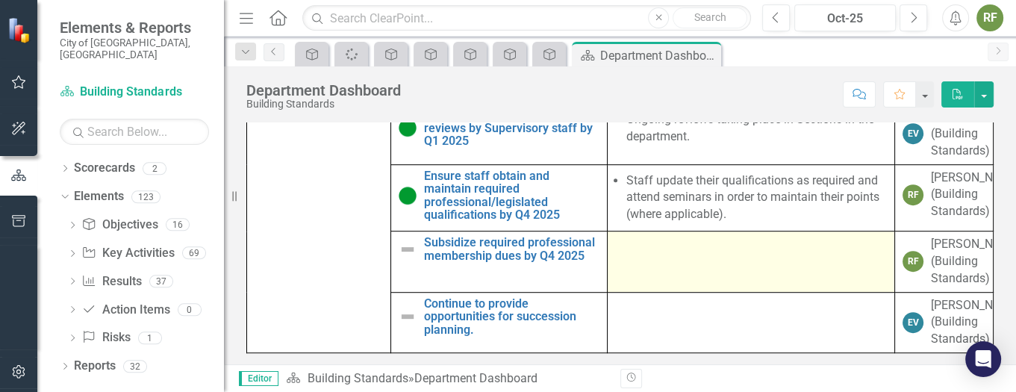
click at [666, 244] on td at bounding box center [751, 261] width 288 height 61
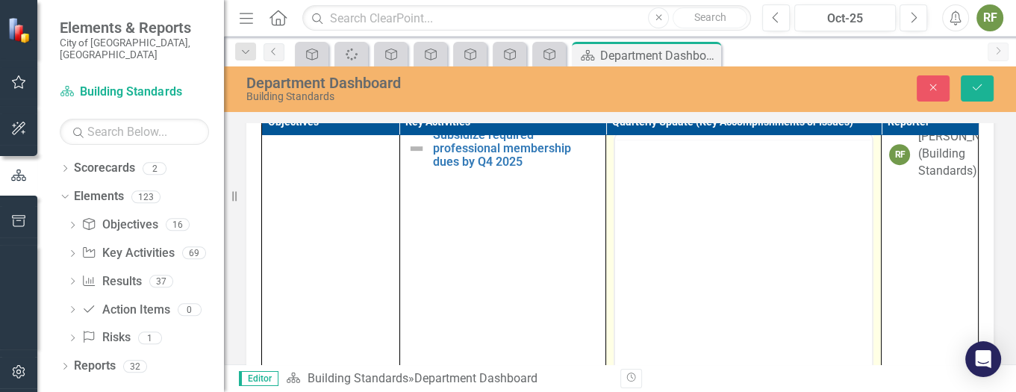
scroll to position [0, 0]
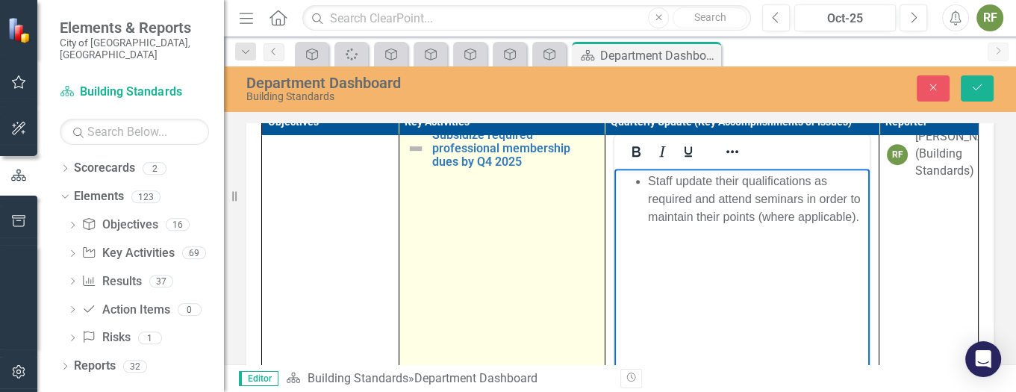
click at [407, 157] on img at bounding box center [416, 149] width 18 height 18
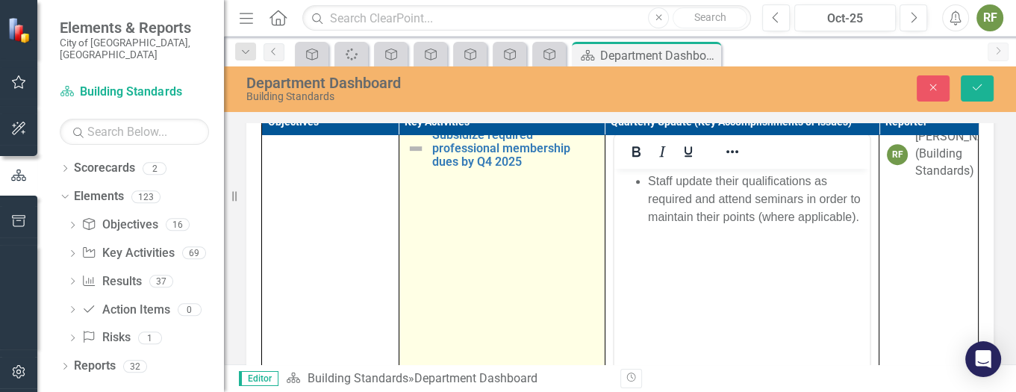
click at [408, 157] on img at bounding box center [416, 149] width 18 height 18
click at [416, 152] on img at bounding box center [420, 143] width 18 height 18
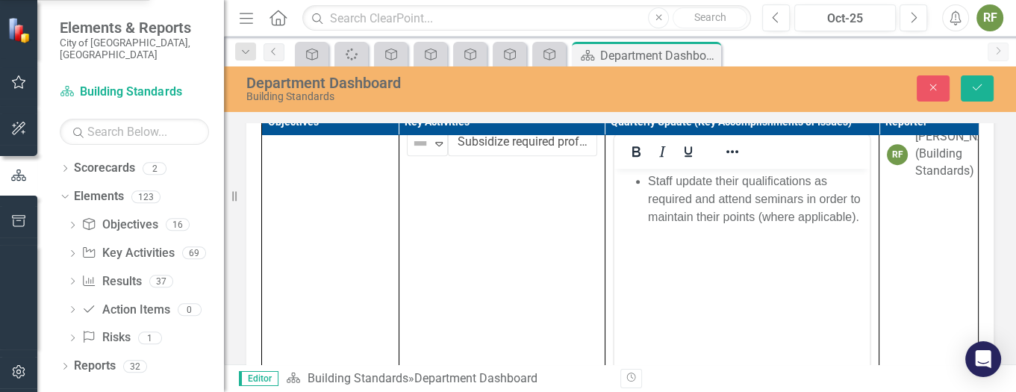
click at [976, 84] on icon "Save" at bounding box center [976, 87] width 13 height 10
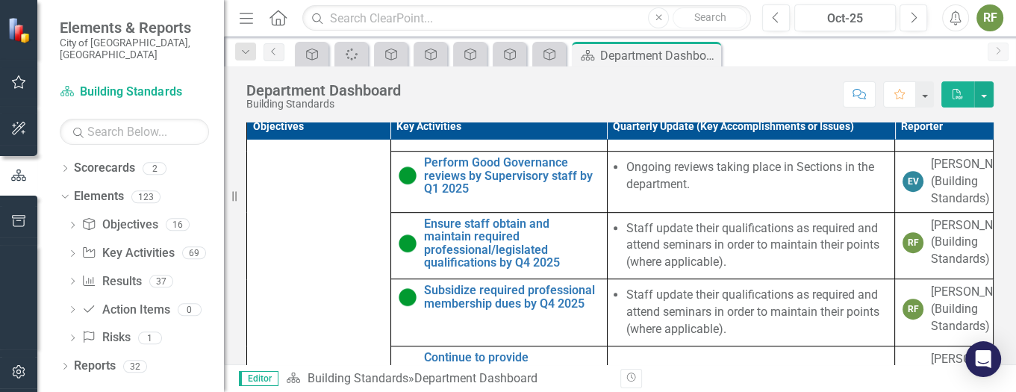
scroll to position [1051, 0]
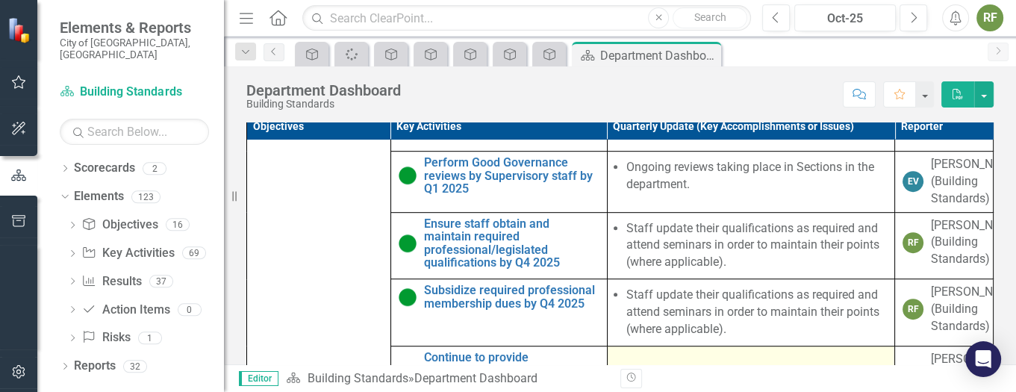
click at [632, 351] on div at bounding box center [751, 360] width 272 height 18
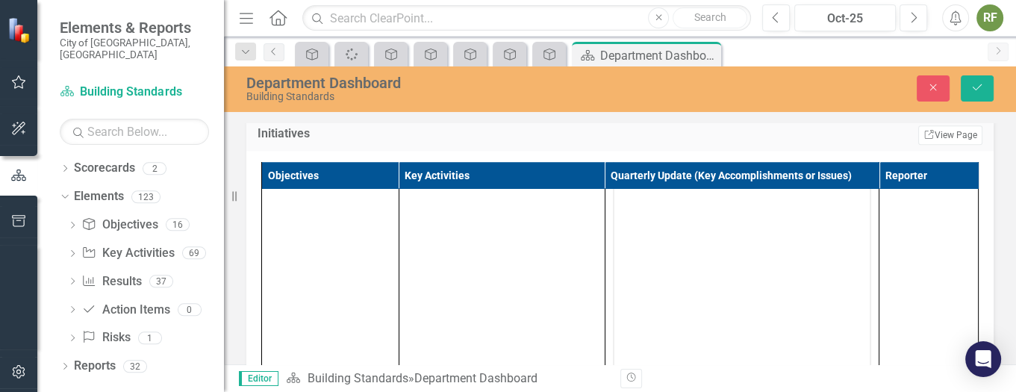
scroll to position [1213, 0]
click at [776, 16] on icon "Previous" at bounding box center [776, 17] width 8 height 13
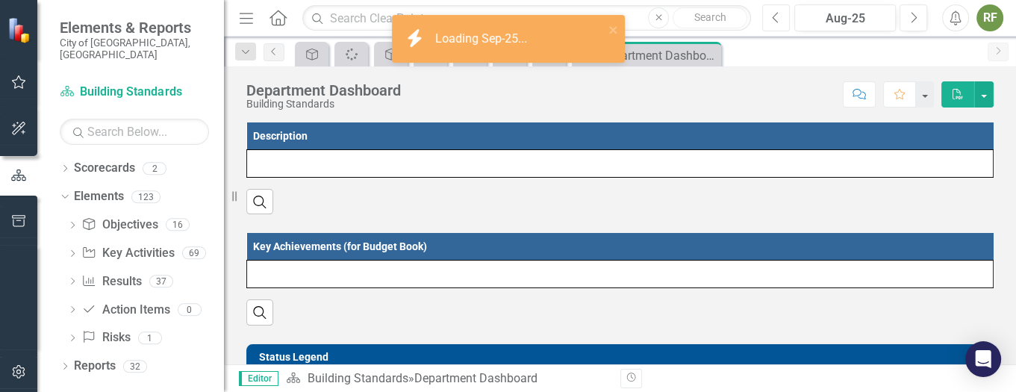
click at [776, 16] on icon "Previous" at bounding box center [776, 17] width 8 height 13
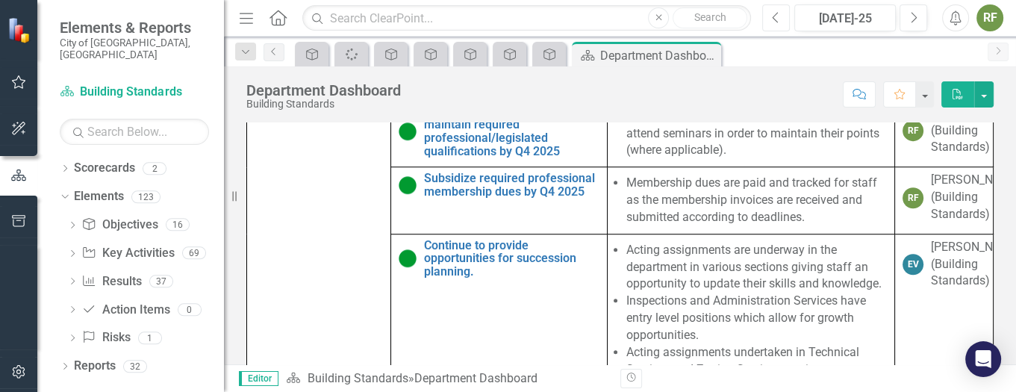
scroll to position [1261, 0]
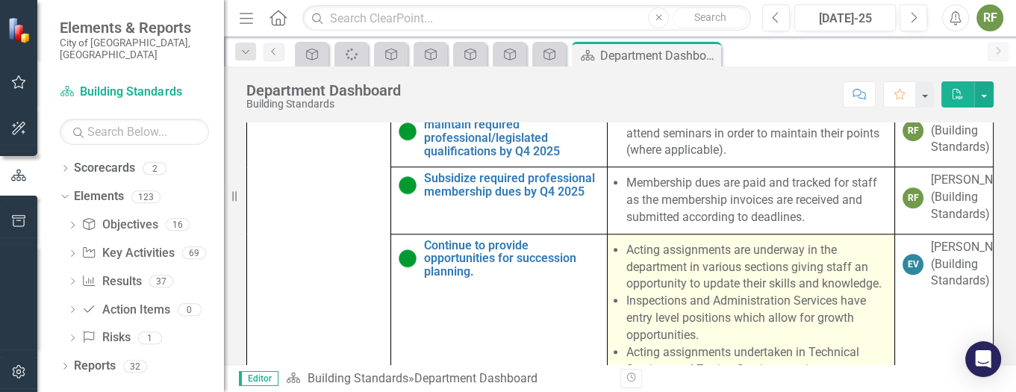
click at [626, 244] on li "Acting assignments are underway in the department in various sections giving st…" at bounding box center [756, 267] width 261 height 51
click at [626, 242] on li "Acting assignments are underway in the department in various sections giving st…" at bounding box center [756, 267] width 261 height 51
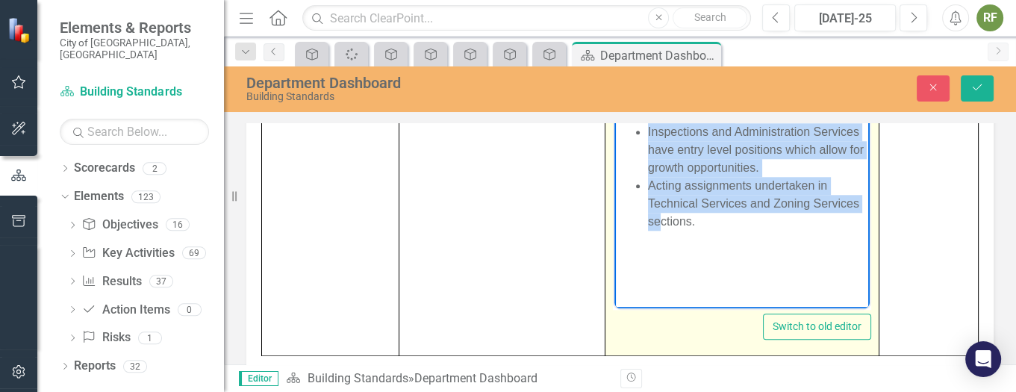
scroll to position [1203, 0]
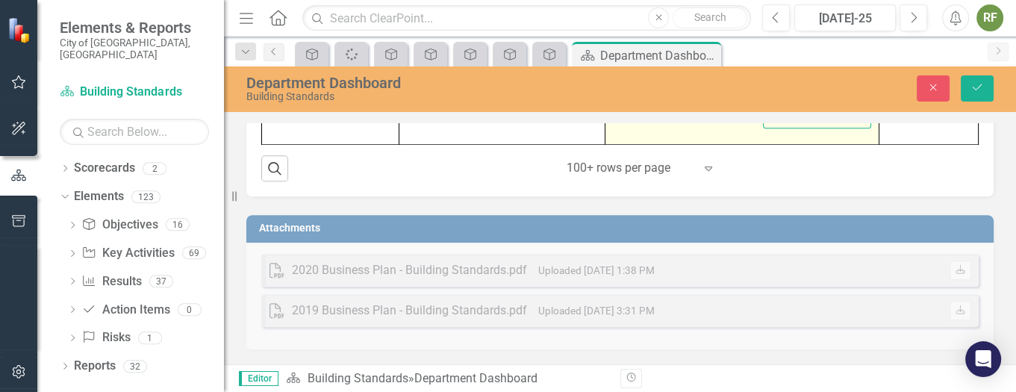
drag, startPoint x: 648, startPoint y: -149, endPoint x: 795, endPoint y: 130, distance: 315.8
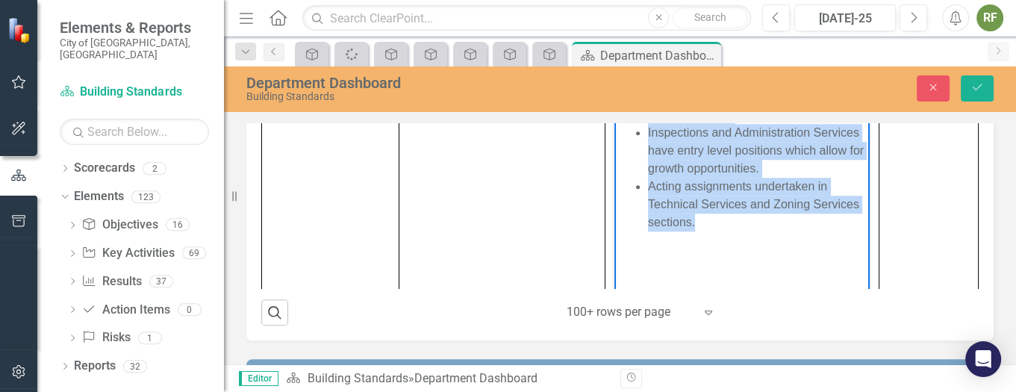
scroll to position [1025, 0]
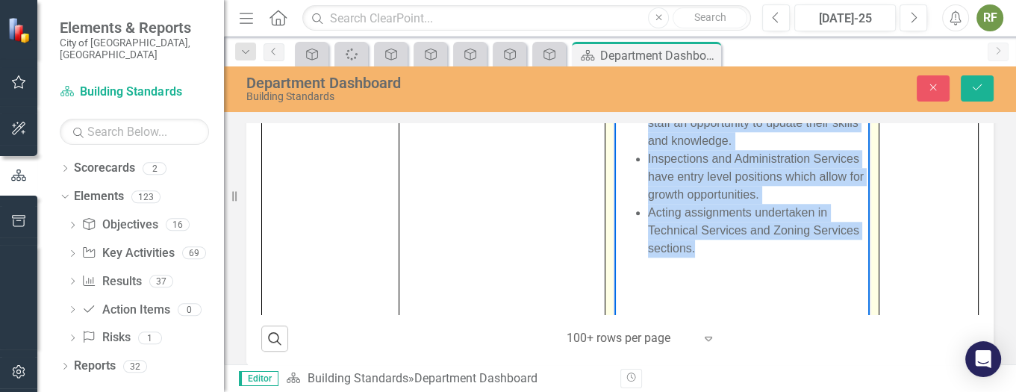
click at [825, 97] on li "Acting assignments are underway in the department in various sections giving st…" at bounding box center [756, 114] width 218 height 72
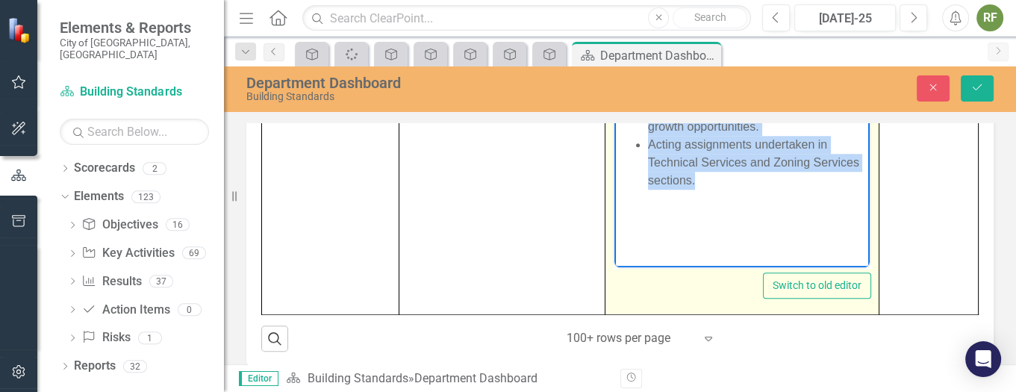
scroll to position [1468, 0]
drag, startPoint x: 651, startPoint y: 15, endPoint x: 781, endPoint y: 211, distance: 235.7
click at [781, 211] on body "Acting assignments are underway in the department in various sections giving st…" at bounding box center [740, 118] width 255 height 224
copy ul "Acting assignments are underway in the department in various sections giving st…"
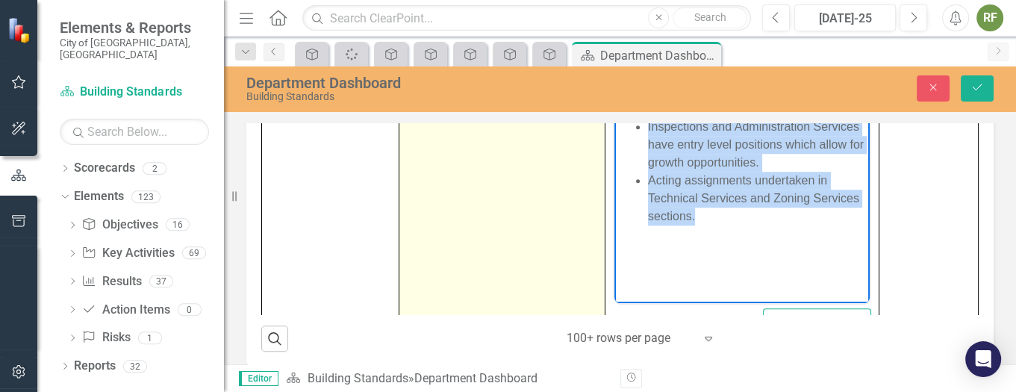
scroll to position [1245, 0]
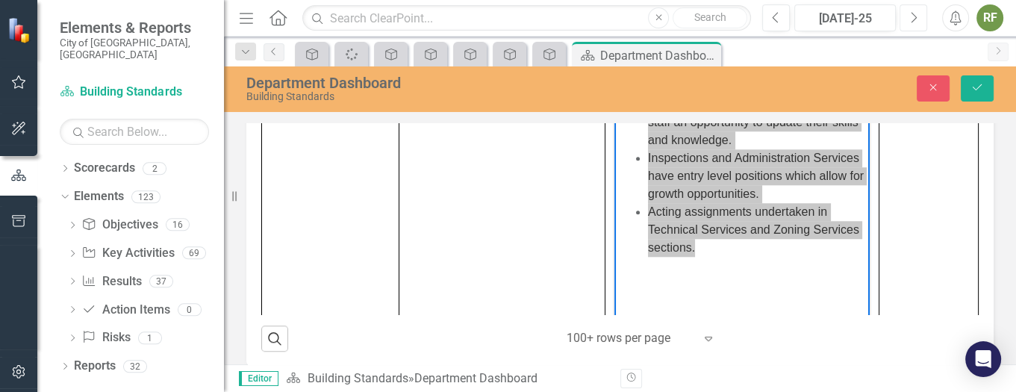
click at [906, 12] on button "Next" at bounding box center [913, 17] width 28 height 27
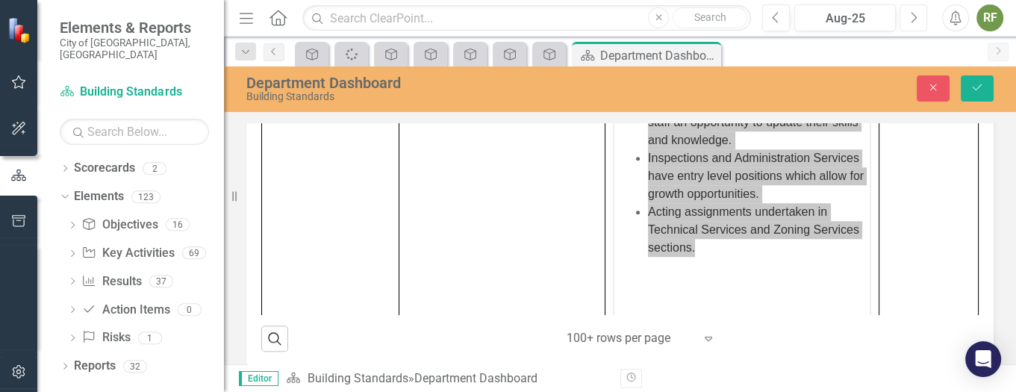
click at [906, 12] on button "Next" at bounding box center [913, 17] width 28 height 27
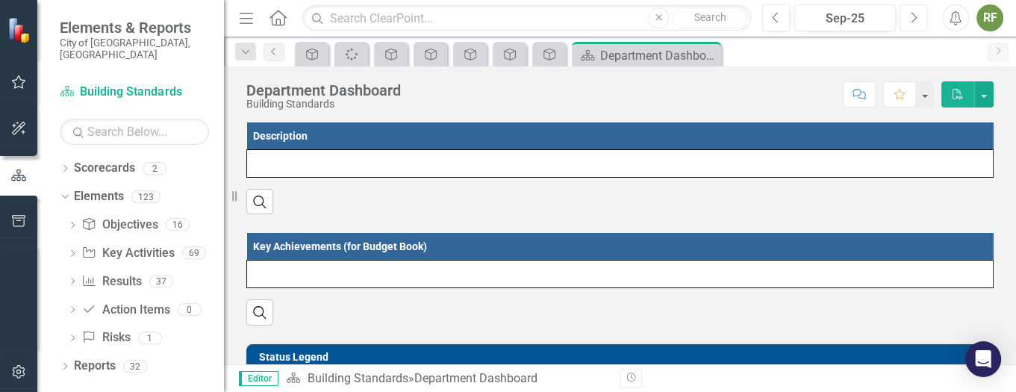
click at [906, 12] on button "Next" at bounding box center [913, 17] width 28 height 27
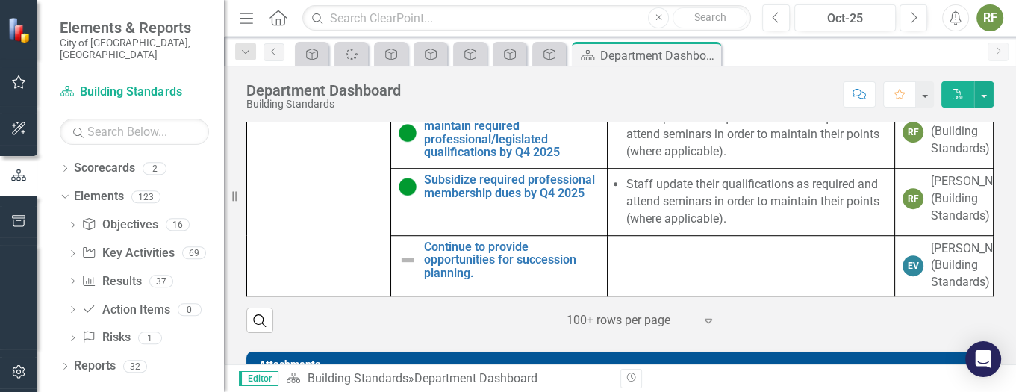
scroll to position [1051, 0]
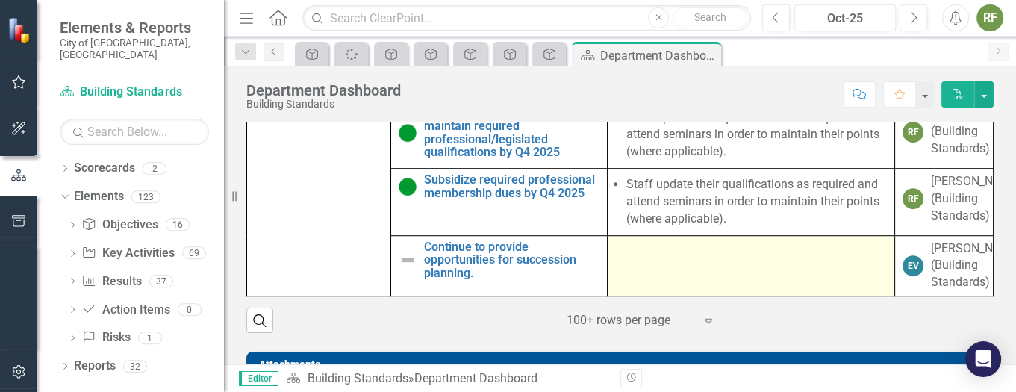
click at [640, 254] on td at bounding box center [751, 265] width 288 height 61
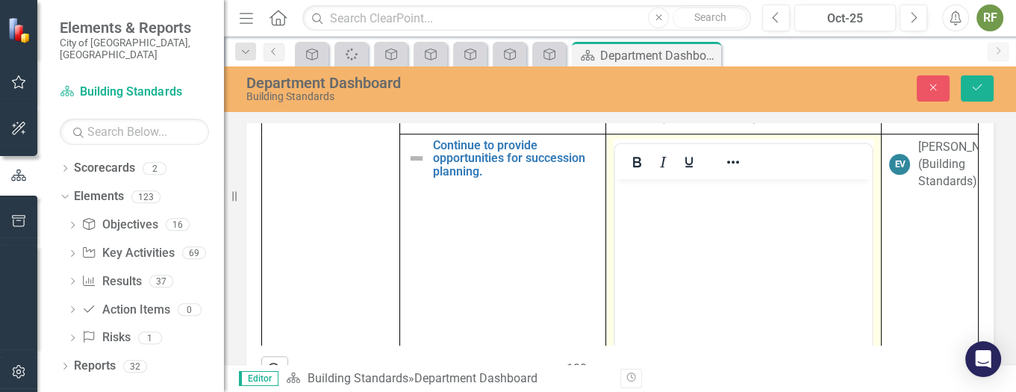
scroll to position [0, 0]
click at [681, 195] on p "Rich Text Area. Press ALT-0 for help." at bounding box center [741, 191] width 248 height 18
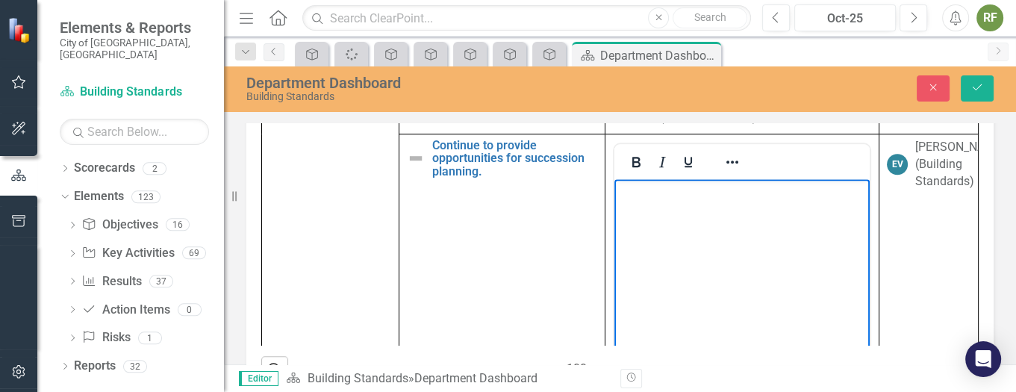
scroll to position [984, 0]
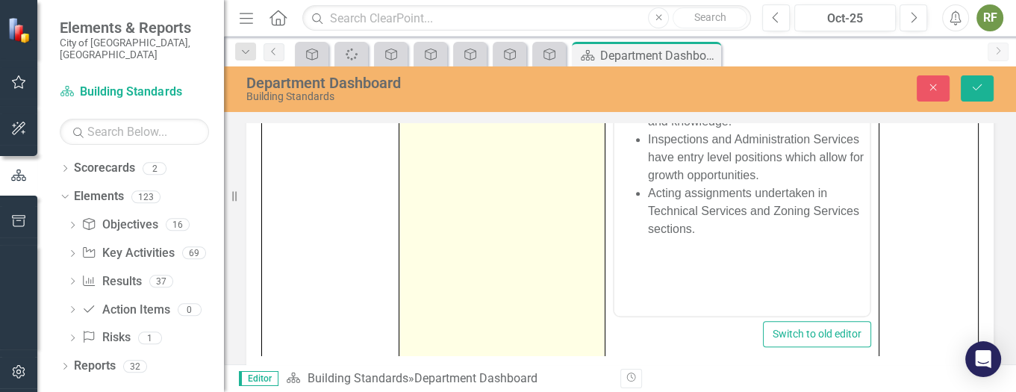
click at [407, 43] on img at bounding box center [416, 34] width 18 height 18
click at [422, 38] on img at bounding box center [420, 29] width 18 height 18
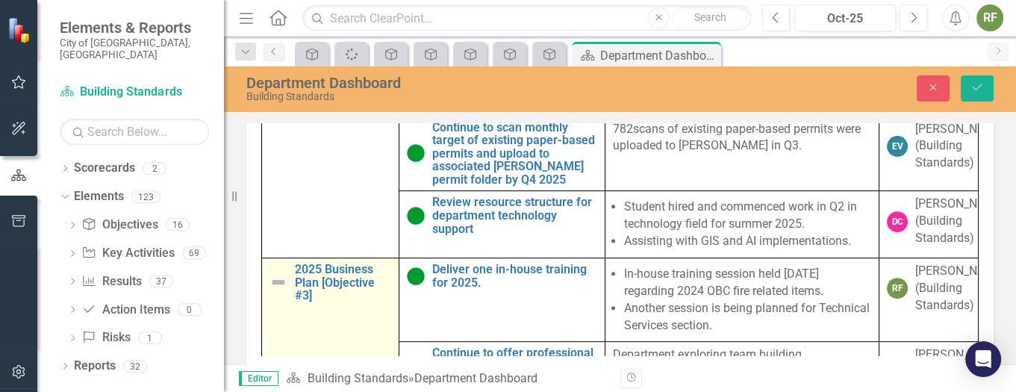
scroll to position [737, 0]
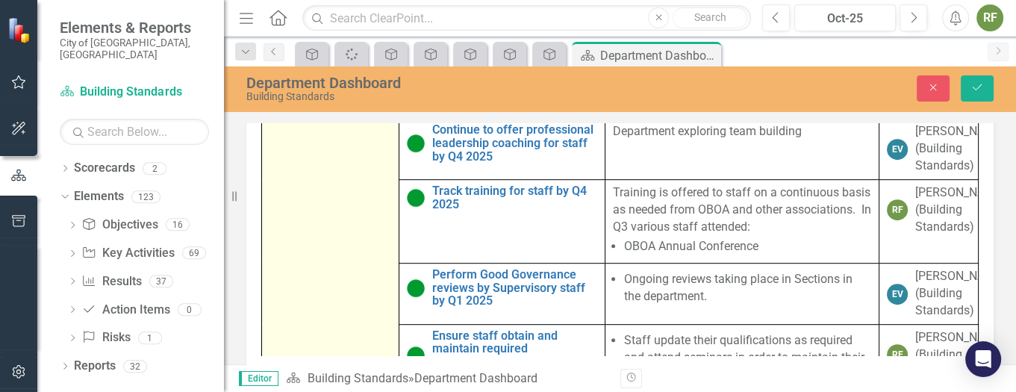
click at [273, 68] on img at bounding box center [278, 59] width 18 height 18
click at [303, 57] on icon at bounding box center [301, 54] width 7 height 4
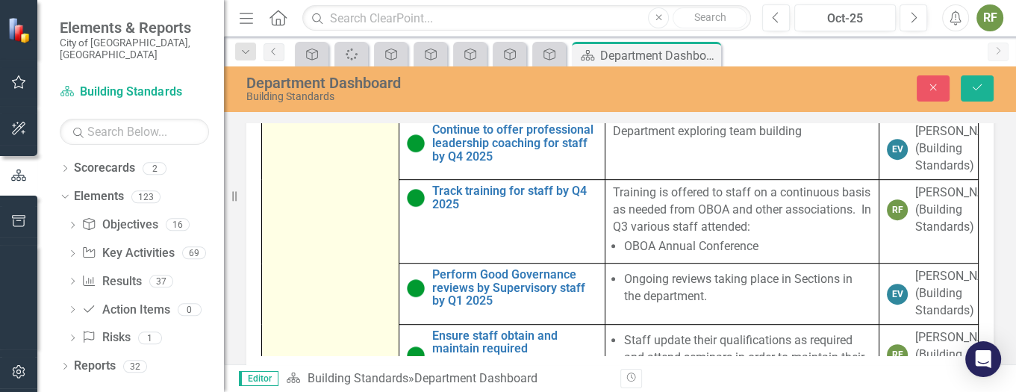
scroll to position [402, 0]
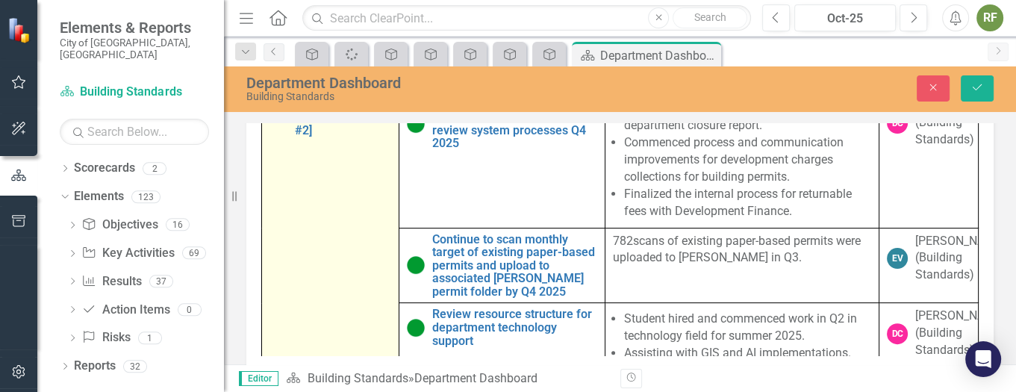
click at [279, 126] on img at bounding box center [278, 117] width 18 height 18
click at [295, 118] on icon "Expand" at bounding box center [302, 112] width 15 height 12
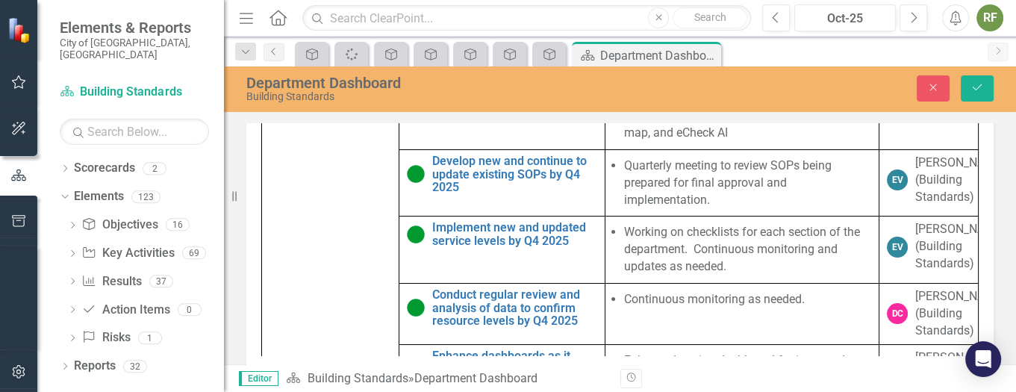
scroll to position [0, 0]
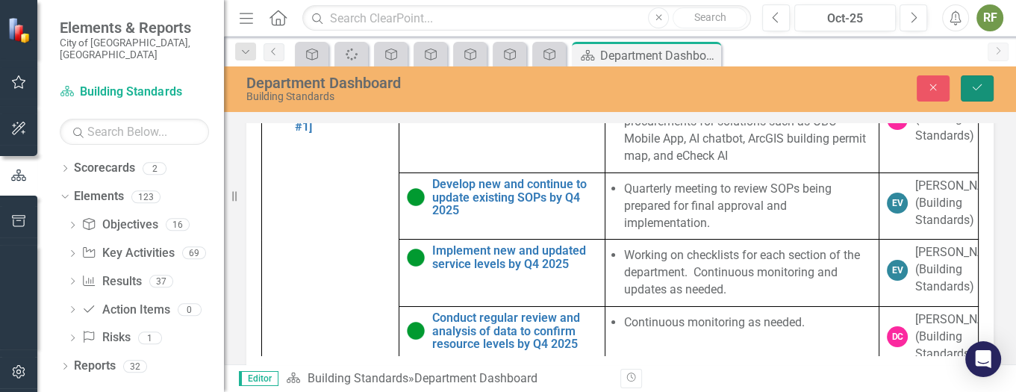
click at [975, 79] on button "Save" at bounding box center [976, 88] width 33 height 26
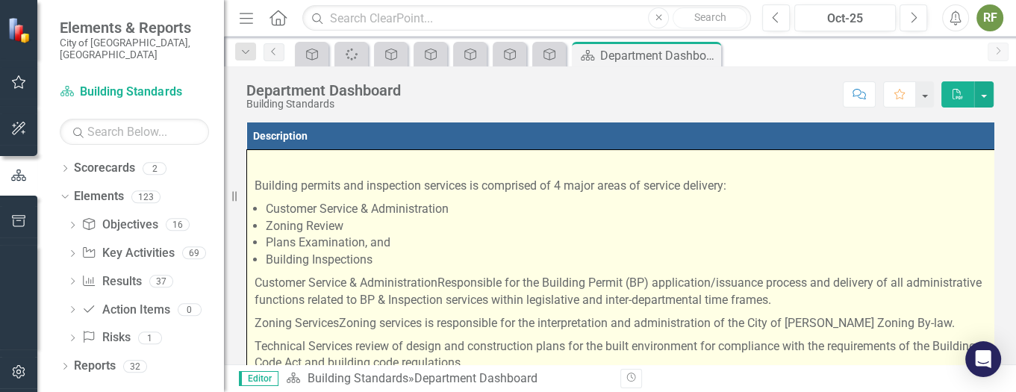
scroll to position [10, 0]
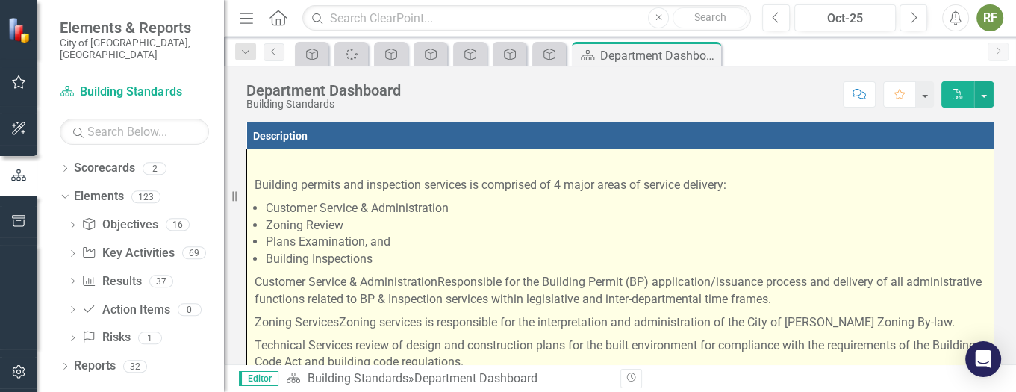
click at [737, 251] on li "Building Inspections" at bounding box center [627, 259] width 722 height 17
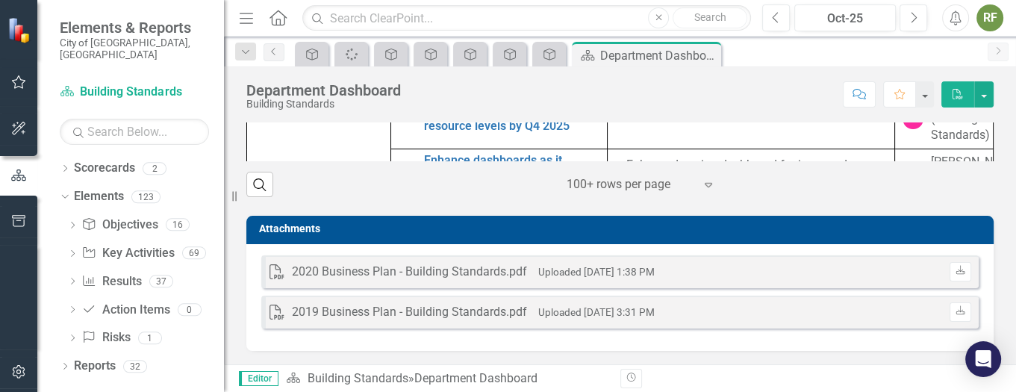
scroll to position [1140, 0]
